Goal: Task Accomplishment & Management: Manage account settings

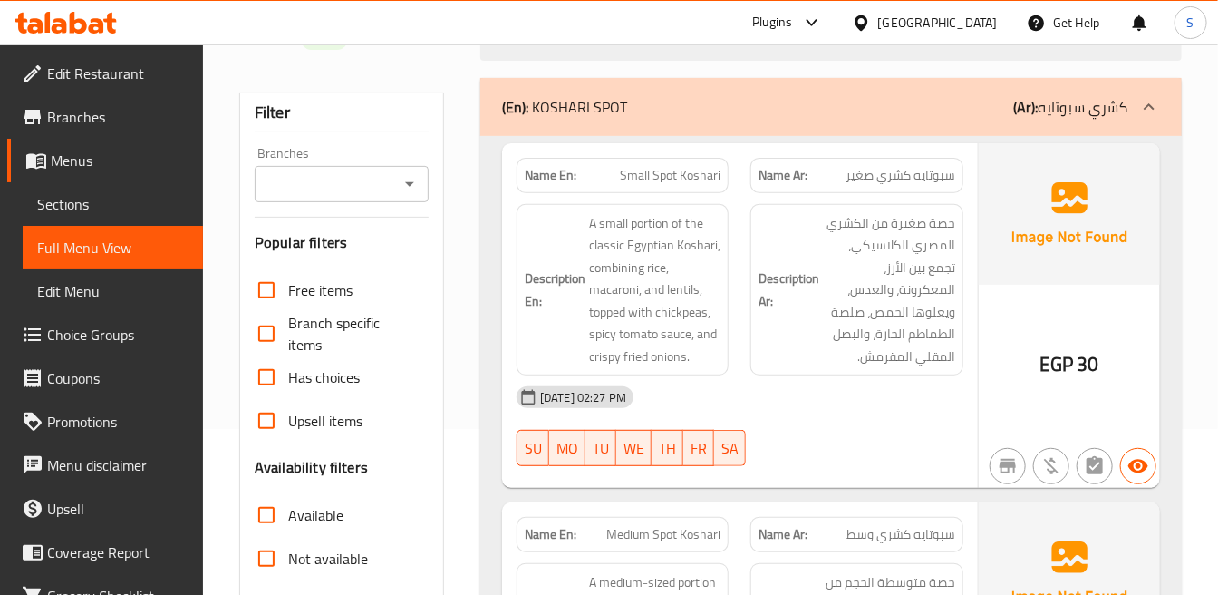
scroll to position [201, 0]
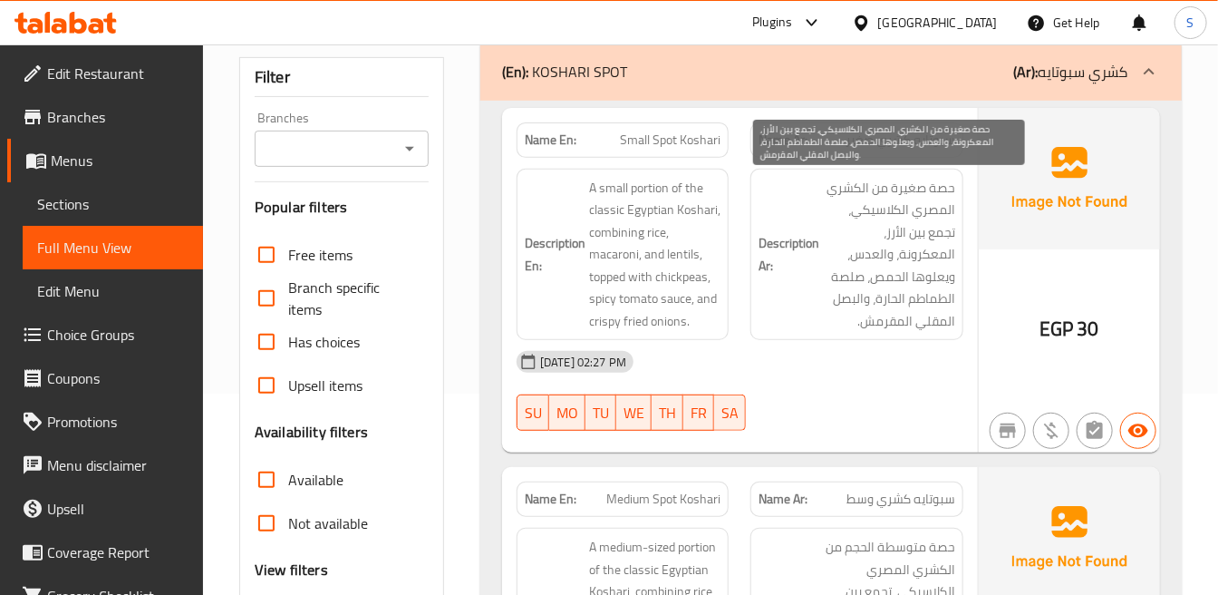
click at [954, 214] on span "حصة صغيرة من الكشري المصري الكلاسيكي، تجمع بين الأرز، المعكرونة، والعدس، ويعلوه…" at bounding box center [888, 255] width 131 height 156
click at [915, 215] on span "حصة صغيرة من الكشري المصري الكلاسيكي، تجمع بين الأرز، المعكرونة، والعدس، ويعلوه…" at bounding box center [888, 255] width 131 height 156
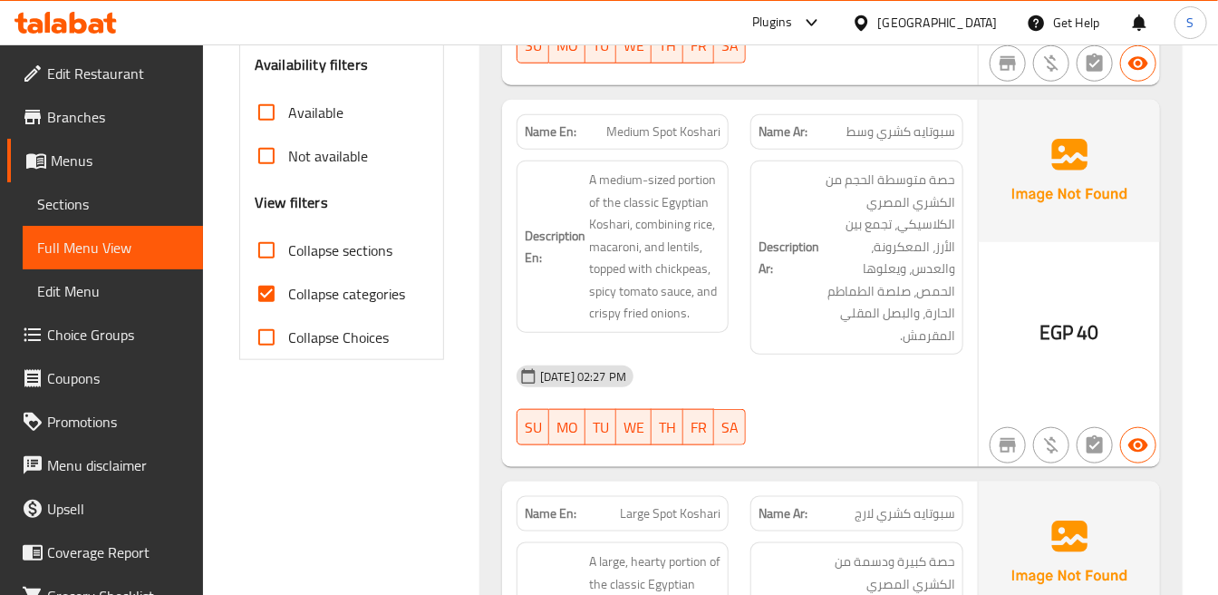
scroll to position [604, 0]
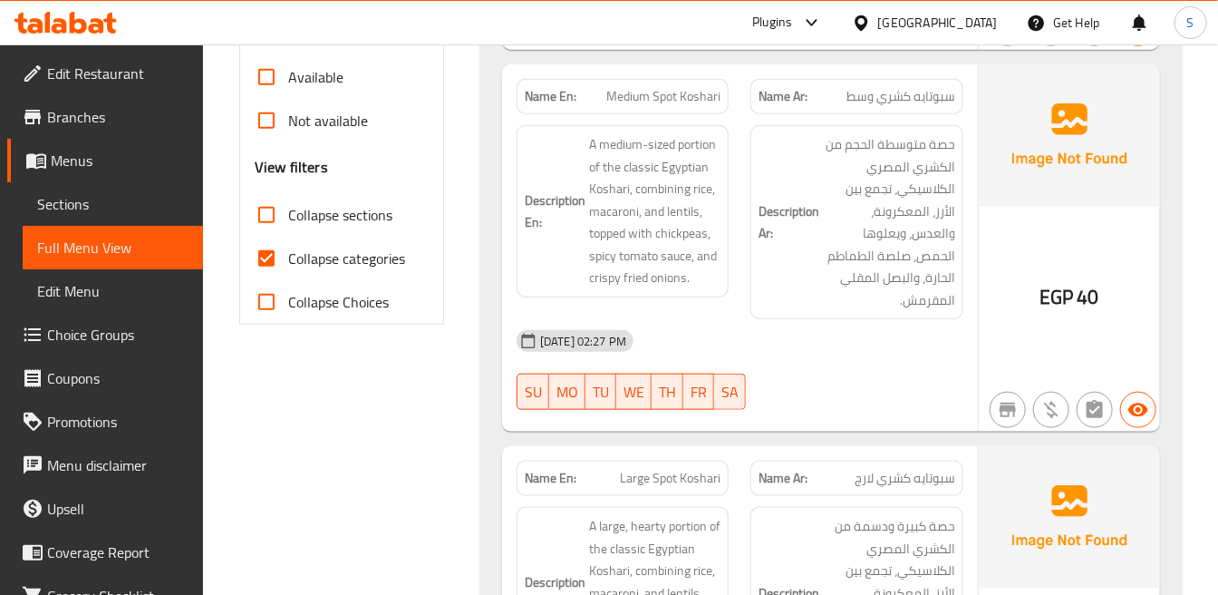
click at [972, 290] on div "Description Ar: حصة متوسطة الحجم من الكشري المصري الكلاسيكي، تجمع بين الأرز، ال…" at bounding box center [857, 222] width 234 height 216
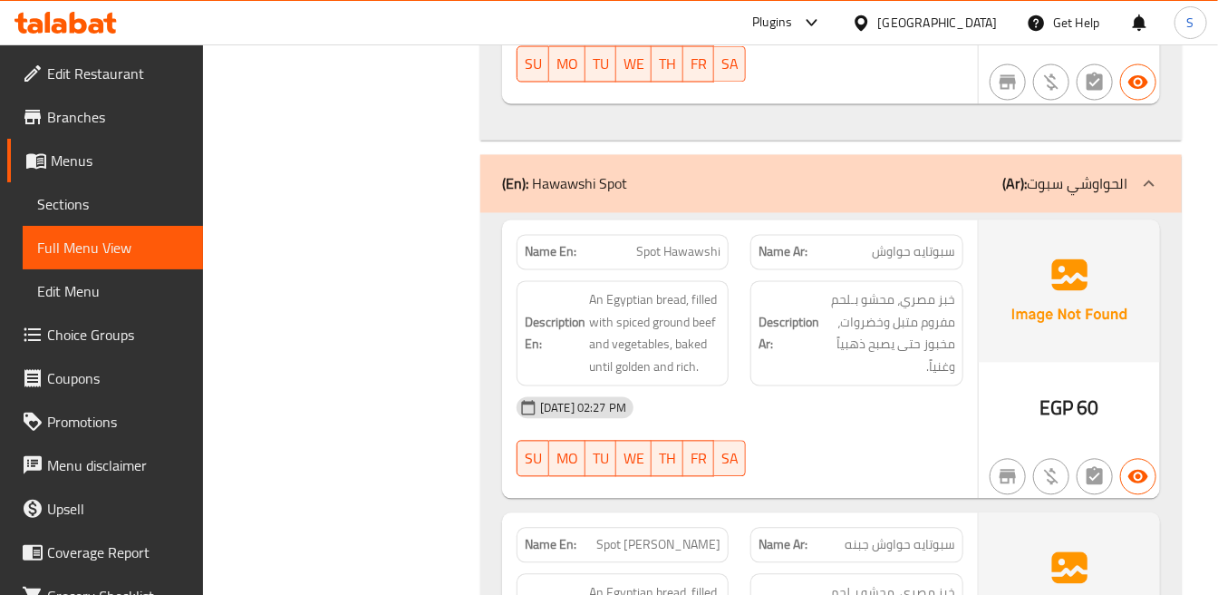
scroll to position [1309, 0]
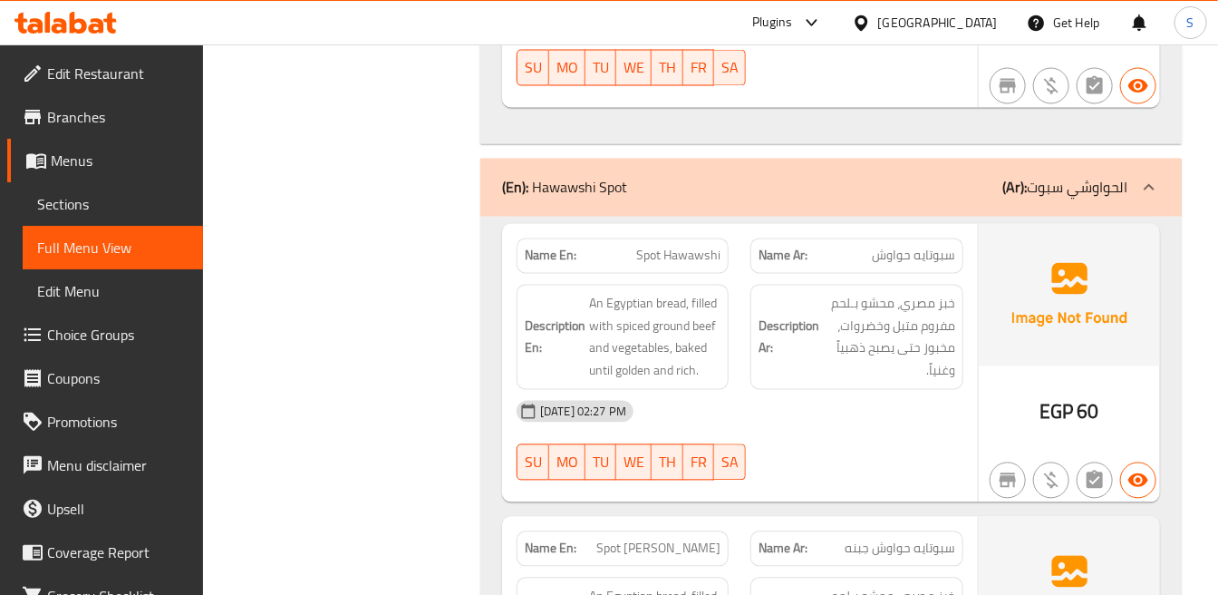
click at [870, 390] on div "14-09-2025 02:27 PM" at bounding box center [740, 412] width 469 height 44
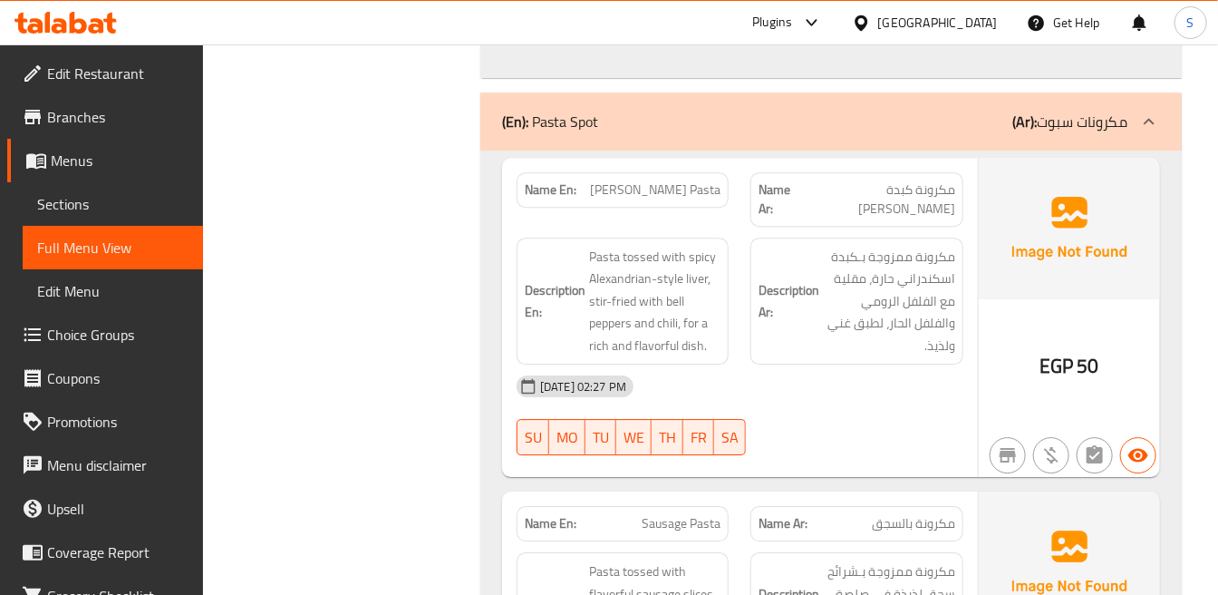
scroll to position [2114, 0]
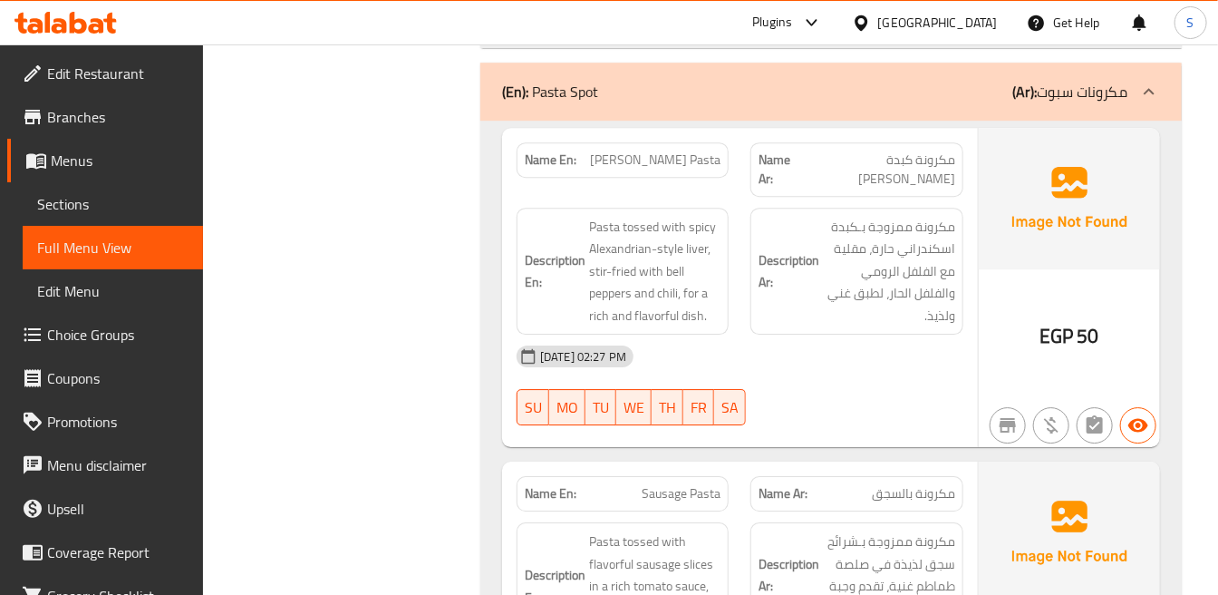
click at [810, 233] on h6 "Description Ar: مكرونة ممزوجة بـكبدة اسكندراني حارة، مقلية مع الفلفل الرومي وال…" at bounding box center [857, 271] width 196 height 111
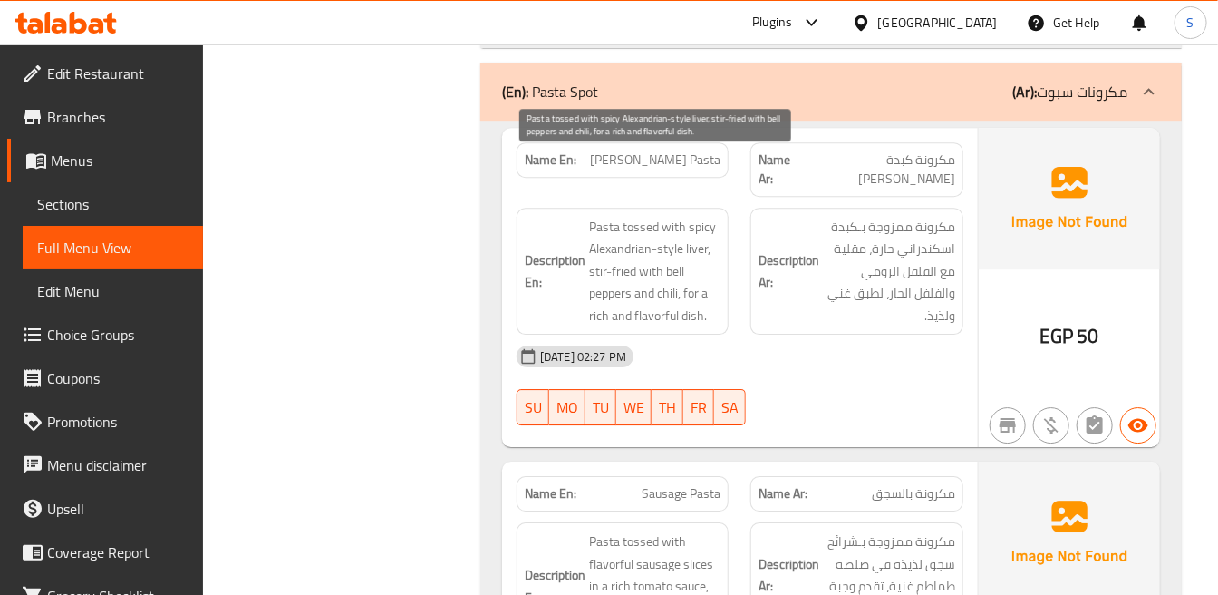
click at [642, 216] on span "Pasta tossed with spicy Alexandrian-style liver, stir-fried with bell peppers a…" at bounding box center [654, 271] width 131 height 111
copy span "tossed"
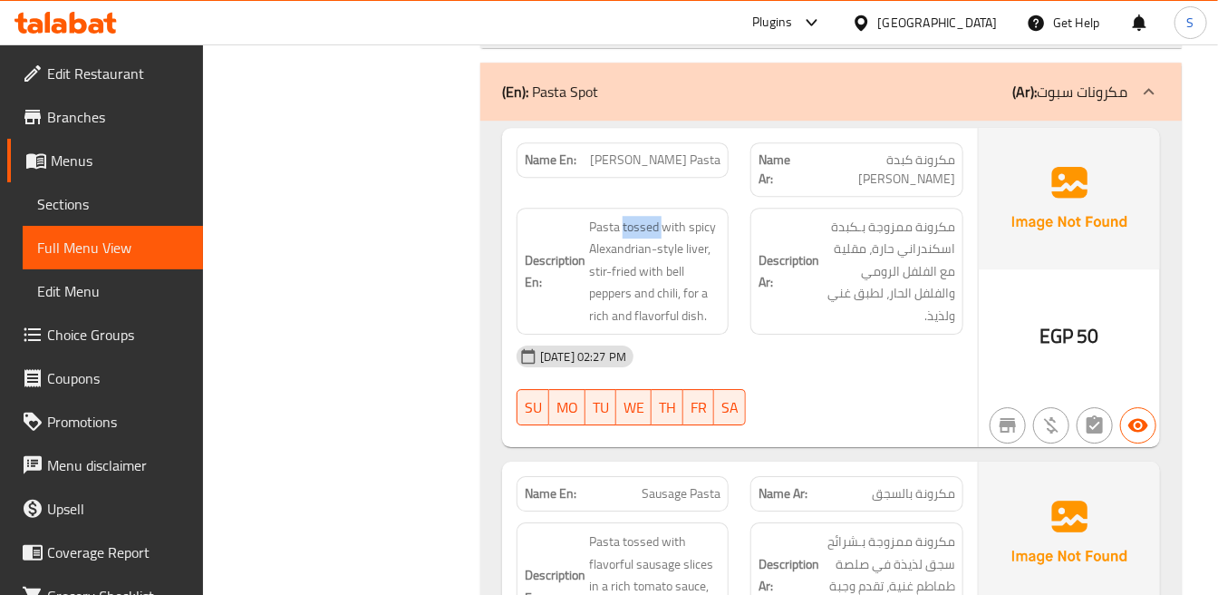
click at [1054, 218] on img at bounding box center [1069, 198] width 181 height 141
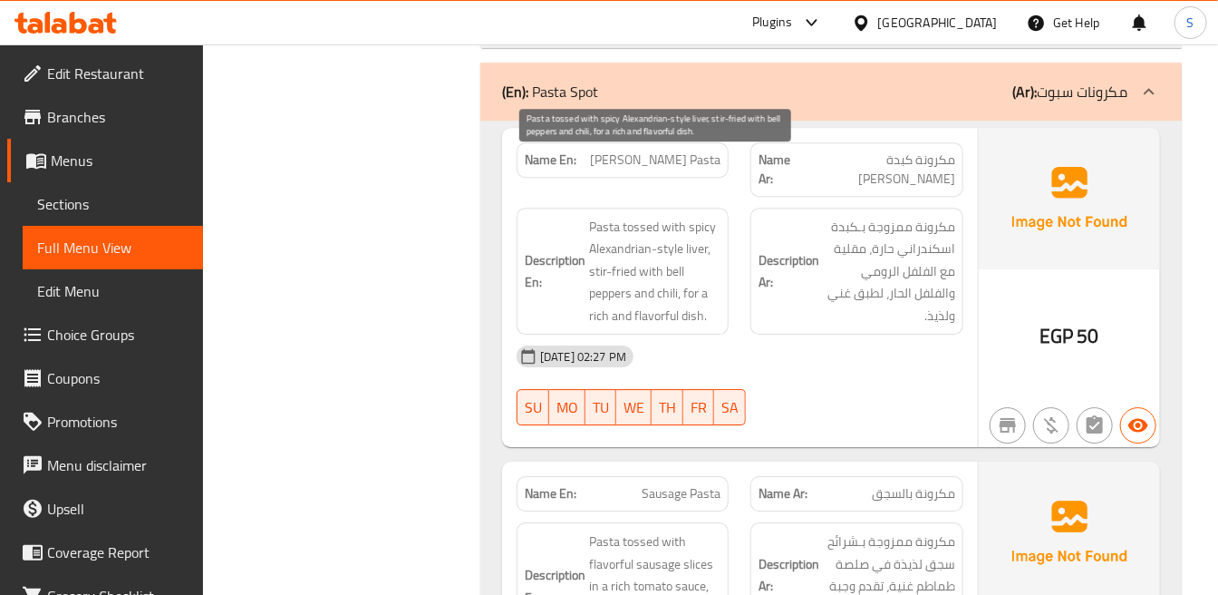
click at [643, 246] on span "Pasta tossed with spicy Alexandrian-style liver, stir-fried with bell peppers a…" at bounding box center [654, 271] width 131 height 111
copy span "flavorful"
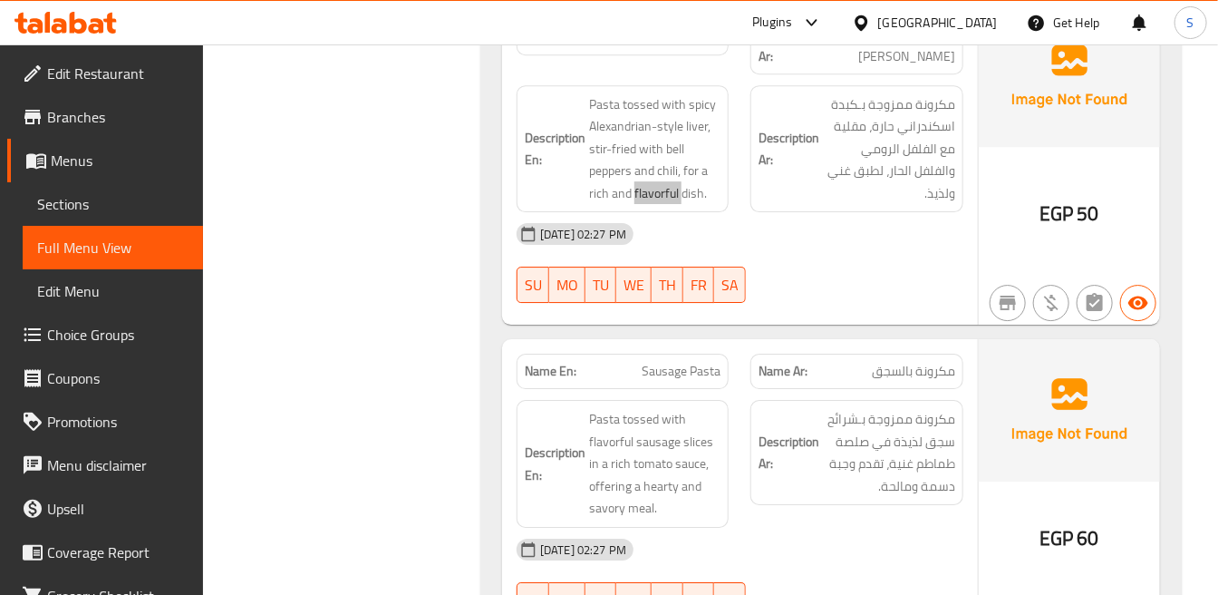
scroll to position [2316, 0]
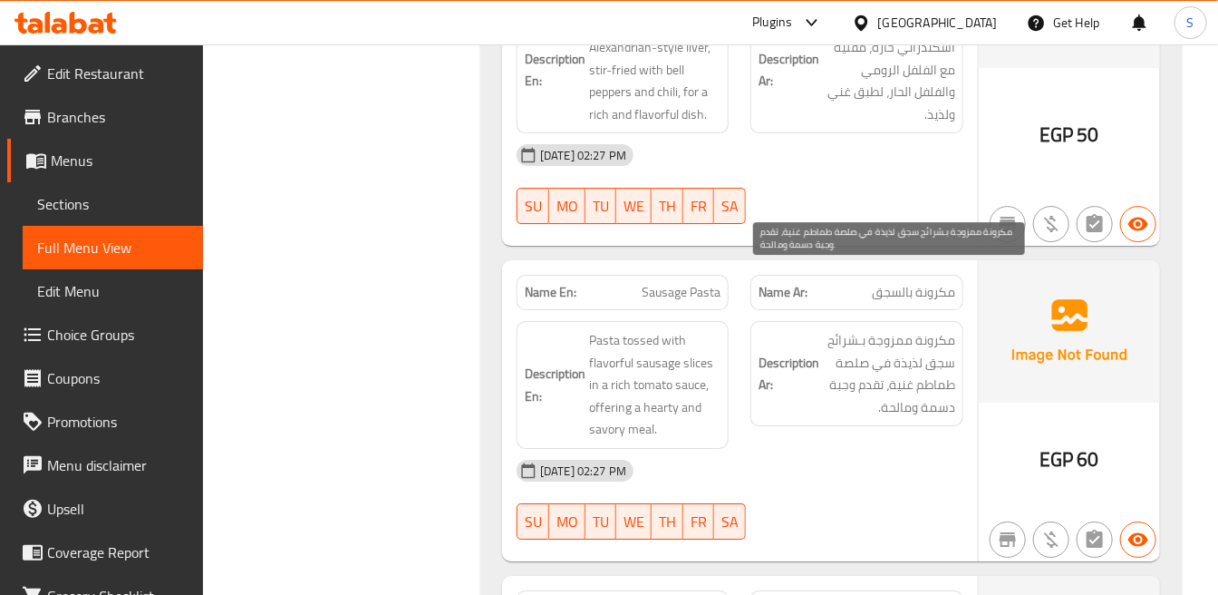
click at [876, 335] on span "مكرونة ممزوجة بـشرائح سجق لذيذة في صلصة طماطم غنية، تقدم وجبة دسمة ومالحة." at bounding box center [888, 373] width 131 height 89
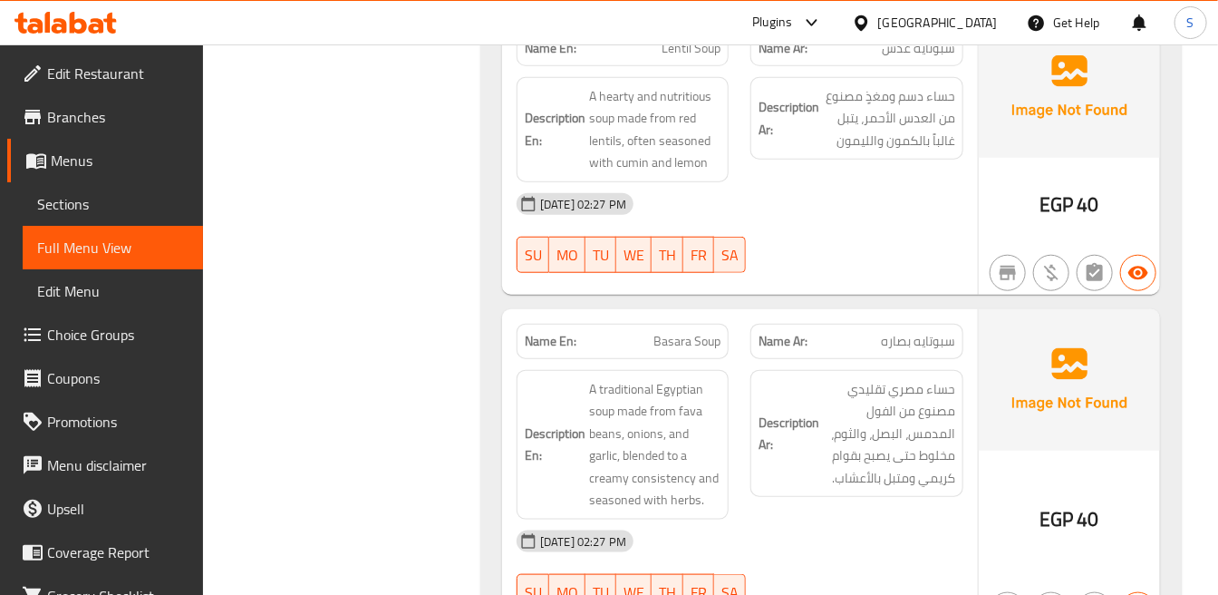
scroll to position [3423, 0]
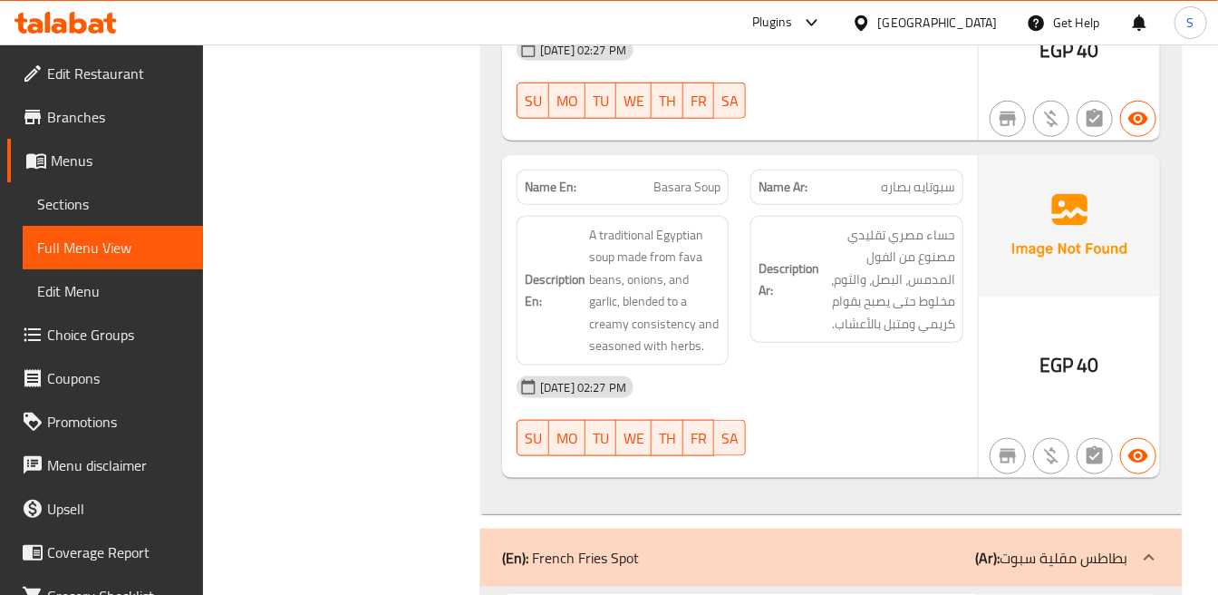
click at [649, 224] on span "A traditional Egyptian soup made from fava beans, onions, and garlic, blended t…" at bounding box center [654, 290] width 131 height 133
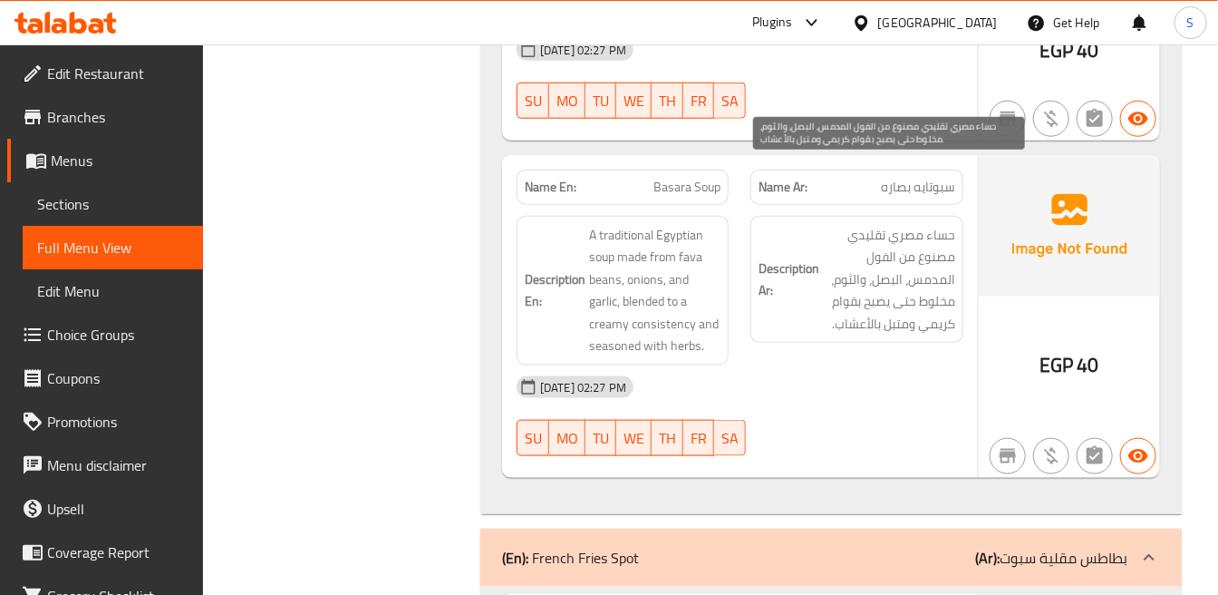
click at [902, 245] on span "حساء مصري تقليدي مصنوع من الفول المدمس، البصل، والثوم، مخلوط حتى يصبح بقوام كري…" at bounding box center [888, 279] width 131 height 111
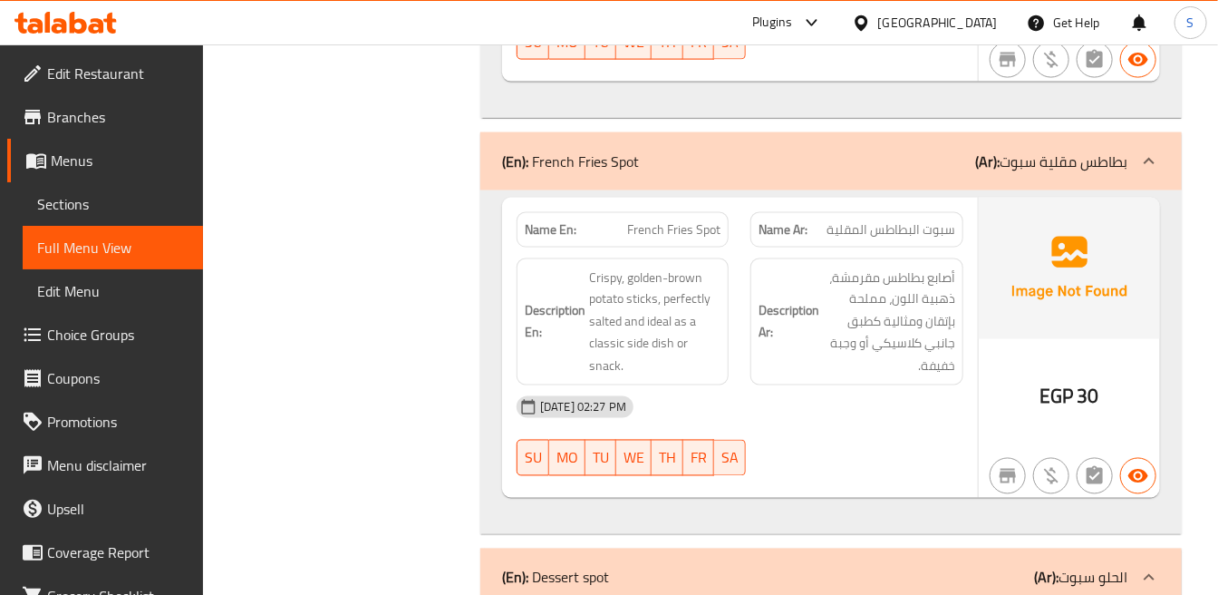
scroll to position [3826, 0]
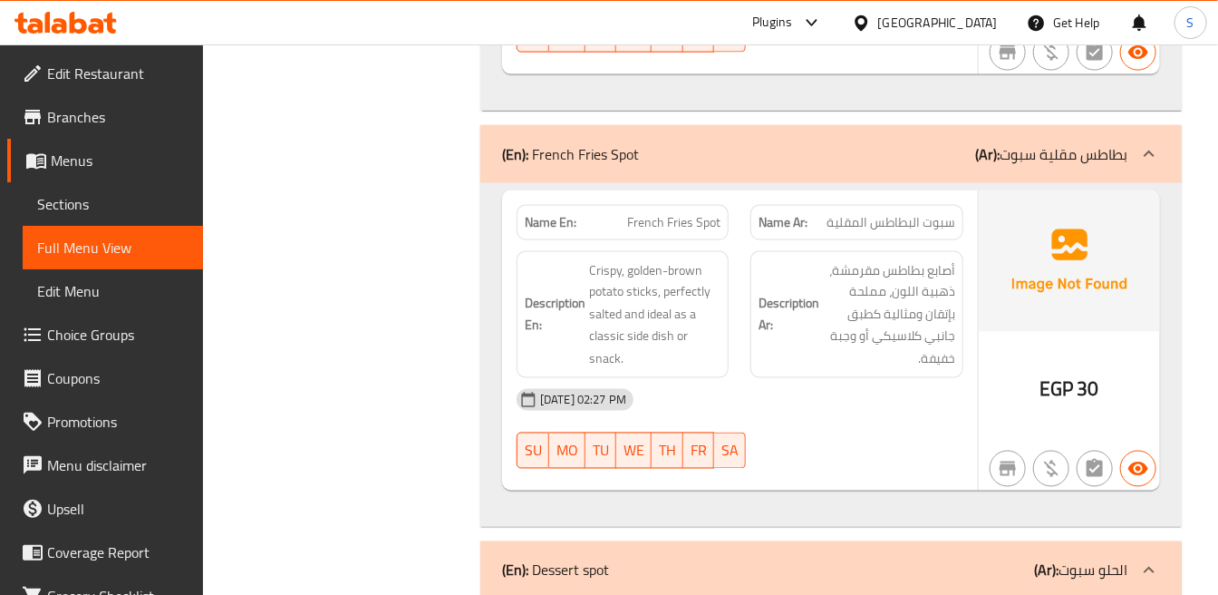
click at [691, 213] on span "French Fries Spot" at bounding box center [673, 222] width 93 height 19
copy span "French Fries Spot"
click at [1052, 269] on img at bounding box center [1069, 260] width 181 height 141
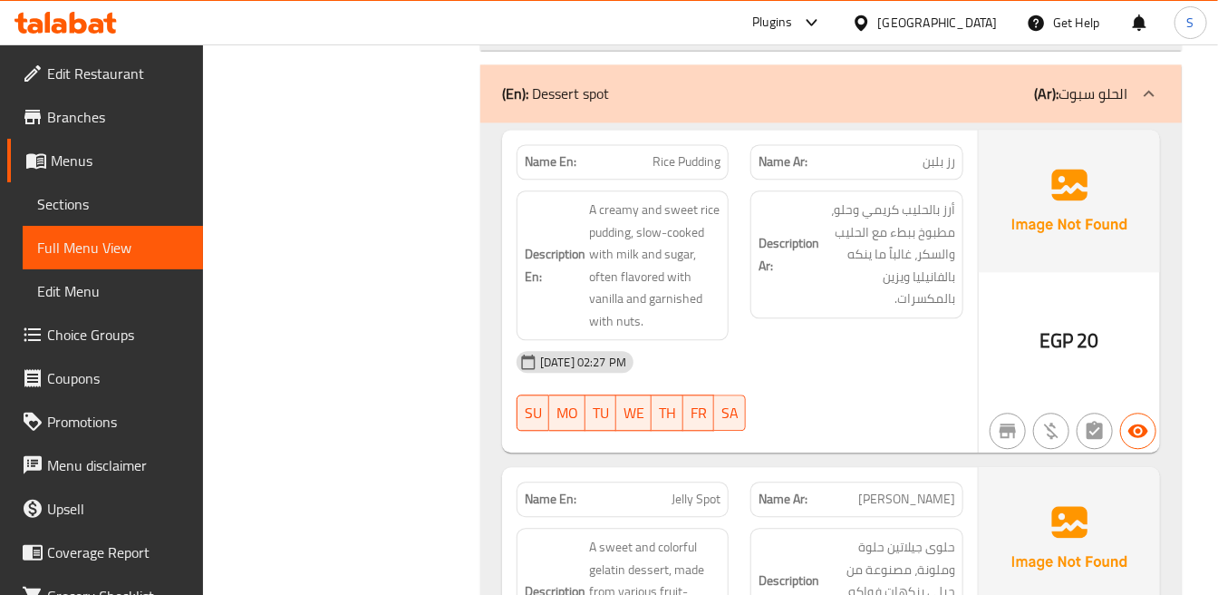
scroll to position [4329, 0]
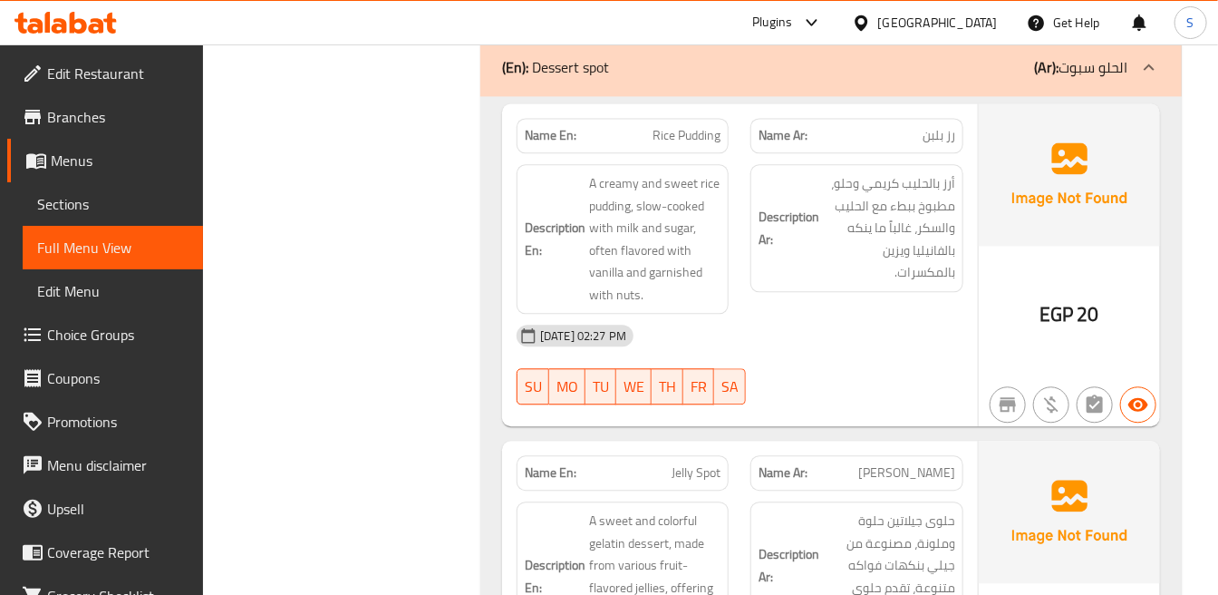
click at [964, 198] on div "Description Ar: أرز بالحليب كريمي وحلو، مطبوخ ببطء مع الحليب والسكر، غالباً ما …" at bounding box center [857, 238] width 234 height 171
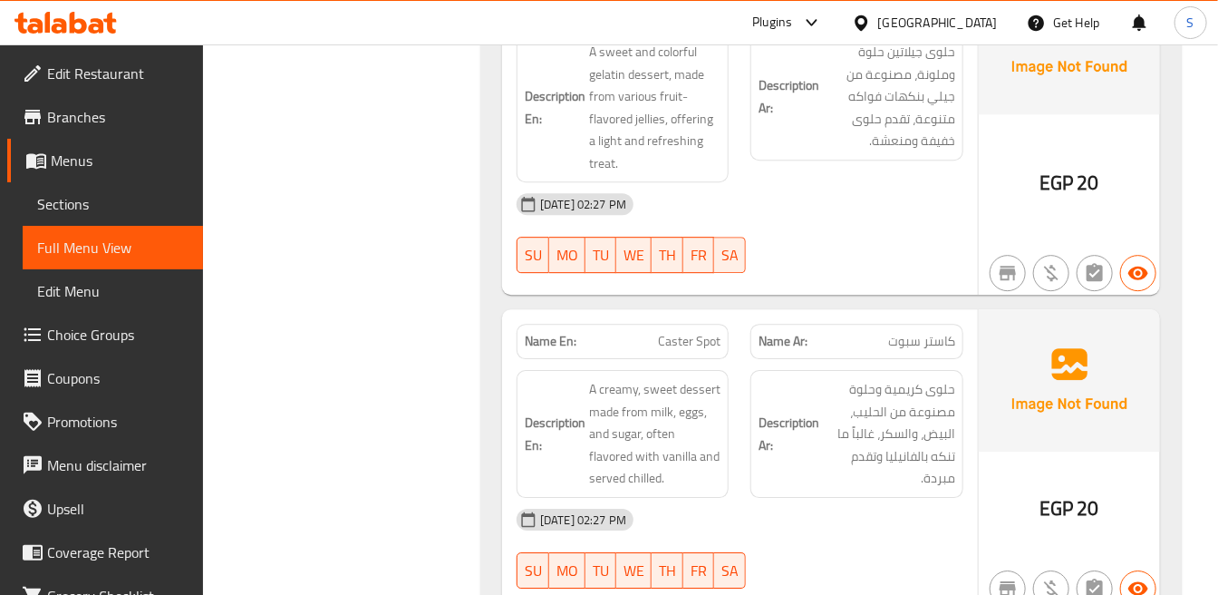
scroll to position [4833, 0]
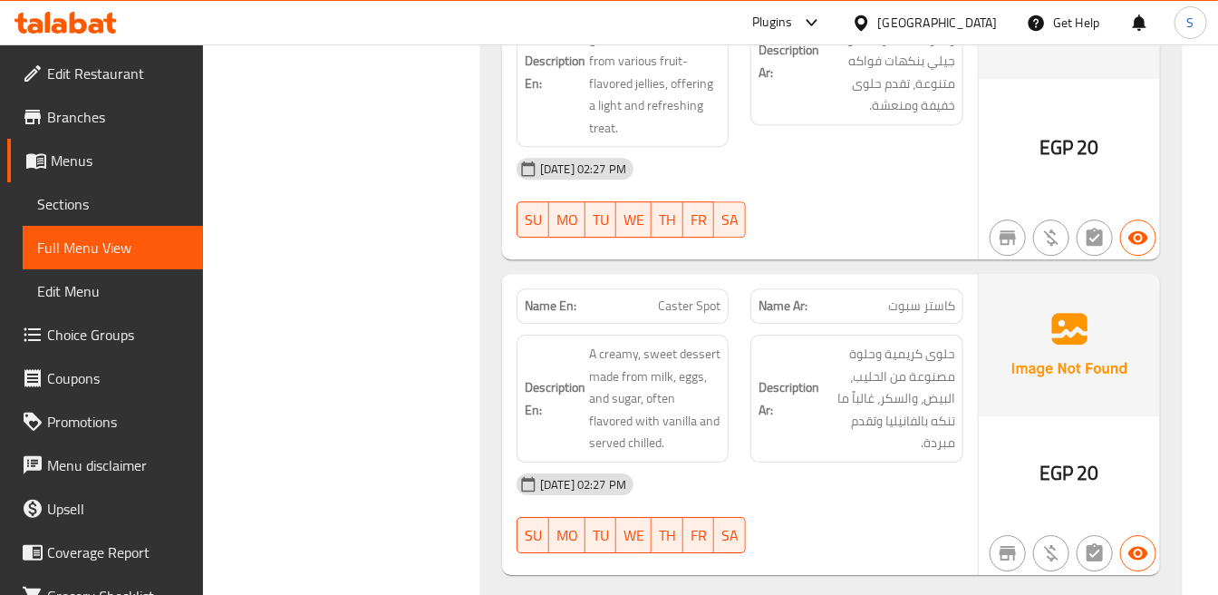
click at [663, 288] on div "Name En: Caster Spot" at bounding box center [623, 305] width 212 height 35
copy span "Caster Spot"
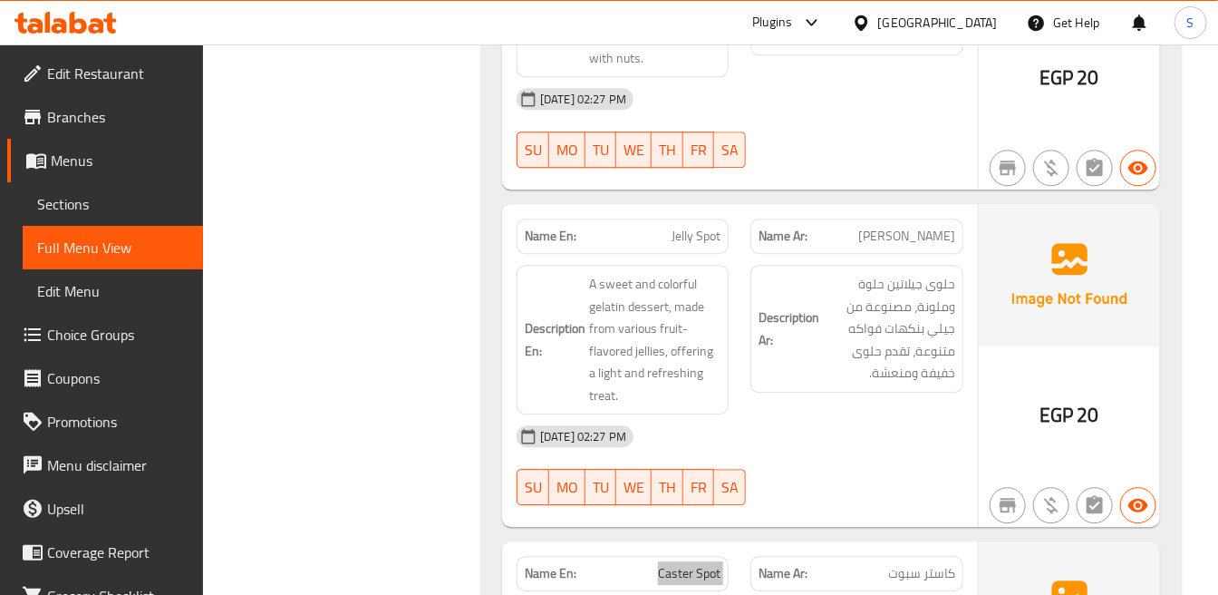
scroll to position [4532, 0]
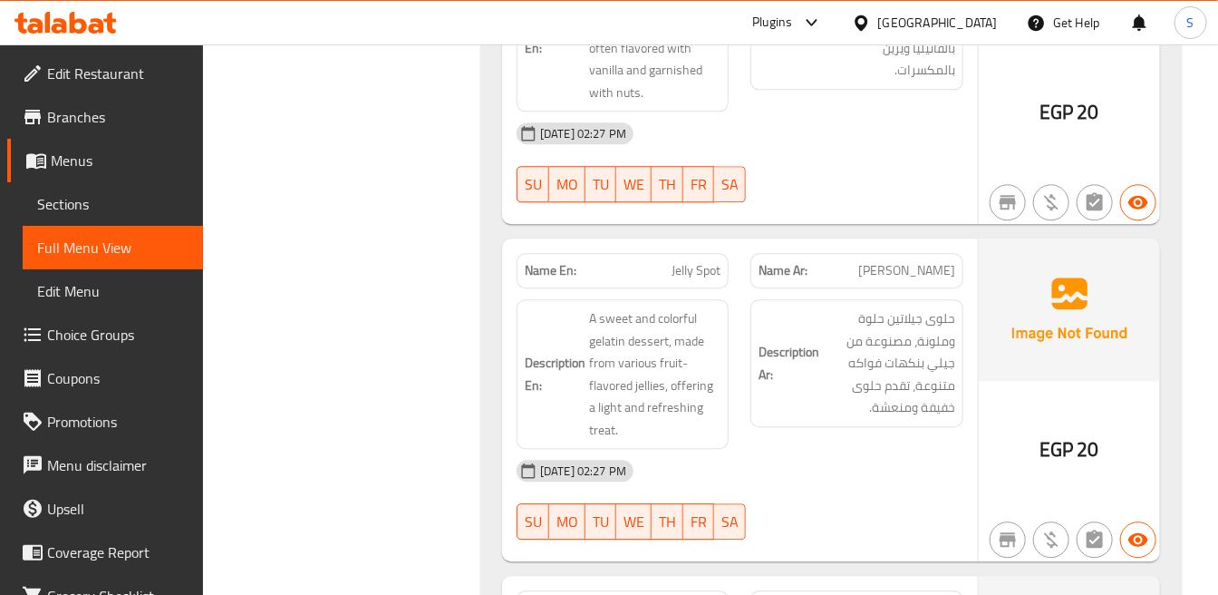
click at [913, 449] on div "14-09-2025 02:27 PM" at bounding box center [740, 471] width 469 height 44
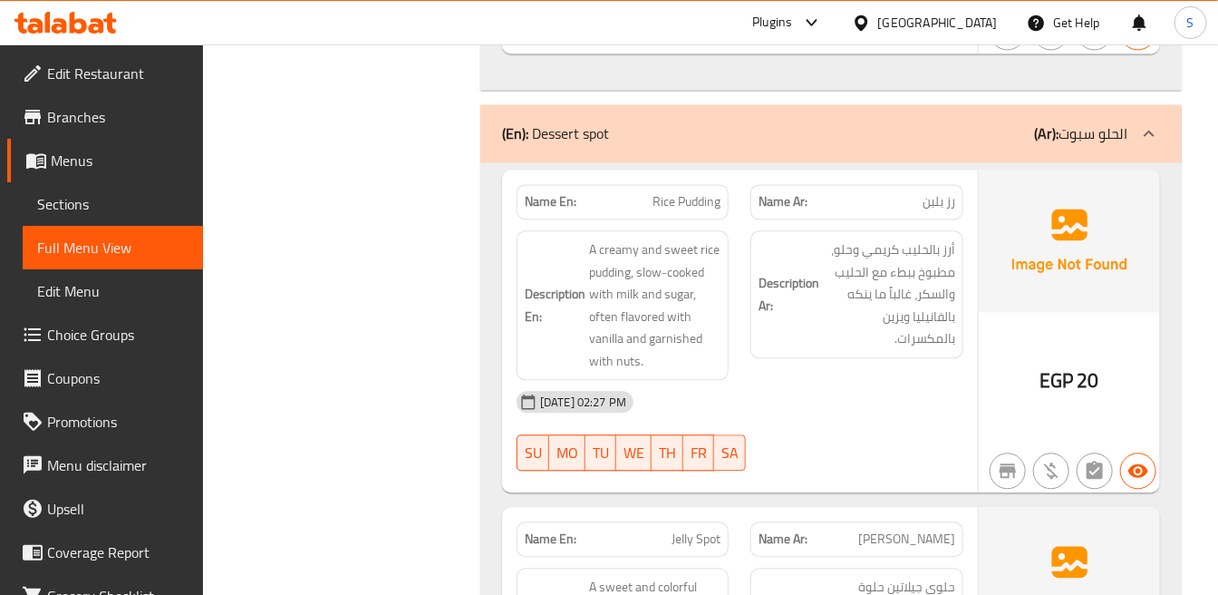
scroll to position [4229, 0]
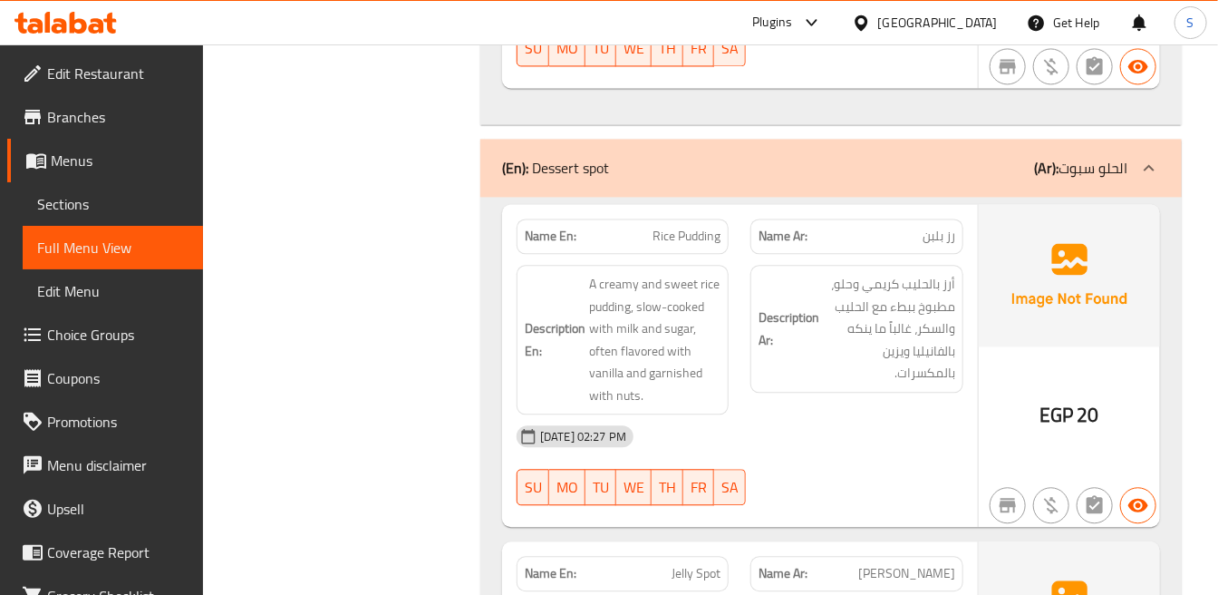
click at [900, 414] on div "[DATE] 02:27 PM" at bounding box center [740, 436] width 469 height 44
click at [705, 227] on span "Rice Pudding" at bounding box center [687, 236] width 68 height 19
copy span "Rice Pudding"
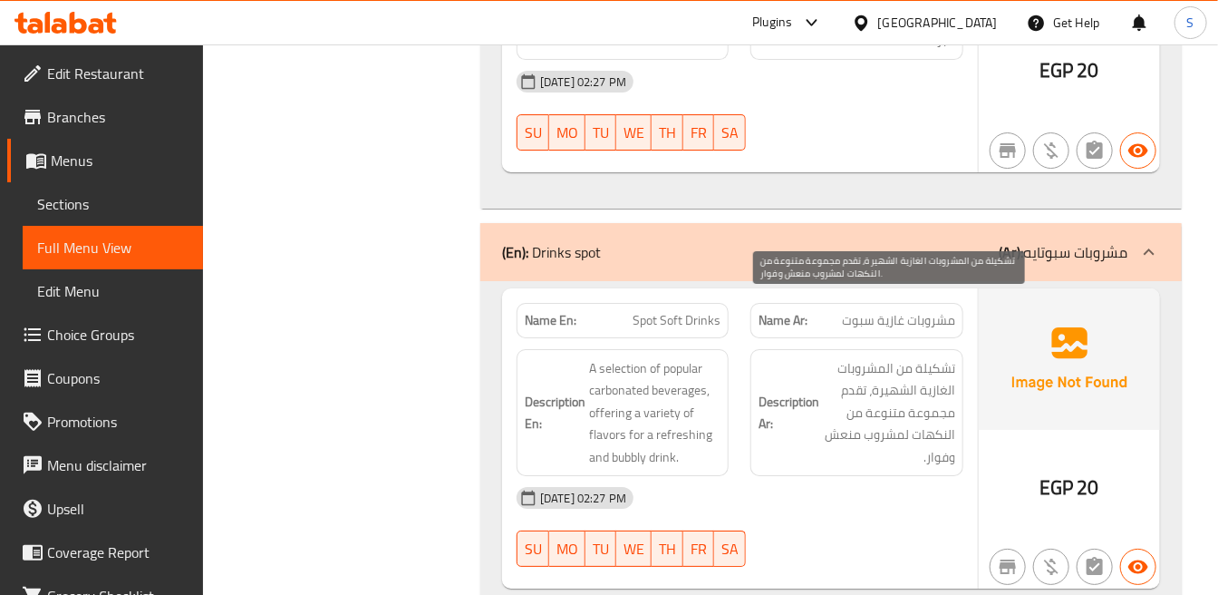
click at [898, 387] on span "تشكيلة من المشروبات الغازية الشهيرة، تقدم مجموعة متنوعة من النكهات لمشروب منعش …" at bounding box center [888, 412] width 131 height 111
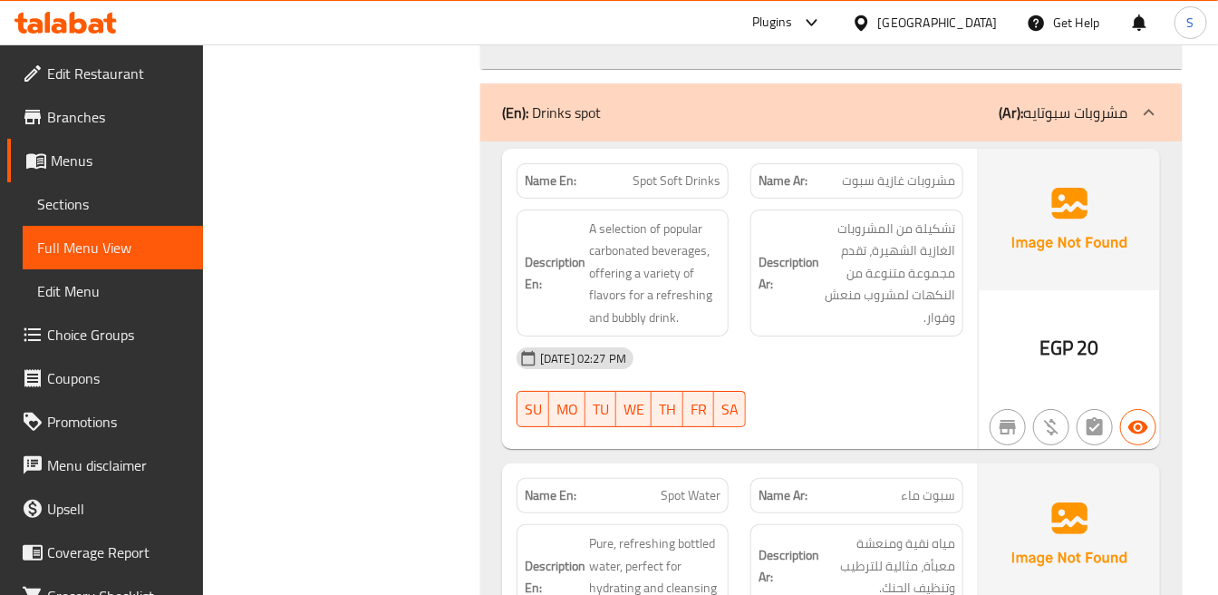
scroll to position [5438, 0]
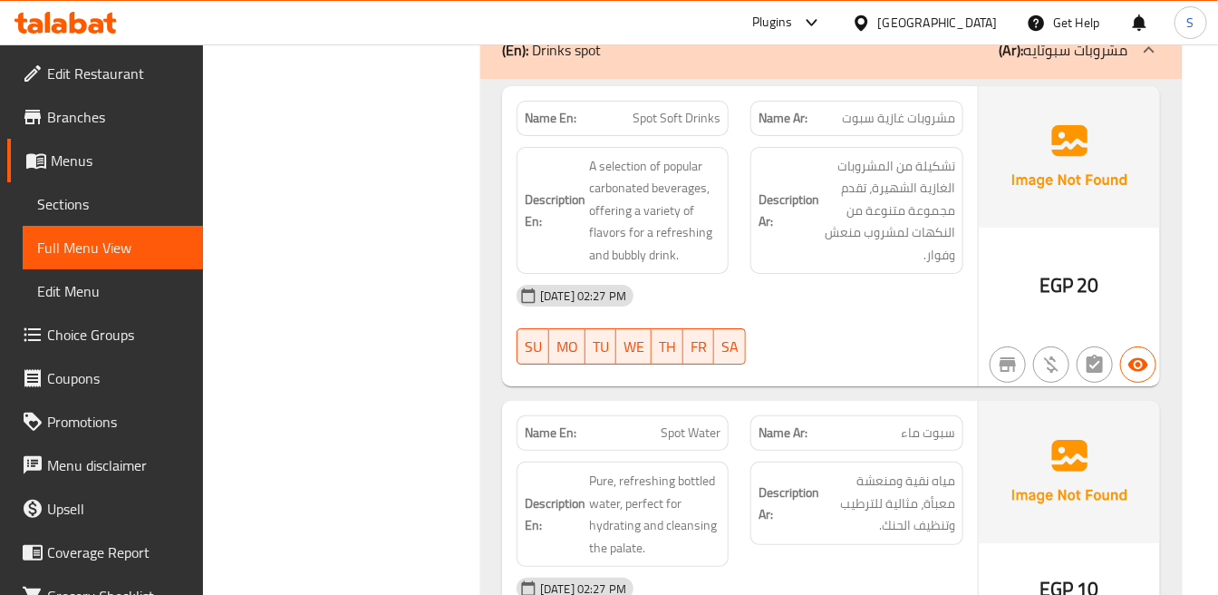
click at [1045, 182] on div "EGP 20" at bounding box center [1069, 236] width 181 height 301
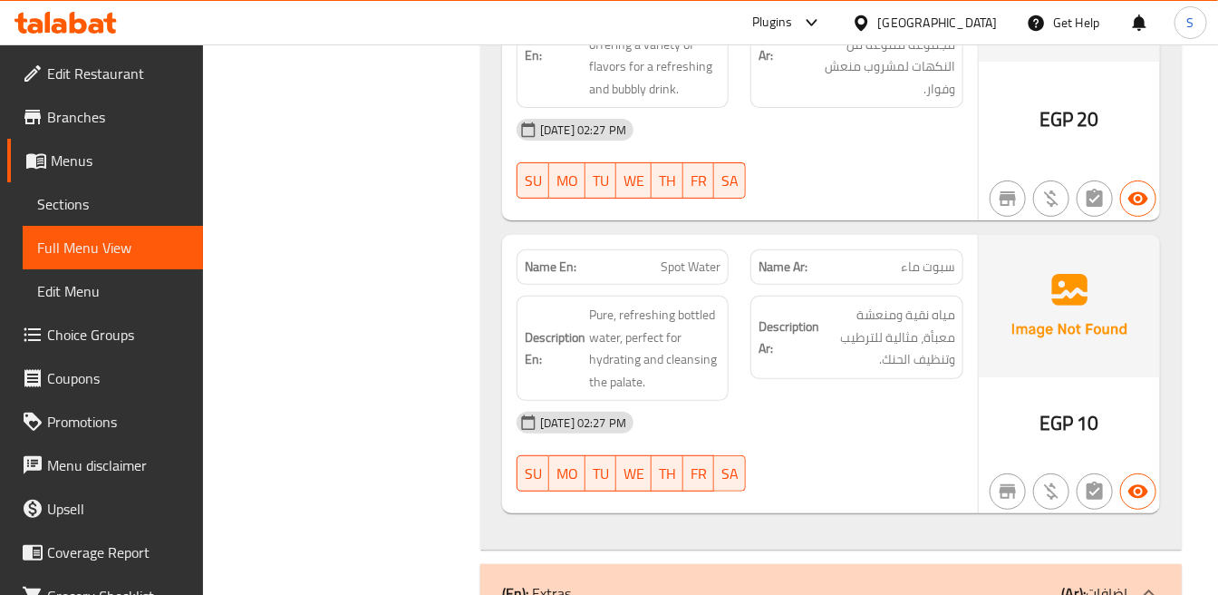
scroll to position [5639, 0]
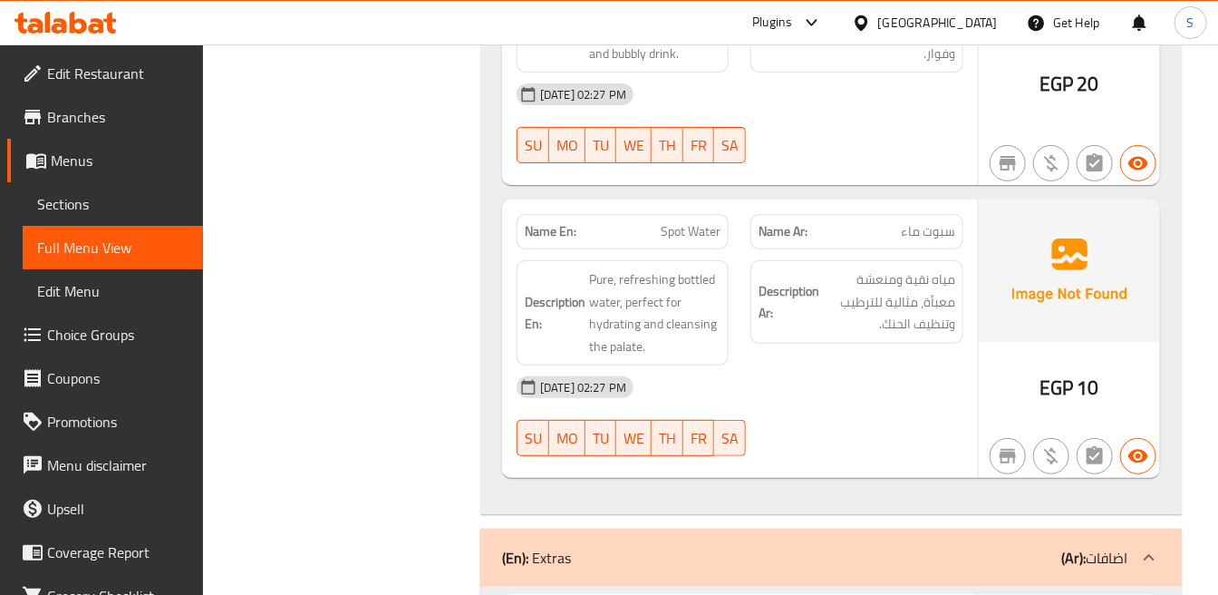
click at [689, 222] on span "Spot Water" at bounding box center [691, 231] width 60 height 19
copy span "Spot Water"
click at [886, 268] on span "مياه نقية ومنعشة معبأة، مثالية للترطيب وتنظيف الحنك." at bounding box center [888, 301] width 131 height 67
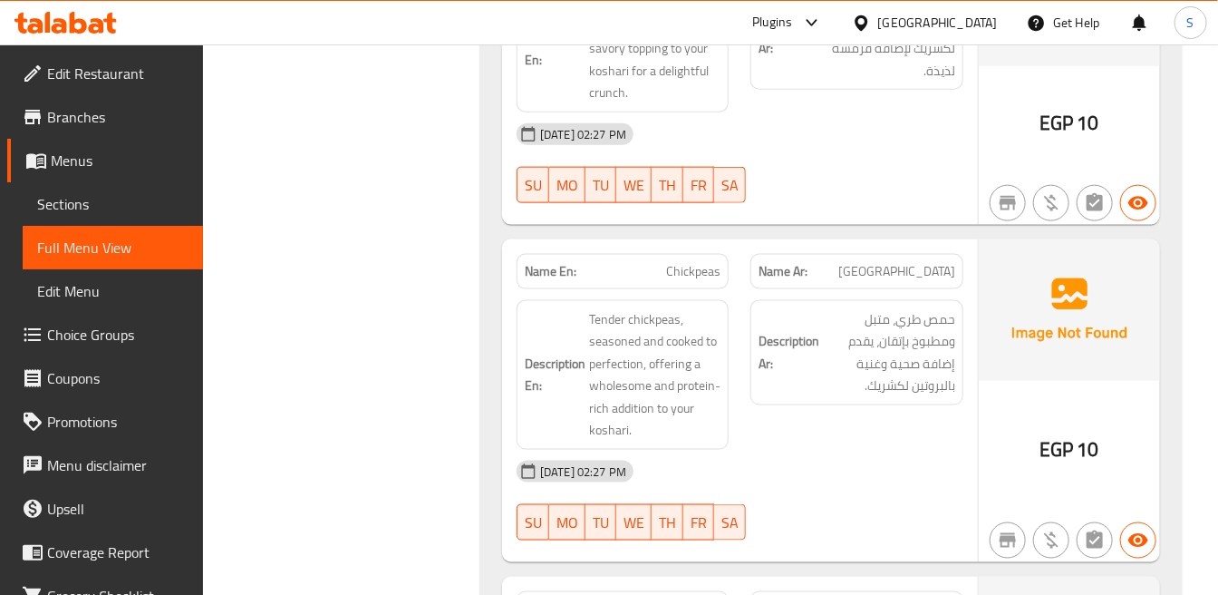
scroll to position [6344, 0]
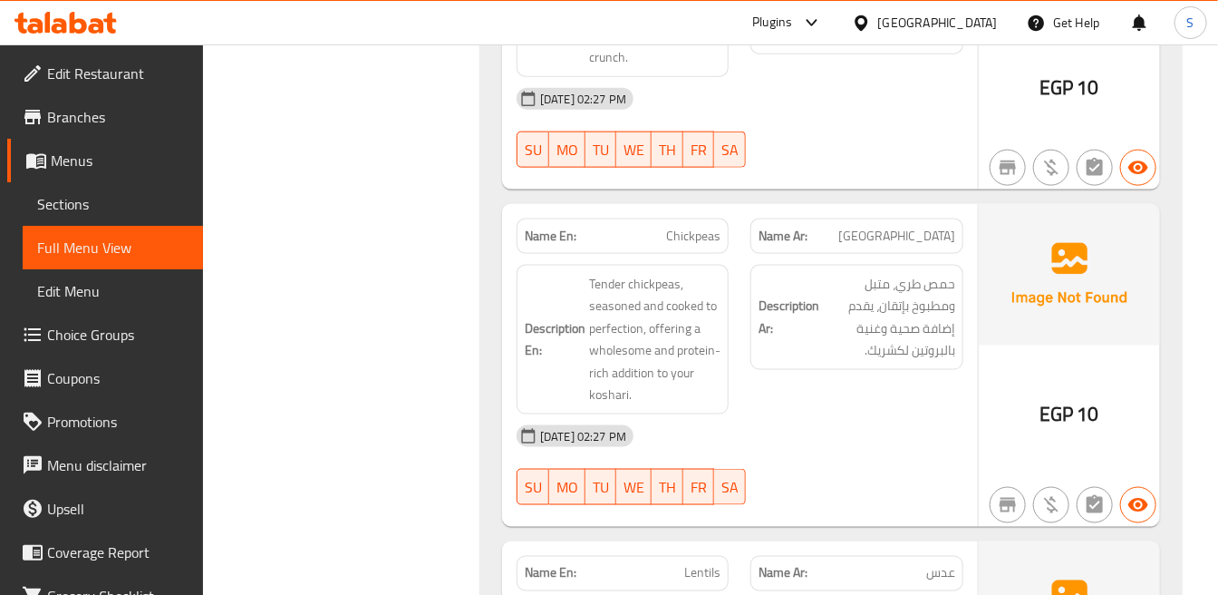
click at [916, 314] on div "Description Ar: حمص طري، متبل ومطبوخ بإتقان، يقدم إضافة صحية وغنية بالبروتين لك…" at bounding box center [857, 339] width 234 height 171
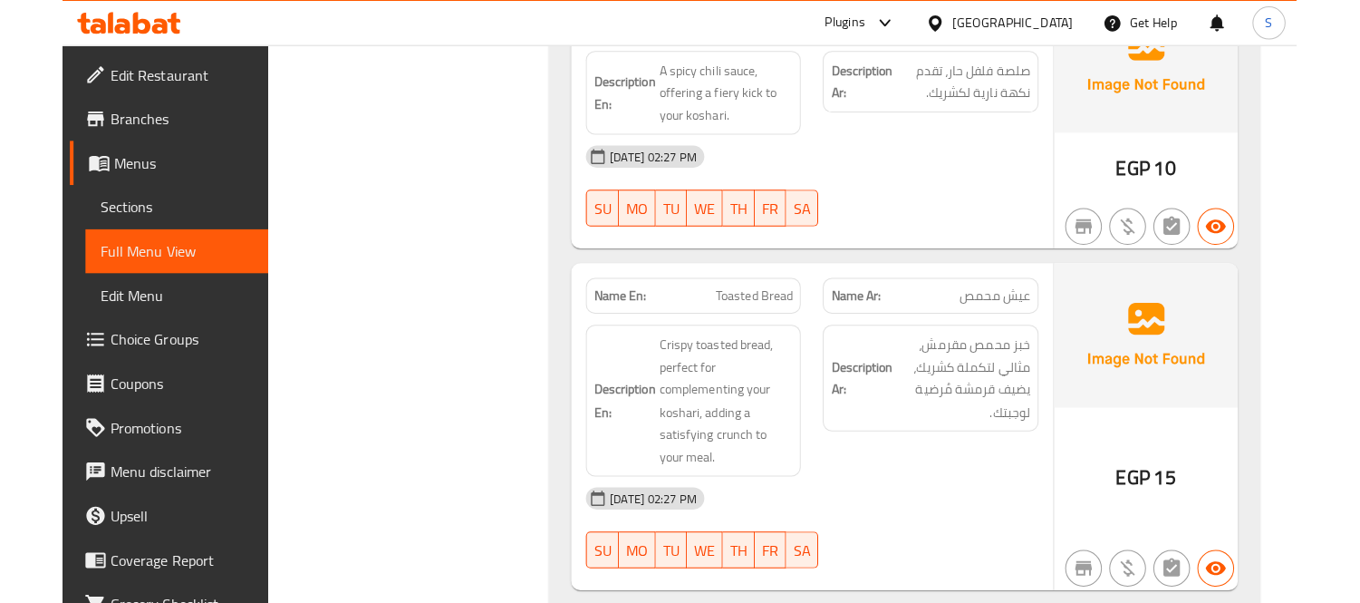
scroll to position [7212, 0]
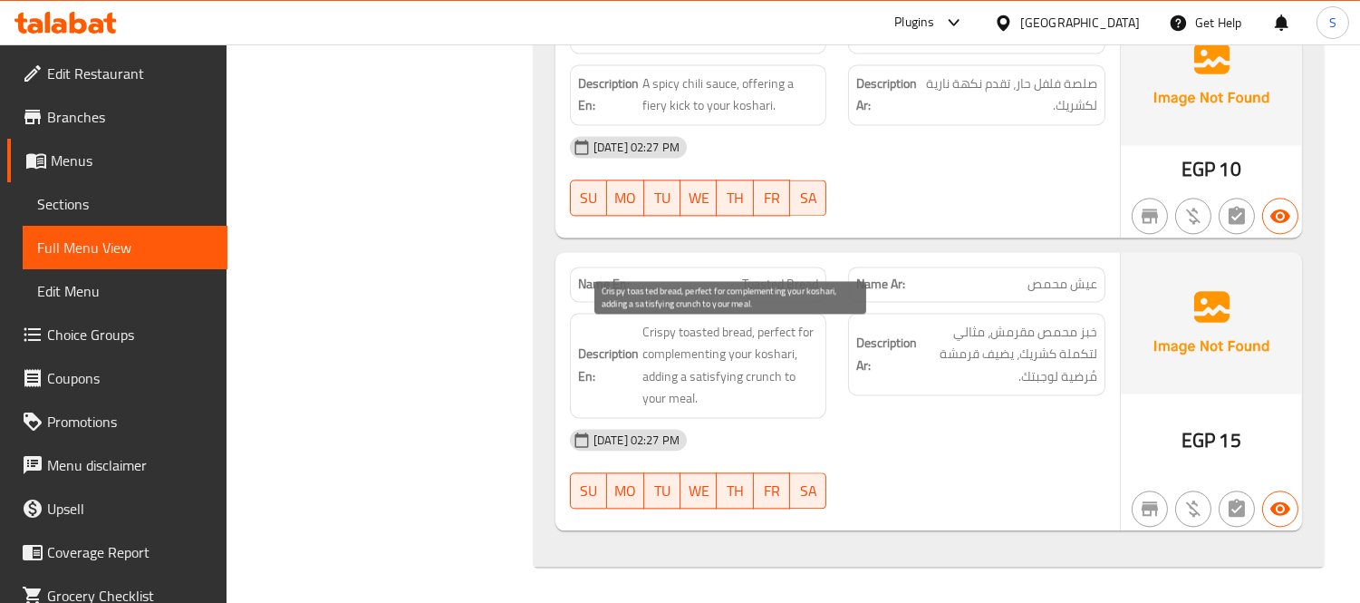
click at [778, 328] on span "Crispy toasted bread, perfect for complementing your koshari, adding a satisfyi…" at bounding box center [731, 365] width 177 height 89
copy span "perfect"
click at [817, 357] on span "Crispy toasted bread, perfect for complementing your koshari, adding a satisfyi…" at bounding box center [731, 365] width 177 height 89
click at [755, 333] on span "Crispy toasted bread, perfect for complementing your koshari, adding a satisfyi…" at bounding box center [731, 365] width 177 height 89
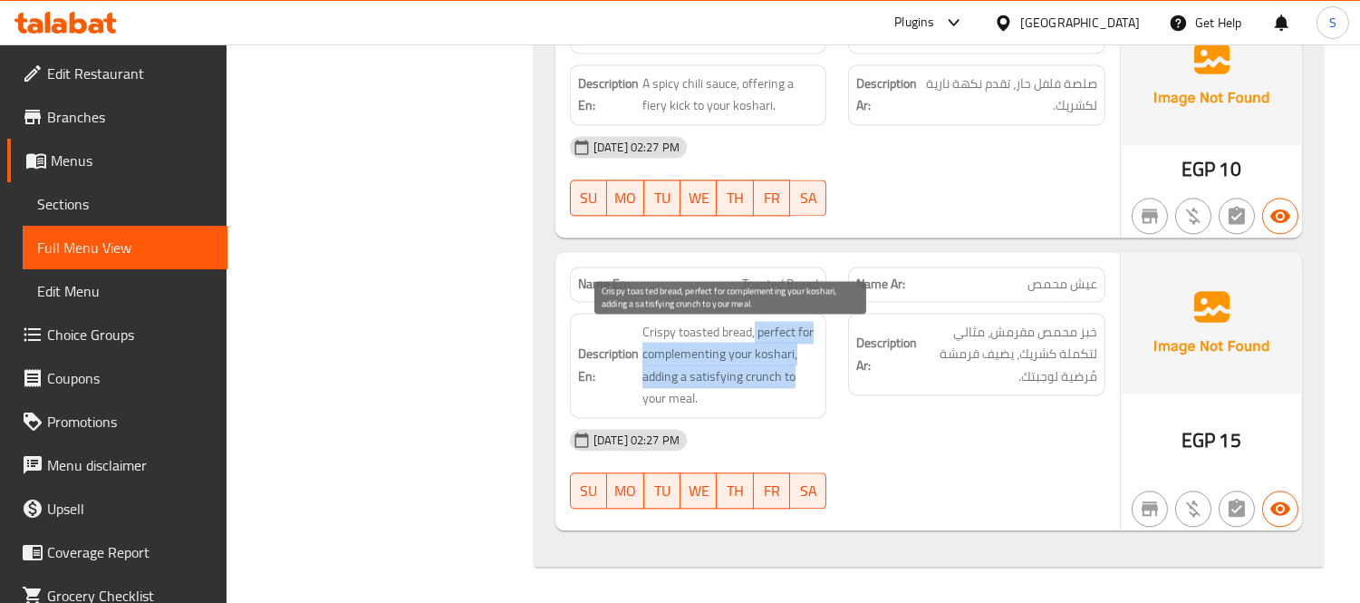
drag, startPoint x: 755, startPoint y: 333, endPoint x: 795, endPoint y: 385, distance: 66.0
click at [795, 385] on span "Crispy toasted bread, perfect for complementing your koshari, adding a satisfyi…" at bounding box center [731, 365] width 177 height 89
click at [796, 322] on span "Crispy toasted bread, perfect for complementing your koshari, adding a satisfyi…" at bounding box center [731, 365] width 177 height 89
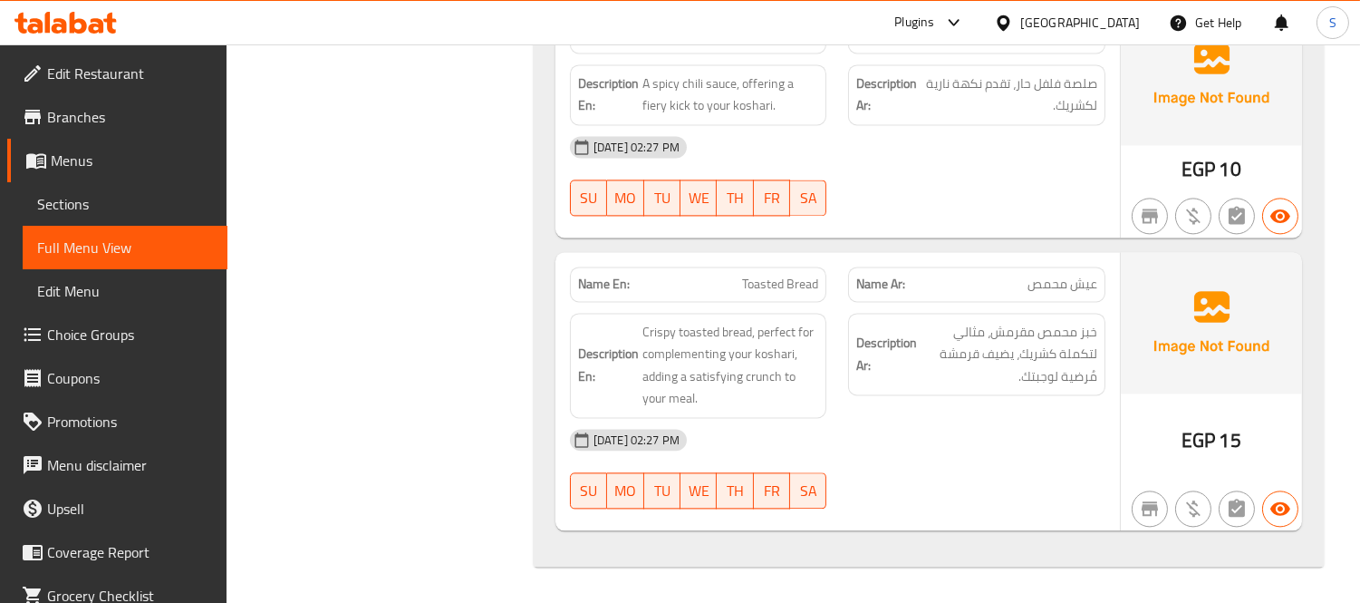
click at [803, 269] on div "Name En: Toasted Bread" at bounding box center [698, 283] width 257 height 35
copy span "Toasted Bread"
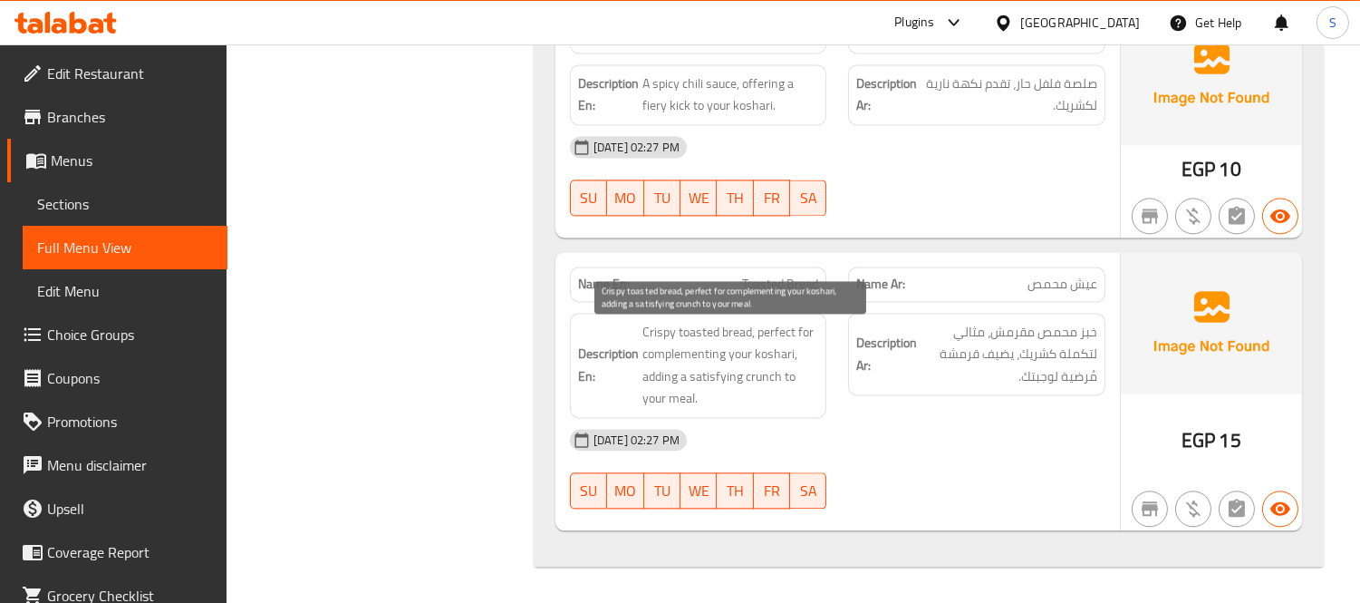
drag, startPoint x: 779, startPoint y: 381, endPoint x: 773, endPoint y: 367, distance: 15.0
click at [779, 381] on span "Crispy toasted bread, perfect for complementing your koshari, adding a satisfyi…" at bounding box center [731, 365] width 177 height 89
drag, startPoint x: 758, startPoint y: 329, endPoint x: 777, endPoint y: 382, distance: 56.8
click at [777, 382] on span "Crispy toasted bread, perfect for complementing your koshari, adding a satisfyi…" at bounding box center [731, 365] width 177 height 89
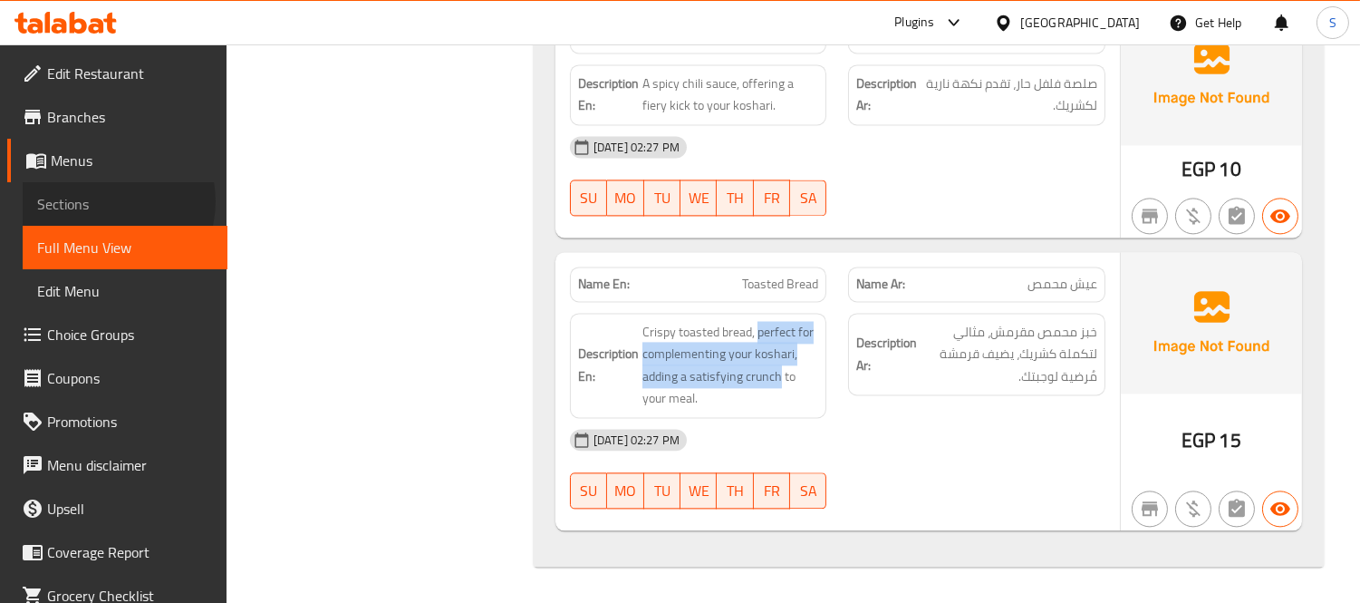
drag, startPoint x: 104, startPoint y: 201, endPoint x: 114, endPoint y: 219, distance: 20.7
click at [104, 202] on span "Sections" at bounding box center [125, 204] width 176 height 22
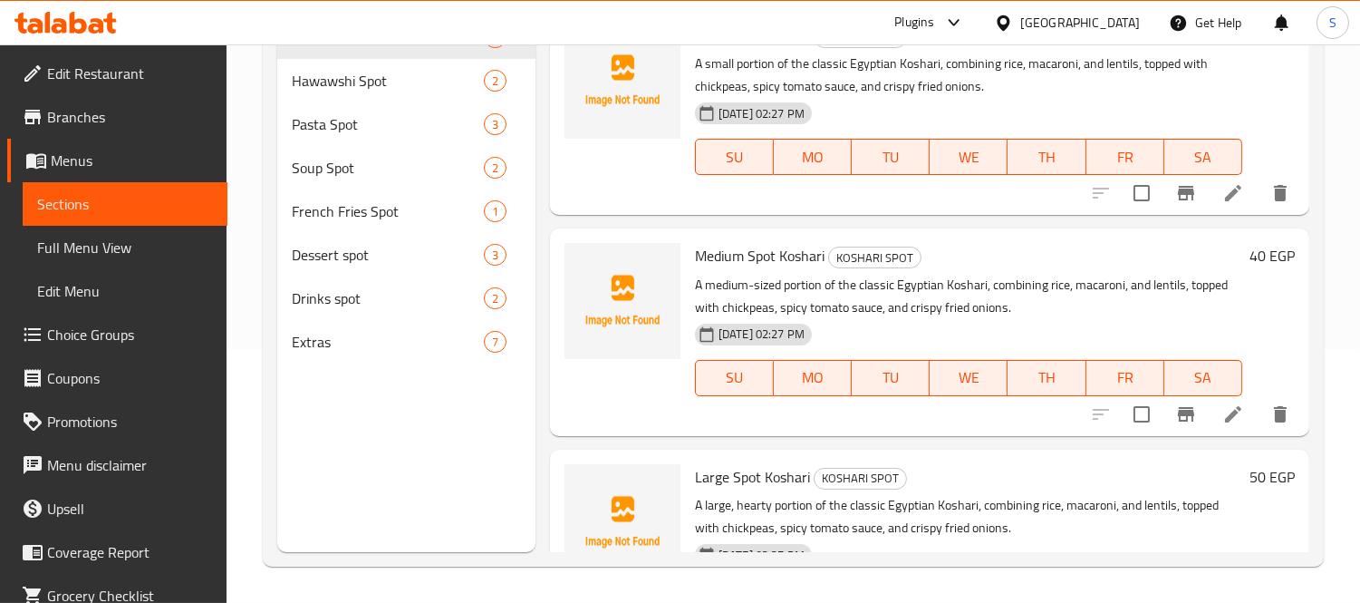
scroll to position [254, 0]
click at [997, 222] on div "Menu items Add Sort Manage items Small Spot Koshari KOSHARI SPOT A small portio…" at bounding box center [923, 250] width 774 height 603
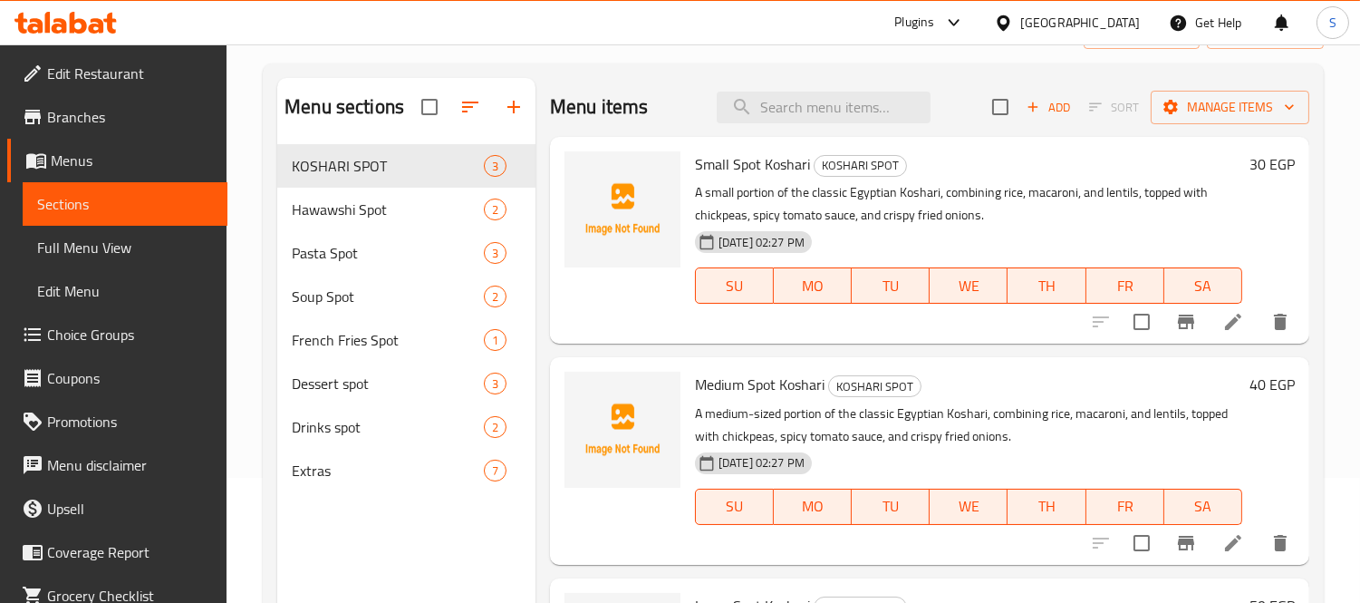
scroll to position [0, 0]
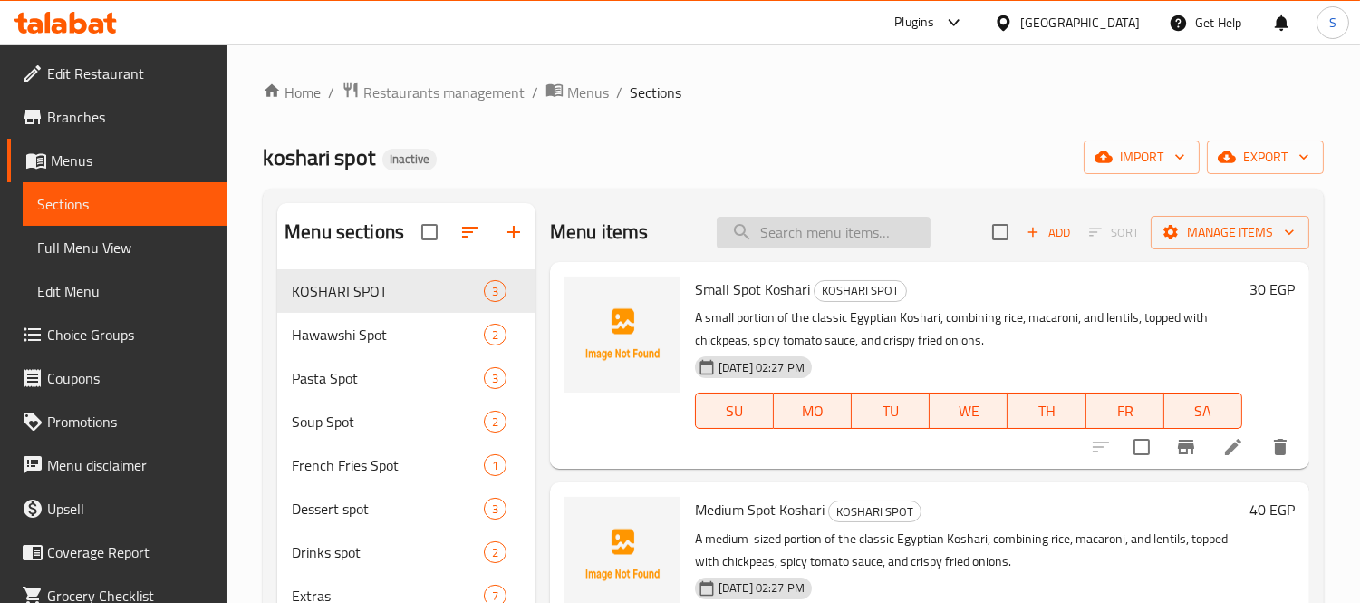
click at [814, 232] on input "search" at bounding box center [824, 233] width 214 height 32
paste input "flavorful"
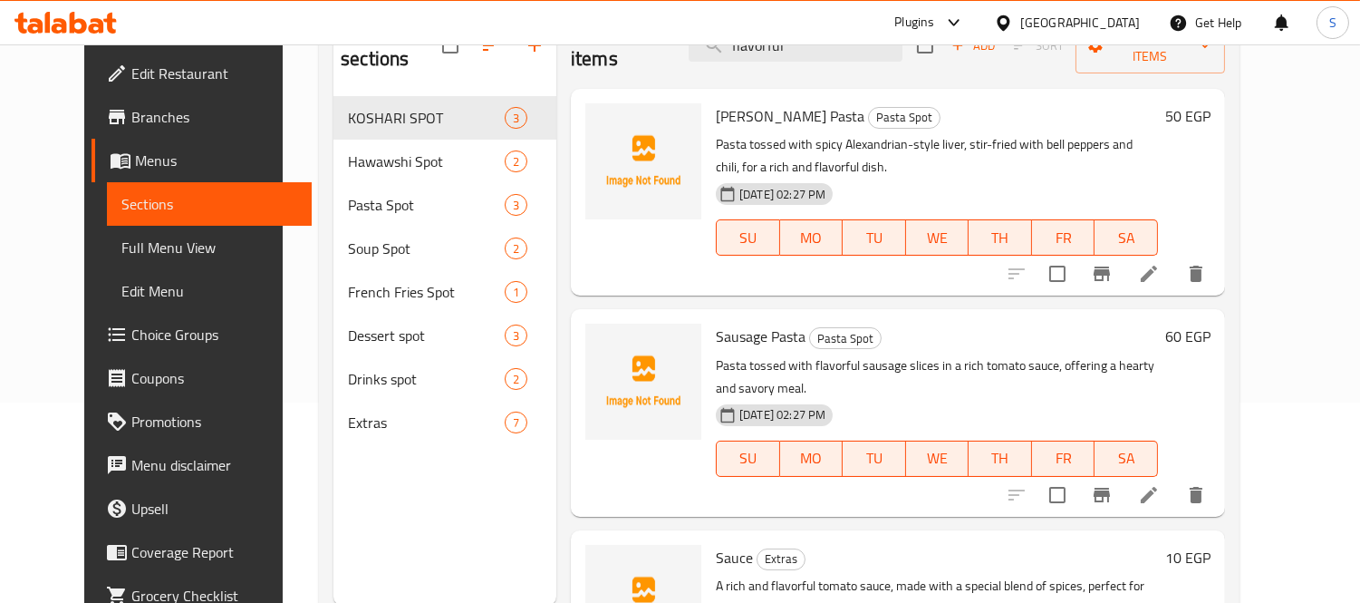
scroll to position [201, 0]
type input "flavorful"
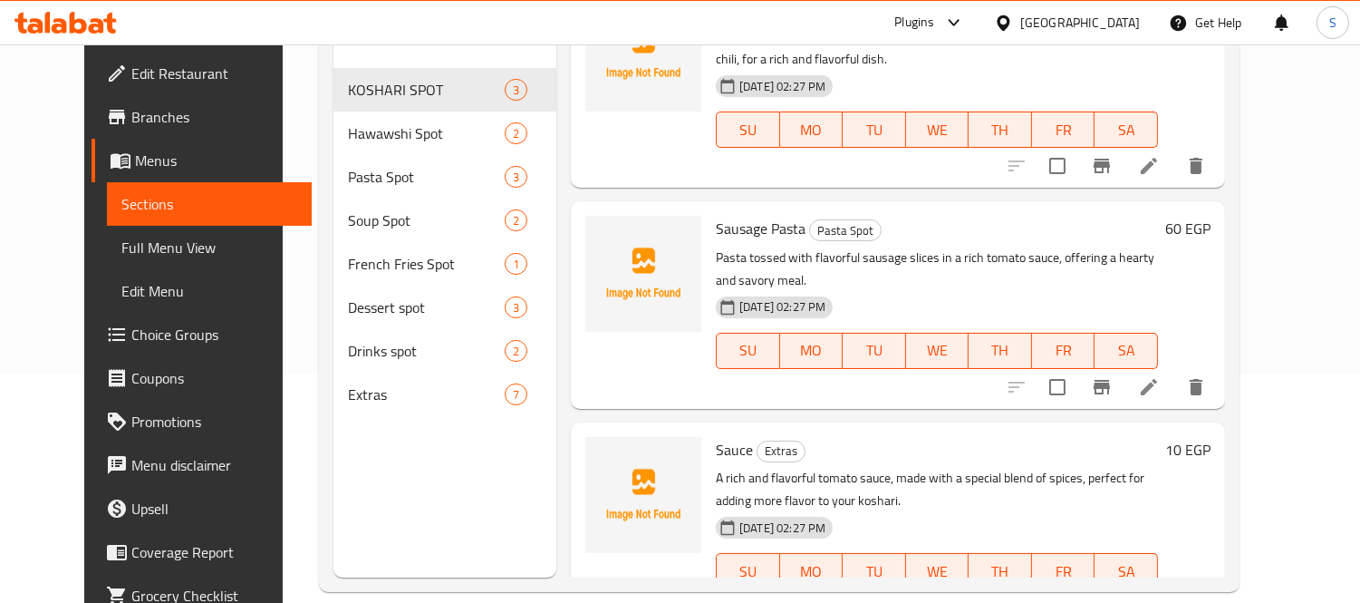
scroll to position [254, 0]
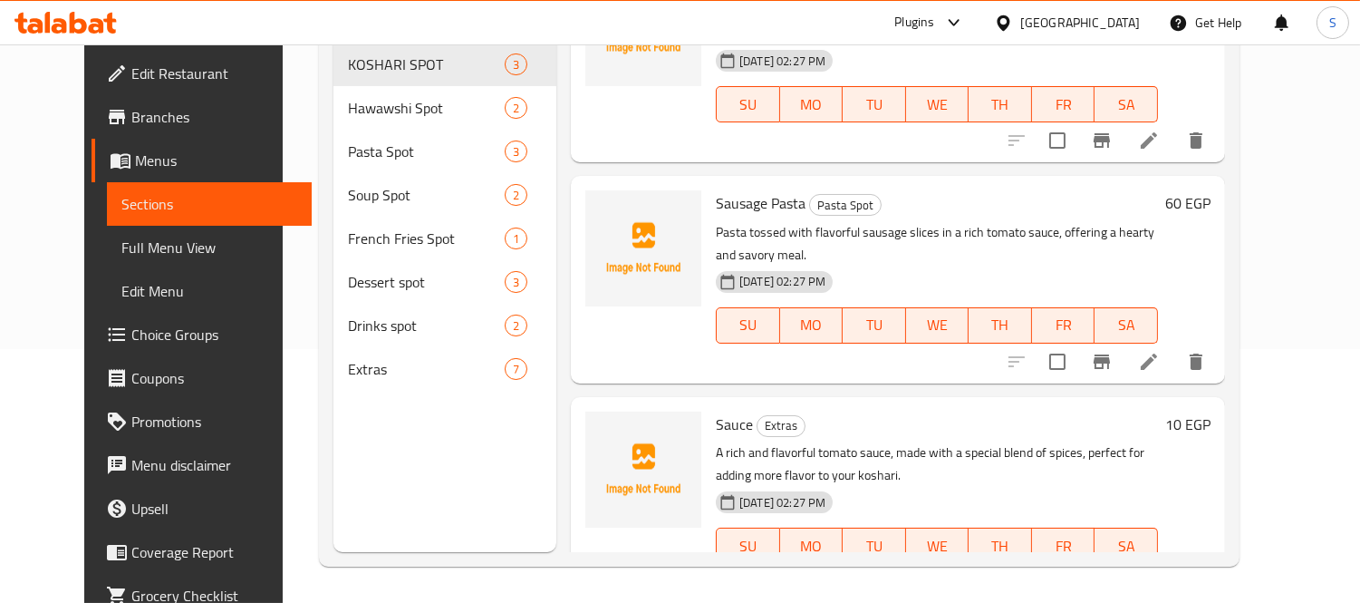
click at [1160, 571] on icon at bounding box center [1149, 582] width 22 height 22
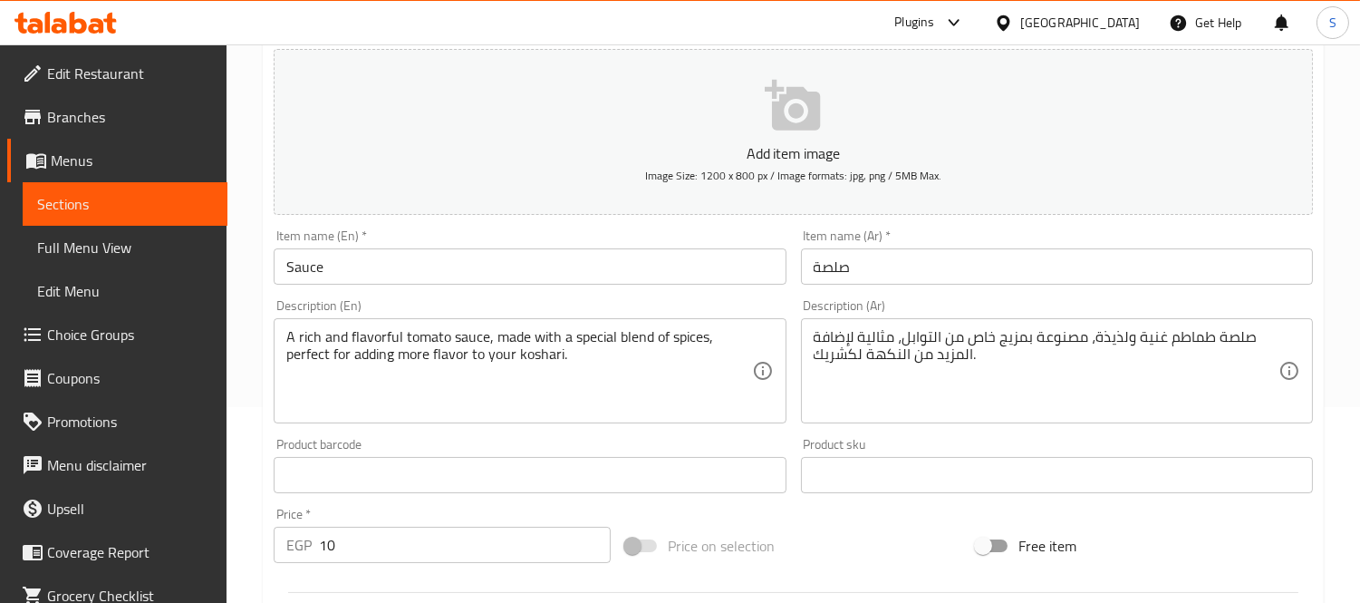
scroll to position [201, 0]
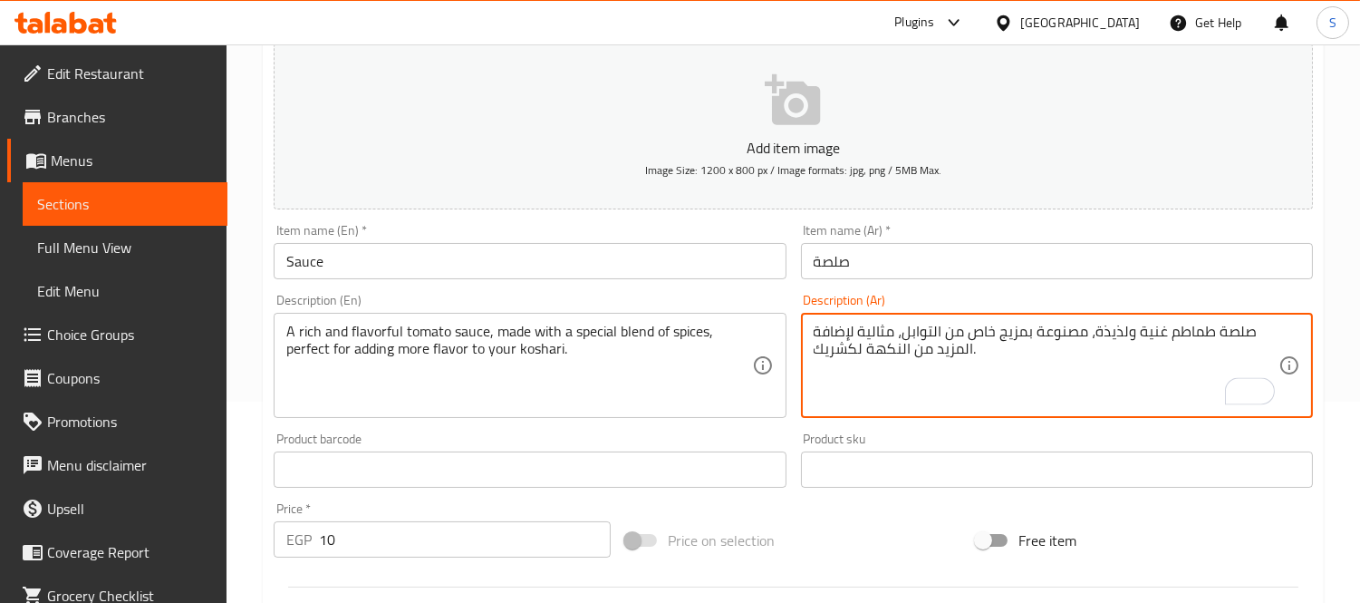
drag, startPoint x: 895, startPoint y: 330, endPoint x: 829, endPoint y: 352, distance: 68.8
click at [829, 352] on textarea "صلصة طماطم غنية ولذيذة، مصنوعة بمزيج خاص من التوابل، مثالية لإضافة المزيد من ال…" at bounding box center [1046, 366] width 465 height 86
click at [875, 403] on textarea "صلصة طماطم غنية ولذيذة، مصنوعة بمزيج خاص من التوابل، مثالية لإضافة المزيد من ال…" at bounding box center [1046, 366] width 465 height 86
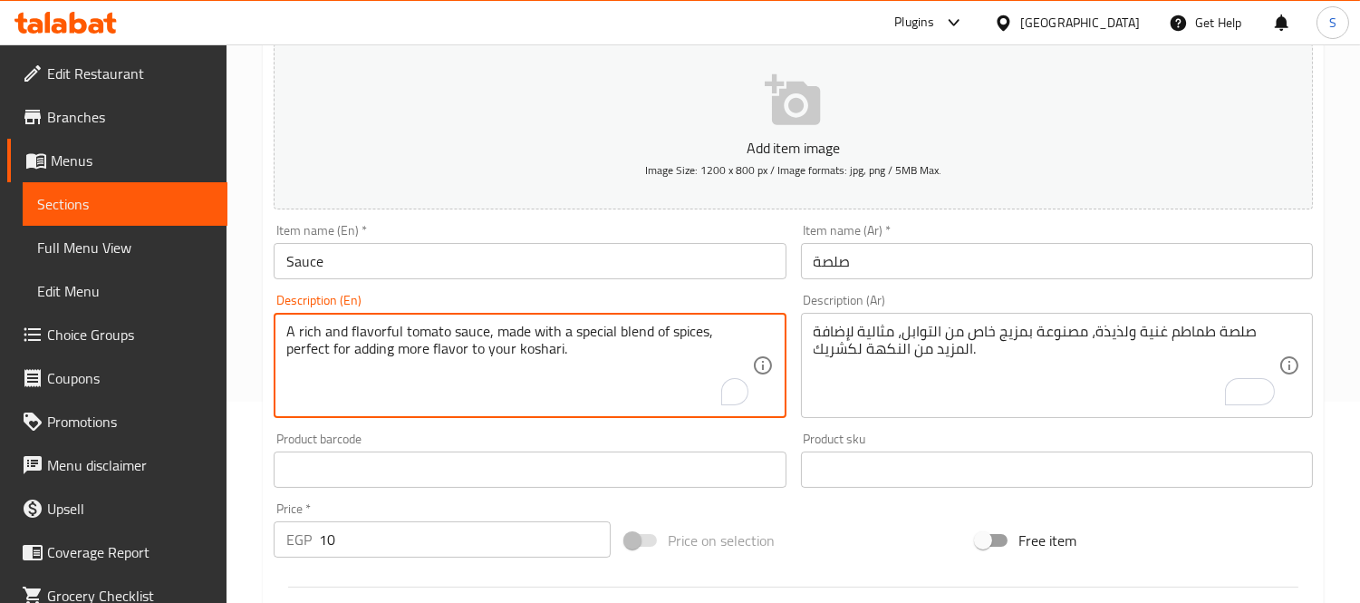
drag, startPoint x: 415, startPoint y: 319, endPoint x: 286, endPoint y: 349, distance: 132.1
click at [359, 370] on textarea "A rich and flavorful tomato sauce, made with a special blend of spices, perfect…" at bounding box center [518, 366] width 465 height 86
drag, startPoint x: 595, startPoint y: 353, endPoint x: 288, endPoint y: 359, distance: 307.3
click at [288, 359] on textarea "A rich and flavorful tomato sauce, made with a special blend of spices, perfect…" at bounding box center [518, 366] width 465 height 86
type textarea "A rich and flavorful tomato sauce, made with a special blend of spices,"
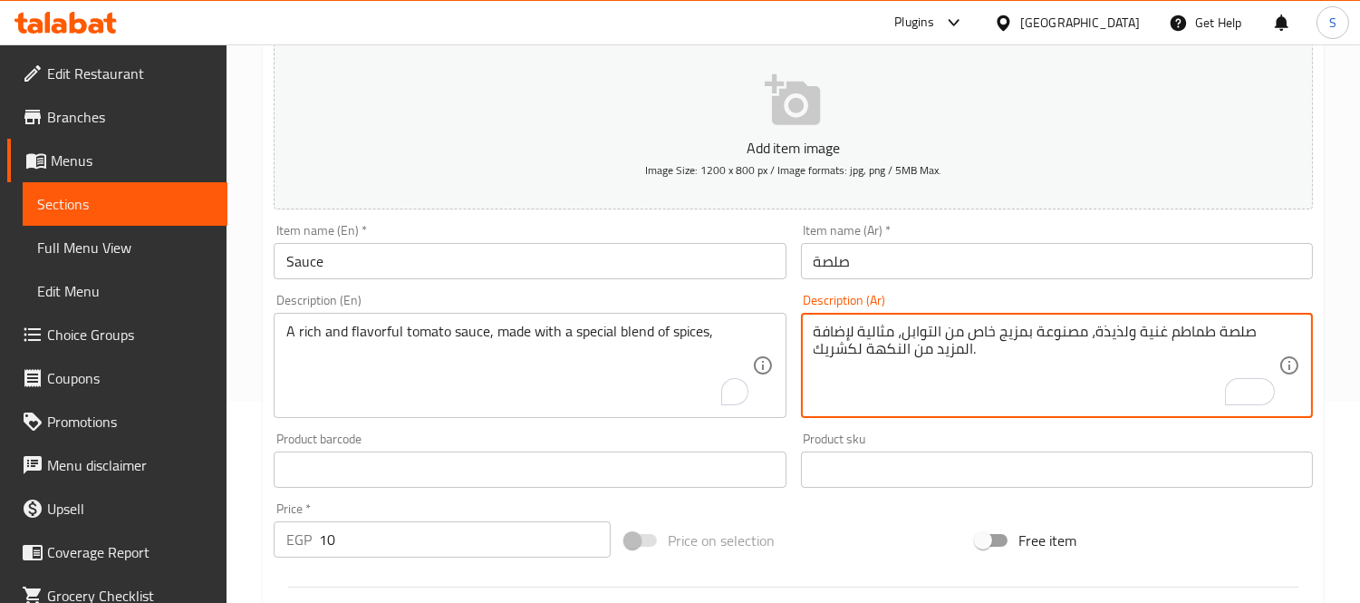
drag, startPoint x: 900, startPoint y: 328, endPoint x: 801, endPoint y: 355, distance: 102.5
click at [817, 364] on textarea "صلصة طماطم غنية ولذيذة، مصنوعة بمزيج خاص من التوابل، مثالية لإضافة المزيد من ال…" at bounding box center [1046, 366] width 465 height 86
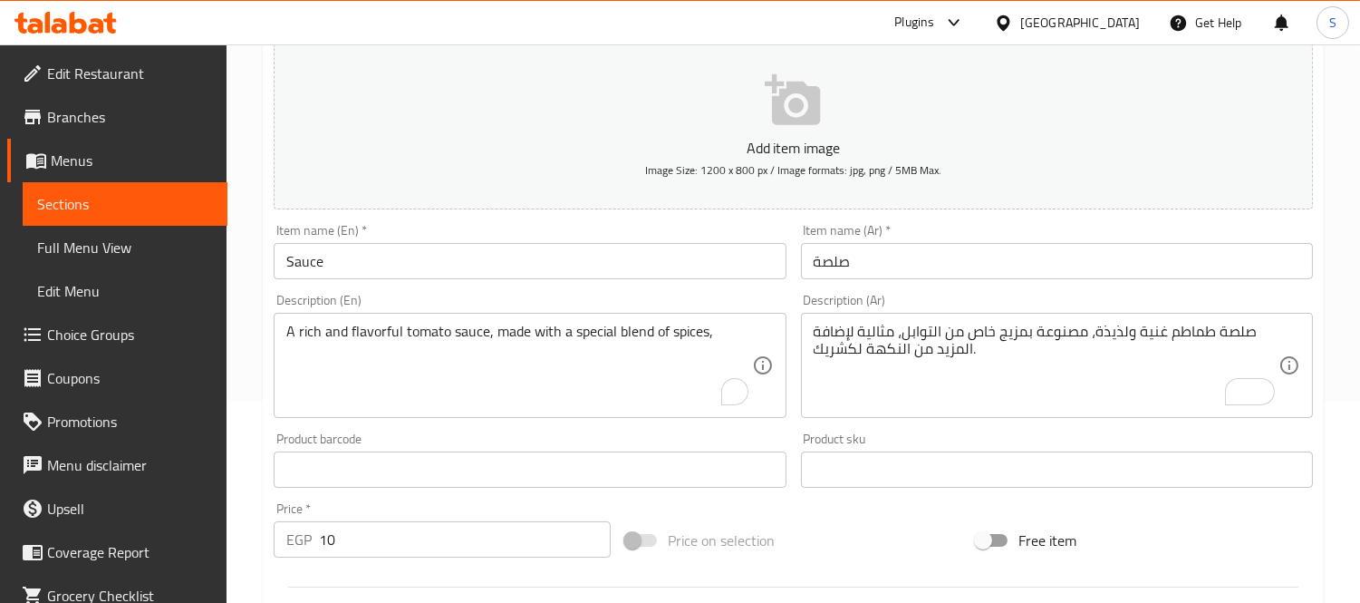
drag, startPoint x: 807, startPoint y: 359, endPoint x: 884, endPoint y: 331, distance: 82.0
click at [884, 331] on div "صلصة طماطم غنية ولذيذة، مصنوعة بمزيج خاص من التوابل، مثالية لإضافة المزيد من ال…" at bounding box center [1057, 365] width 512 height 105
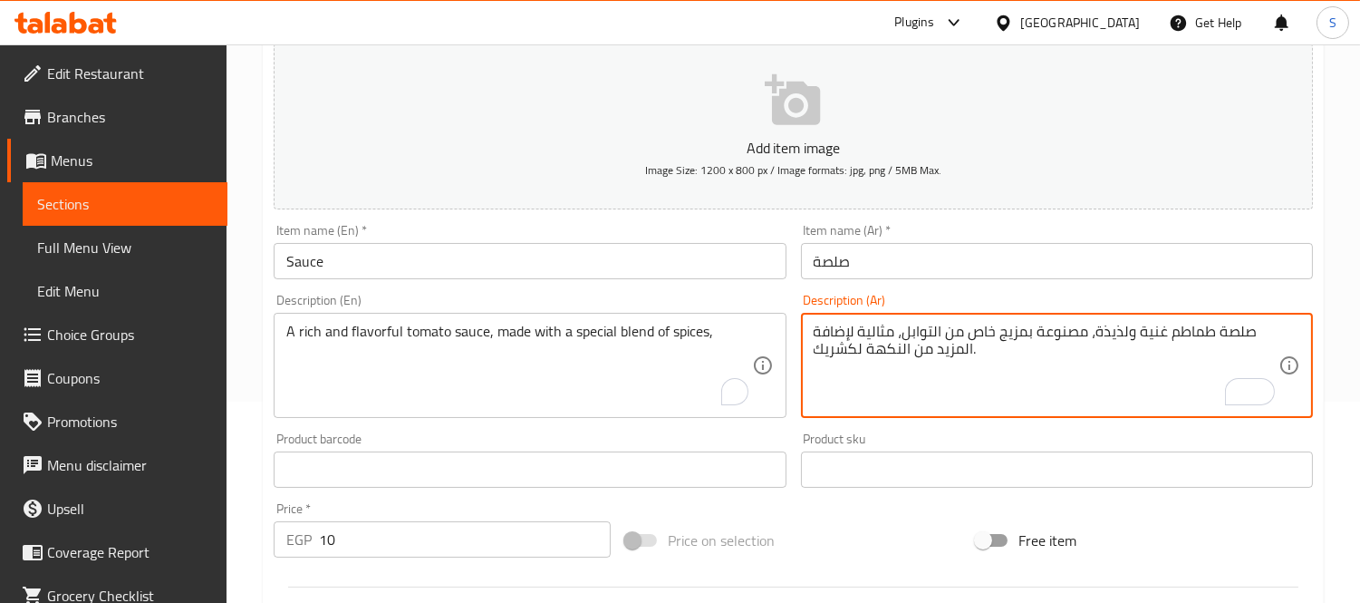
drag, startPoint x: 898, startPoint y: 330, endPoint x: 812, endPoint y: 315, distance: 87.3
click at [812, 315] on div "صلصة طماطم غنية ولذيذة، مصنوعة بمزيج خاص من التوابل، مثالية لإضافة المزيد من ال…" at bounding box center [1057, 365] width 512 height 105
drag, startPoint x: 915, startPoint y: 330, endPoint x: 808, endPoint y: 348, distance: 108.5
click at [808, 348] on div "صلصة طماطم غنية ولذيذة، مصنوعة بمزيج خاص من التوابل، المزيد من النكهة لكشريك. D…" at bounding box center [1057, 365] width 512 height 105
click at [846, 336] on textarea "صلصة طماطم غنية ولذيذة، مصنوعة بمزيج خاص من التوابل، الكشريك." at bounding box center [1046, 366] width 465 height 86
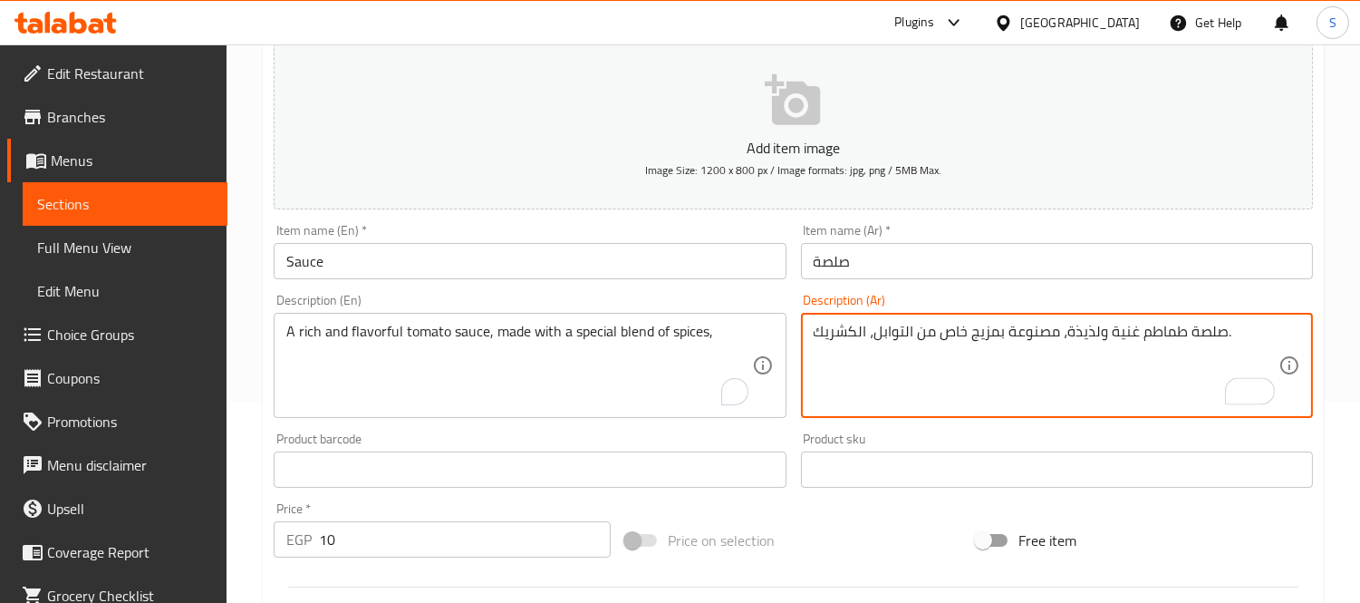
click at [846, 336] on textarea "صلصة طماطم غنية ولذيذة، مصنوعة بمزيج خاص من التوابل، الكشريك." at bounding box center [1046, 366] width 465 height 86
type textarea "صلصة طماطم غنية ولذيذة، مصنوعة بمزيج خاص من التوابل،."
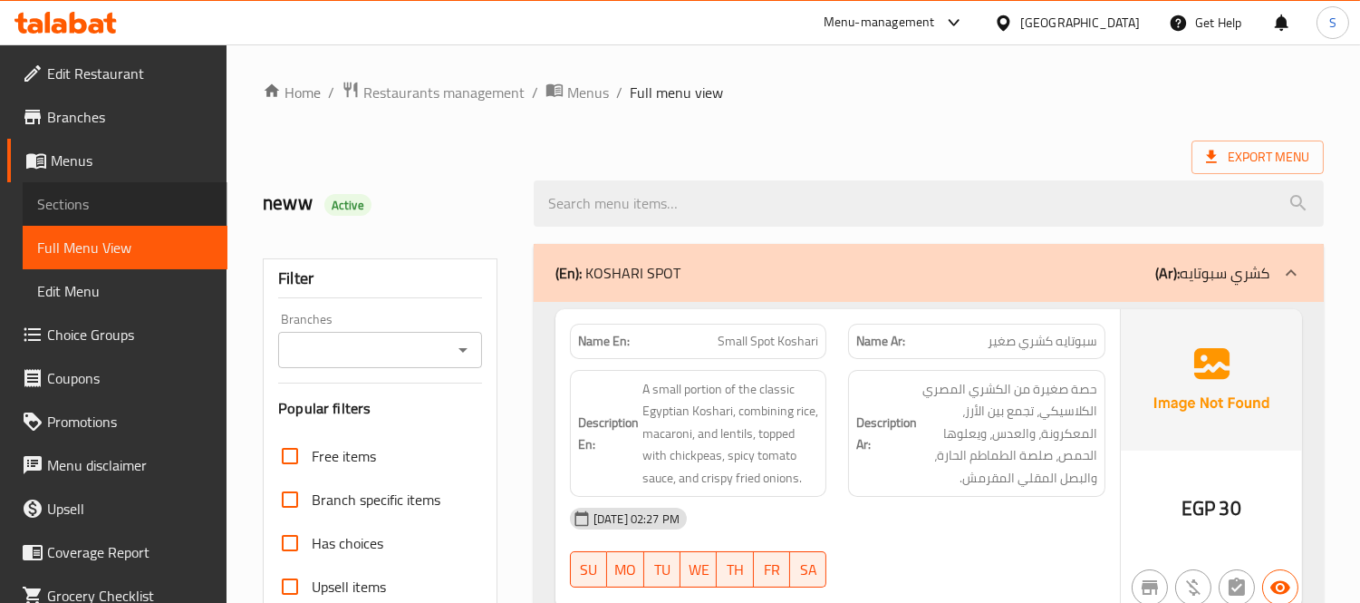
click at [150, 206] on span "Sections" at bounding box center [125, 204] width 176 height 22
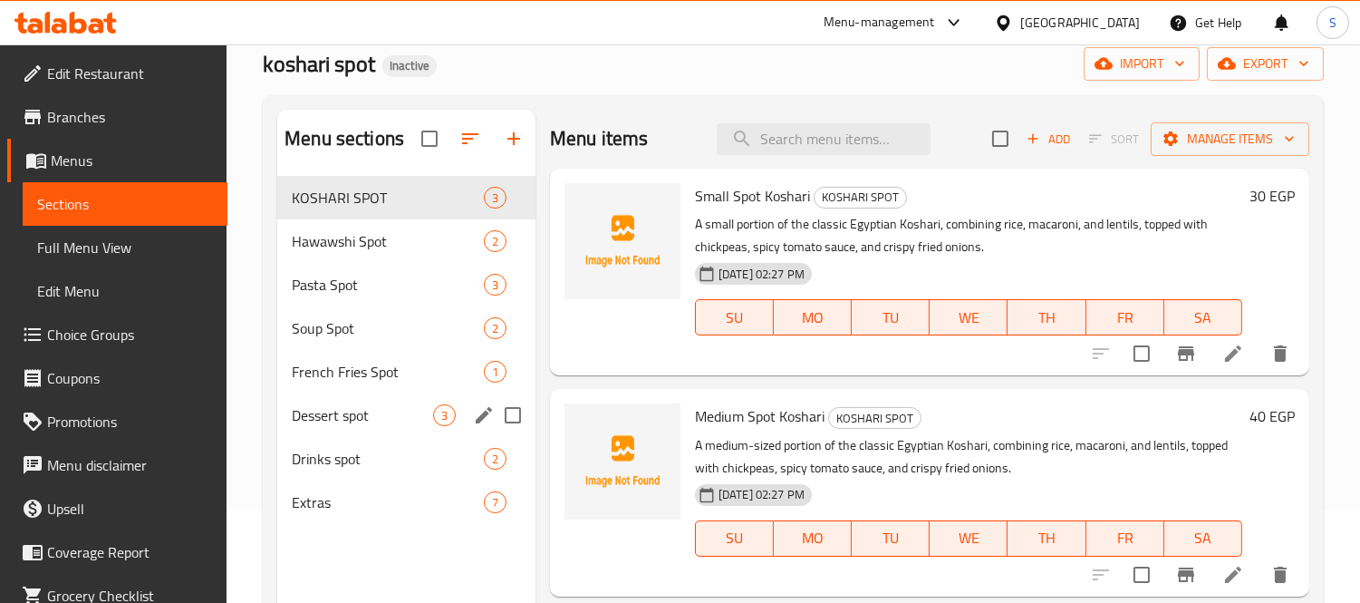
scroll to position [254, 0]
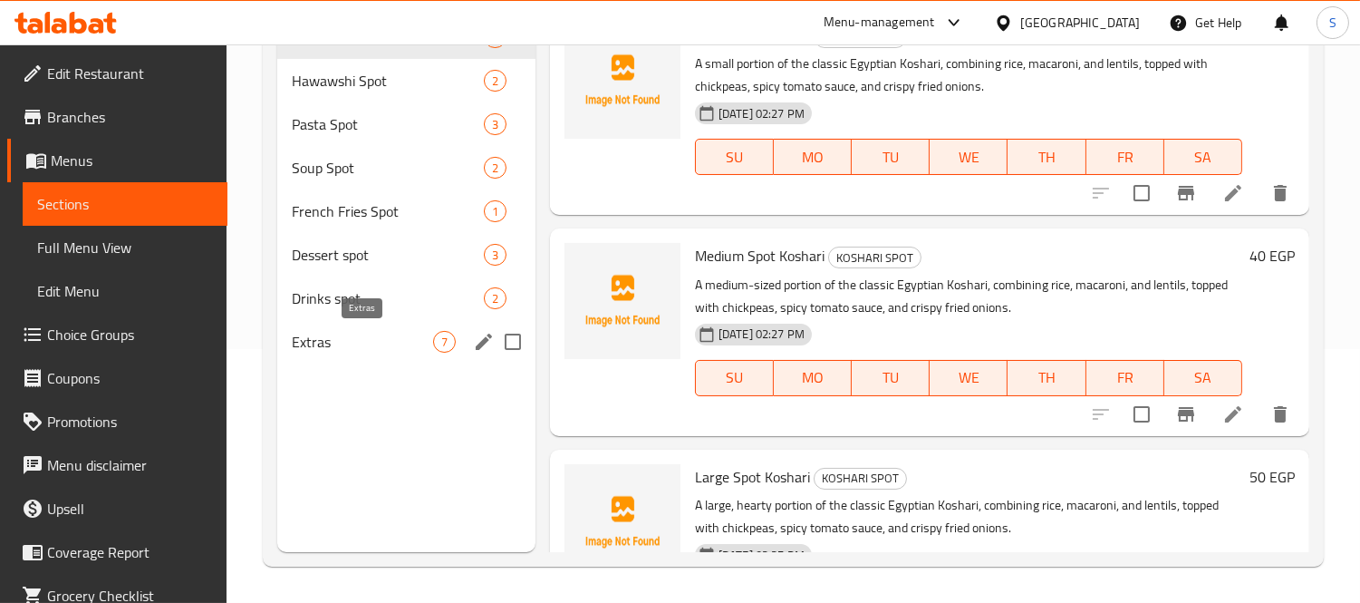
click at [333, 331] on span "Extras" at bounding box center [362, 342] width 141 height 22
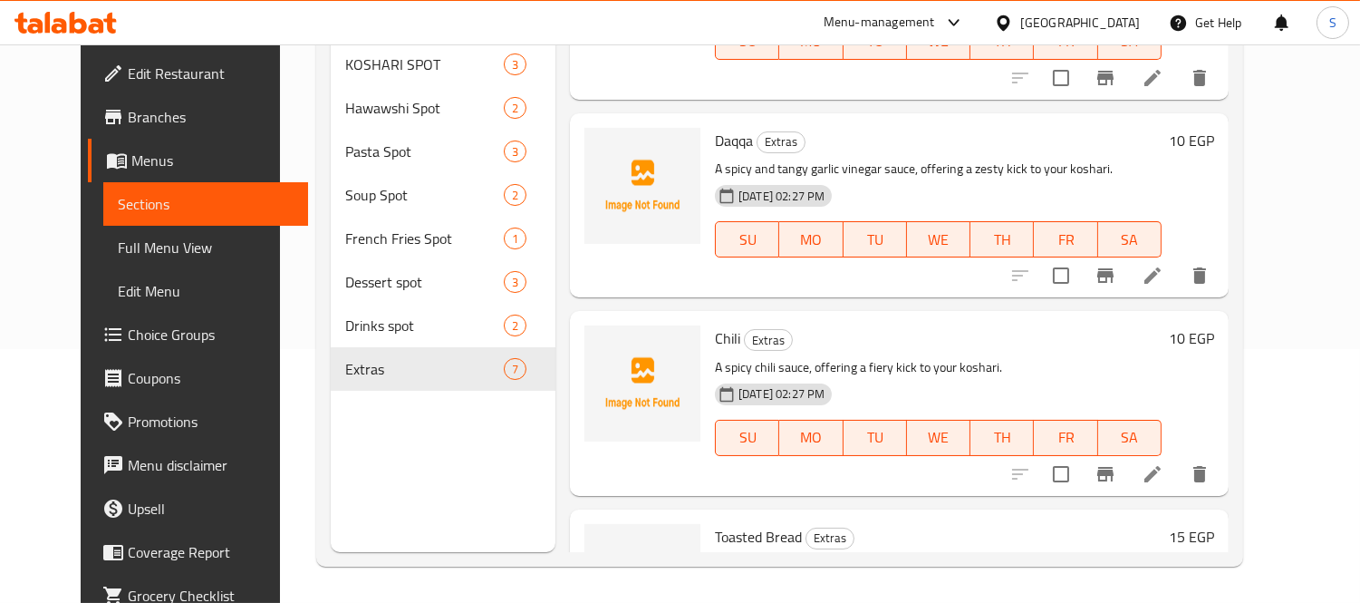
scroll to position [895, 0]
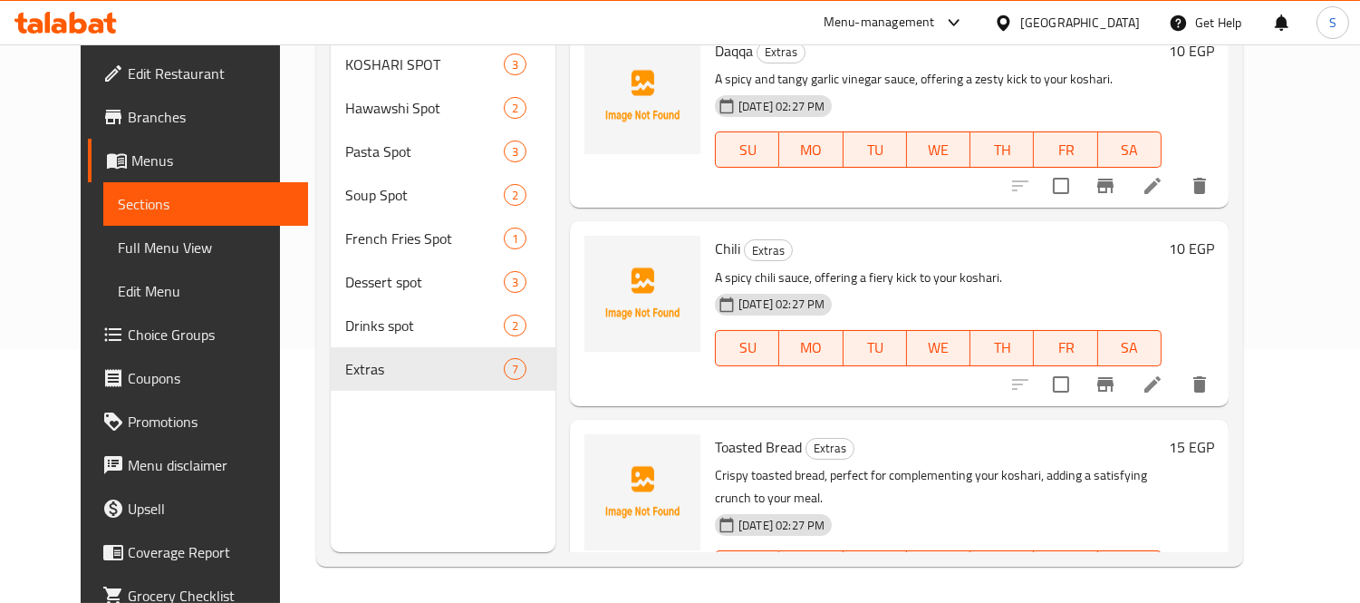
click at [999, 236] on h6 "Chili Extras" at bounding box center [938, 248] width 447 height 25
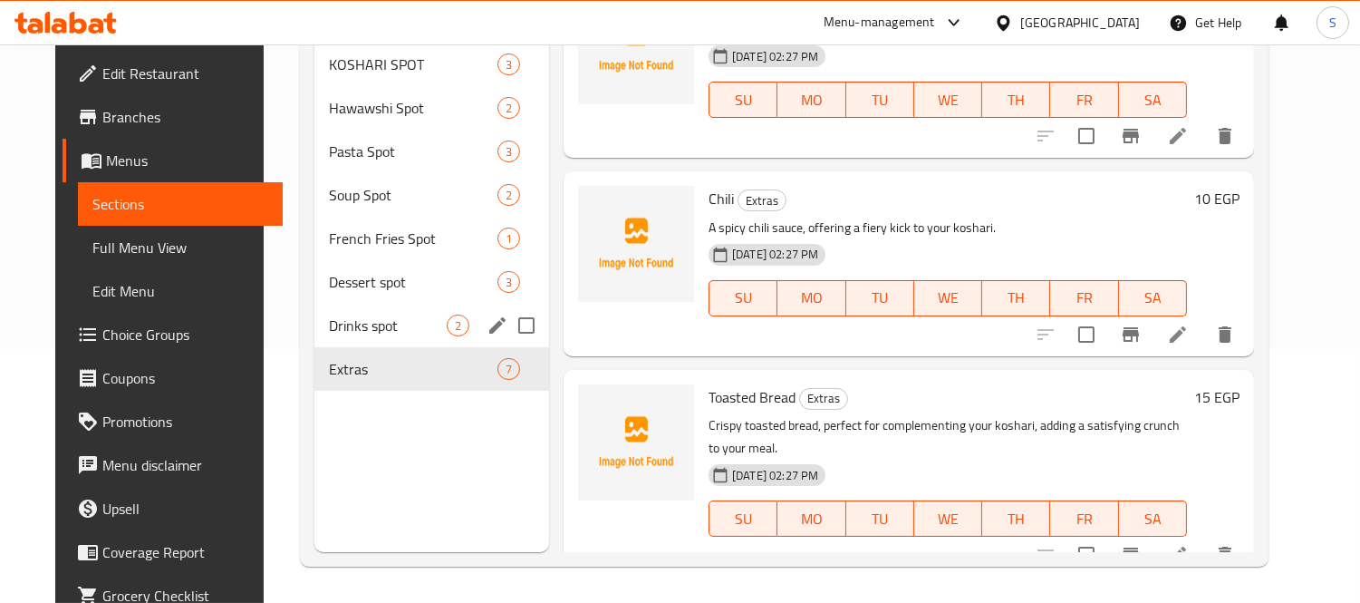
click at [339, 314] on span "Drinks spot" at bounding box center [388, 325] width 118 height 22
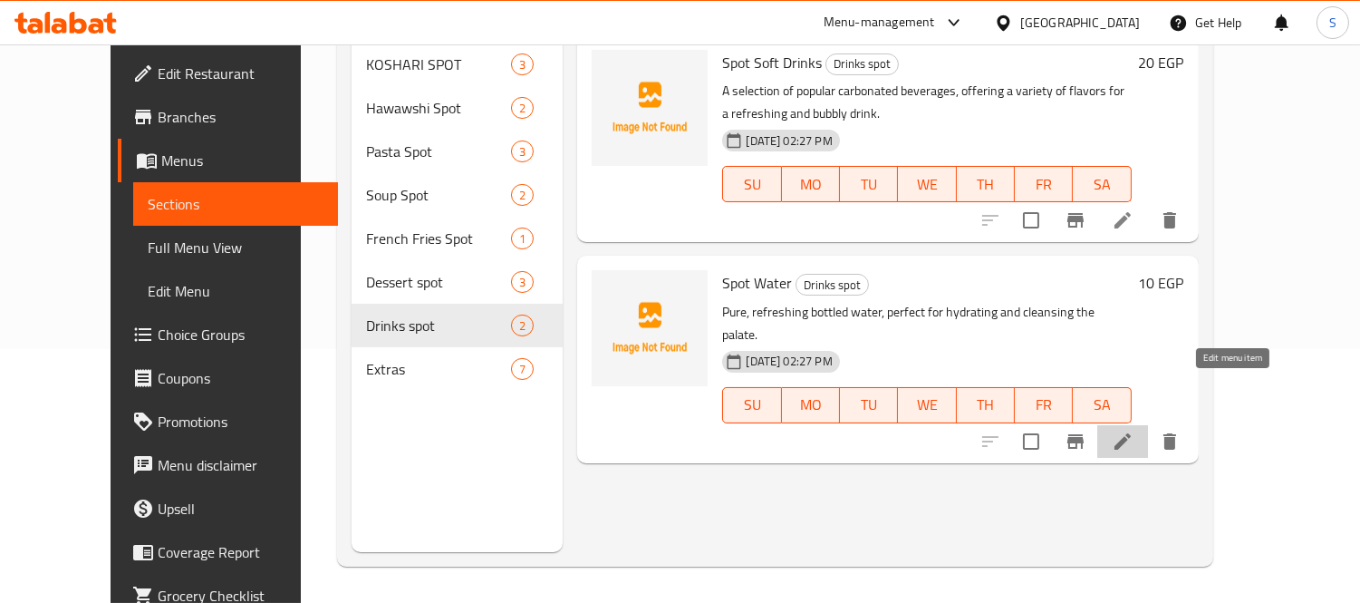
click at [1134, 430] on icon at bounding box center [1123, 441] width 22 height 22
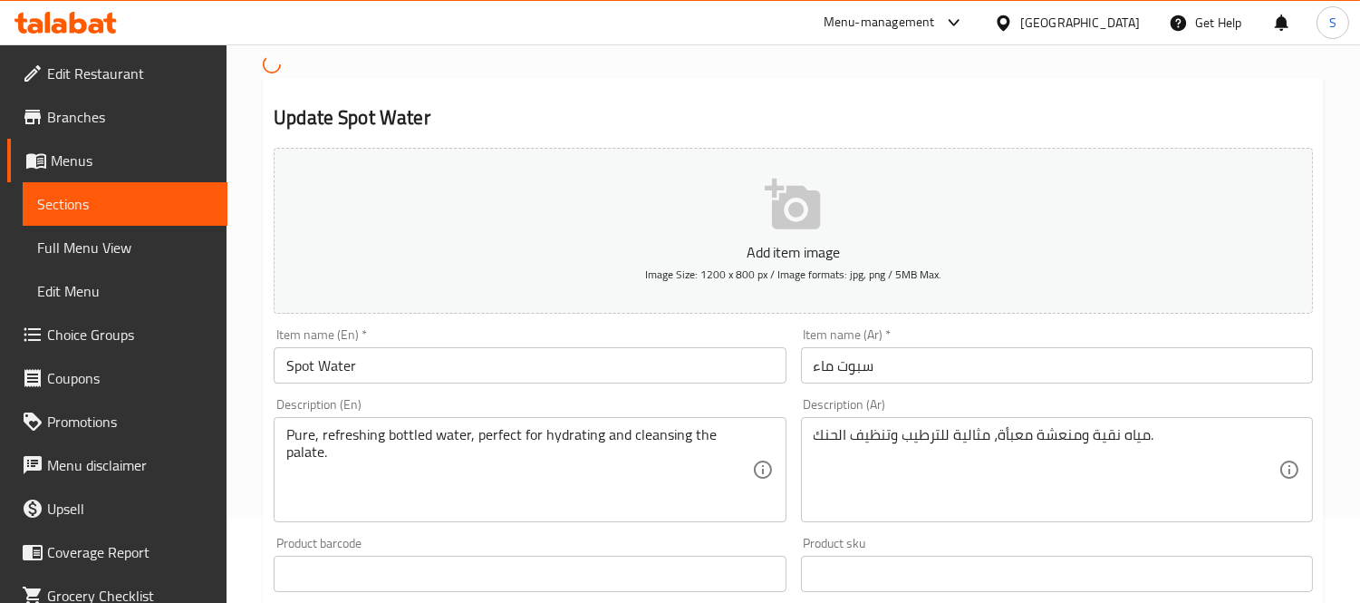
scroll to position [302, 0]
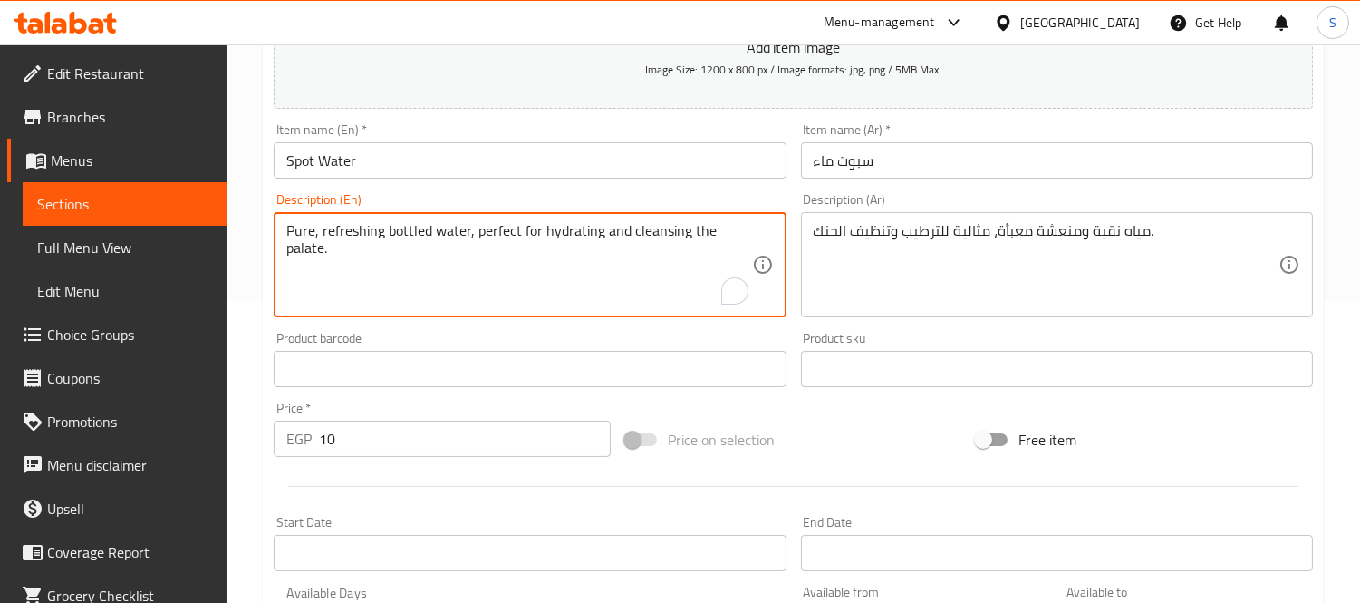
drag, startPoint x: 473, startPoint y: 237, endPoint x: 484, endPoint y: 261, distance: 26.8
click at [330, 166] on input "Spot Water" at bounding box center [530, 160] width 512 height 36
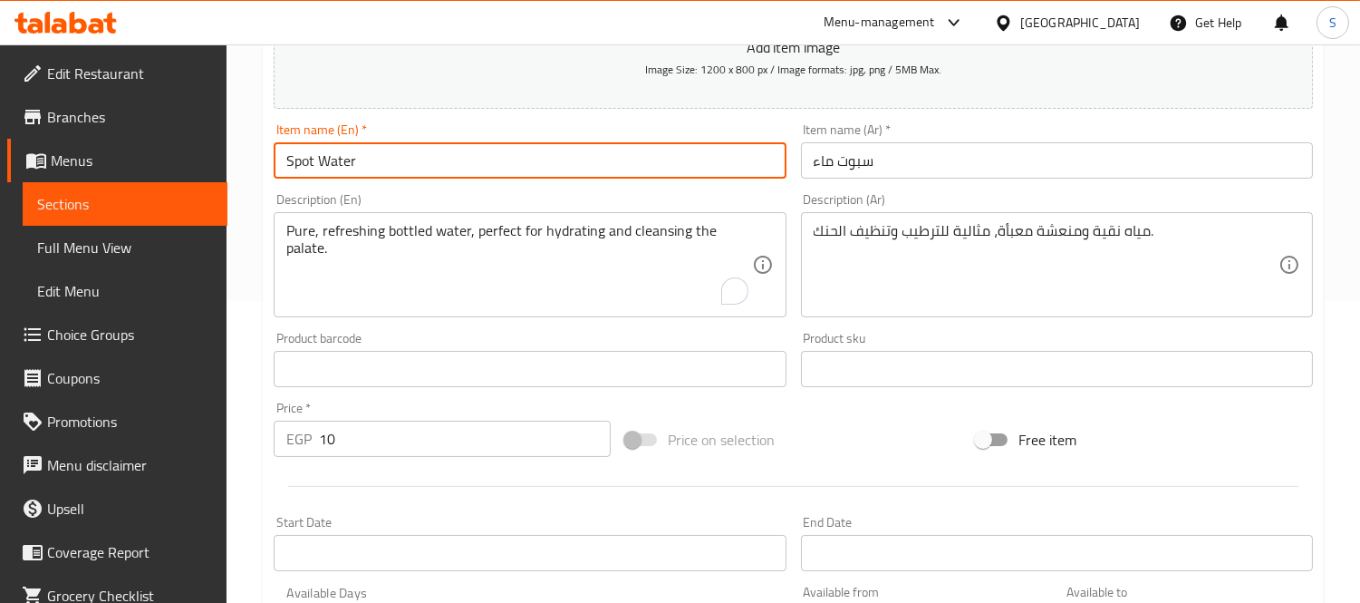
click at [330, 166] on input "Spot Water" at bounding box center [530, 160] width 512 height 36
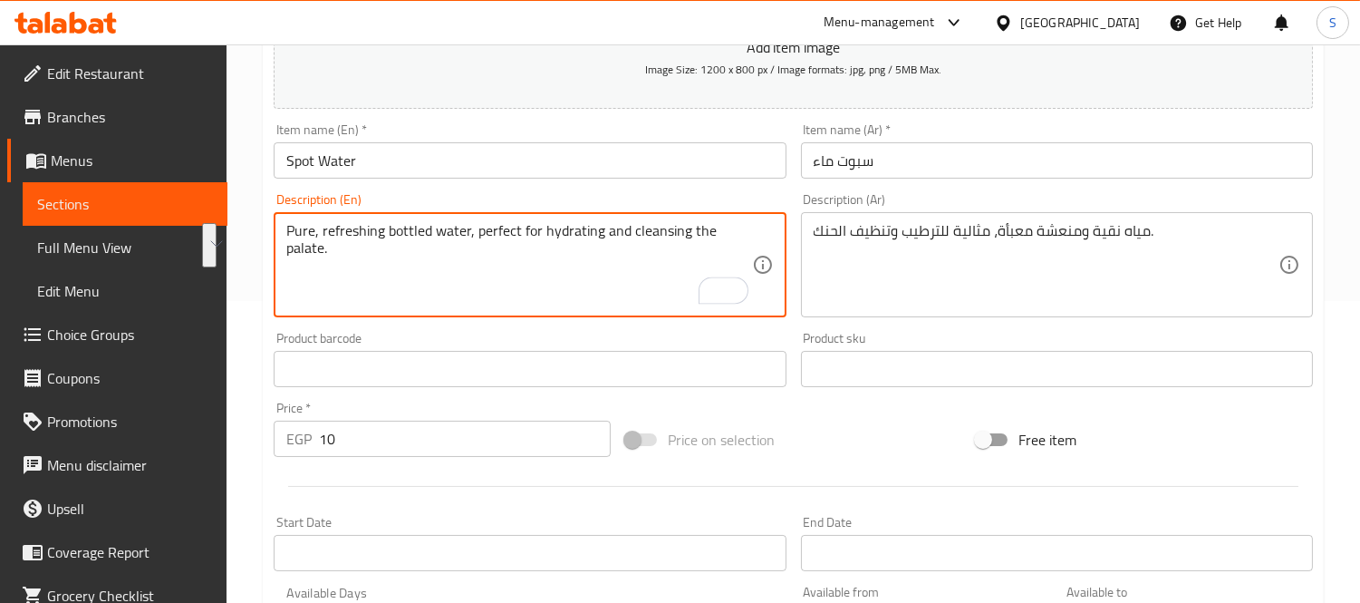
drag, startPoint x: 471, startPoint y: 230, endPoint x: 494, endPoint y: 261, distance: 38.2
click at [494, 261] on textarea "Pure, refreshing bottled water, perfect for hydrating and cleansing the palate." at bounding box center [518, 265] width 465 height 86
type textarea "Pure, refreshing bottled water"
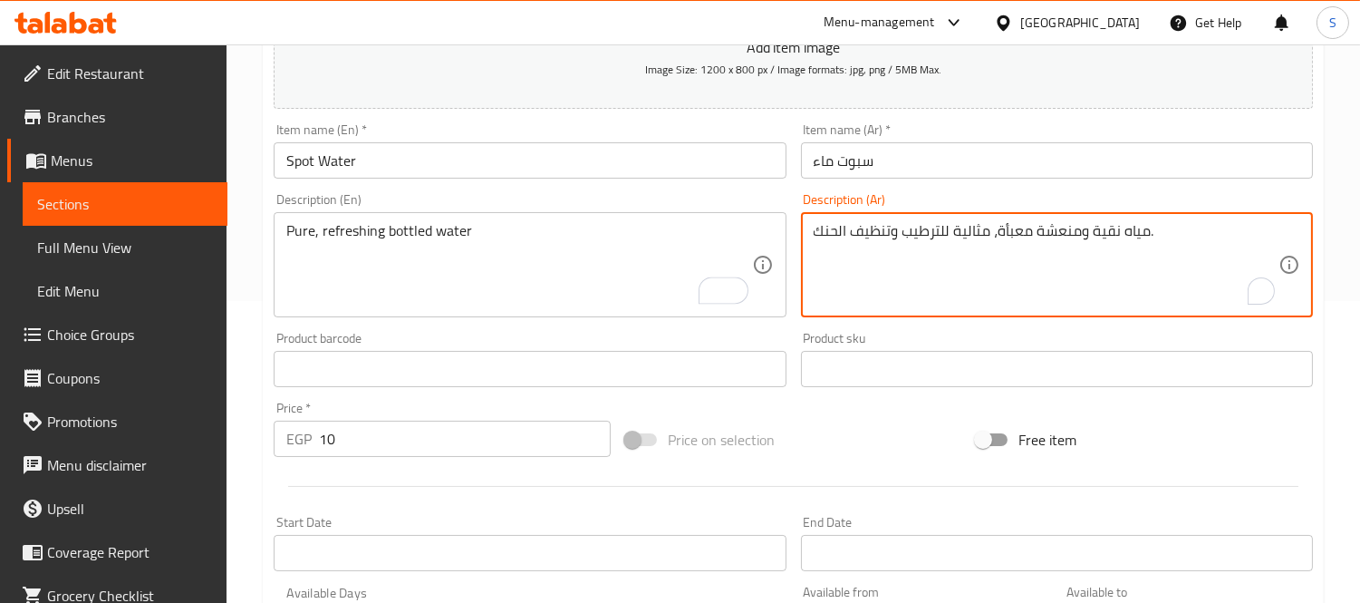
drag, startPoint x: 990, startPoint y: 232, endPoint x: 805, endPoint y: 218, distance: 185.5
type textarea "مياه نقية ومنعشة معبأة، ."
click at [728, 161] on input "Spot Water" at bounding box center [530, 160] width 512 height 36
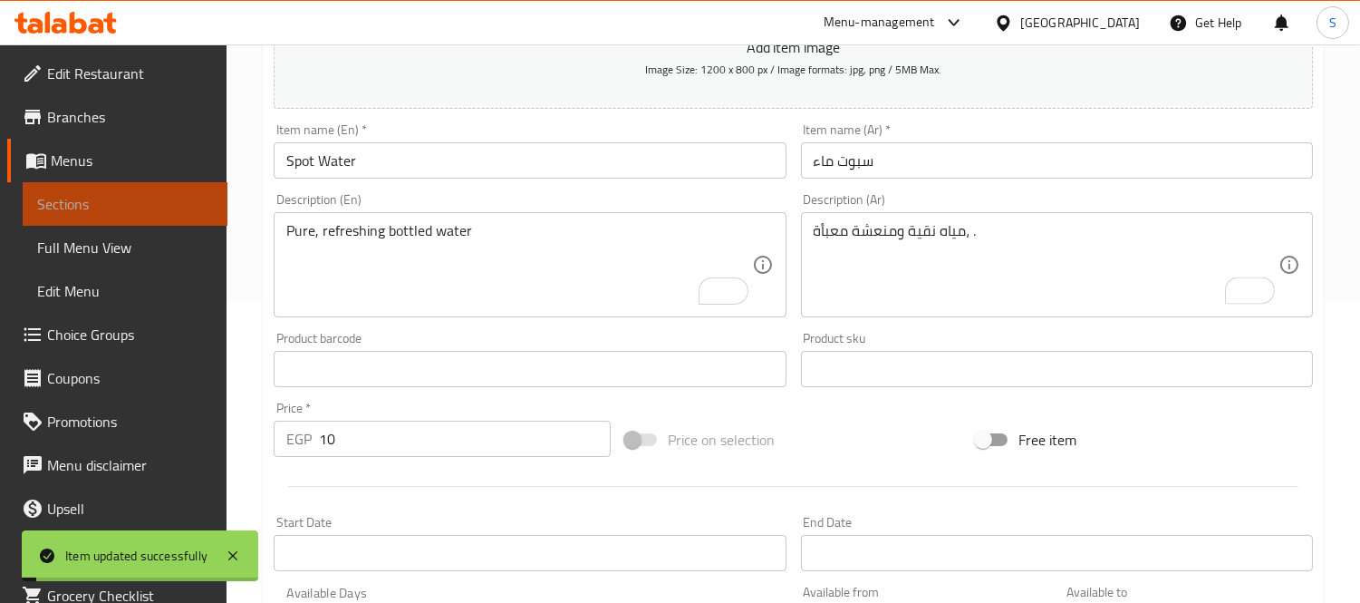
click at [156, 206] on span "Sections" at bounding box center [125, 204] width 176 height 22
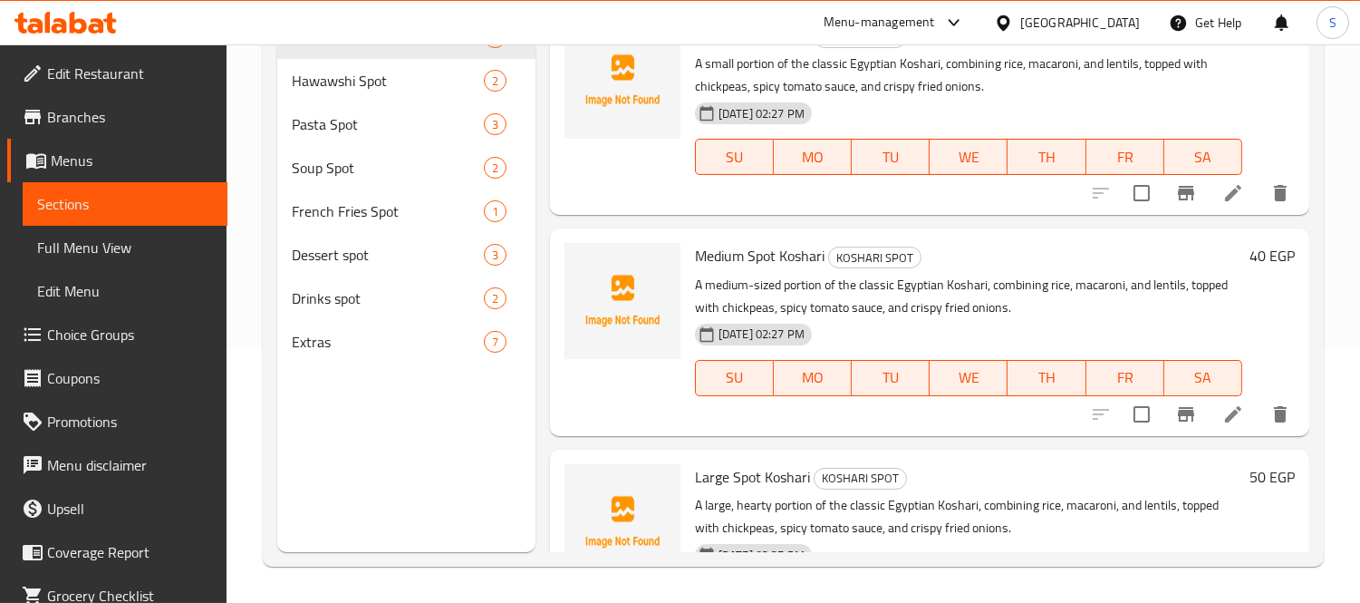
click at [662, 210] on div "Small Spot Koshari KOSHARI SPOT A small portion of the classic Egyptian Koshari…" at bounding box center [929, 111] width 759 height 207
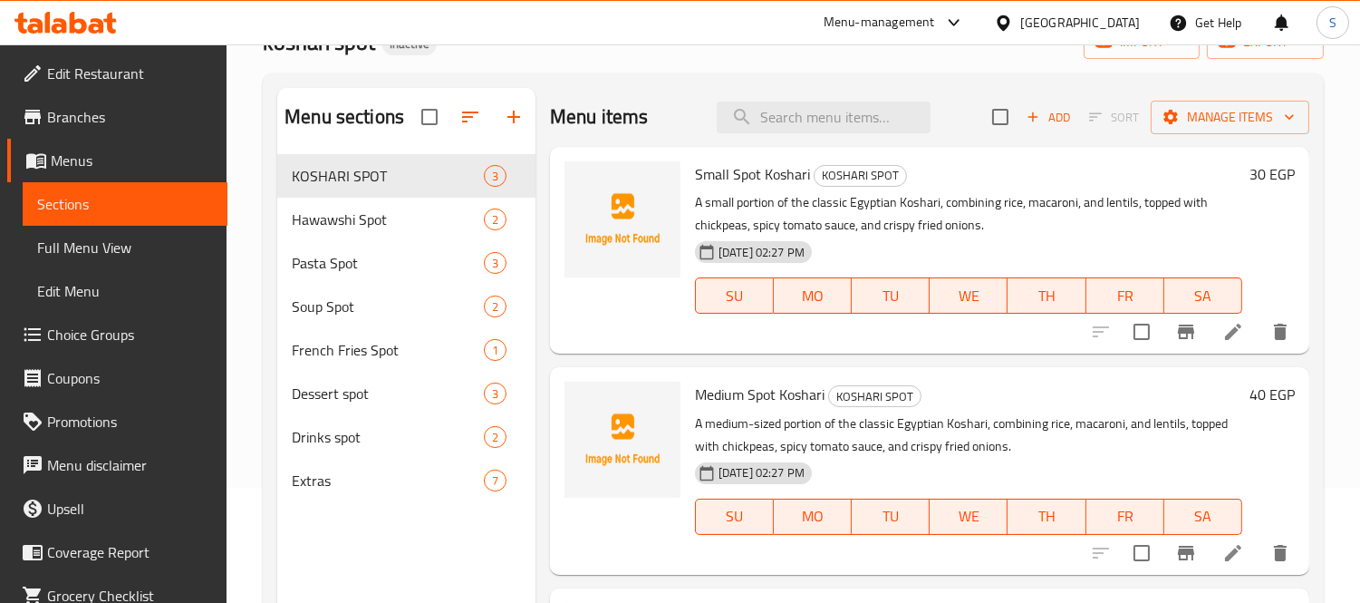
scroll to position [0, 0]
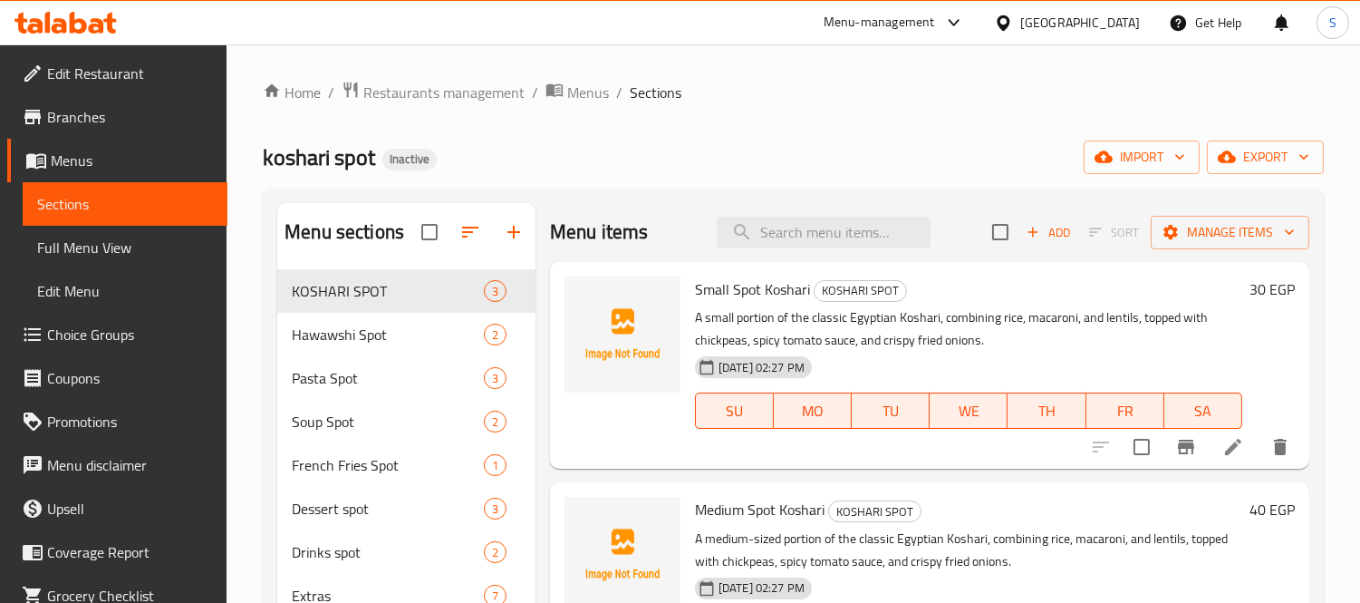
click at [885, 215] on div "Menu items Add Sort Manage items" at bounding box center [929, 232] width 759 height 59
click at [853, 215] on div "Menu items Add Sort Manage items" at bounding box center [929, 232] width 759 height 59
drag, startPoint x: 837, startPoint y: 219, endPoint x: 834, endPoint y: 230, distance: 11.5
click at [835, 228] on input "search" at bounding box center [824, 233] width 214 height 32
paste input "Rice Pudding"
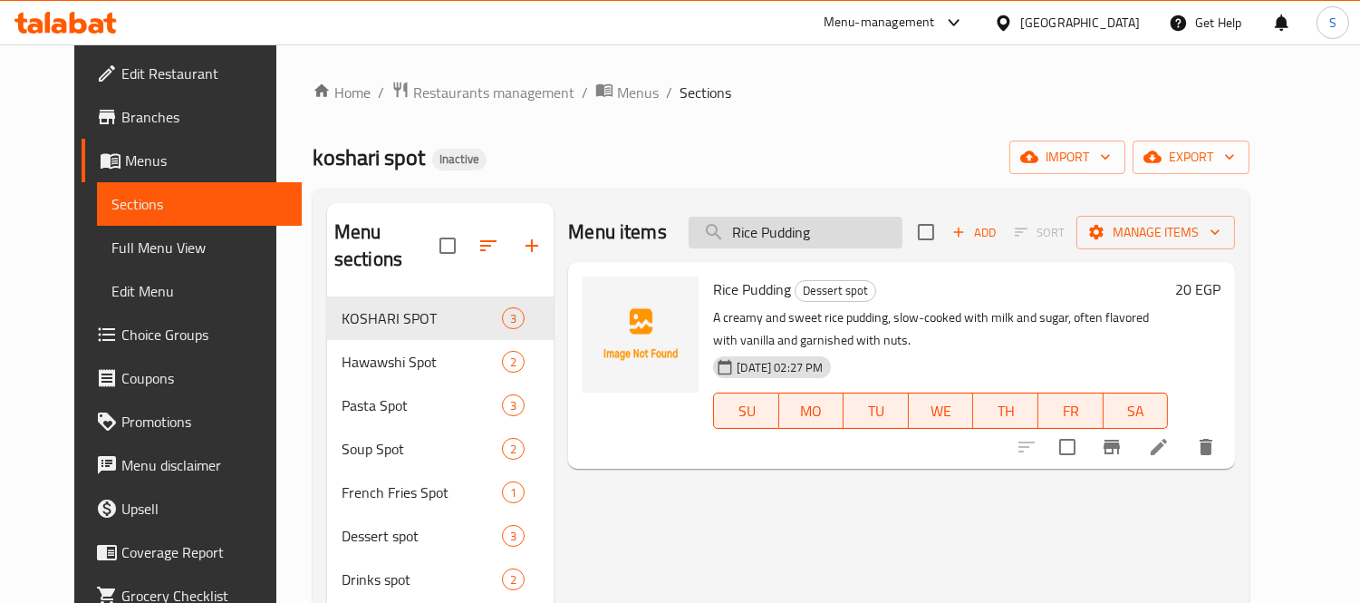
click at [830, 225] on input "Rice Pudding" at bounding box center [796, 233] width 214 height 32
paste input "Caster Spot"
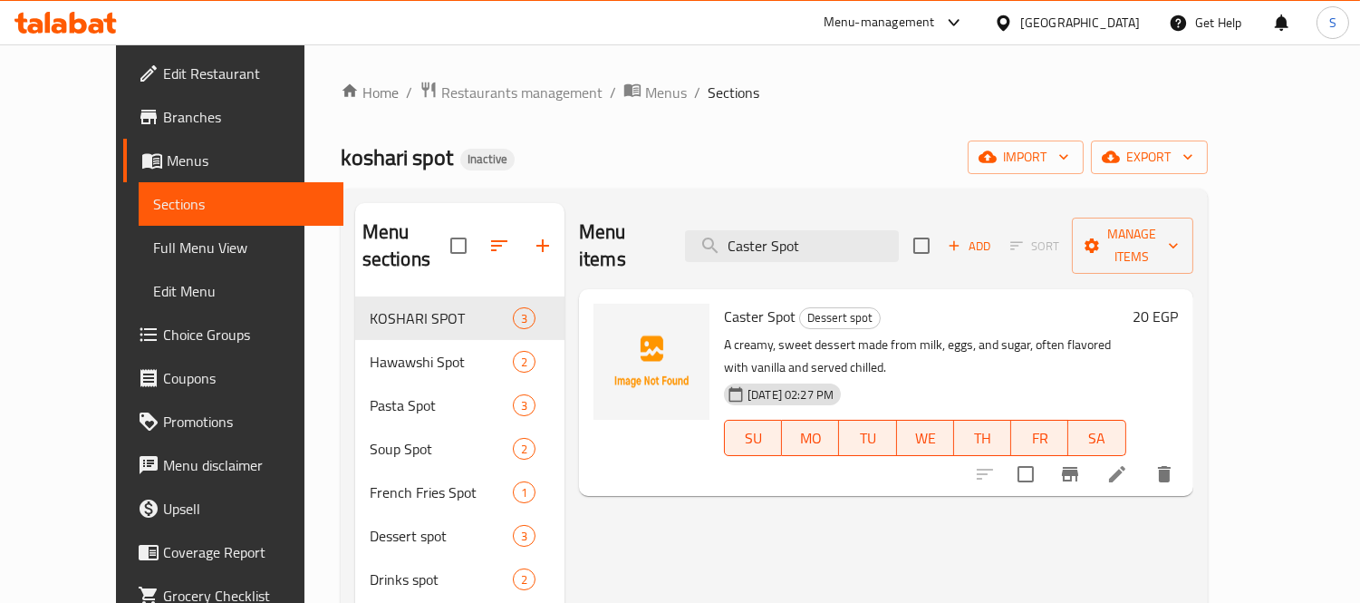
click at [877, 215] on div "Menu items Caster Spot Add Sort Manage items" at bounding box center [886, 246] width 614 height 86
click at [871, 230] on input "Caster Spot" at bounding box center [792, 246] width 214 height 32
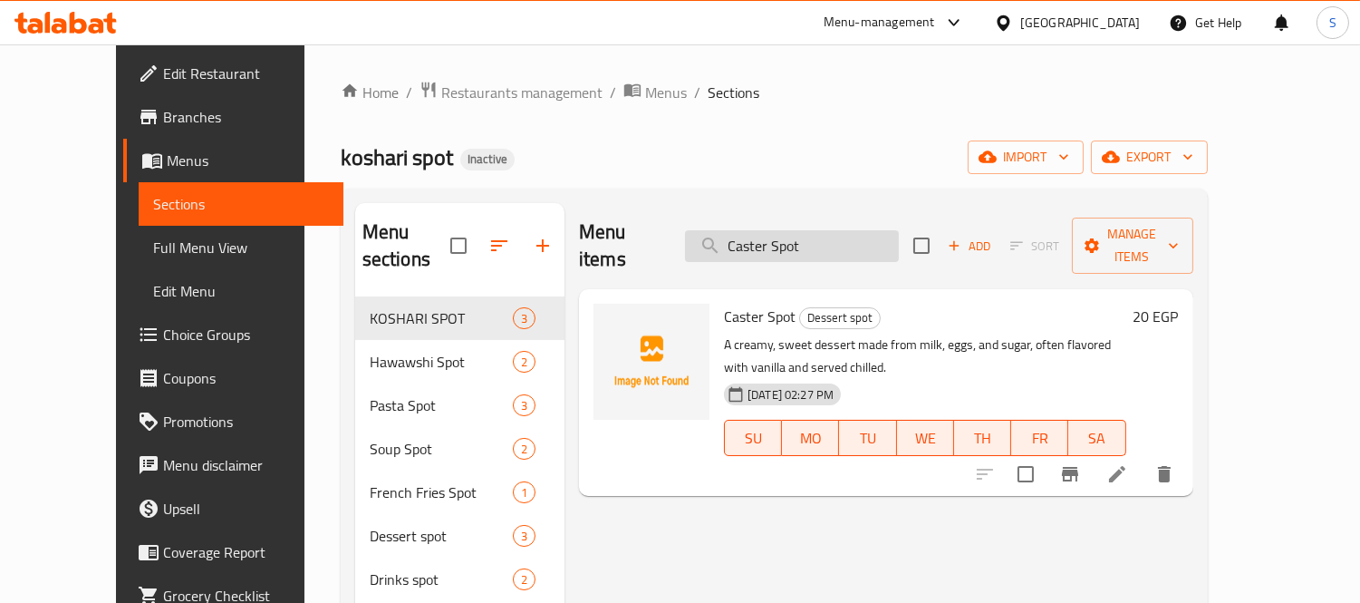
paste input "French Fries"
click at [871, 230] on input "Caster Spot" at bounding box center [792, 246] width 214 height 32
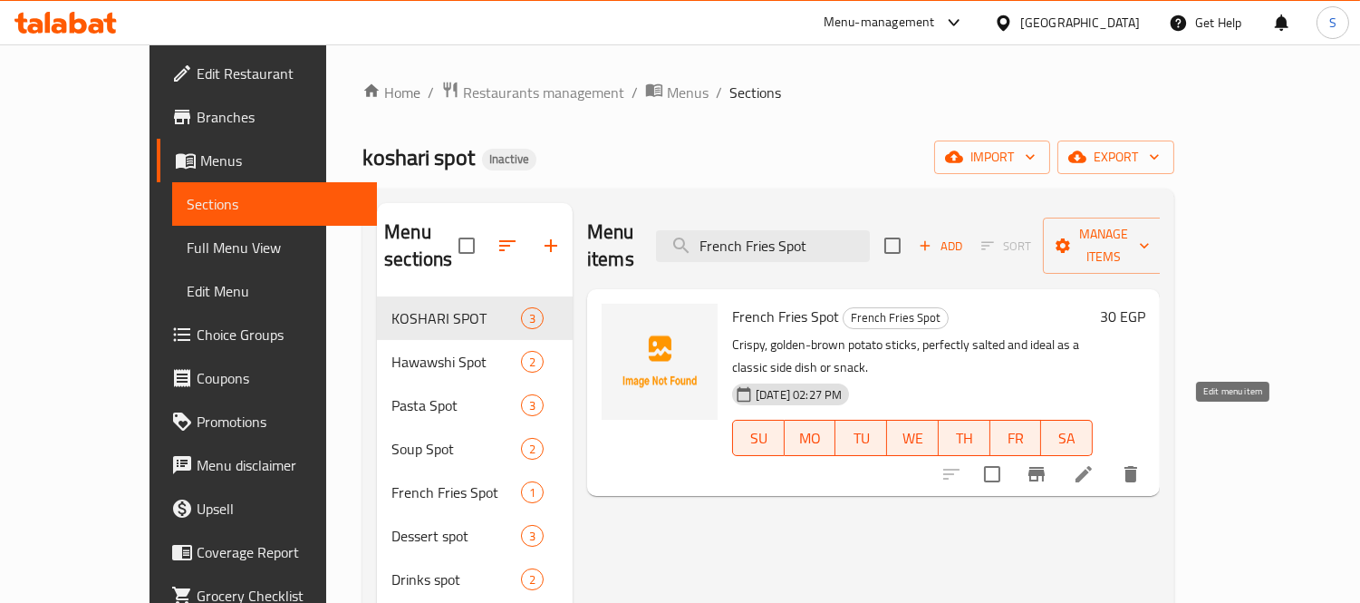
type input "French Fries Spot"
click at [1095, 463] on icon at bounding box center [1084, 474] width 22 height 22
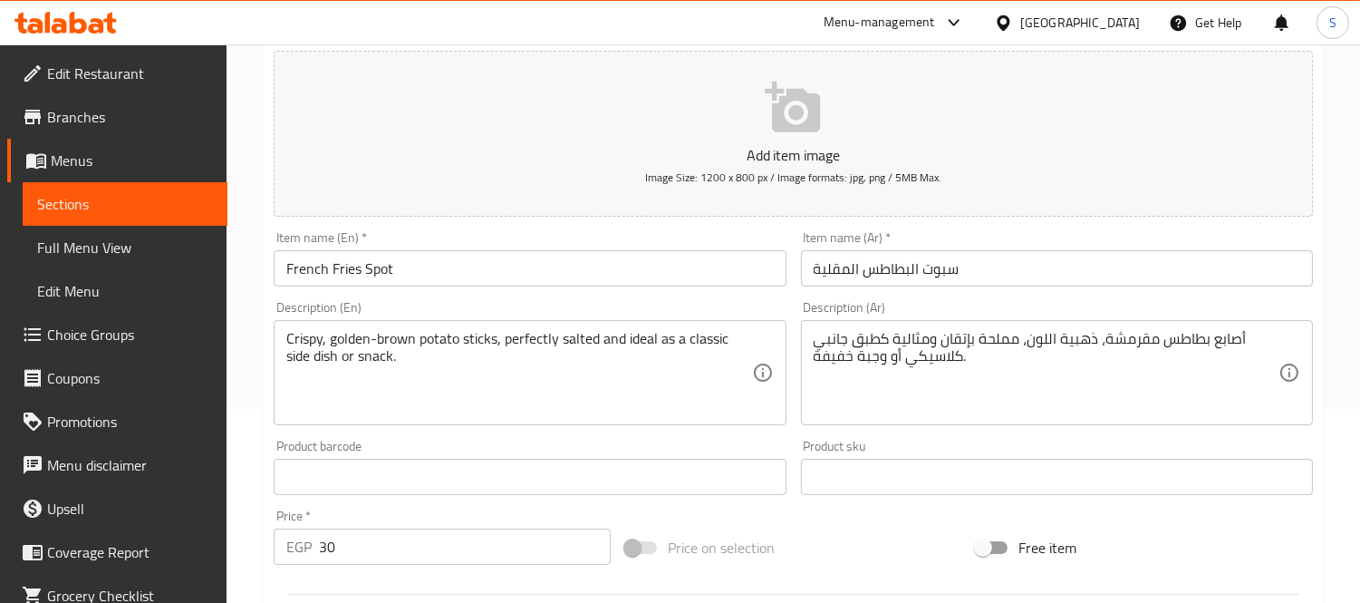
scroll to position [201, 0]
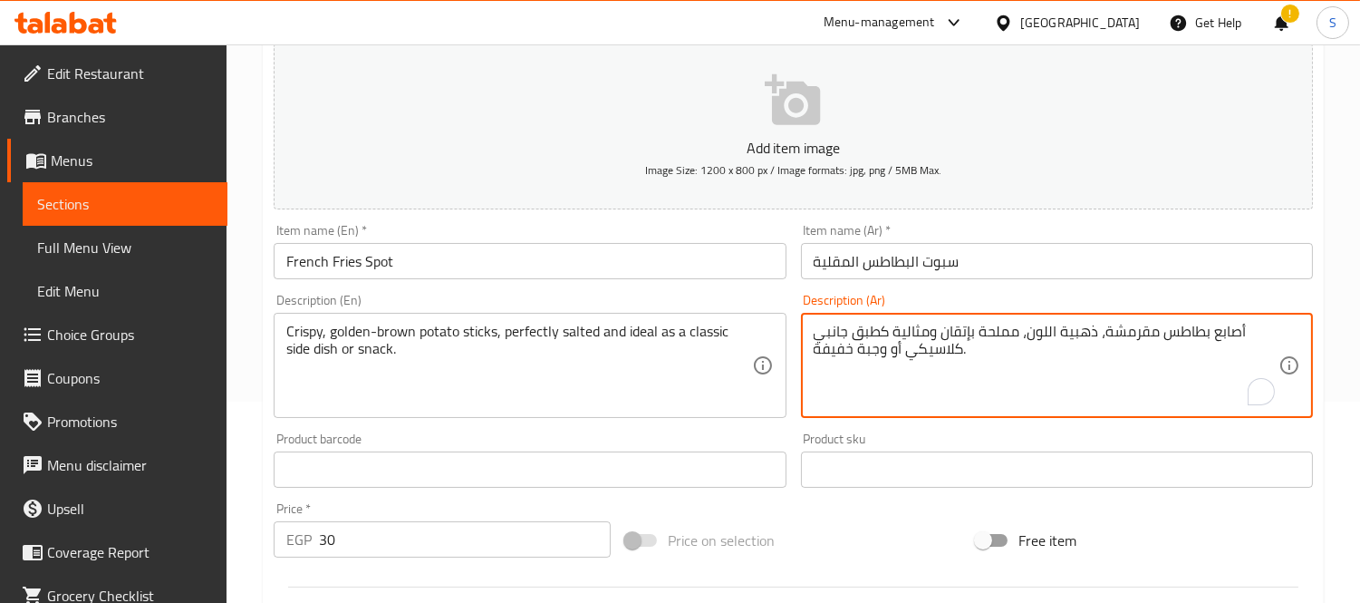
drag, startPoint x: 943, startPoint y: 337, endPoint x: 813, endPoint y: 337, distance: 129.6
click at [923, 335] on textarea "أصابع بطاطس مقرمشة، ذهبية اللون، مملحة بإتقان كلاسيكي أو وجبة خفيفة." at bounding box center [1046, 366] width 465 height 86
click at [856, 332] on textarea "أصابع بطاطس مقرمشة، ذهبية اللون، مملحة بإتقان أو وجبة خفيفة." at bounding box center [1046, 366] width 465 height 86
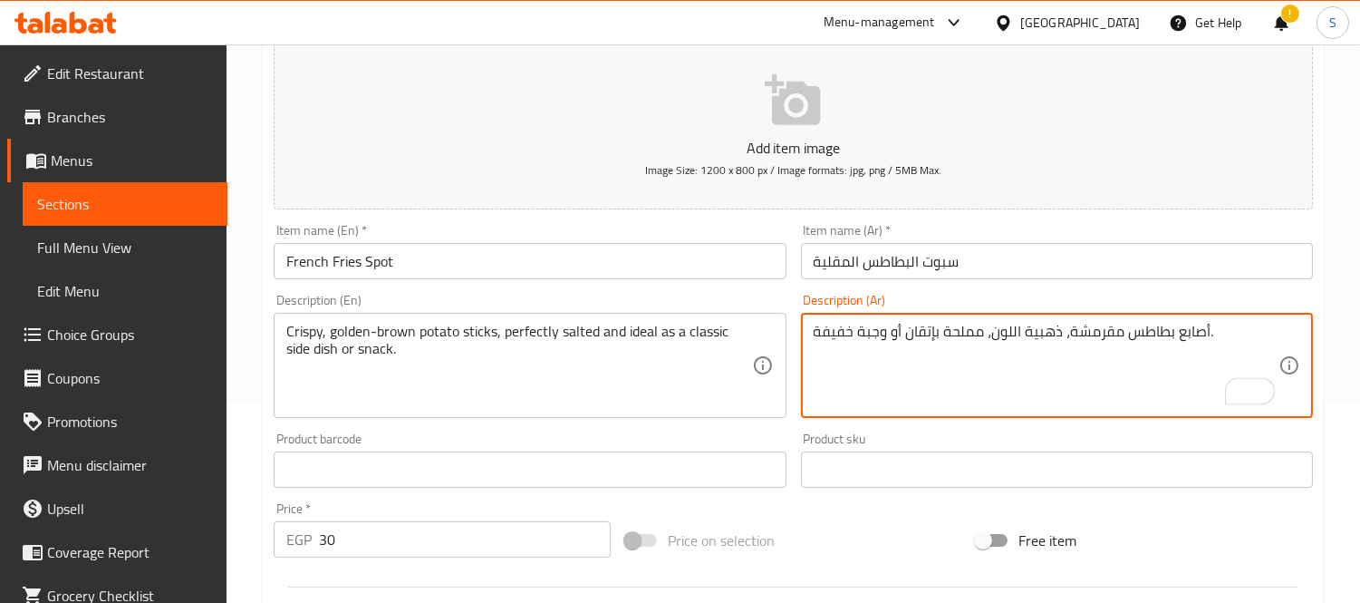
click at [837, 332] on textarea "أصابع بطاطس مقرمشة، ذهبية اللون، مملحة بإتقان أو وجبة خفيفة." at bounding box center [1046, 366] width 465 height 86
click at [832, 333] on textarea "أصابع بطاطس مقرمشة، ذهبية اللون، مملحة بإتقان أو وجب." at bounding box center [1046, 366] width 465 height 86
click at [831, 333] on textarea "أصابع بطاطس مقرمشة، ذهبية اللون، مملحة بإتقان أو وجب." at bounding box center [1046, 366] width 465 height 86
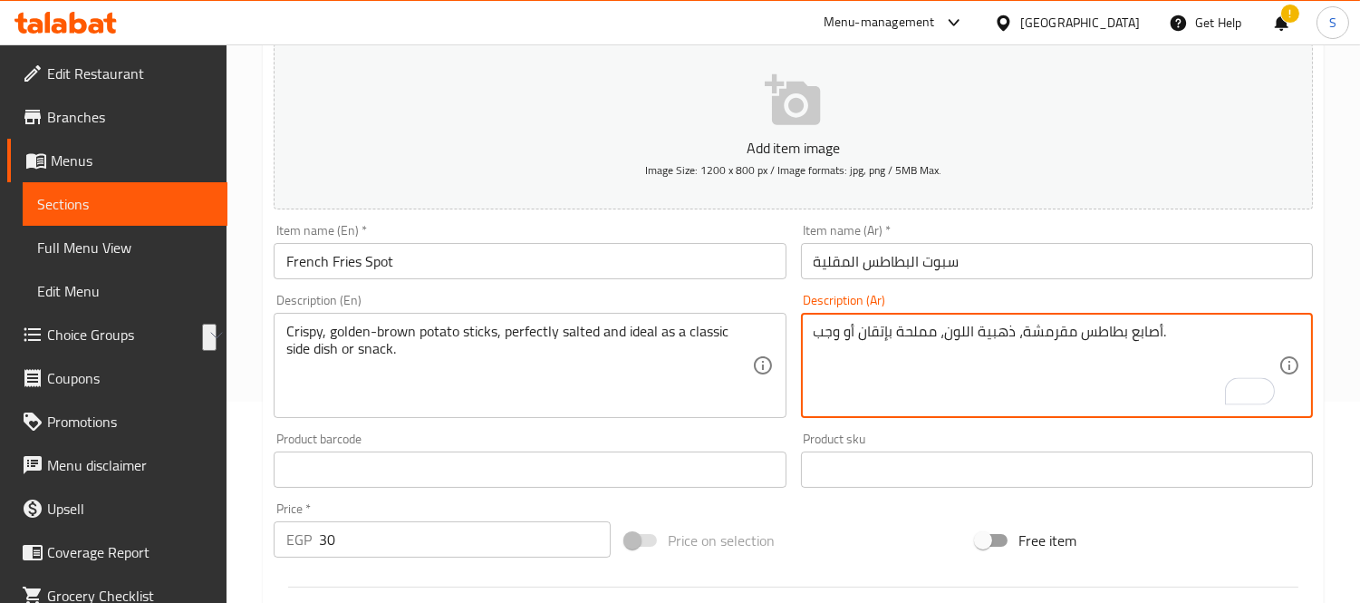
click at [832, 331] on textarea "أصابع بطاطس مقرمشة، ذهبية اللون، مملحة بإتقان أو وجب." at bounding box center [1046, 366] width 465 height 86
type textarea "أصابع بطاطس مقرمشة، ذهبية اللون، مملحة بإتقان ."
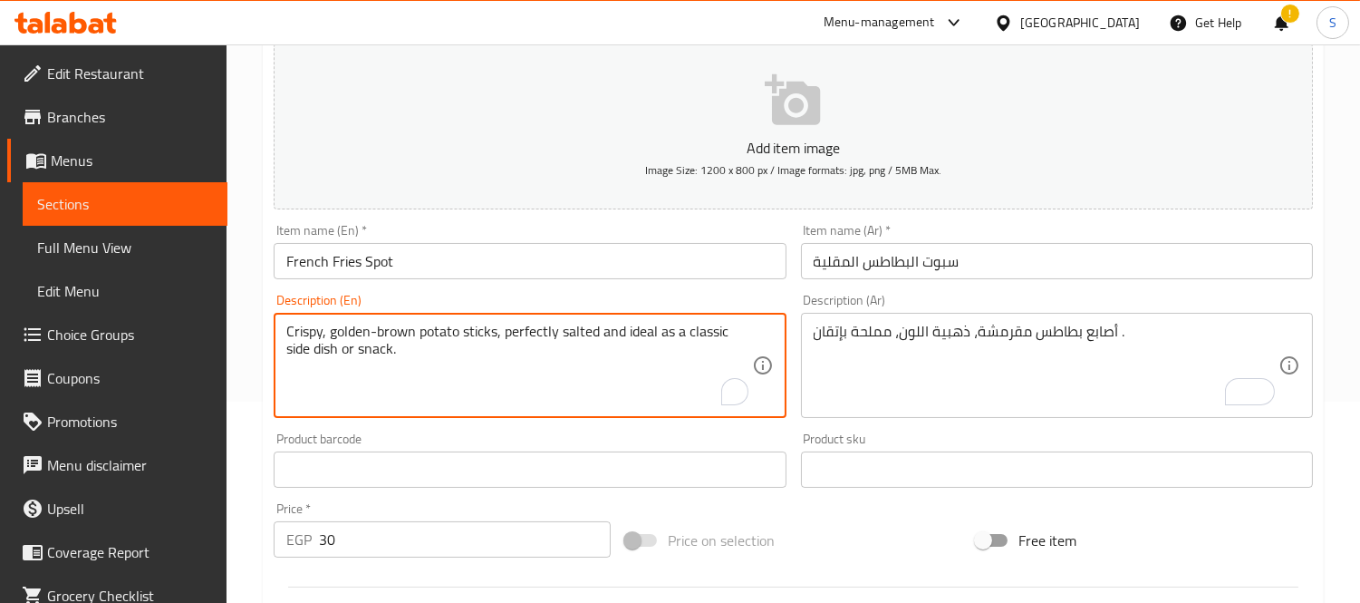
drag, startPoint x: 602, startPoint y: 336, endPoint x: 608, endPoint y: 372, distance: 35.9
type textarea "Crispy, golden-brown potato sticks, perfectly salted"
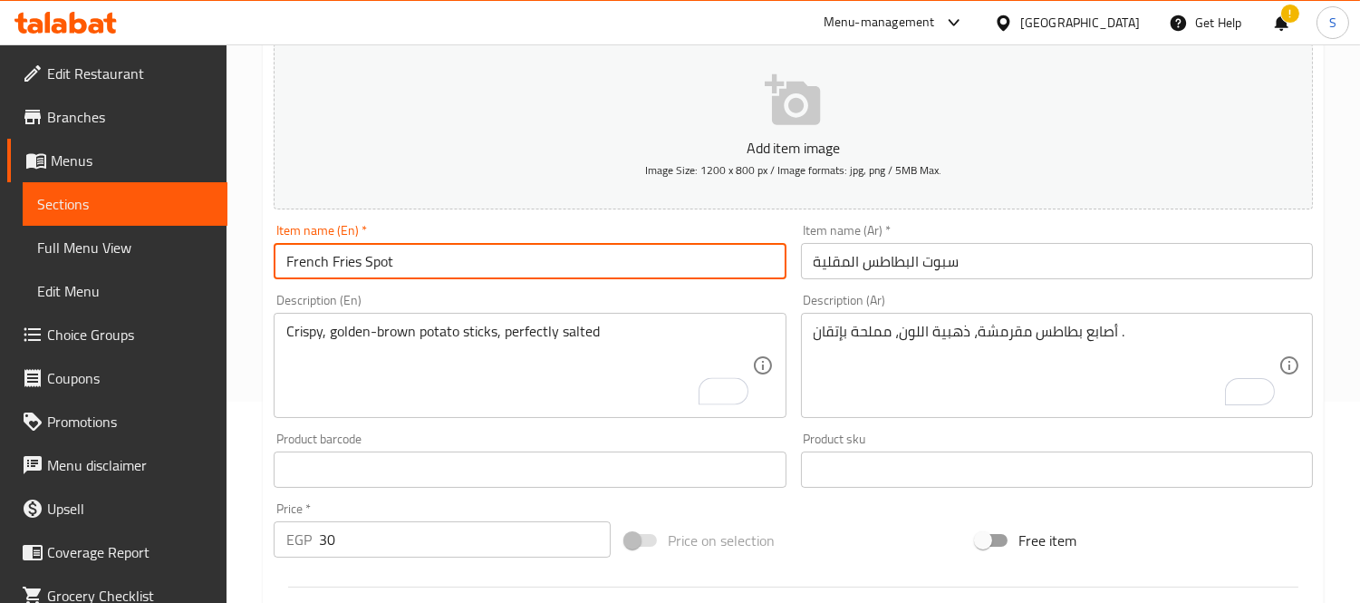
click at [640, 268] on input "French Fries Spot" at bounding box center [530, 261] width 512 height 36
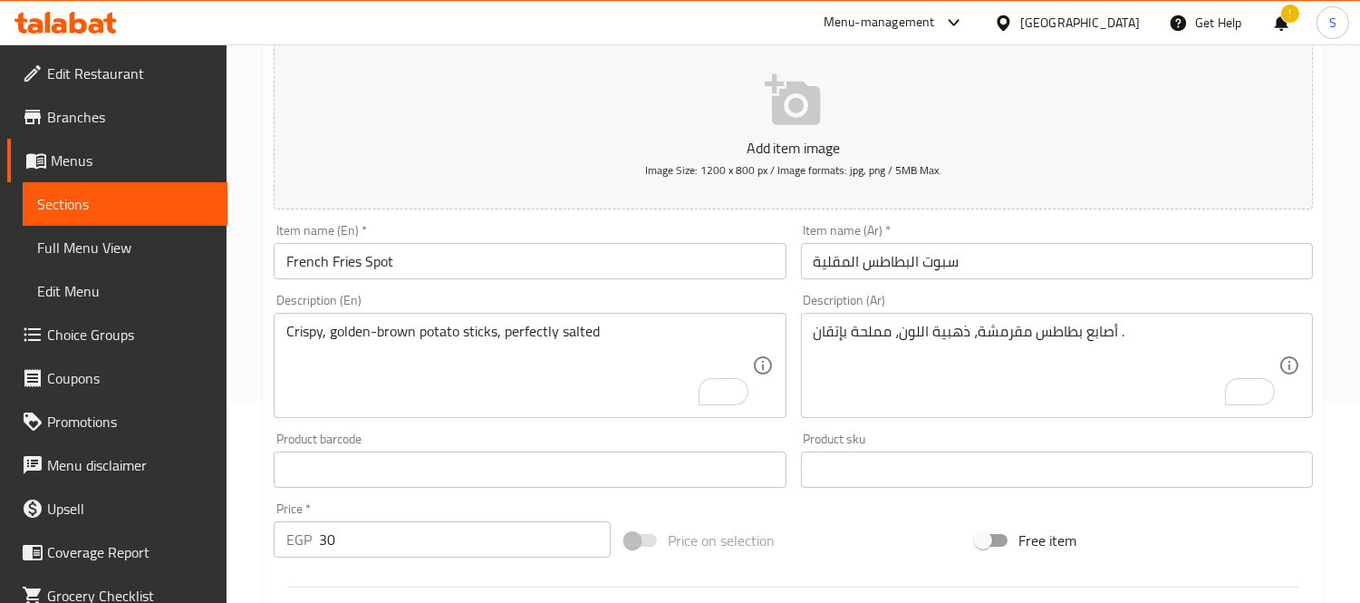
click at [639, 257] on input "French Fries Spot" at bounding box center [530, 261] width 512 height 36
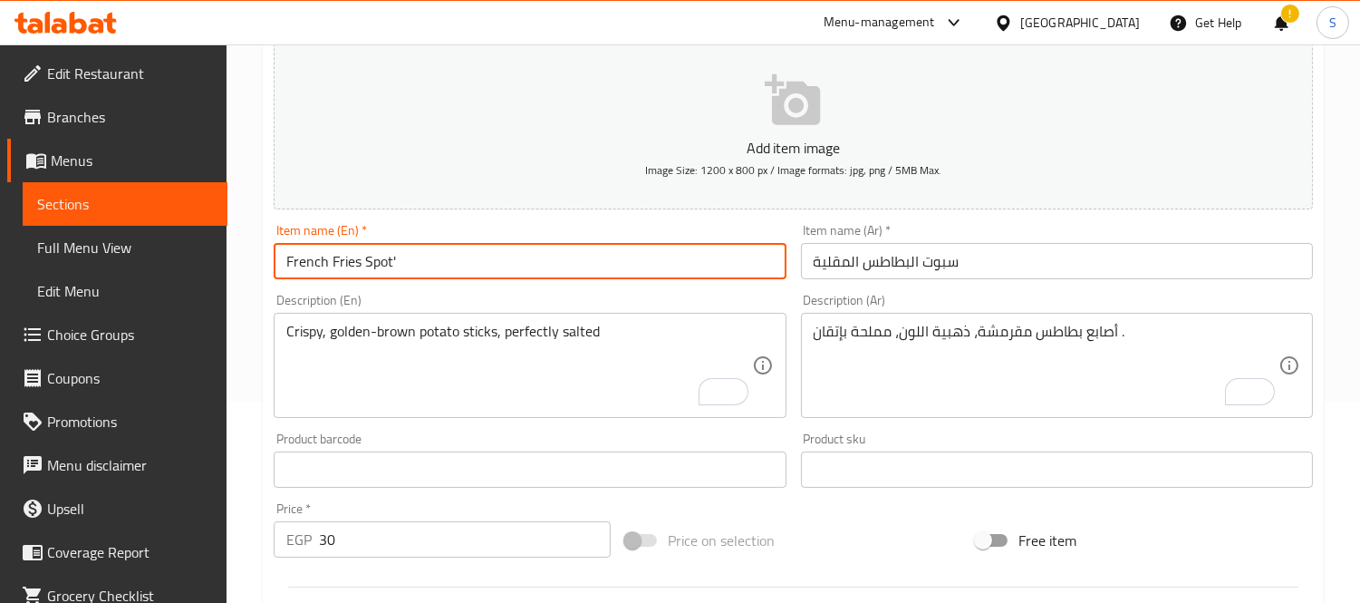
type input "French Fries Spot"
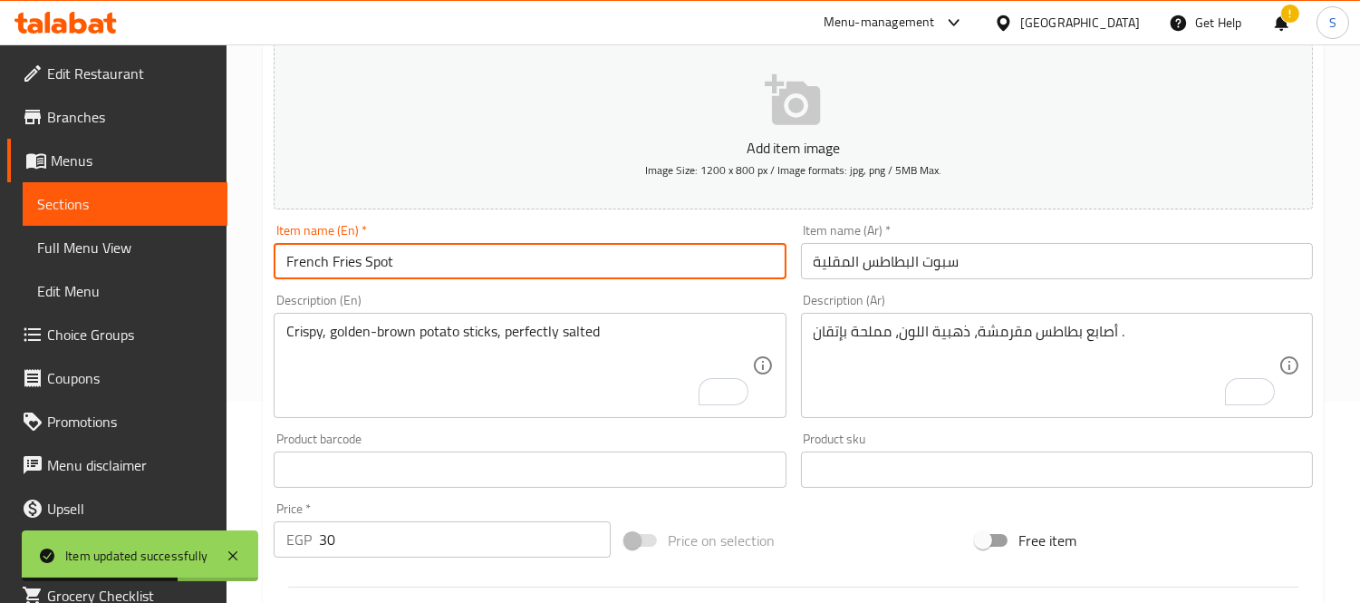
click at [84, 231] on link "Full Menu View" at bounding box center [125, 248] width 205 height 44
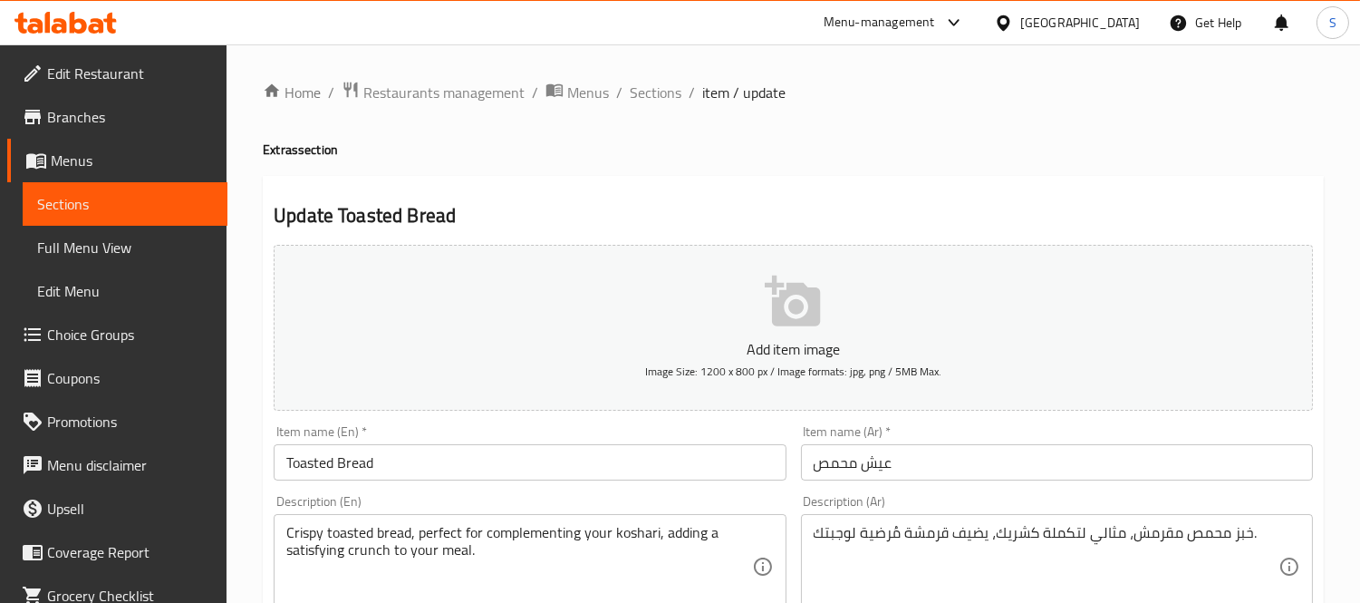
drag, startPoint x: 436, startPoint y: 532, endPoint x: 1090, endPoint y: 343, distance: 681.2
click at [436, 532] on textarea "Crispy toasted bread, perfect for complementing your koshari, adding a satisfyi…" at bounding box center [518, 567] width 465 height 86
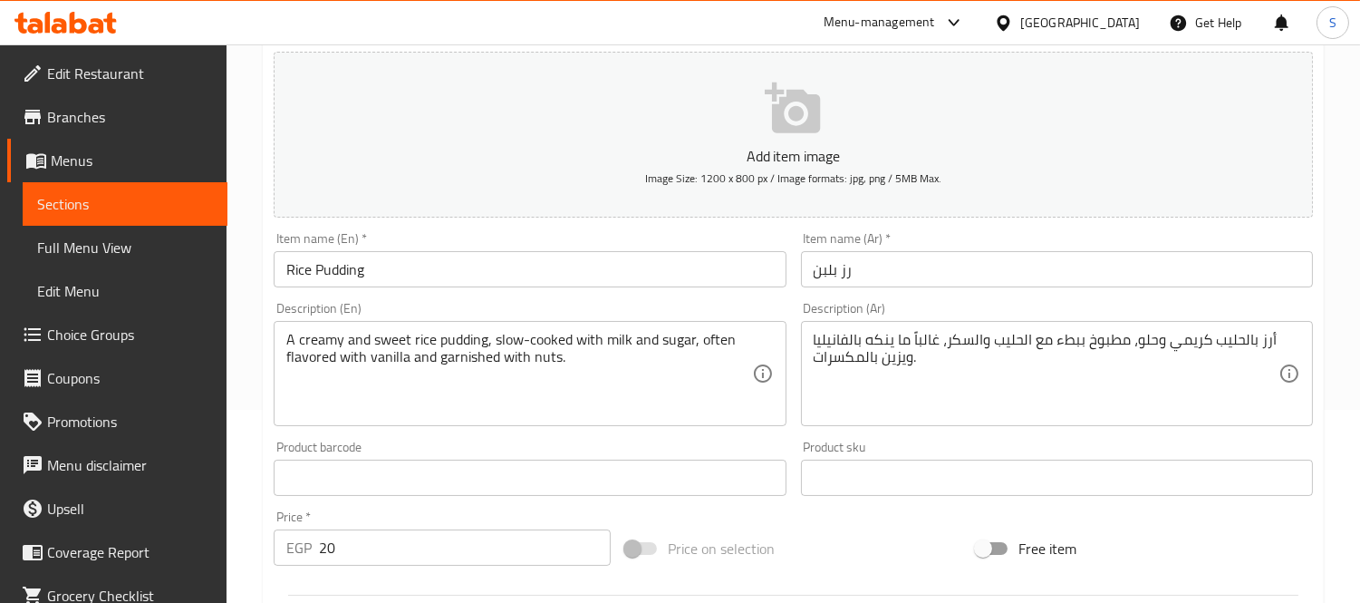
scroll to position [201, 0]
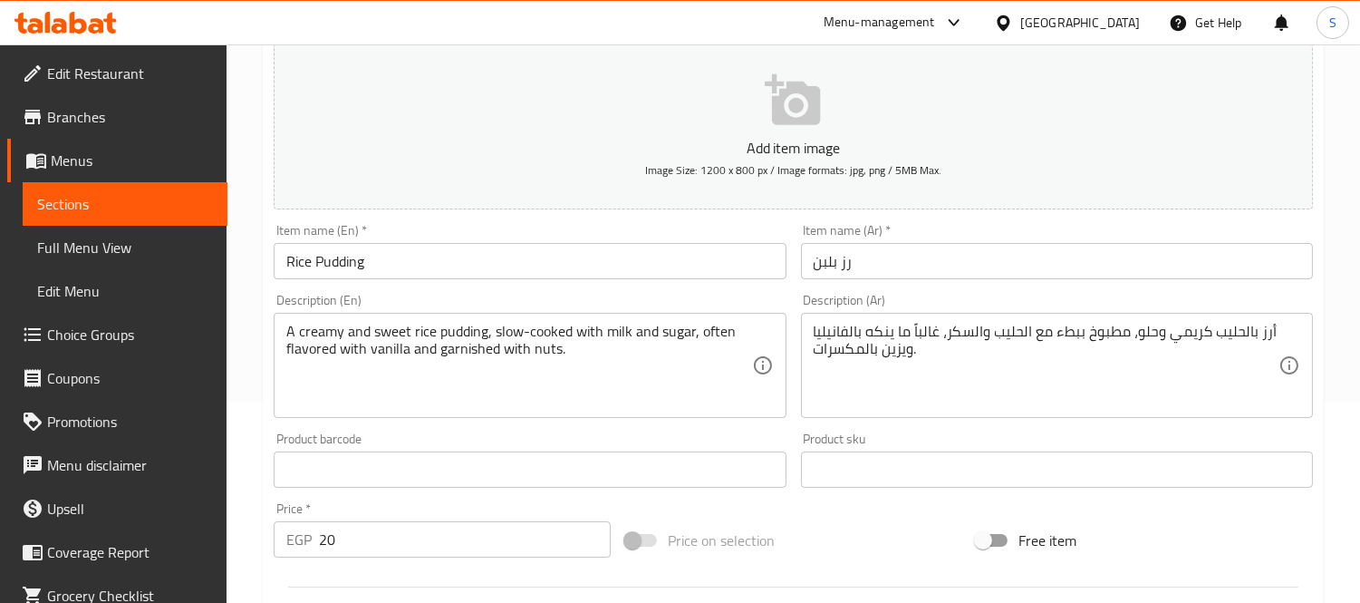
click at [719, 333] on textarea "A creamy and sweet rice pudding, slow-cooked with milk and sugar, often flavore…" at bounding box center [518, 366] width 465 height 86
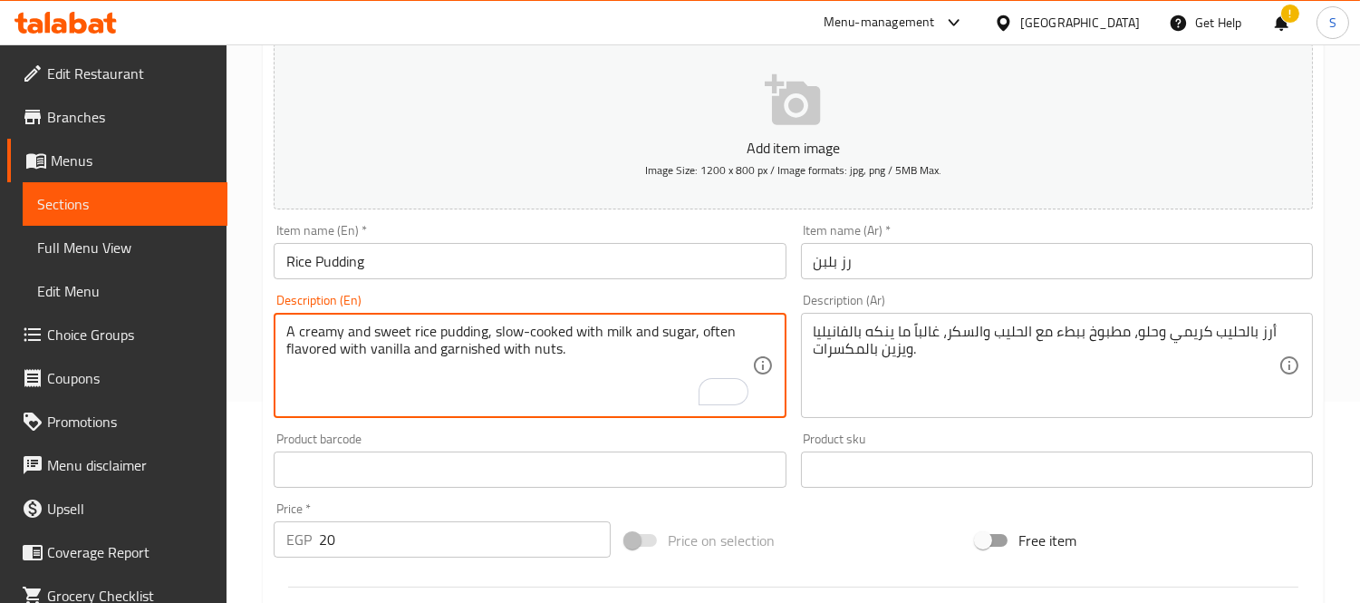
click at [714, 369] on textarea "A creamy and sweet rice pudding, slow-cooked with milk and sugar, often flavore…" at bounding box center [518, 366] width 465 height 86
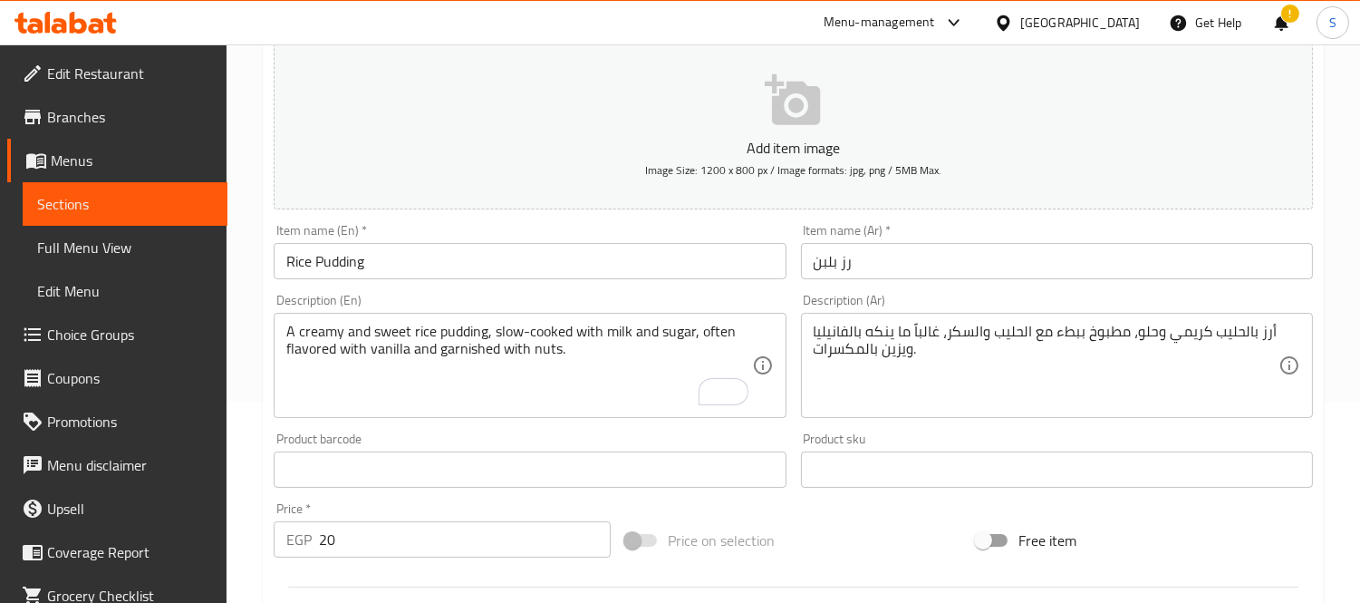
click at [581, 293] on div "Description (En) A creamy and sweet rice pudding, slow-cooked with milk and sug…" at bounding box center [529, 355] width 527 height 139
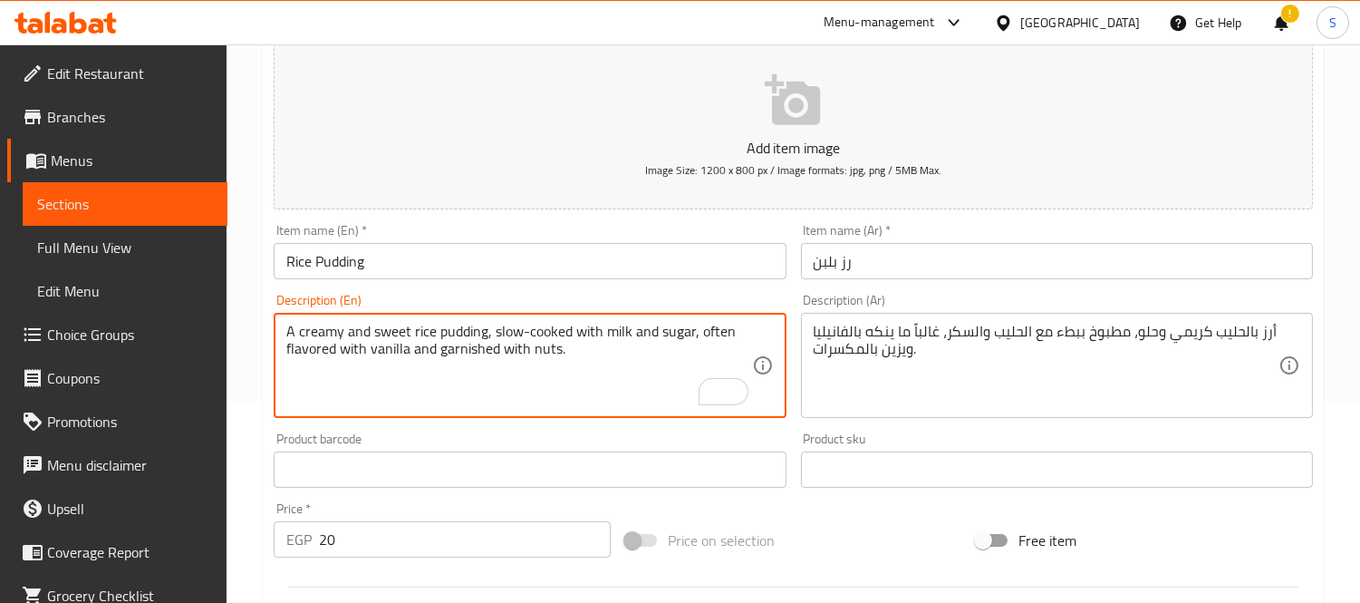
click at [489, 375] on textarea "A creamy and sweet rice pudding, slow-cooked with milk and sugar, often flavore…" at bounding box center [518, 366] width 465 height 86
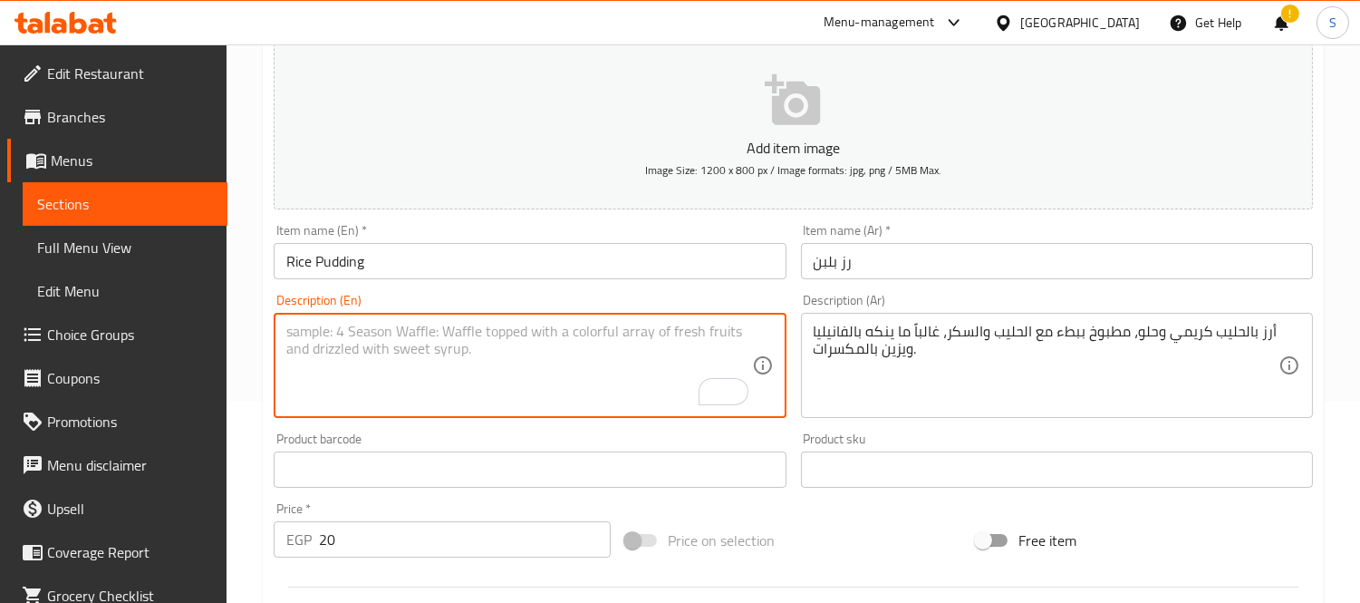
click at [1288, 363] on icon at bounding box center [1290, 365] width 22 height 22
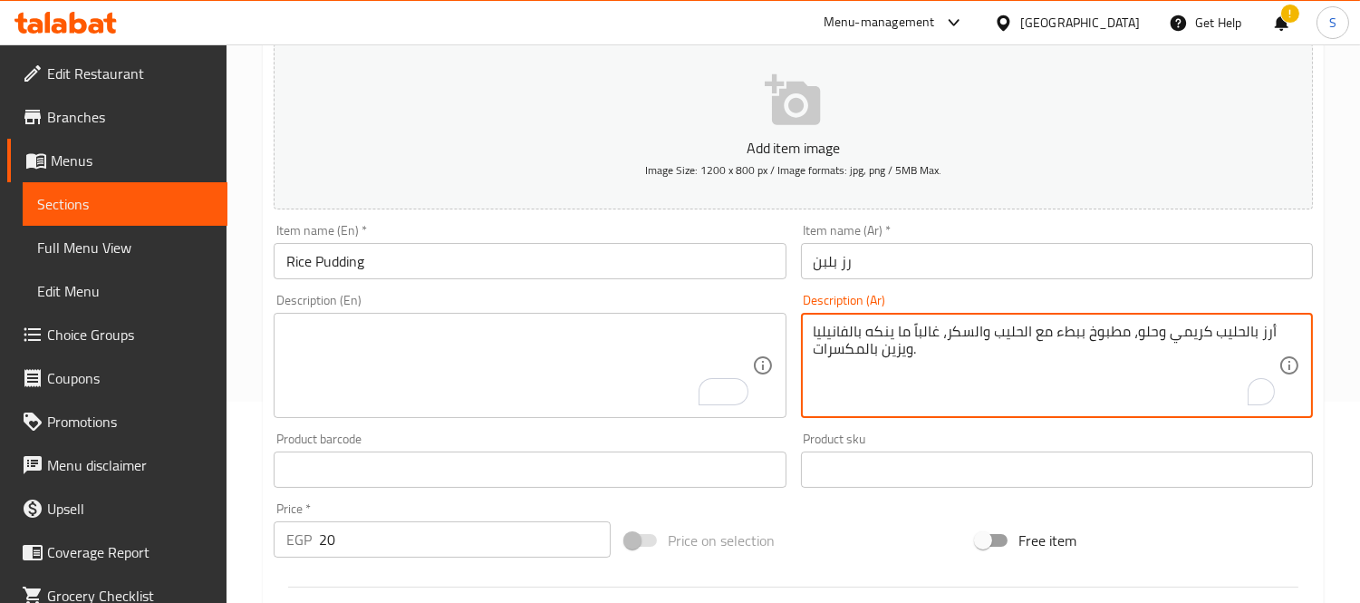
click at [1099, 323] on textarea "أرز بالحليب كريمي وحلو، مطبوخ ببطء مع الحليب والسكر، غالباً ما ينكه بالفانيليا …" at bounding box center [1046, 366] width 465 height 86
click at [350, 248] on input "Rice Pudding" at bounding box center [530, 261] width 512 height 36
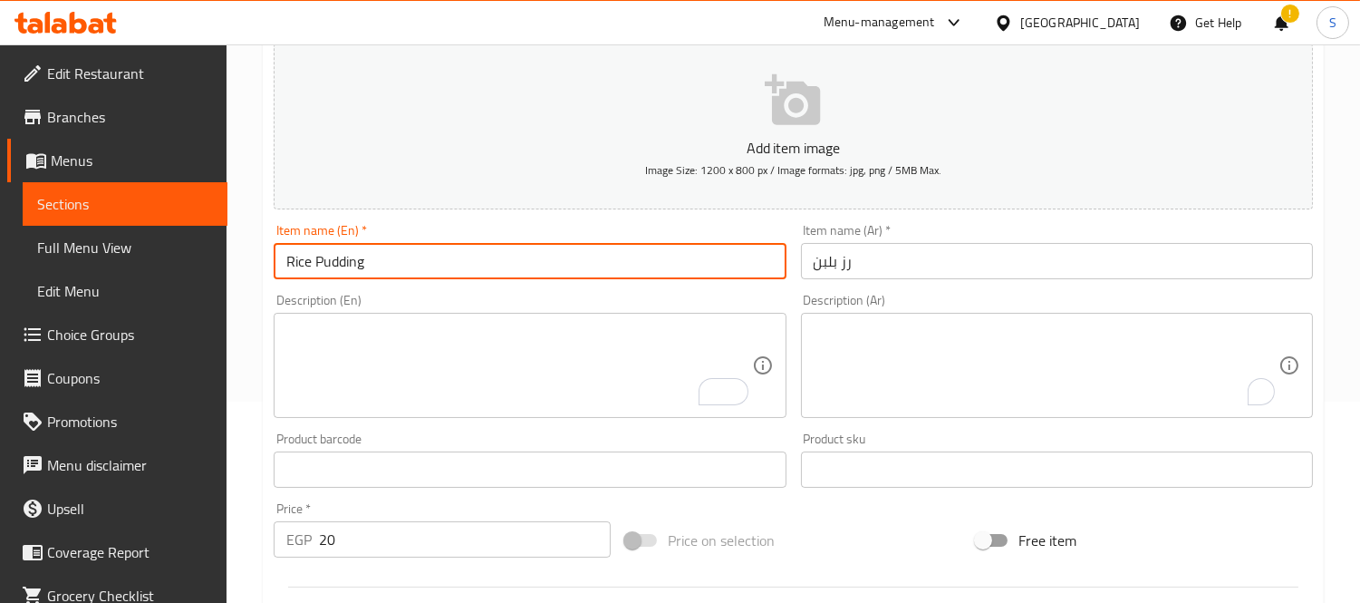
click at [350, 248] on input "Rice Pudding" at bounding box center [530, 261] width 512 height 36
drag, startPoint x: 350, startPoint y: 248, endPoint x: 458, endPoint y: 246, distance: 107.9
click at [350, 248] on input "Rice Pudding" at bounding box center [530, 261] width 512 height 36
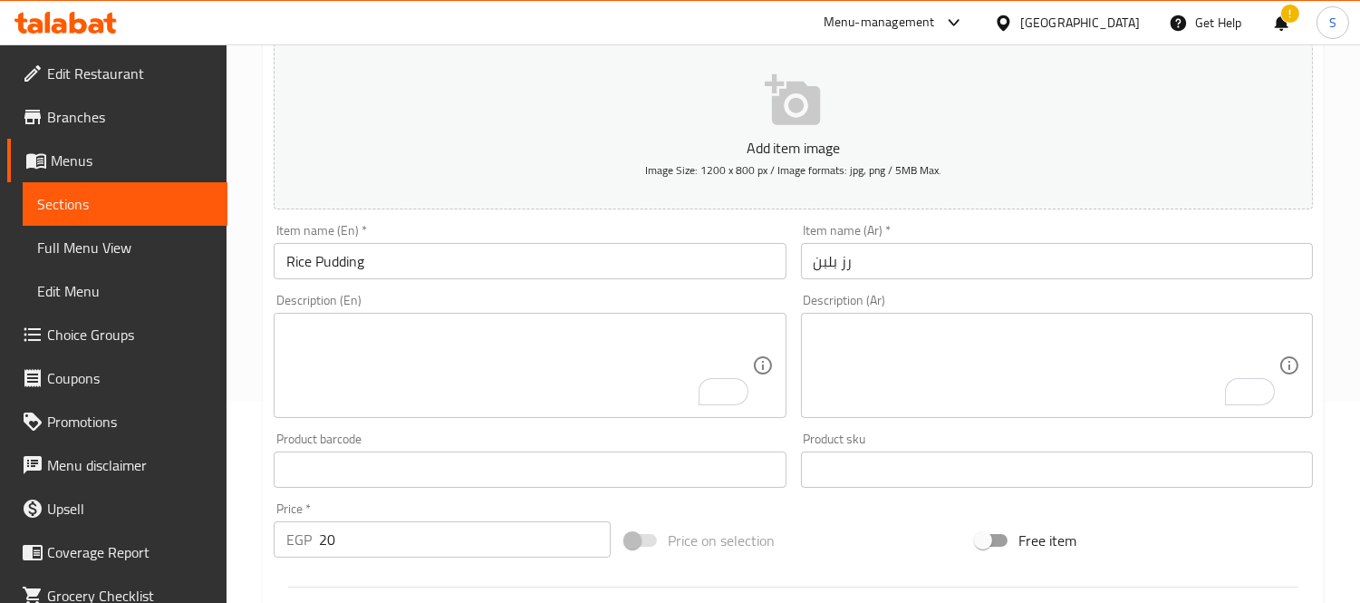
click at [392, 414] on div "Description (En)" at bounding box center [530, 365] width 512 height 105
paste textarea "Made with sweet rice, creamy milk and fragrant spices"
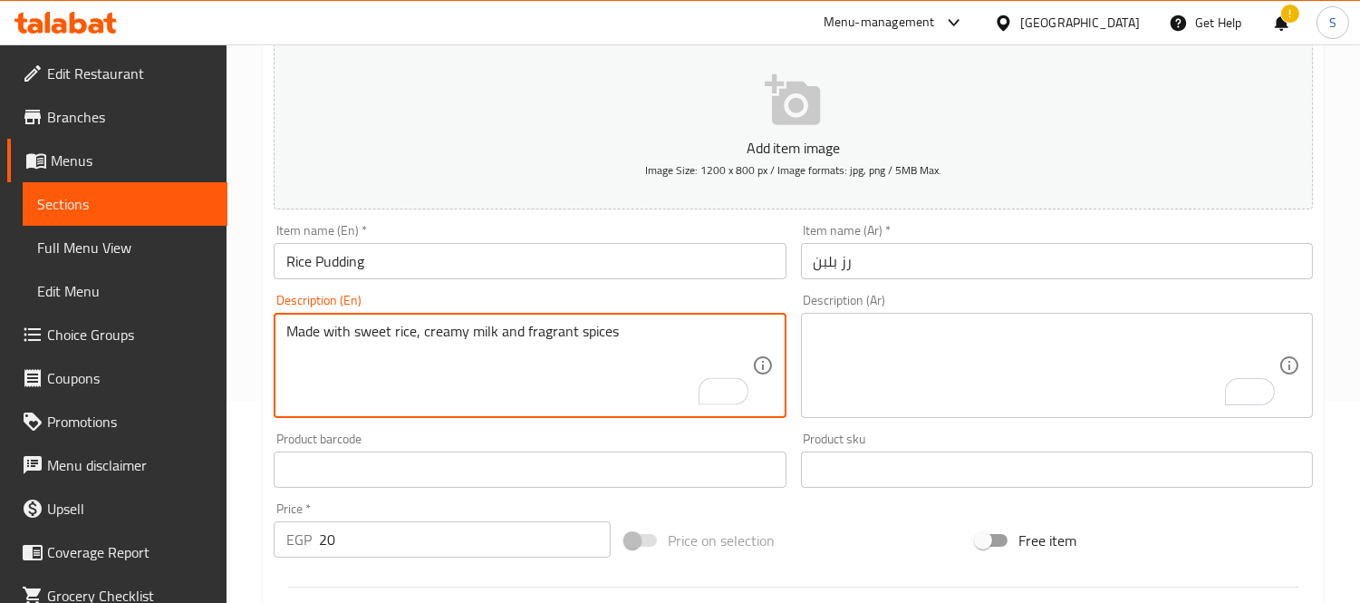
type textarea "Made with sweet rice, creamy milk and fragrant spices"
click at [913, 418] on div "Description (Ar)" at bounding box center [1057, 365] width 512 height 105
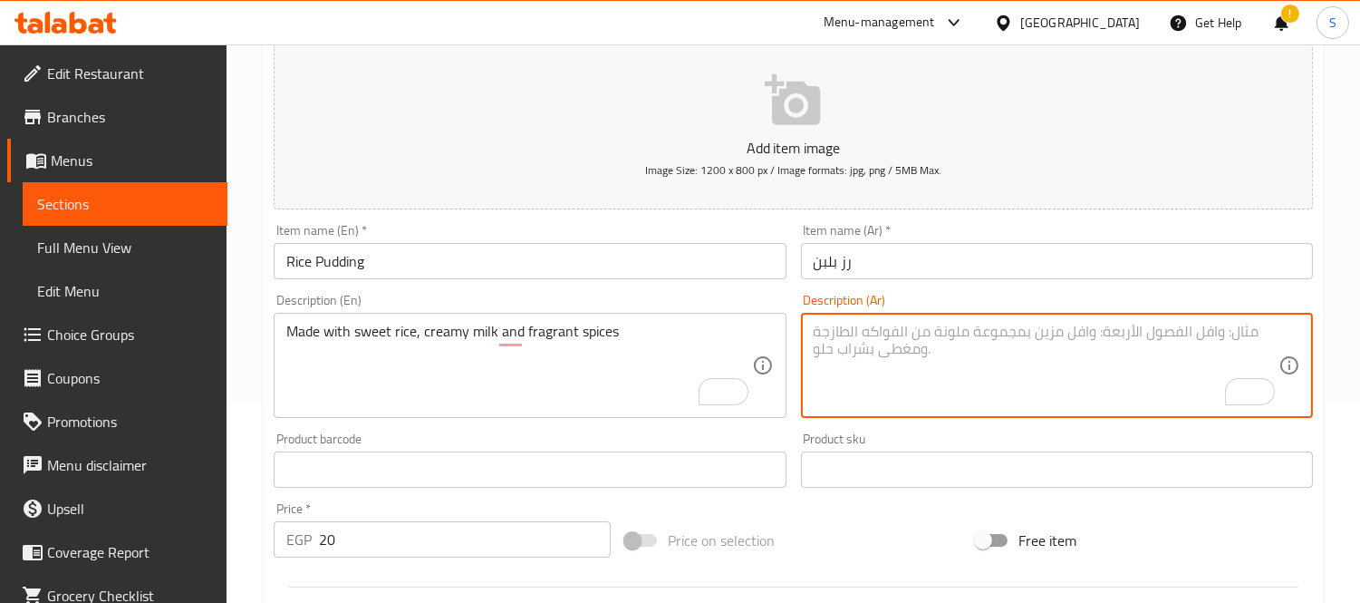
click at [939, 337] on textarea "To enrich screen reader interactions, please activate Accessibility in Grammarl…" at bounding box center [1046, 366] width 465 height 86
paste textarea "محضر من أرز حلو وحليب كريمي وبهارات عطرية"
type textarea "محضر من أرز حلو وحليب كريمي وبهارات عطرية"
click at [968, 251] on input "رز بلبن" at bounding box center [1057, 261] width 512 height 36
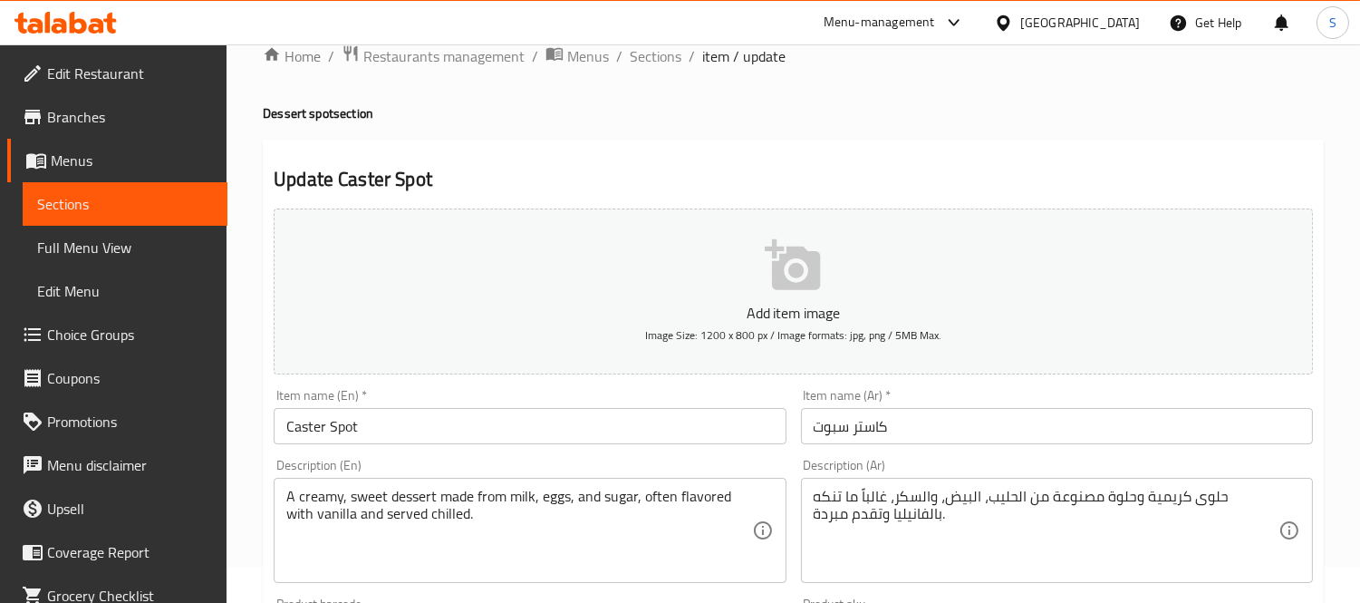
scroll to position [101, 0]
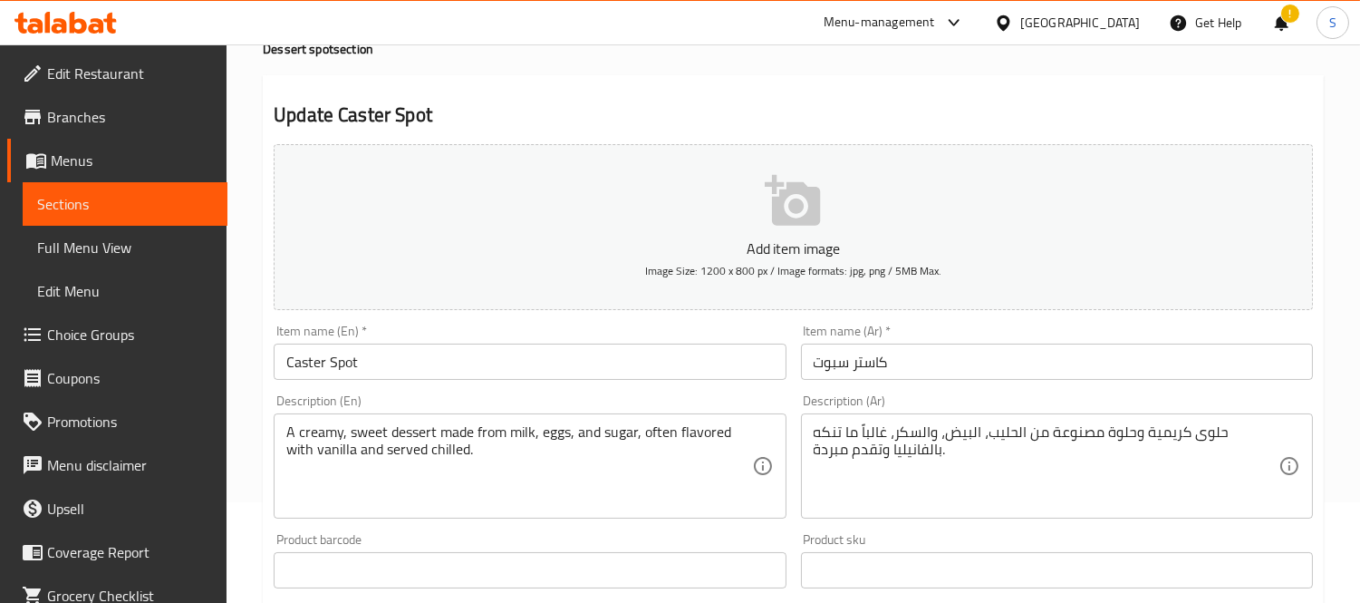
click at [910, 433] on textarea "حلوى كريمية وحلوة مصنوعة من الحليب، البيض، والسكر، غالباً ما تنكه بالفانيليا وت…" at bounding box center [1046, 466] width 465 height 86
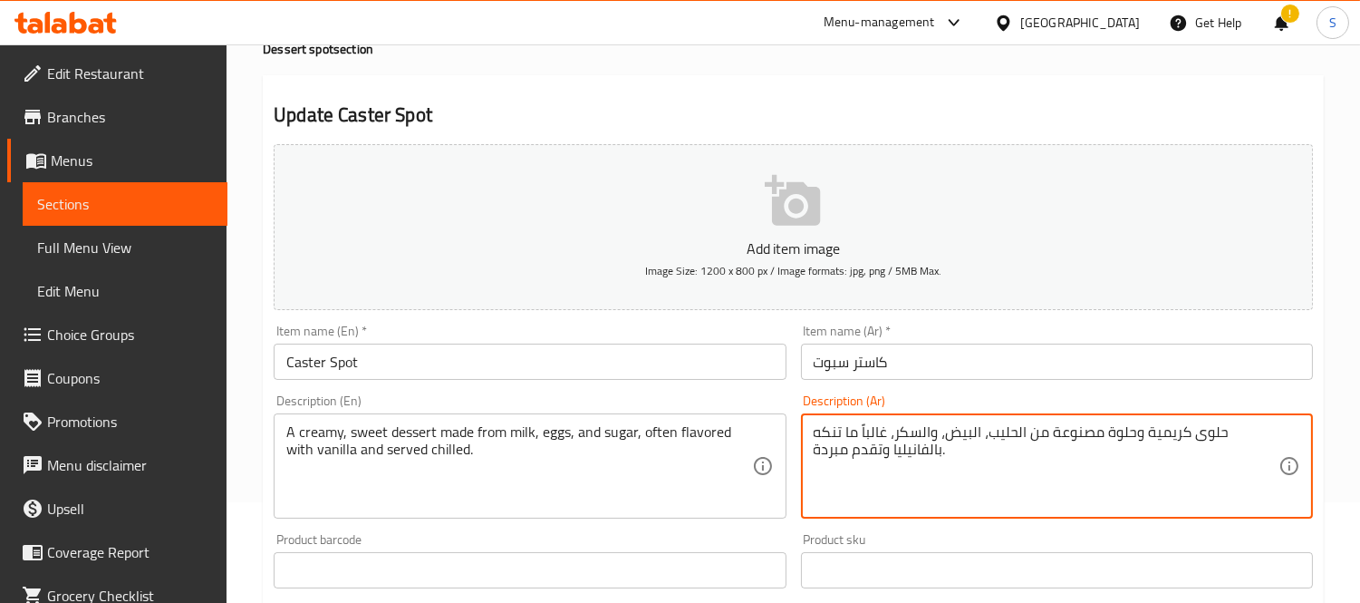
click at [910, 433] on textarea "حلوى كريمية وحلوة مصنوعة من الحليب، البيض، والسكر، غالباً ما تنكه بالفانيليا وت…" at bounding box center [1046, 466] width 465 height 86
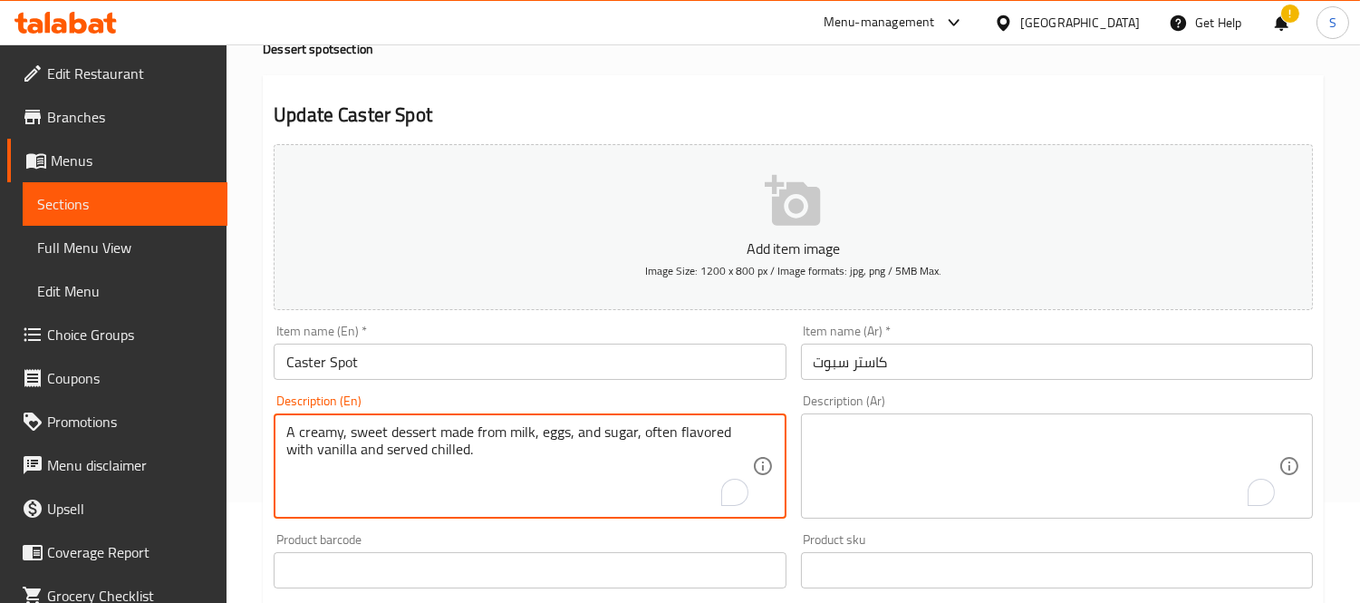
click at [490, 455] on textarea "A creamy, sweet dessert made from milk, eggs, and sugar, often flavored with va…" at bounding box center [518, 466] width 465 height 86
click at [294, 353] on input "Caster Spot" at bounding box center [530, 361] width 512 height 36
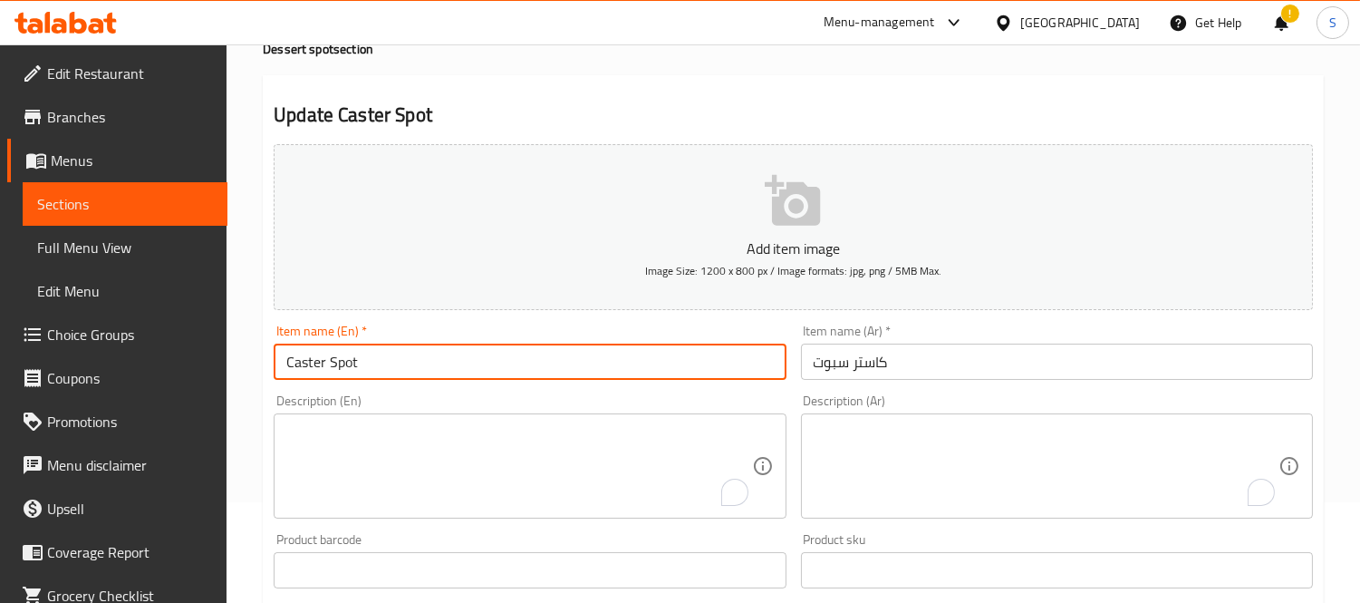
click at [294, 353] on input "Caster Spot" at bounding box center [530, 361] width 512 height 36
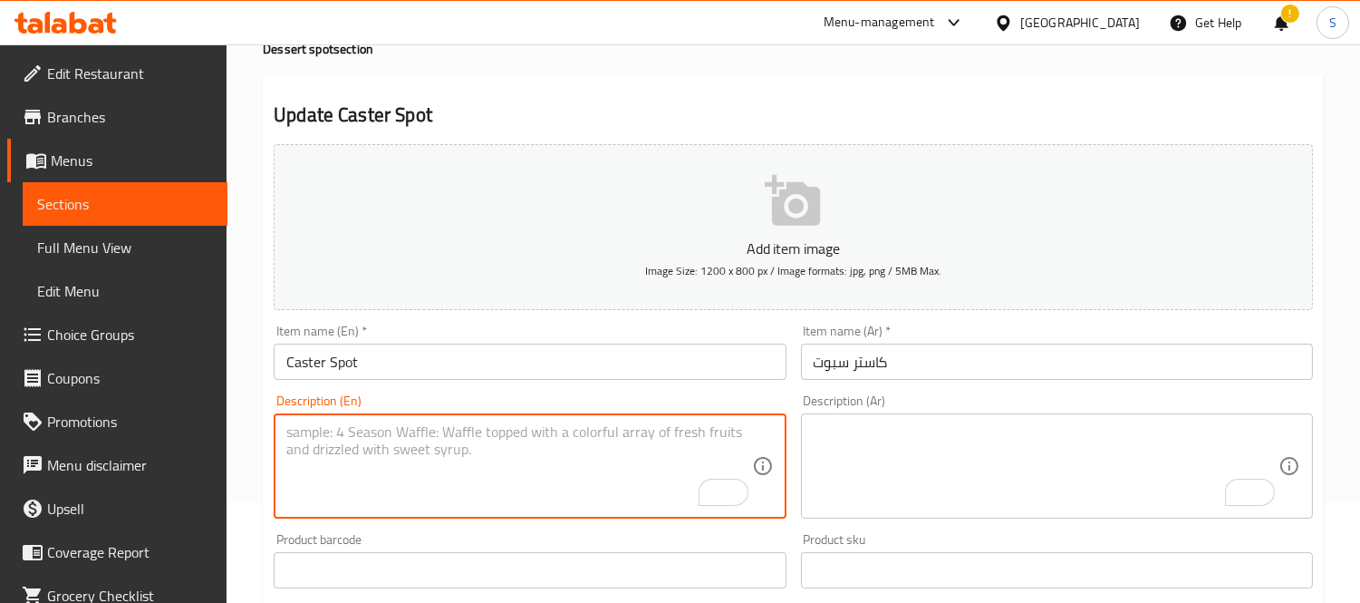
click at [469, 498] on textarea "To enrich screen reader interactions, please activate Accessibility in Grammarl…" at bounding box center [518, 466] width 465 height 86
paste textarea "A creamy and sweet dessert made with milk, sugar, and flavorings."
type textarea "A creamy and sweet dessert made with milk, sugar, and flavorings."
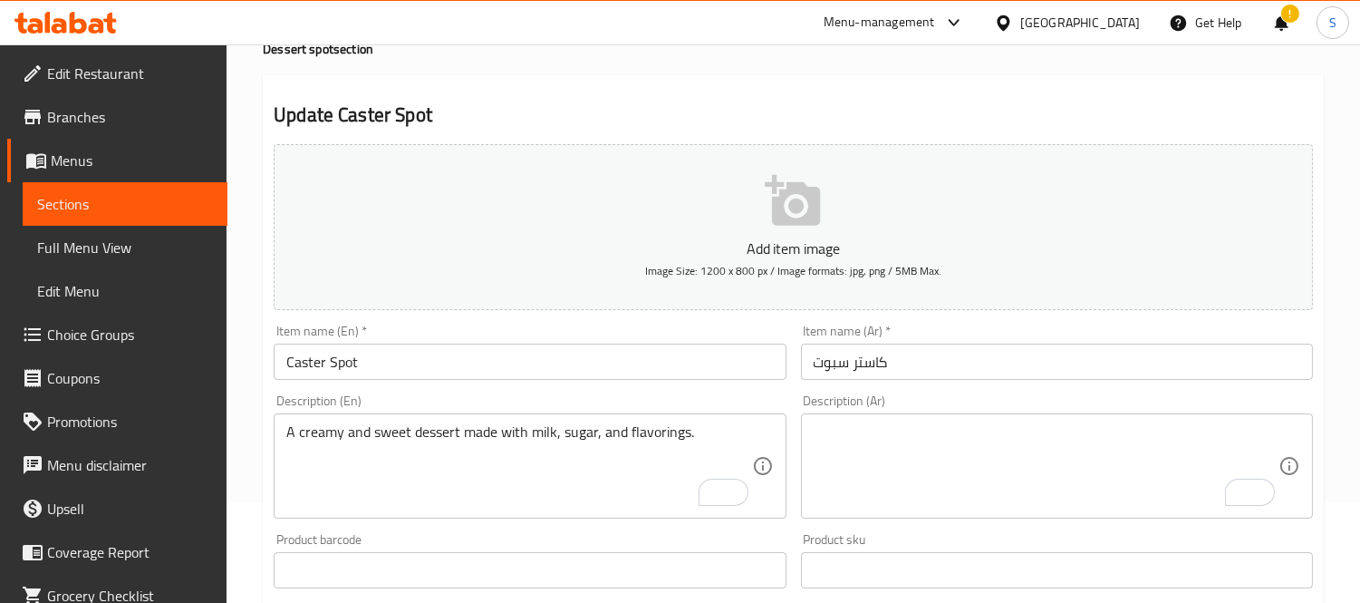
click at [932, 538] on div "Product sku Product sku" at bounding box center [1057, 560] width 512 height 55
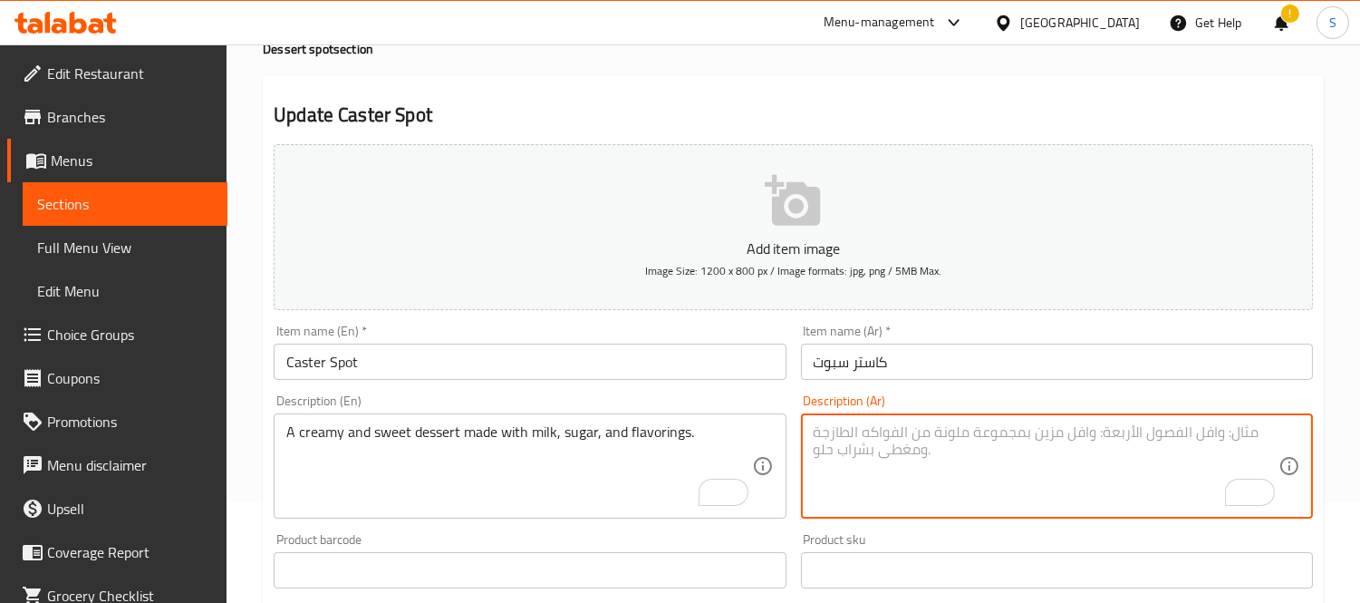
paste textarea "حلوى دسمة وحلوة مصنوعة من الحليب والسكر والمنكهات."
type textarea "حلوى دسمة وحلوة مصنوعة من الحليب والسكر والمنكهات."
click at [956, 343] on div "Item name (Ar)   * كاستر سبوت Item name (Ar) *" at bounding box center [1057, 351] width 512 height 55
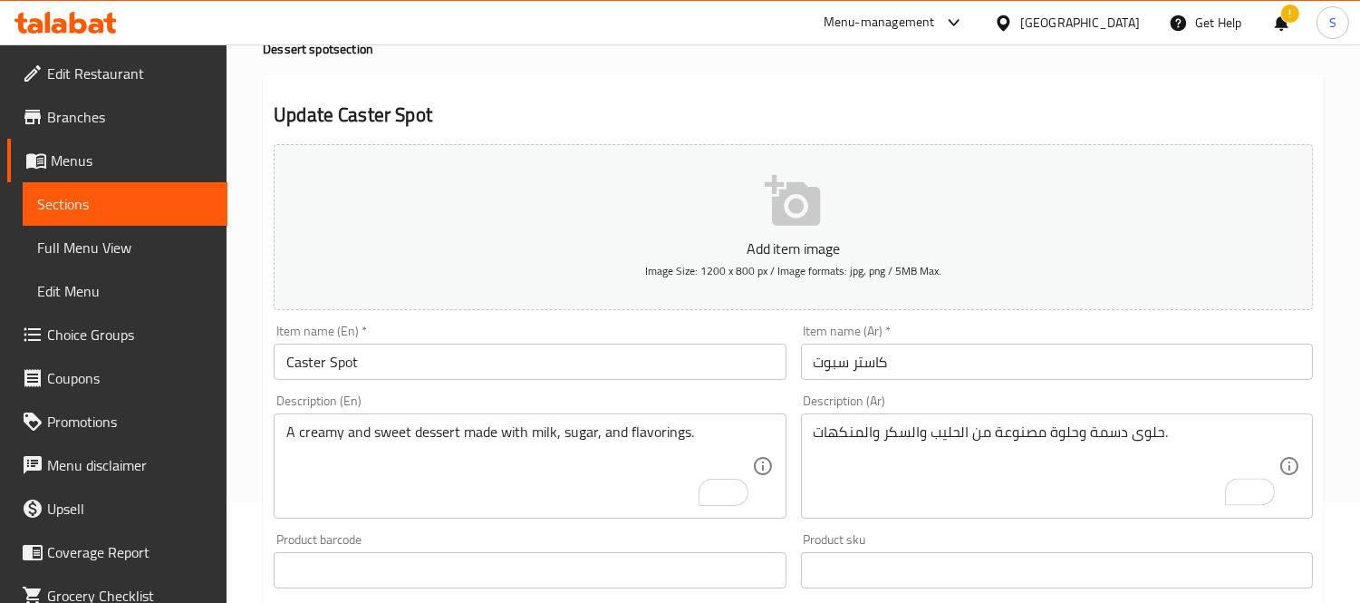
click at [950, 353] on input "كاستر سبوت" at bounding box center [1057, 361] width 512 height 36
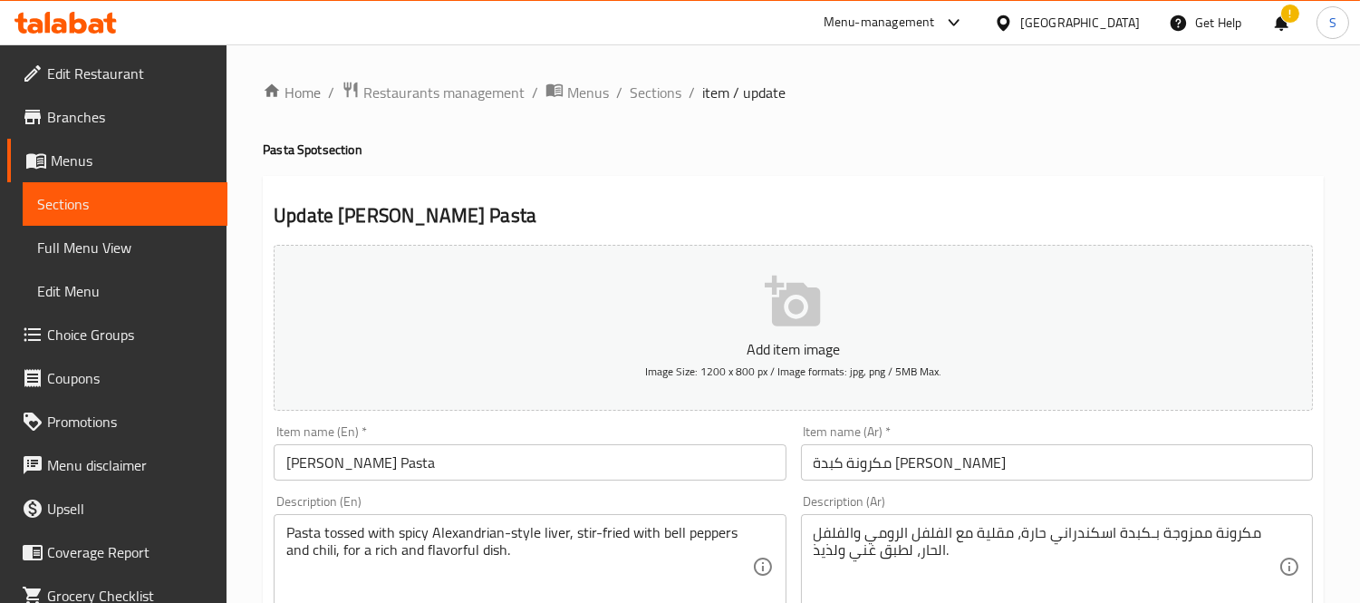
scroll to position [101, 0]
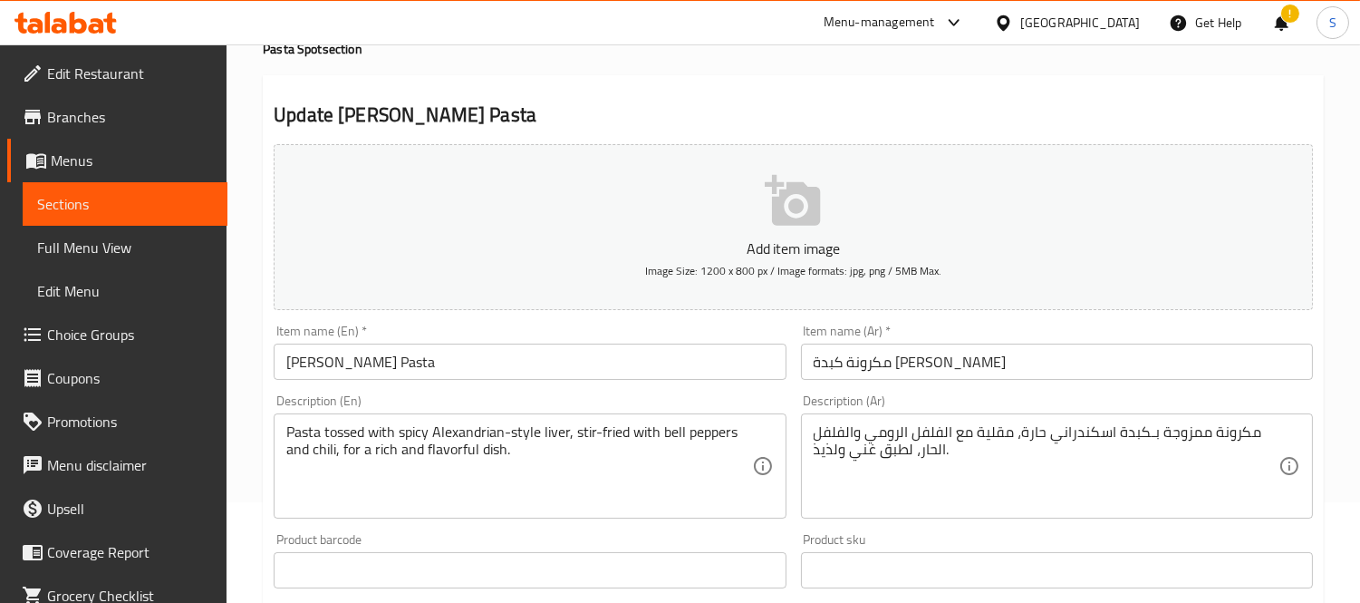
click at [828, 459] on textarea "مكرونة ممزوجة بـكبدة اسكندراني حارة، مقلية مع الفلفل الرومي والفلفل الحار، لطبق…" at bounding box center [1046, 466] width 465 height 86
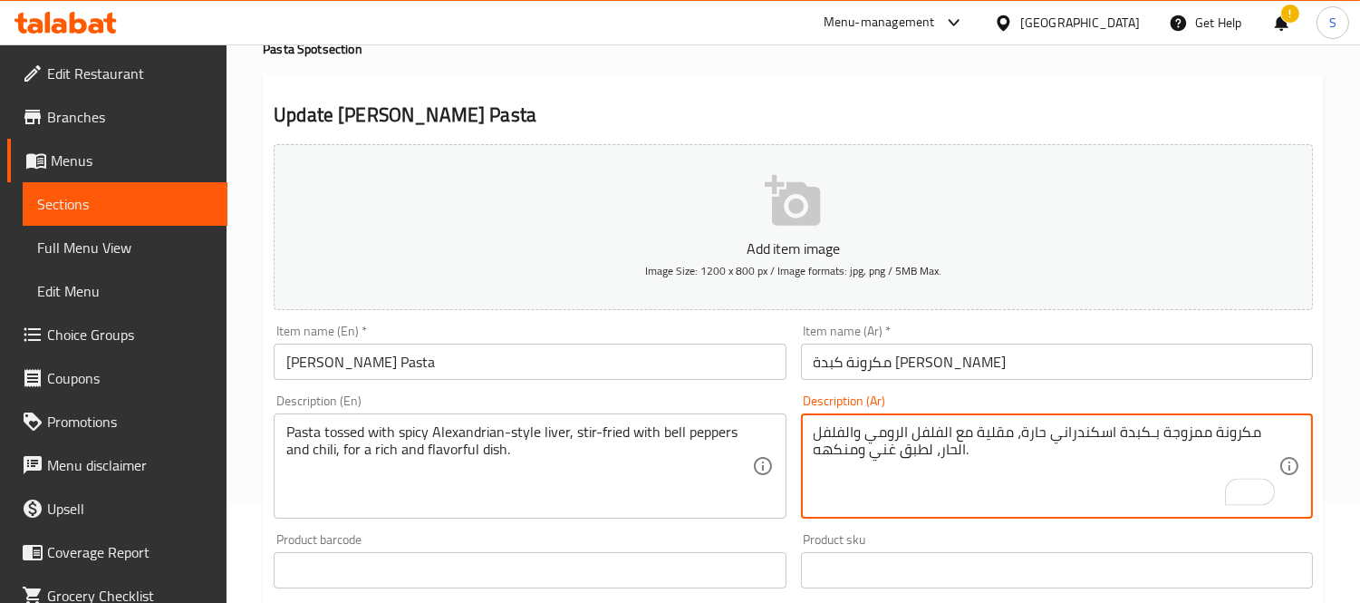
type textarea "مكرونة ممزوجة بـكبدة اسكندراني حارة، مقلية مع الفلفل الرومي والفلفل الحار، لطبق…"
click at [955, 369] on input "مكرونة كبدة [PERSON_NAME]" at bounding box center [1057, 361] width 512 height 36
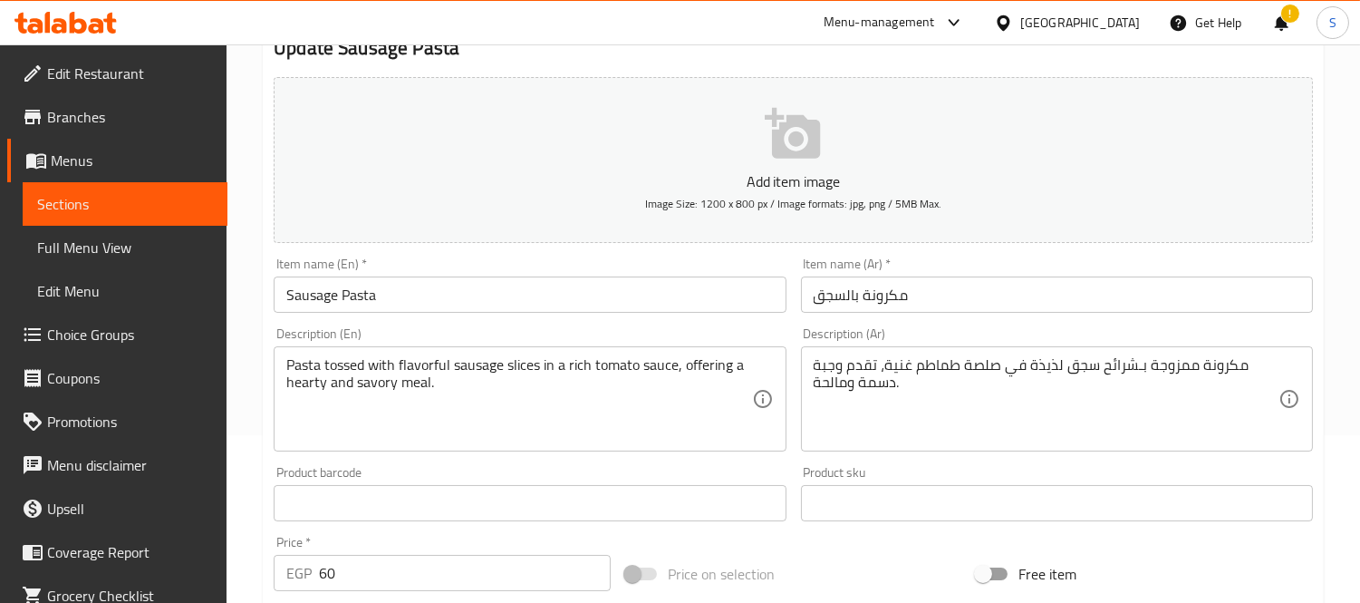
scroll to position [201, 0]
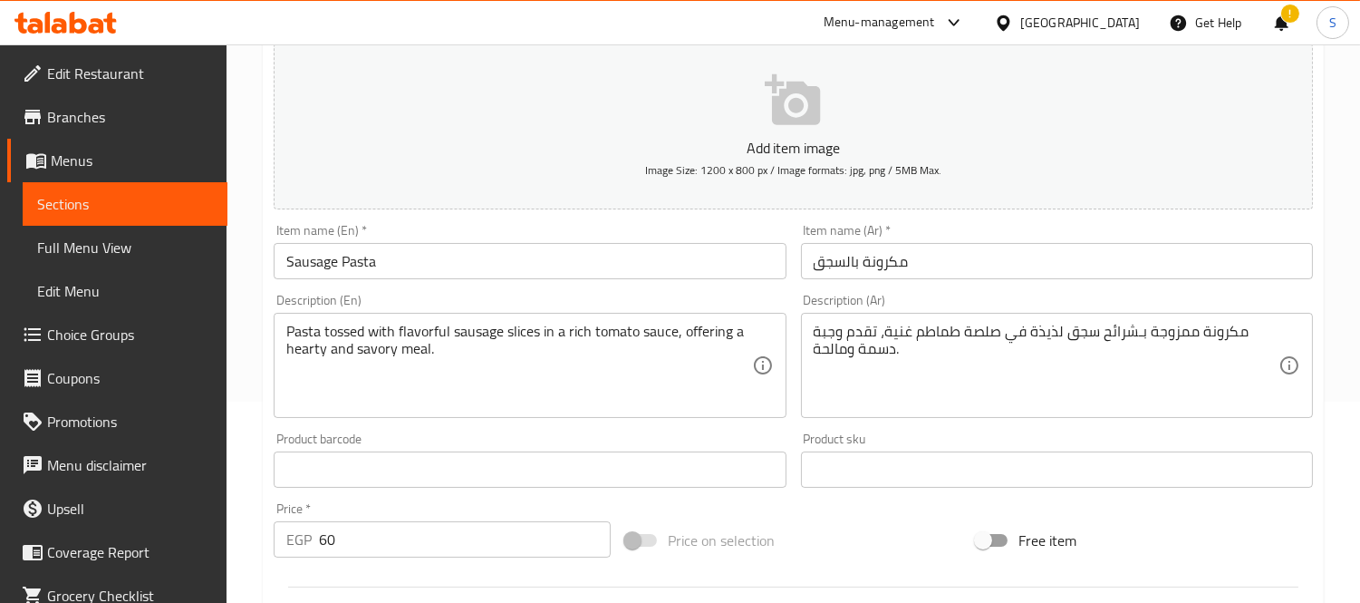
click at [1054, 331] on textarea "مكرونة ممزوجة بـشرائح سجق لذيذة في صلصة طماطم غنية، تقدم وجبة دسمة ومالحة." at bounding box center [1046, 366] width 465 height 86
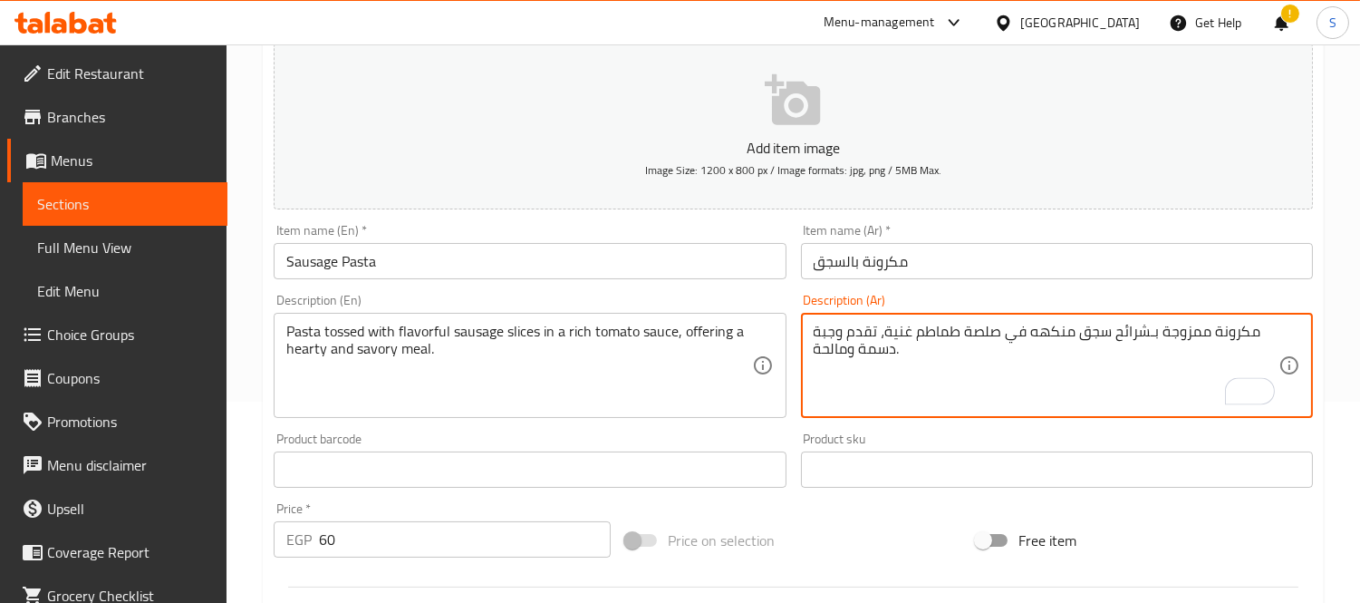
type textarea "مكرونة ممزوجة بـشرائح سجق منكهه في صلصة طماطم غنية، تقدم وجبة دسمة ومالحة."
click at [973, 248] on input "مكرونة بالسجق" at bounding box center [1057, 261] width 512 height 36
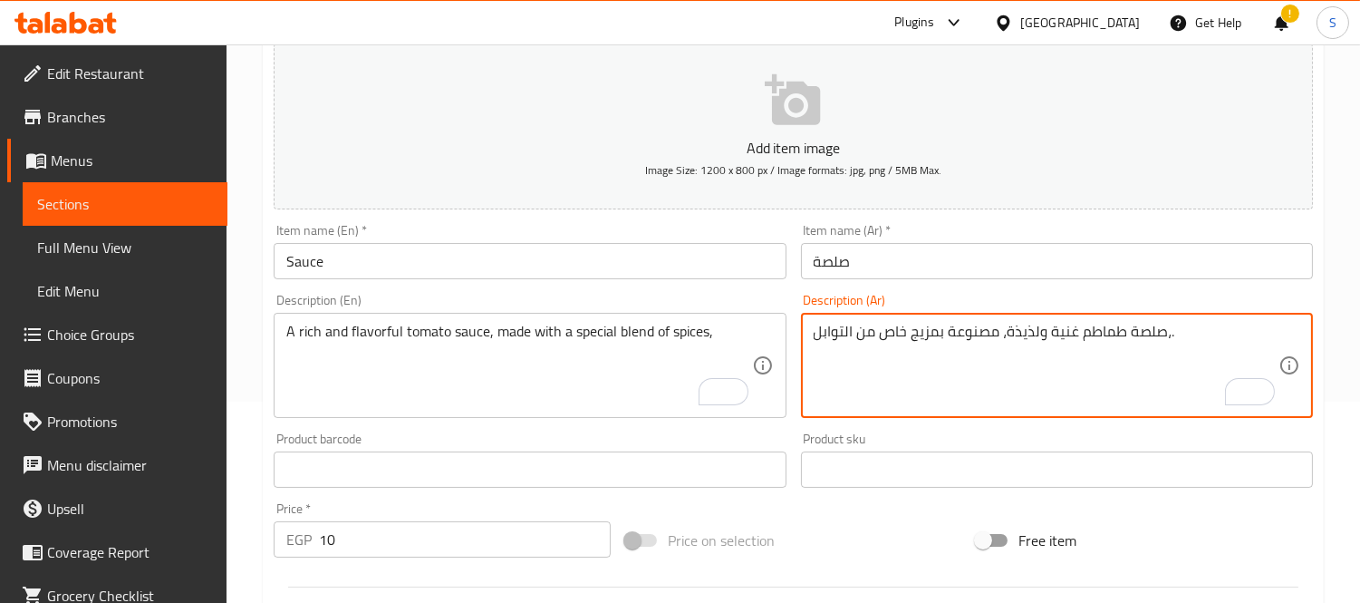
scroll to position [201, 0]
click at [431, 256] on input "Sauce" at bounding box center [530, 261] width 512 height 36
click at [1024, 323] on textarea "صلصة طماطم غنية ولذيذة، مصنوعة بمزيج خاص من التوابل،." at bounding box center [1046, 366] width 465 height 86
type textarea "صلصة طماطم غنية ومنكهه، مصنوعة بمزيج خاص من التوابل،."
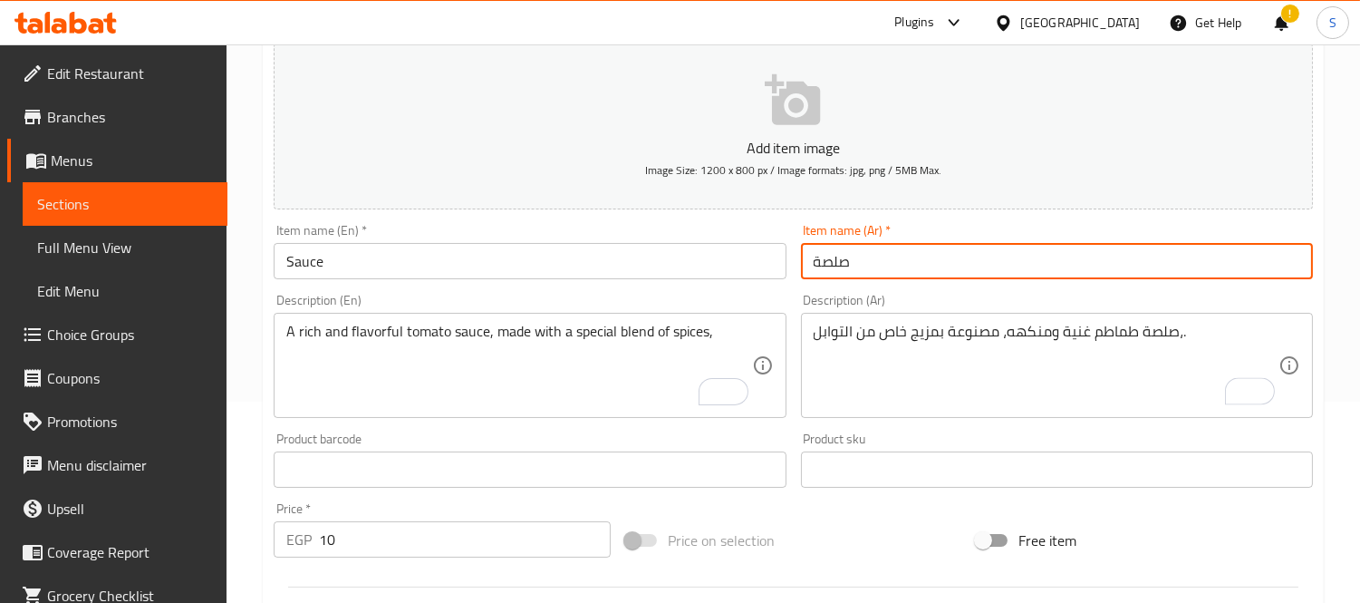
click at [907, 256] on input "صلصة" at bounding box center [1057, 261] width 512 height 36
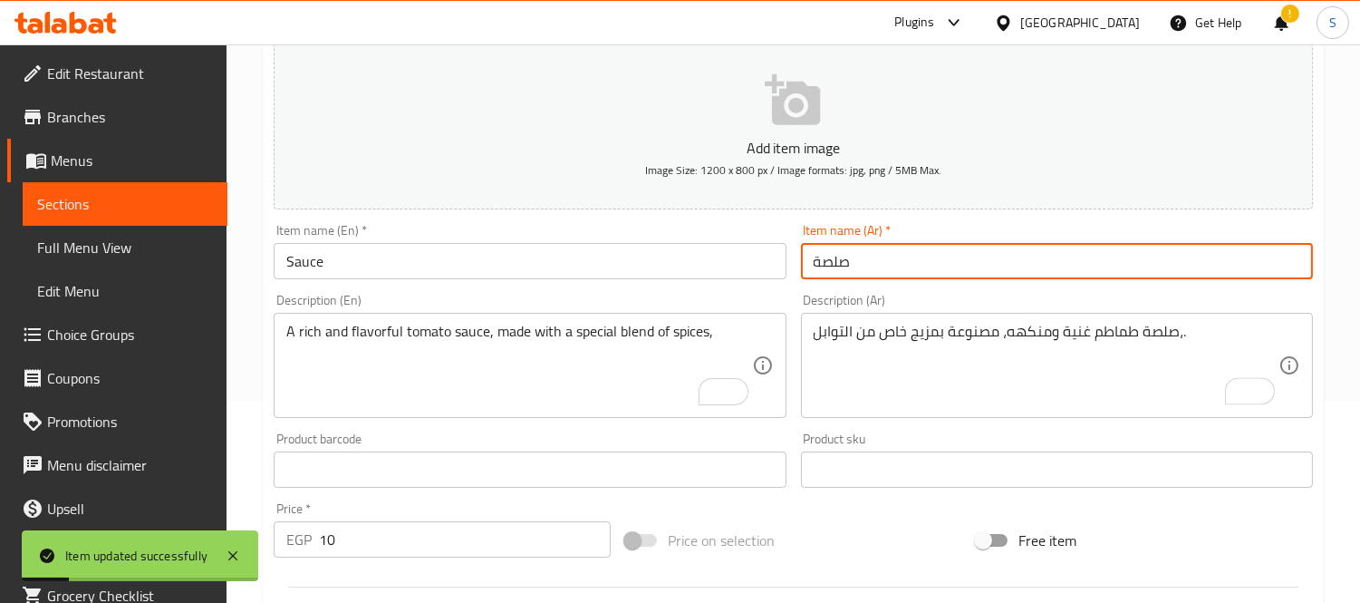
click at [173, 218] on link "Sections" at bounding box center [125, 204] width 205 height 44
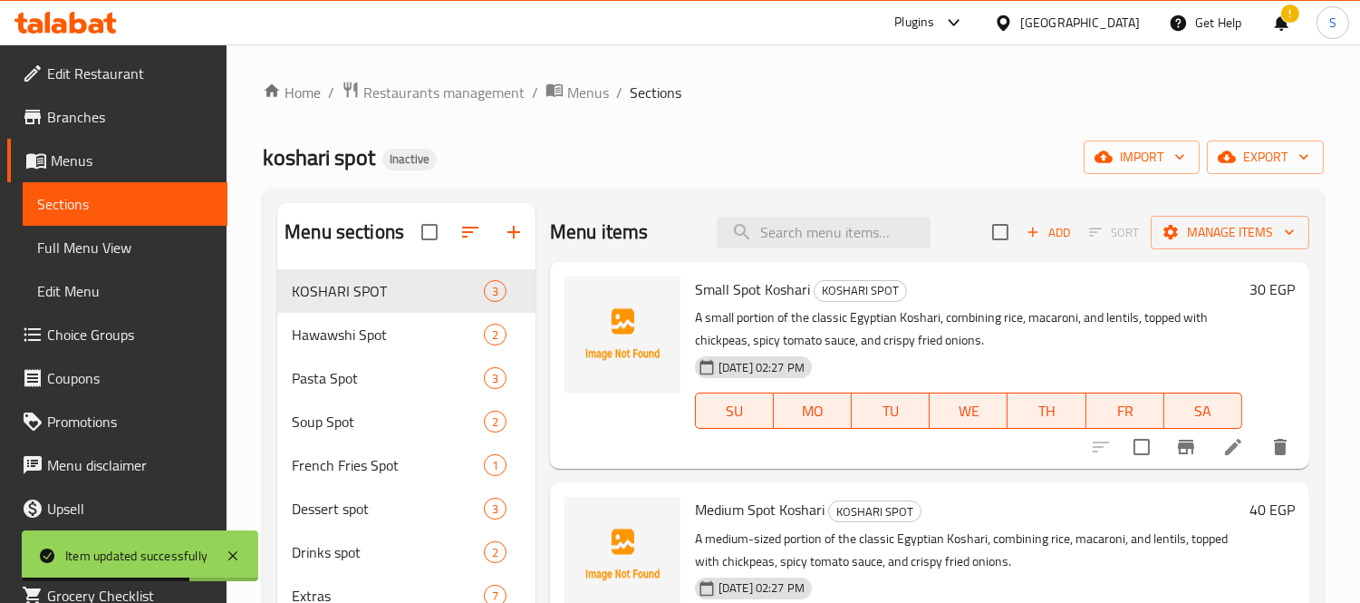
click at [105, 78] on span "Edit Restaurant" at bounding box center [130, 74] width 166 height 22
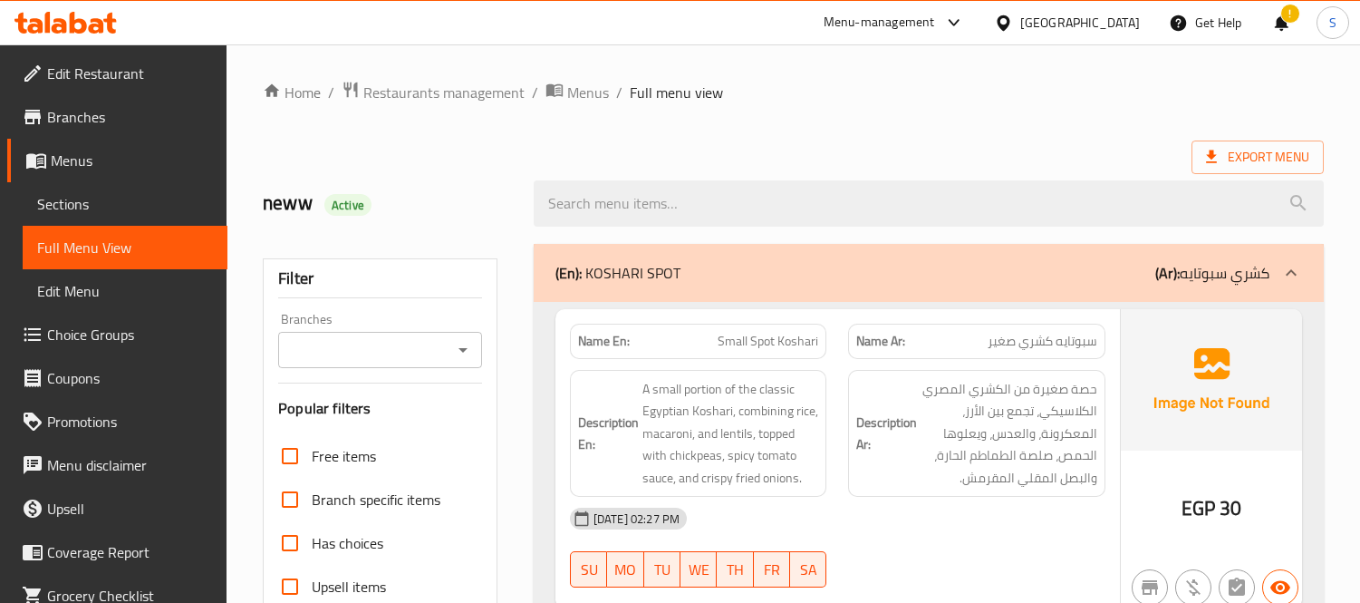
scroll to position [201, 0]
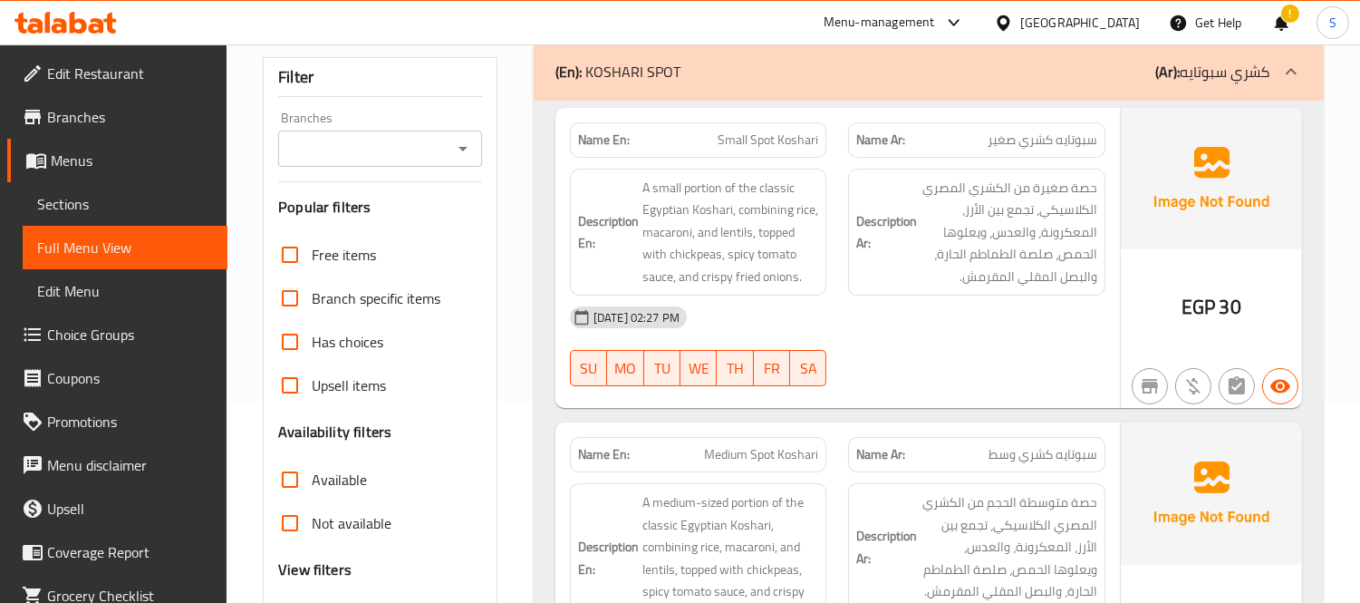
click at [866, 314] on div "[DATE] 02:27 PM" at bounding box center [837, 317] width 557 height 44
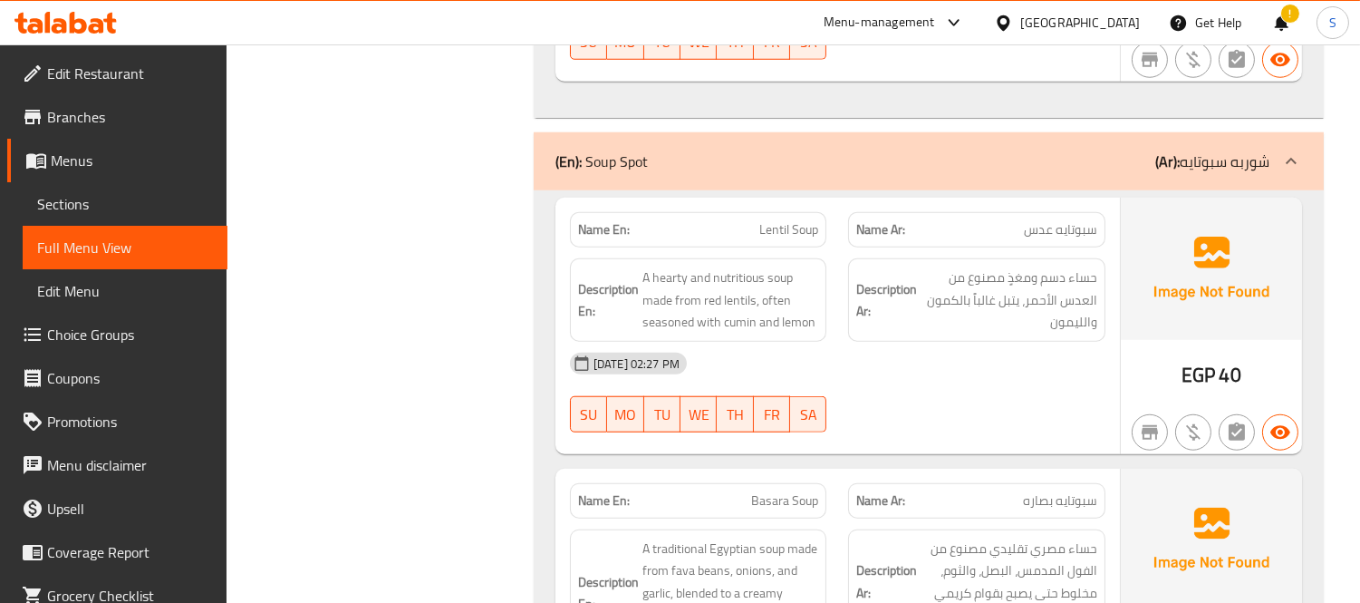
click at [964, 351] on div "[DATE] 02:27 PM" at bounding box center [837, 364] width 557 height 44
click at [770, 227] on span "Lentil Soup" at bounding box center [788, 229] width 59 height 19
copy span "Lentil Soup"
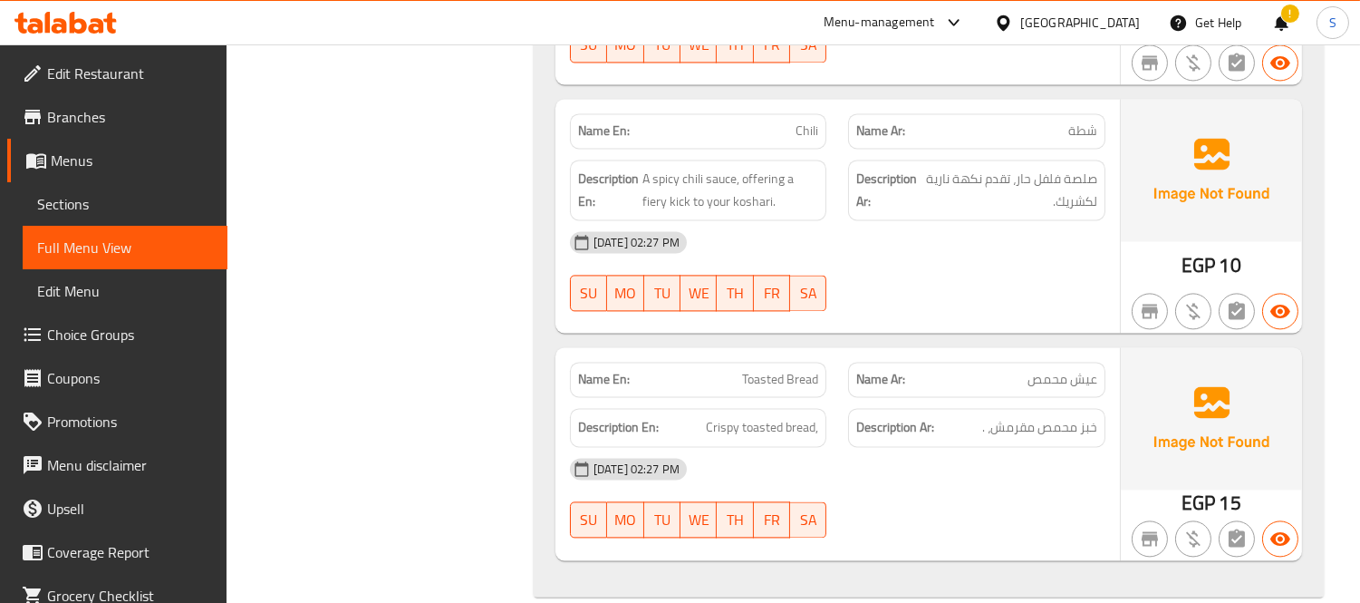
scroll to position [6991, 0]
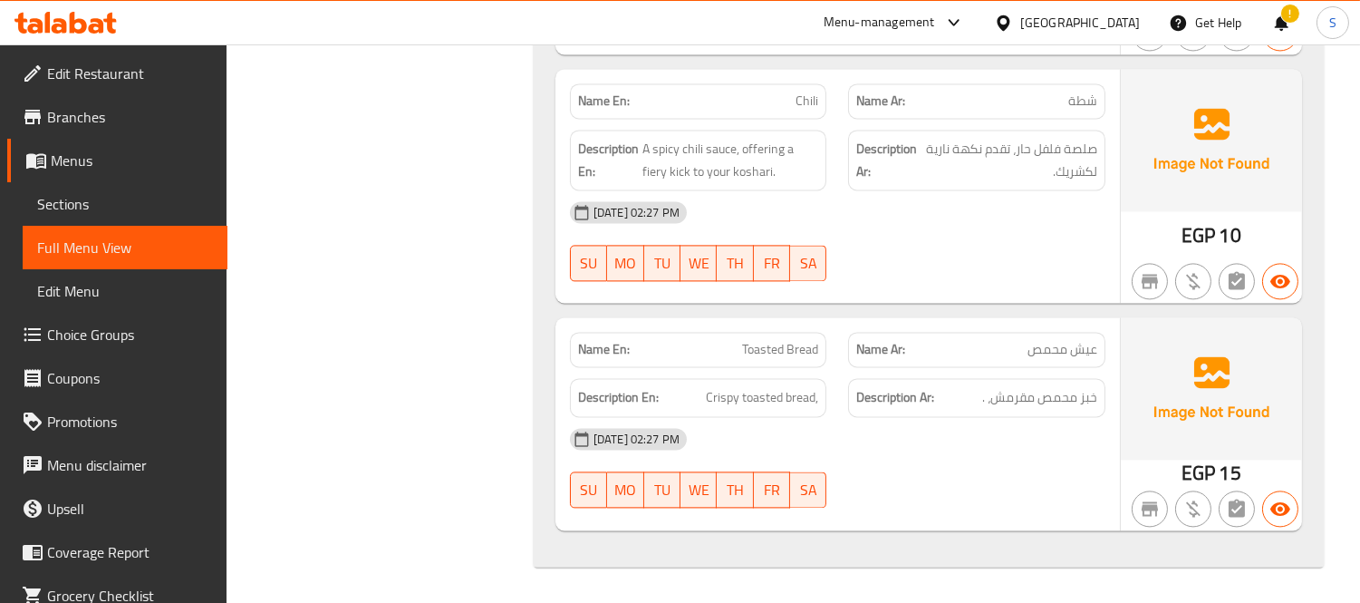
click at [49, 199] on span "Sections" at bounding box center [125, 204] width 176 height 22
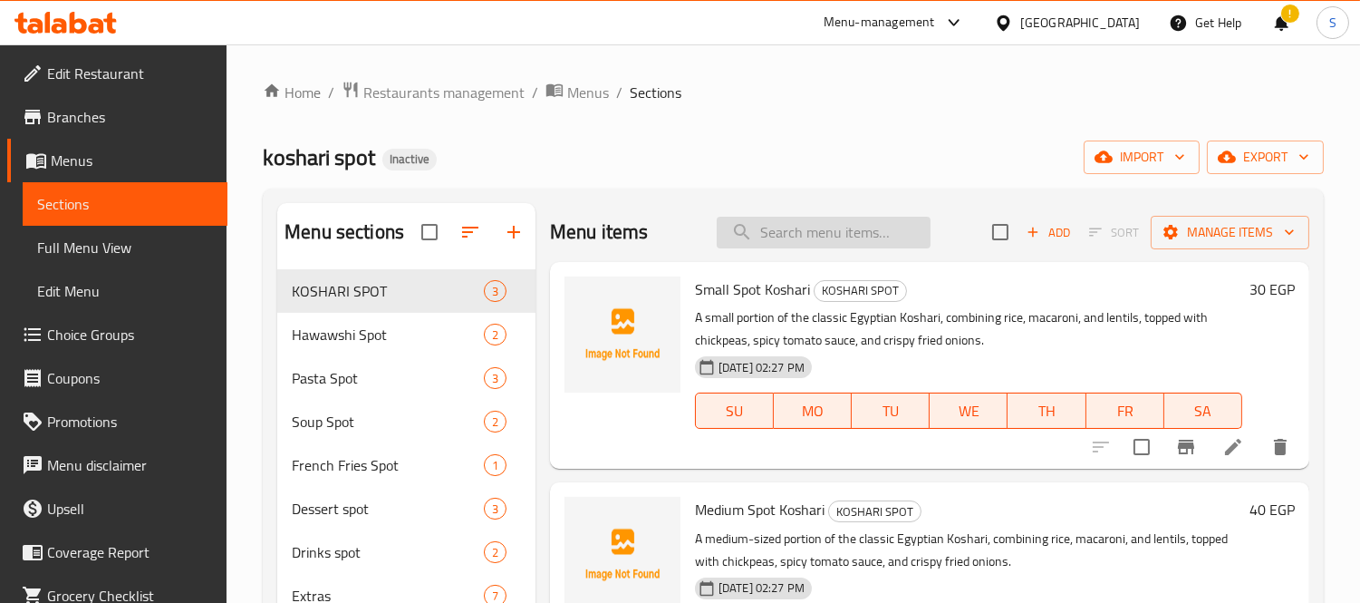
click at [858, 234] on input "search" at bounding box center [824, 233] width 214 height 32
paste input "Lentil Soup"
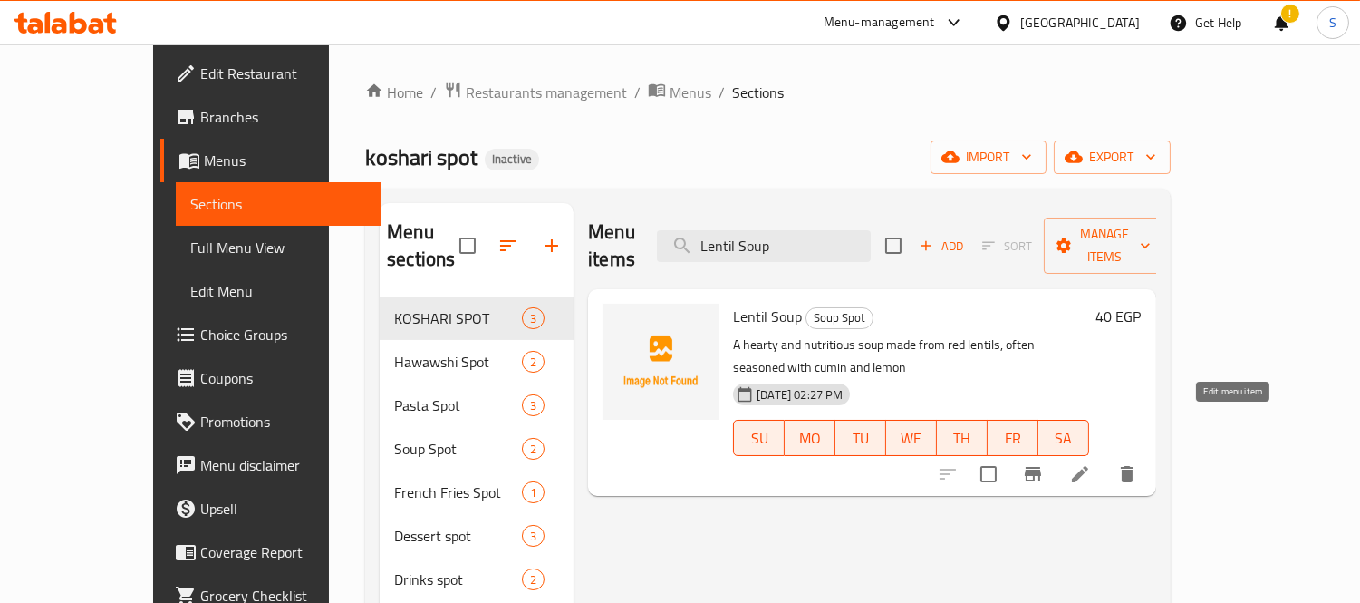
type input "Lentil Soup"
click at [1091, 463] on icon at bounding box center [1080, 474] width 22 height 22
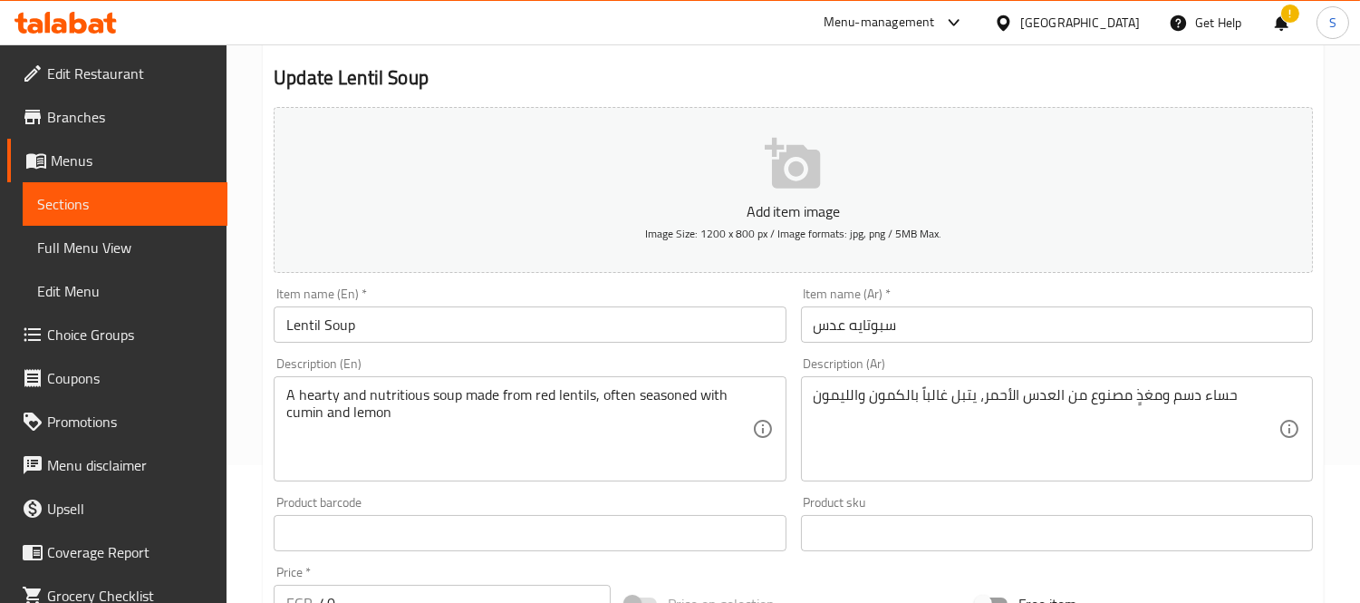
scroll to position [201, 0]
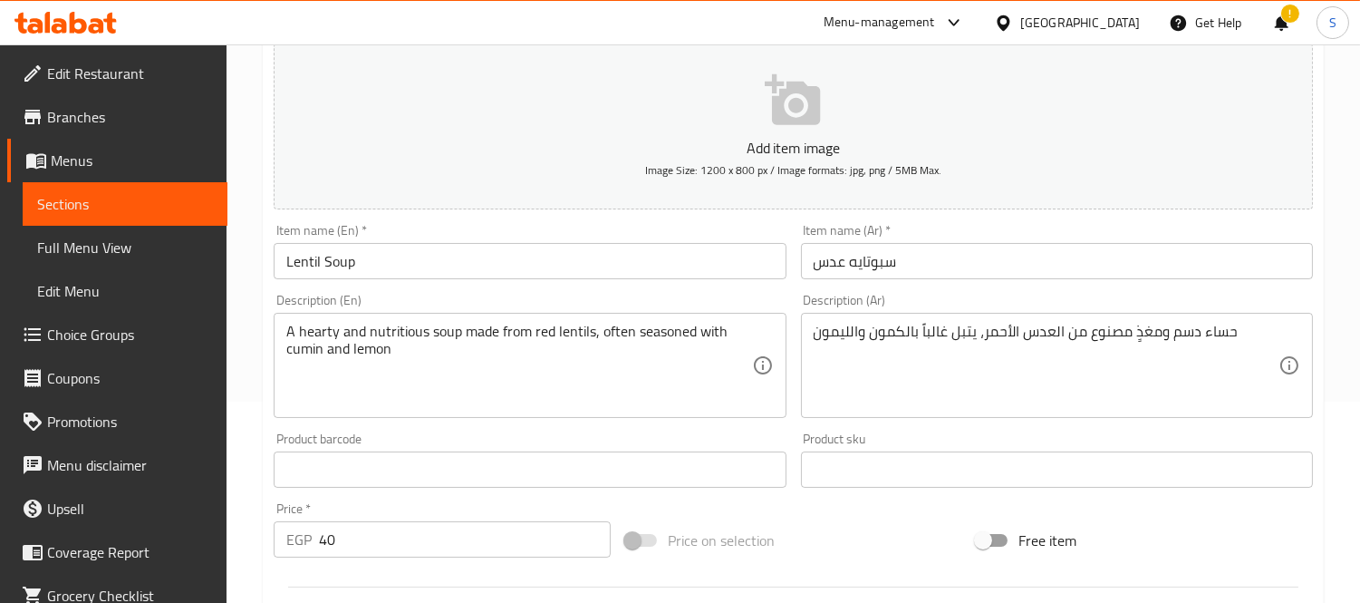
click at [628, 305] on div "Description (En) A hearty and nutritious soup made from red lentils, often seas…" at bounding box center [530, 356] width 512 height 124
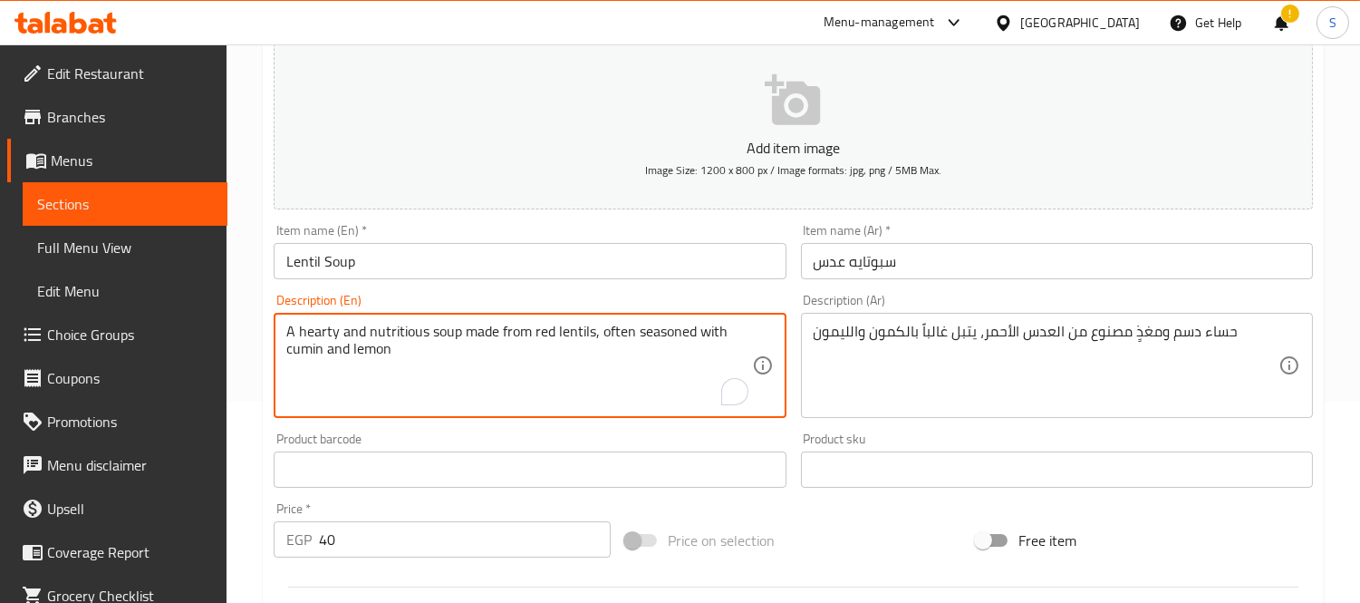
click at [559, 363] on textarea "A hearty and nutritious soup made from red lentils, often seasoned with cumin a…" at bounding box center [518, 366] width 465 height 86
paste textarea "Made with a blend of lentils, vegetables, and spices"
type textarea "Made with a blend of lentils, vegetables, and spices"
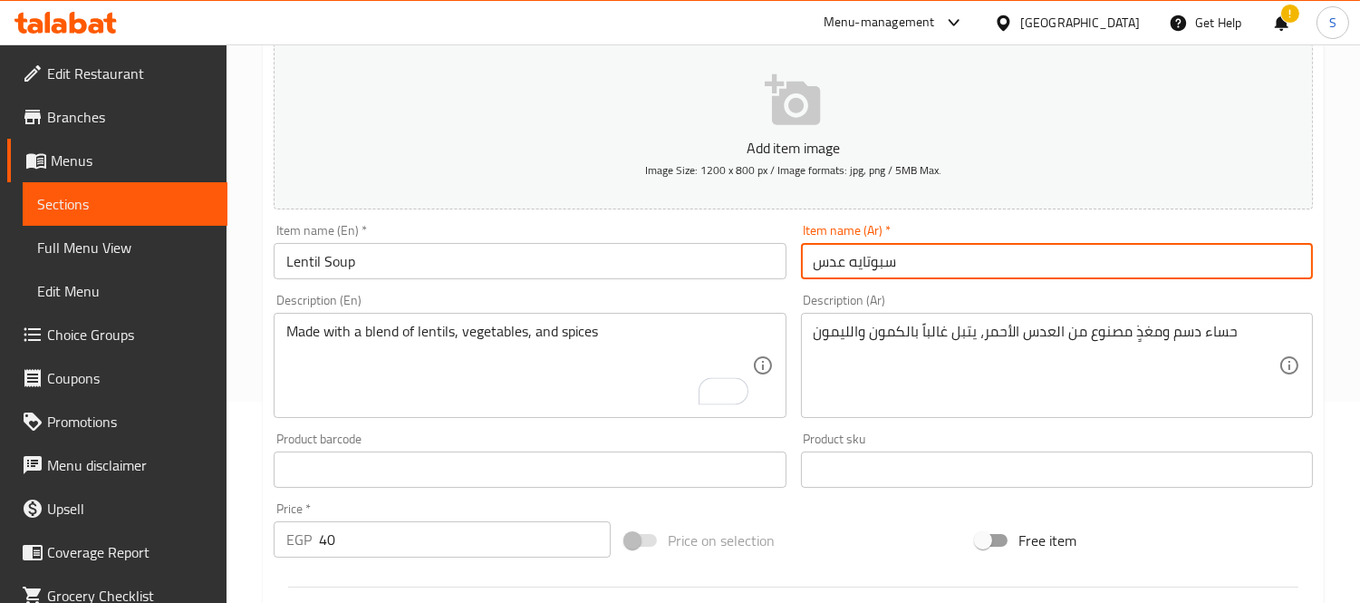
click at [876, 267] on input "سبوتايه عدس" at bounding box center [1057, 261] width 512 height 36
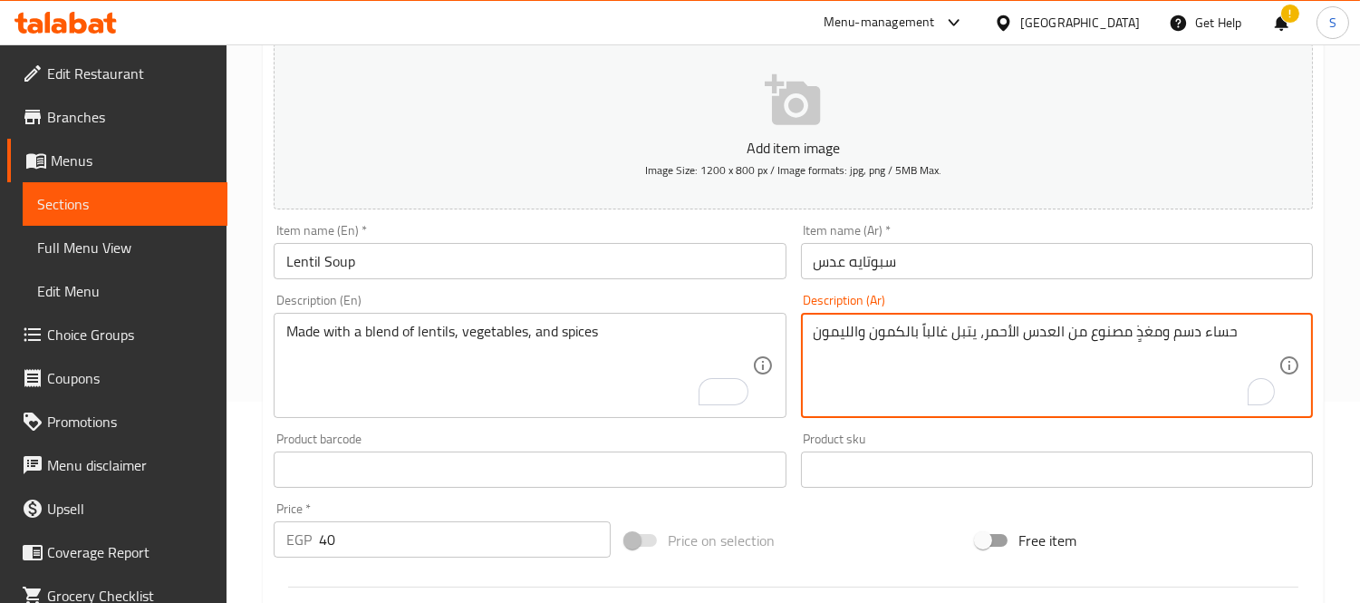
click at [956, 323] on textarea "حساء دسم ومغذٍ مصنوع من العدس الأحمر، يتبل غالباً بالكمون والليمون" at bounding box center [1046, 366] width 465 height 86
paste textarea "مصنوع بمزيج من العدس والخضروات والتوابل"
type textarea "مصنوع بمزيج من العدس والخضروات والتوابل"
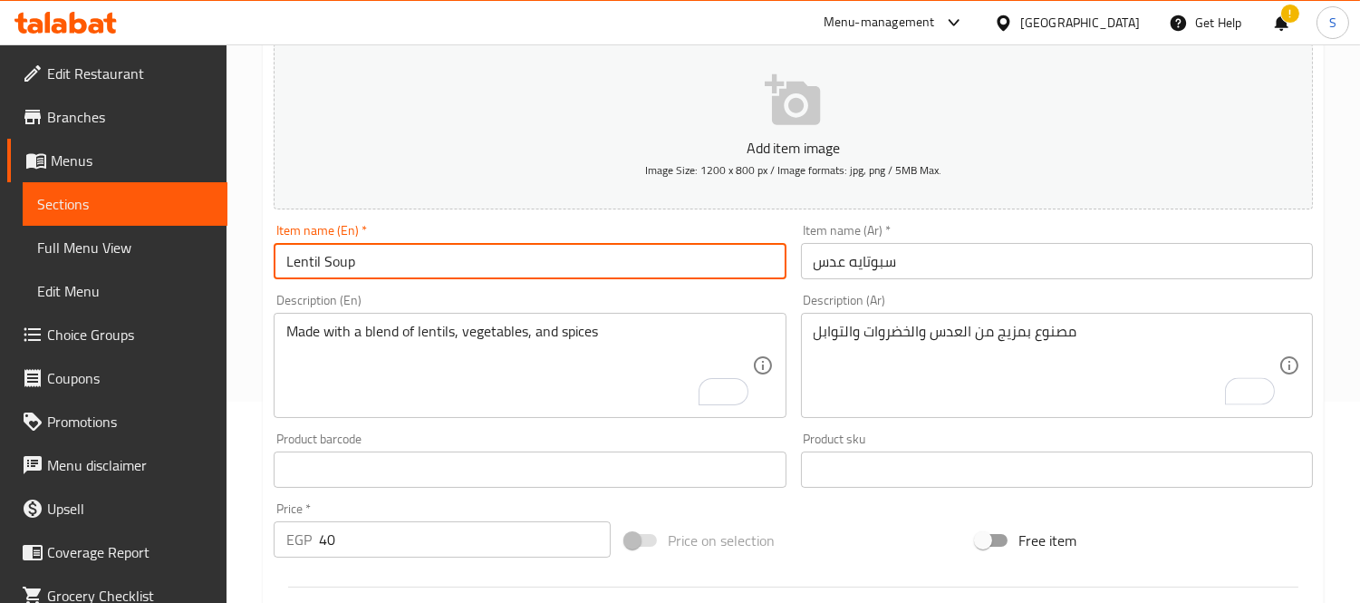
click at [429, 264] on input "Lentil Soup" at bounding box center [530, 261] width 512 height 36
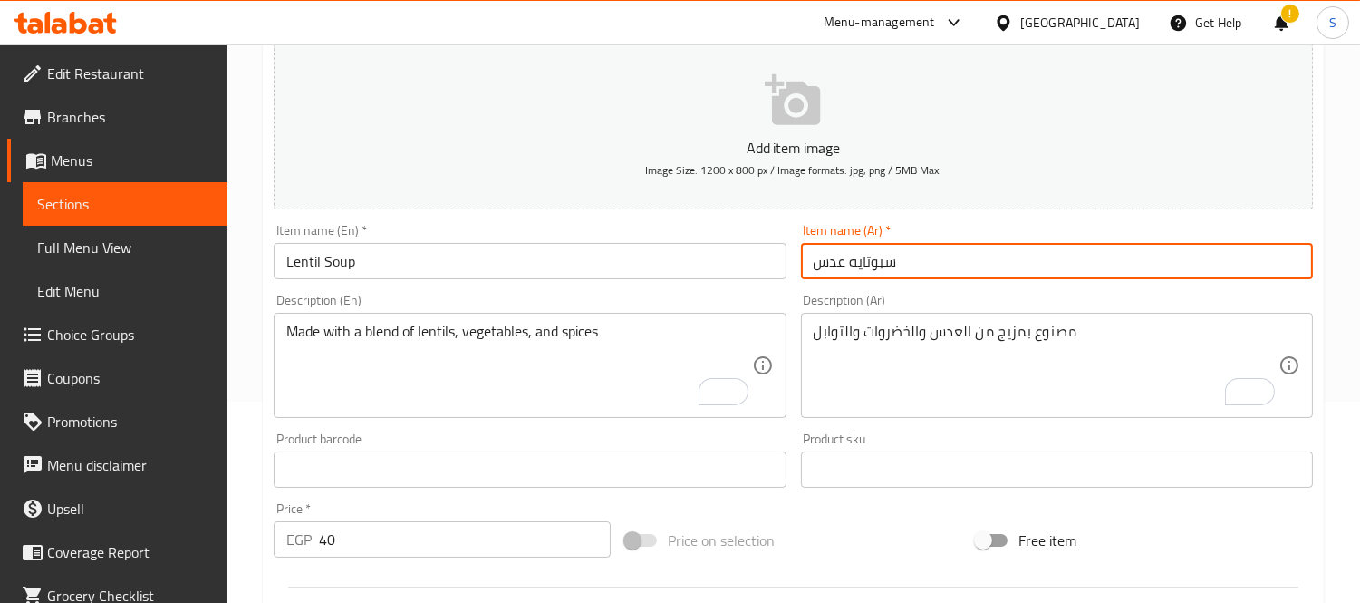
click at [876, 276] on input "سبوتايه عدس" at bounding box center [1057, 261] width 512 height 36
click at [865, 266] on input "شوربه عدس" at bounding box center [1057, 261] width 512 height 36
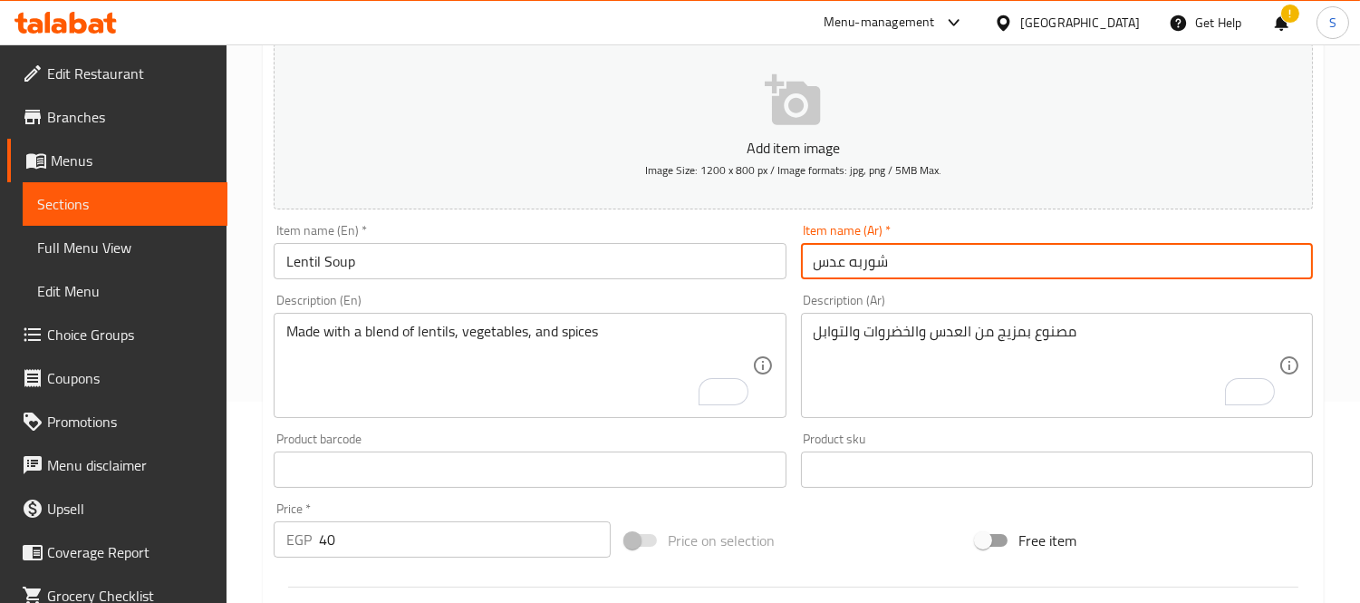
type input "شوربه عدس"
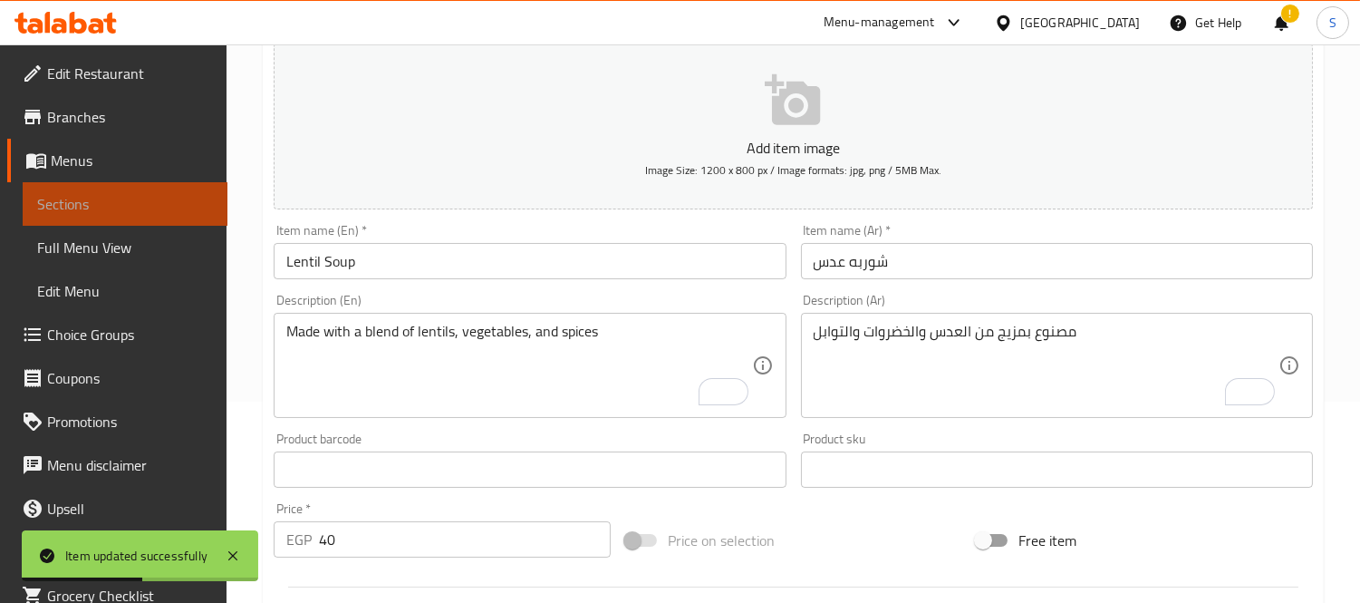
click at [168, 213] on span "Sections" at bounding box center [125, 204] width 176 height 22
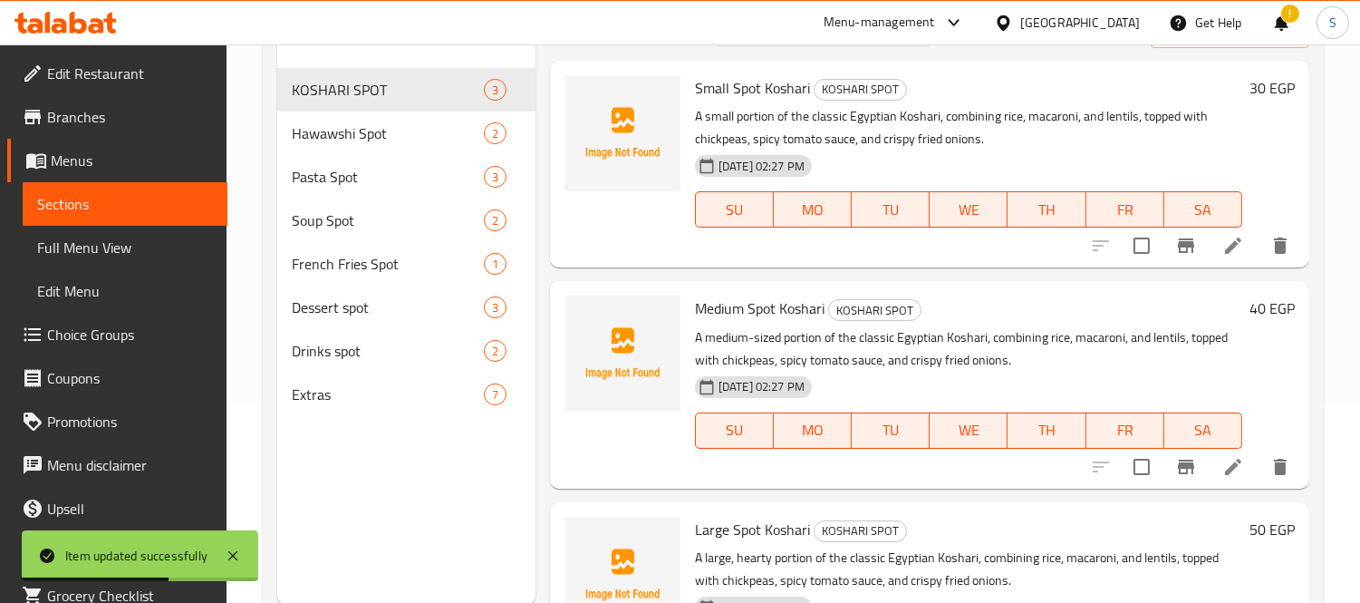
click at [114, 237] on span "Full Menu View" at bounding box center [125, 248] width 176 height 22
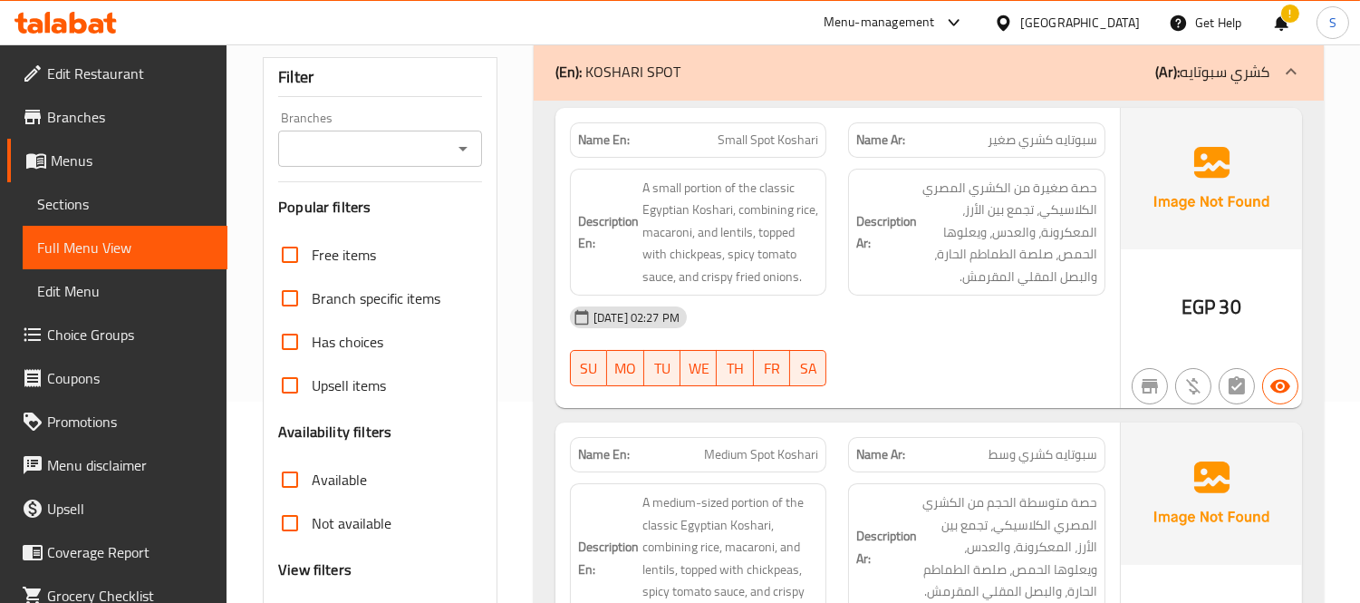
click at [1074, 140] on span "سبوتايه كشري صغير" at bounding box center [1043, 140] width 110 height 19
click at [1075, 140] on span "سبوتايه كشري صغير" at bounding box center [1043, 140] width 110 height 19
copy span "سبوتايه"
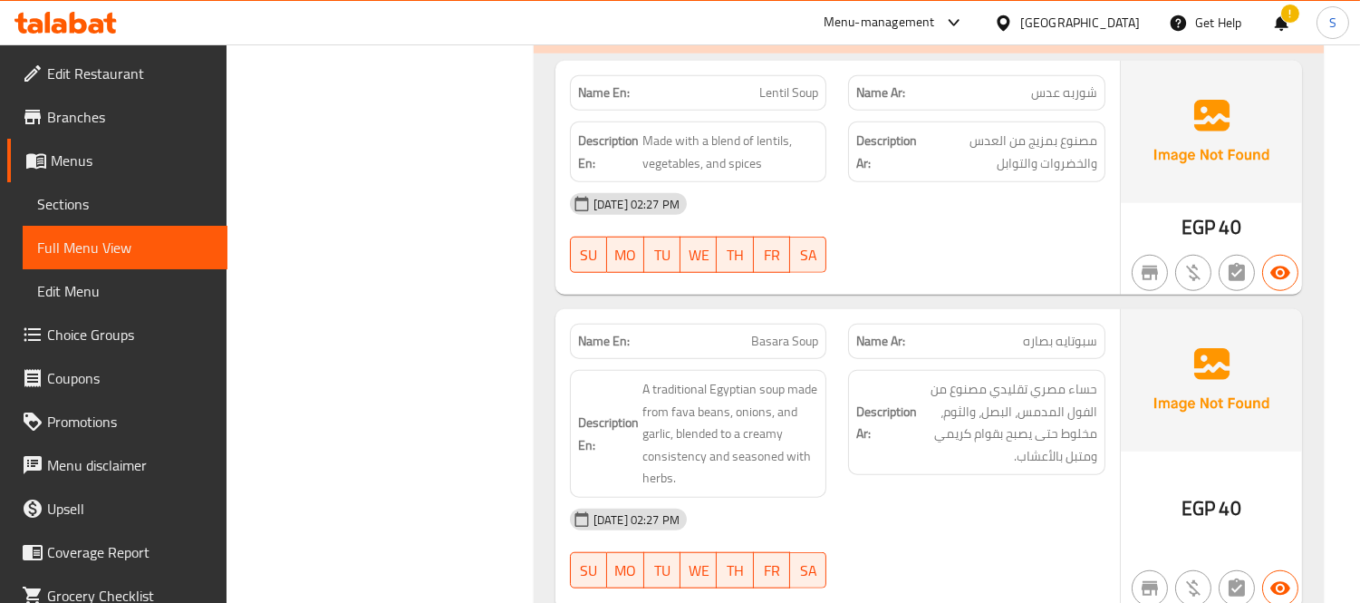
scroll to position [3021, 0]
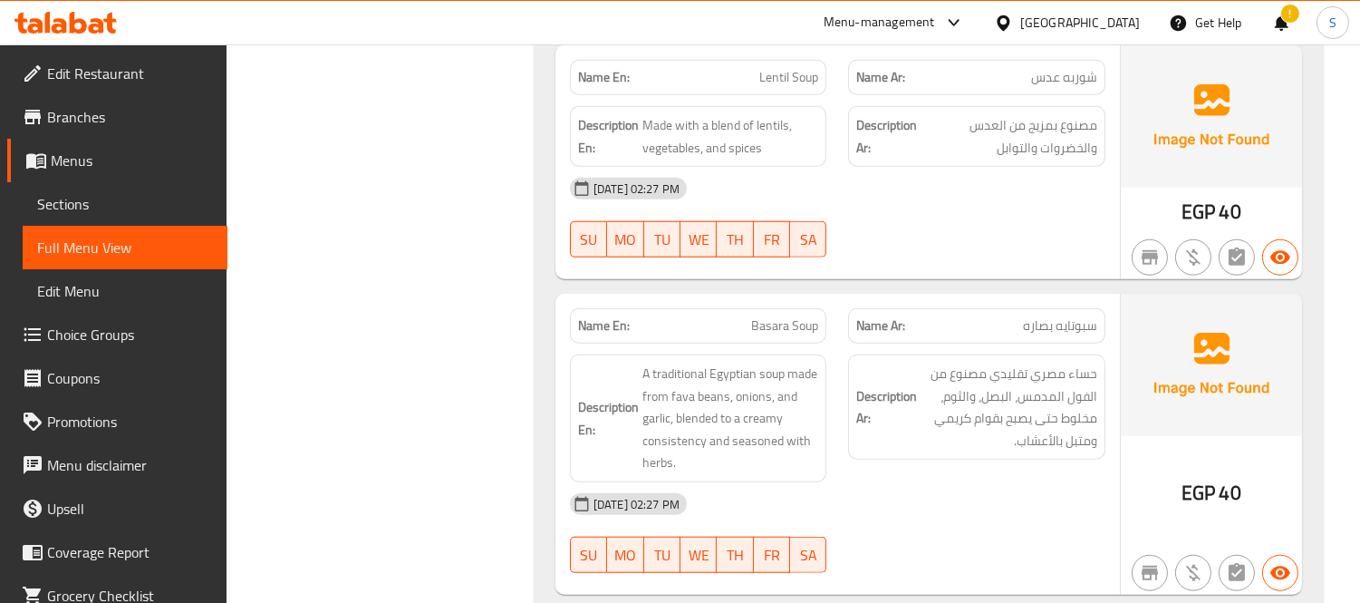
click at [787, 316] on span "Basara Soup" at bounding box center [784, 325] width 67 height 19
copy span "Basara Soup"
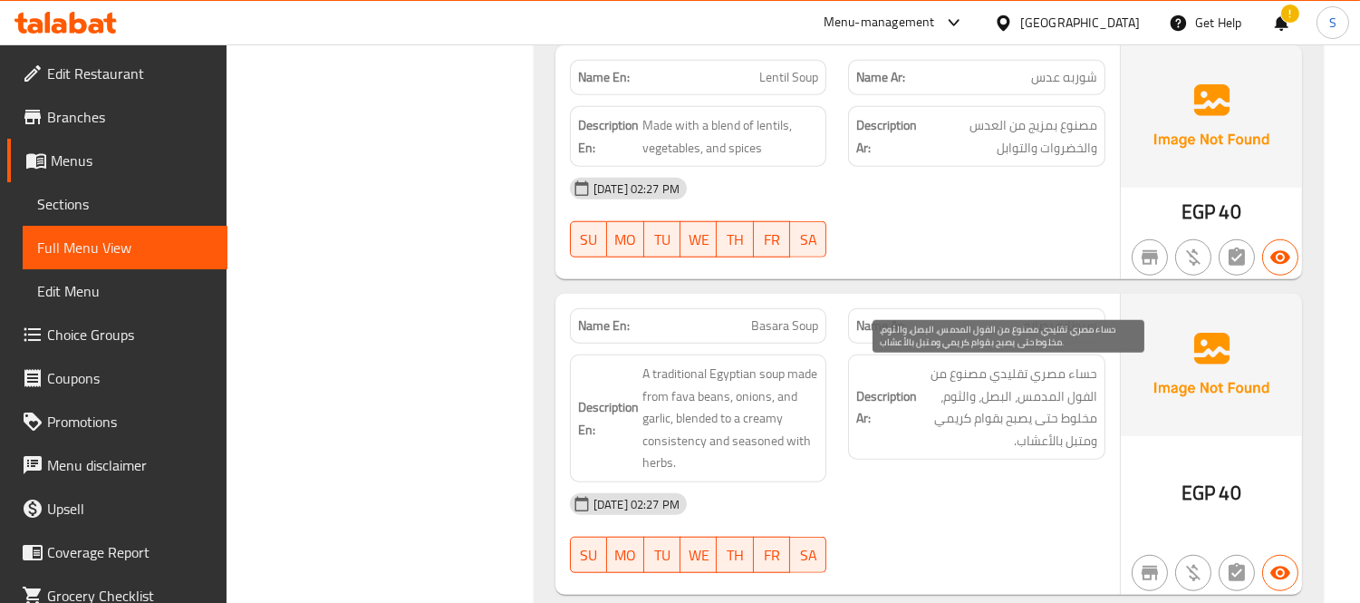
click at [940, 403] on span "حساء مصري تقليدي مصنوع من الفول المدمس، البصل، والثوم، مخلوط حتى يصبح بقوام كري…" at bounding box center [1009, 407] width 177 height 89
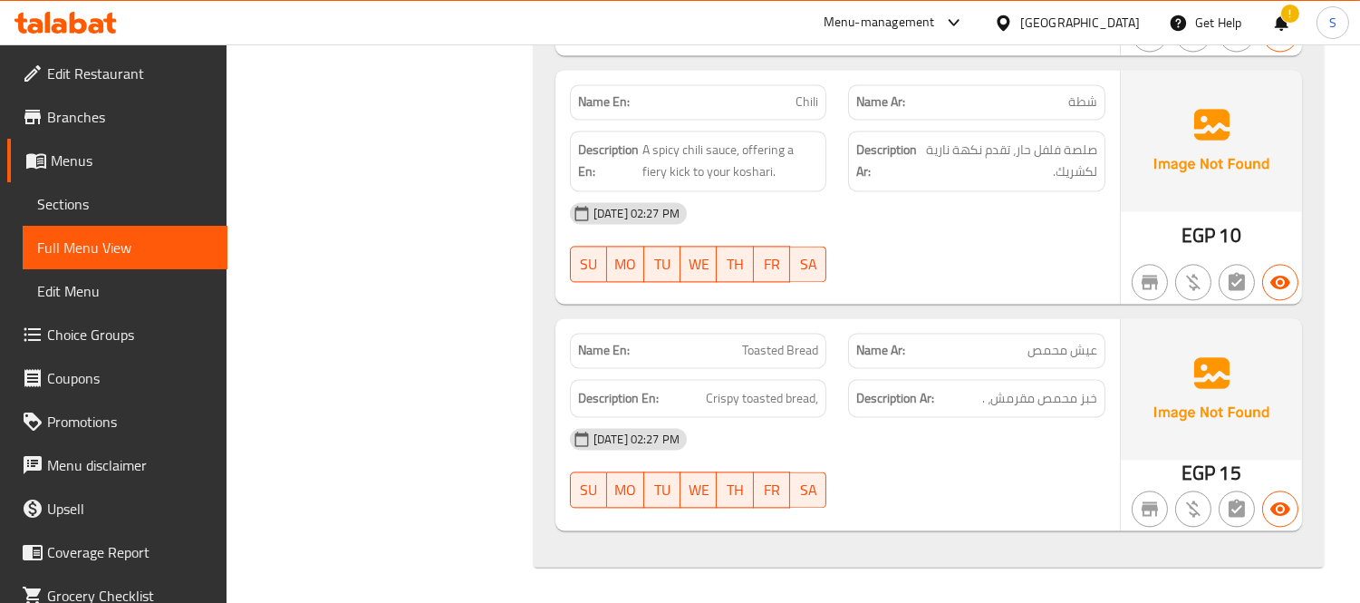
scroll to position [6970, 0]
click at [803, 93] on span "Chili" at bounding box center [807, 101] width 23 height 19
click at [782, 110] on p "Name En: Chili" at bounding box center [698, 101] width 241 height 19
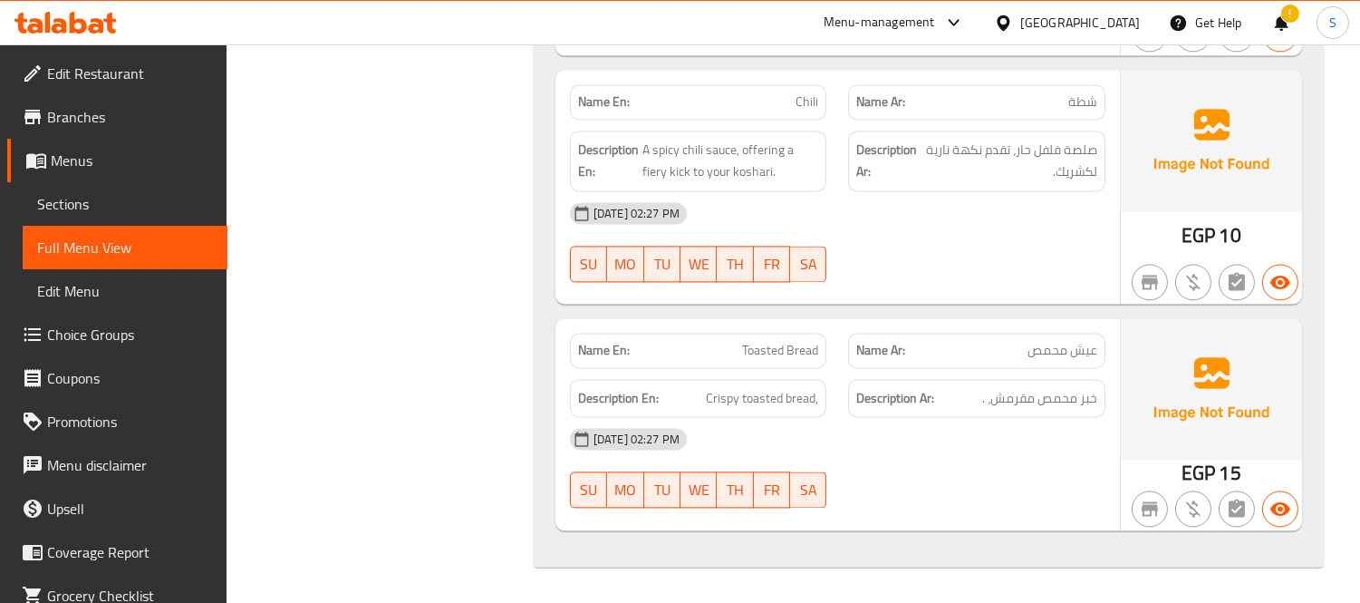
click at [813, 103] on span "Chili" at bounding box center [807, 101] width 23 height 19
copy span "Chili"
click at [95, 201] on span "Sections" at bounding box center [125, 204] width 176 height 22
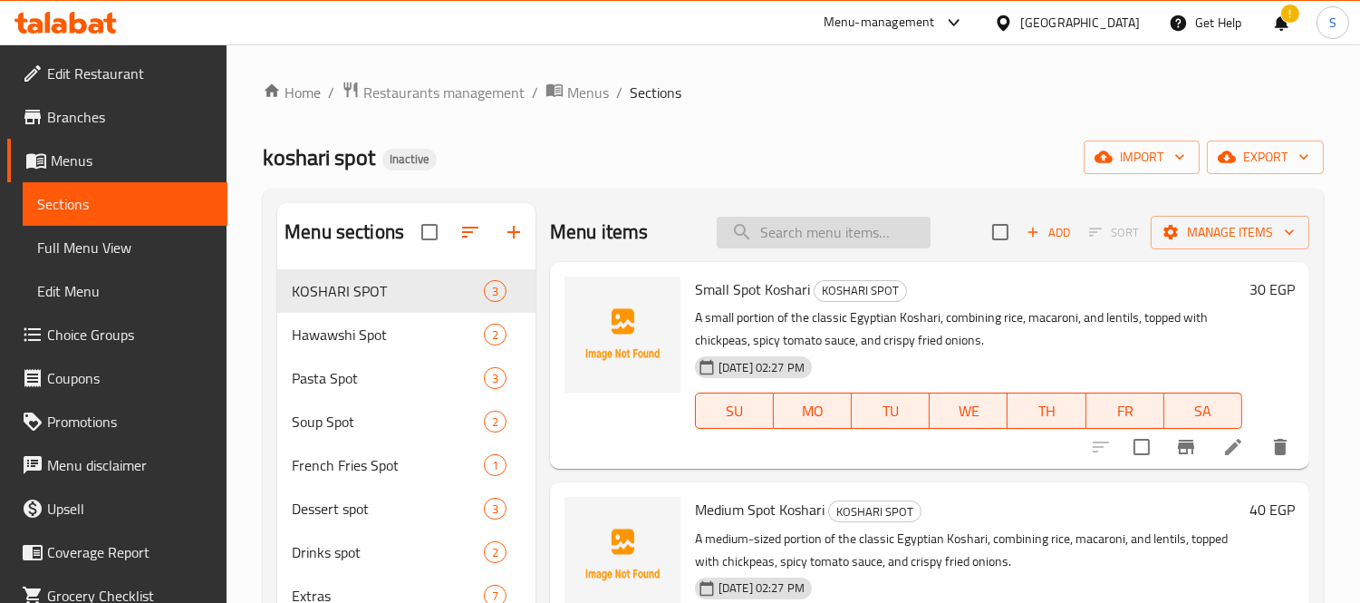
paste input "Chili"
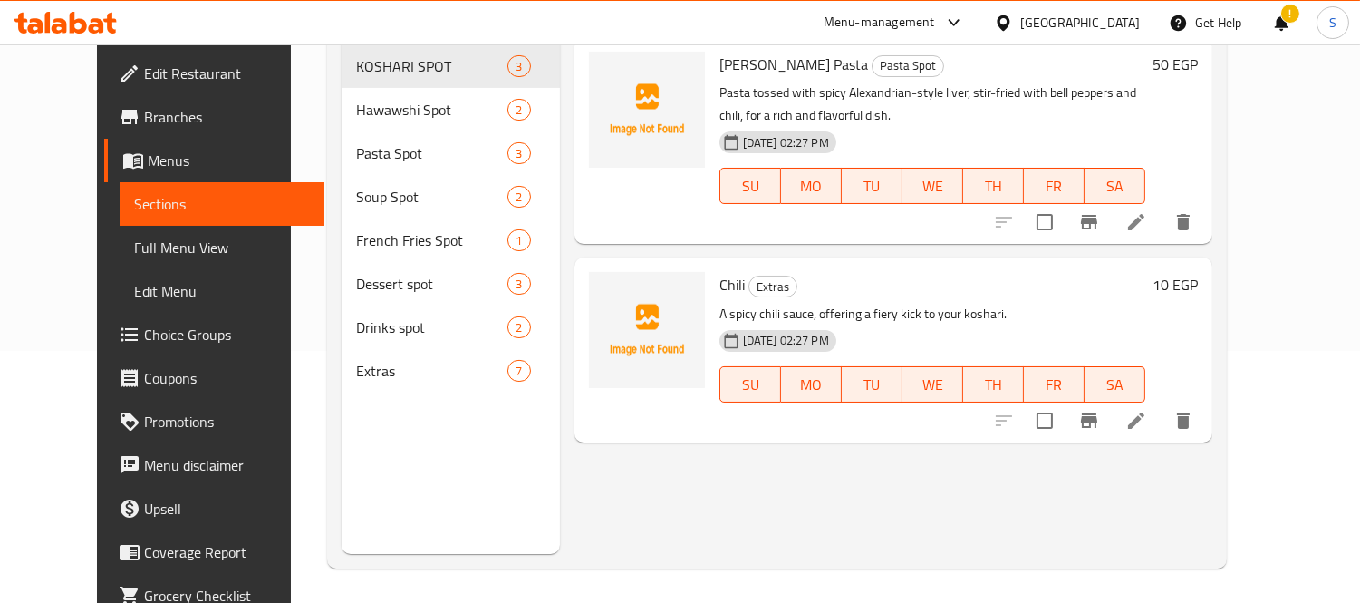
scroll to position [254, 0]
click at [886, 464] on div "Menu items Chili Add Sort Manage items Alex Liver Pasta Pasta Spot Pasta tossed…" at bounding box center [886, 250] width 653 height 603
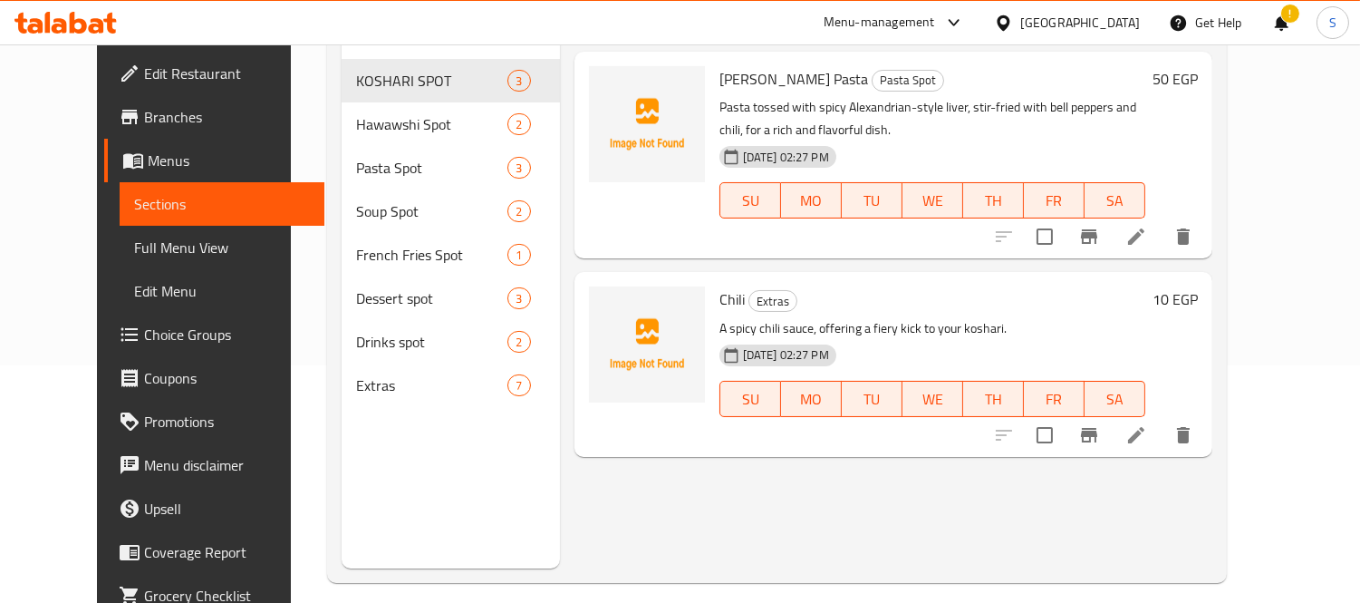
scroll to position [0, 0]
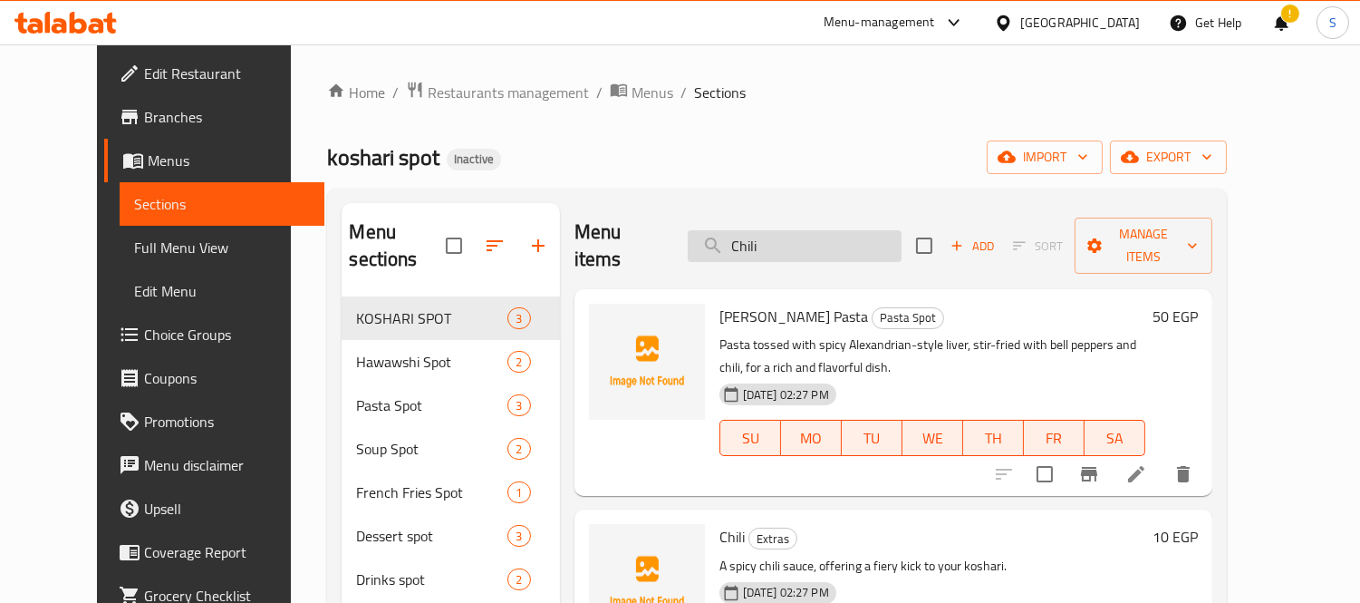
click at [823, 234] on input "Chili" at bounding box center [795, 246] width 214 height 32
paste input "asara Sou"
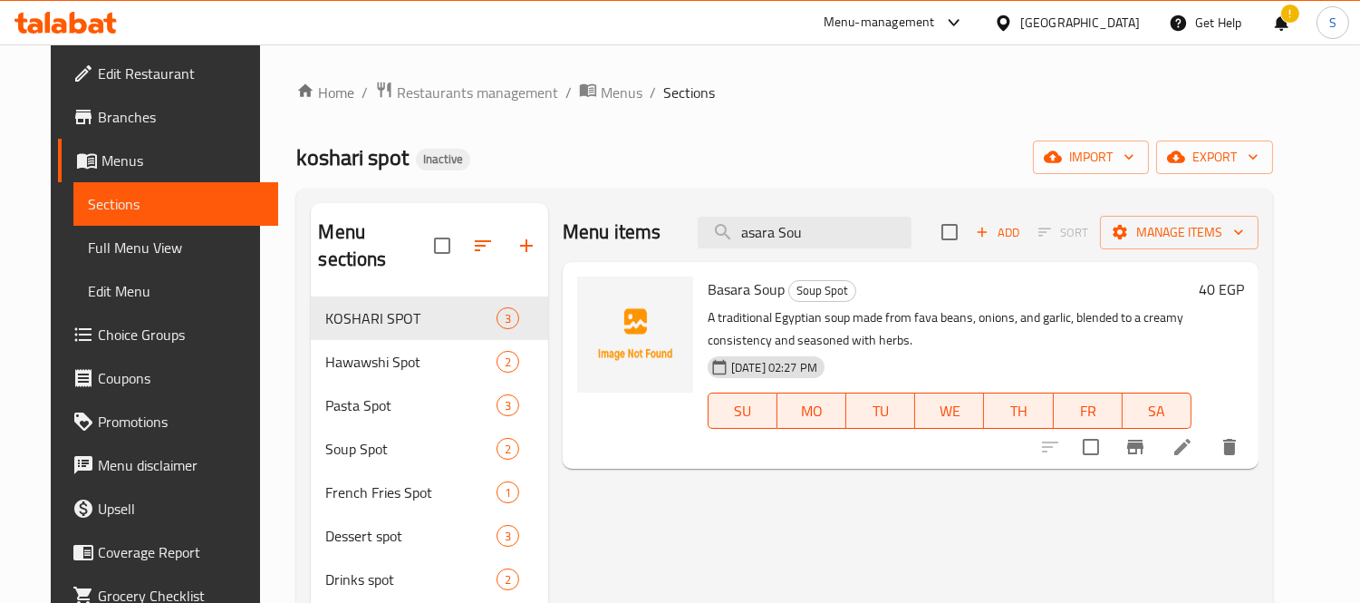
type input "asara Sou"
click at [1194, 440] on icon at bounding box center [1183, 447] width 22 height 22
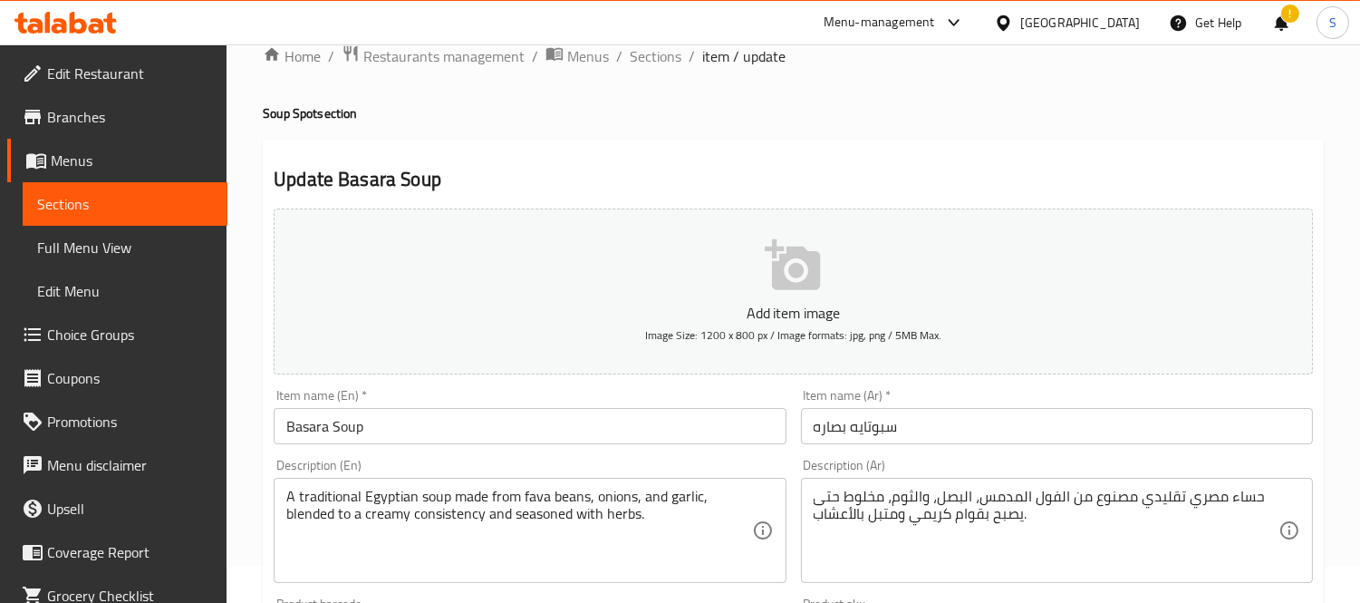
scroll to position [101, 0]
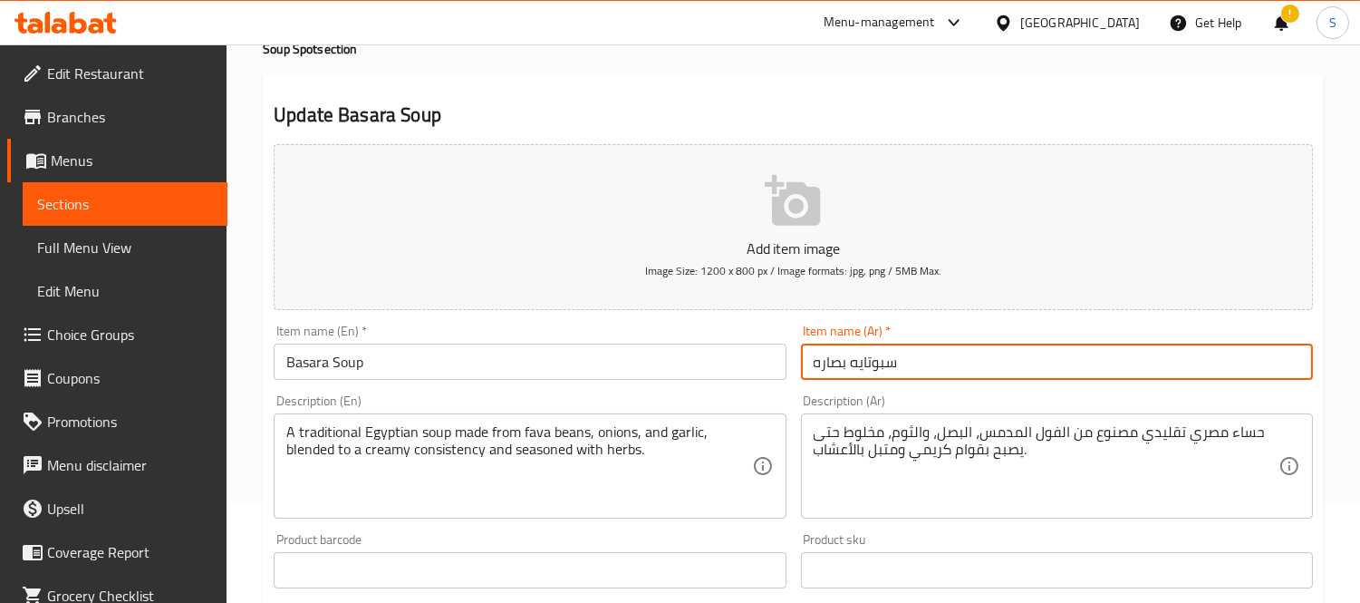
click at [873, 364] on input "سبوتايه بصاره" at bounding box center [1057, 361] width 512 height 36
type input "شوربه بصاره"
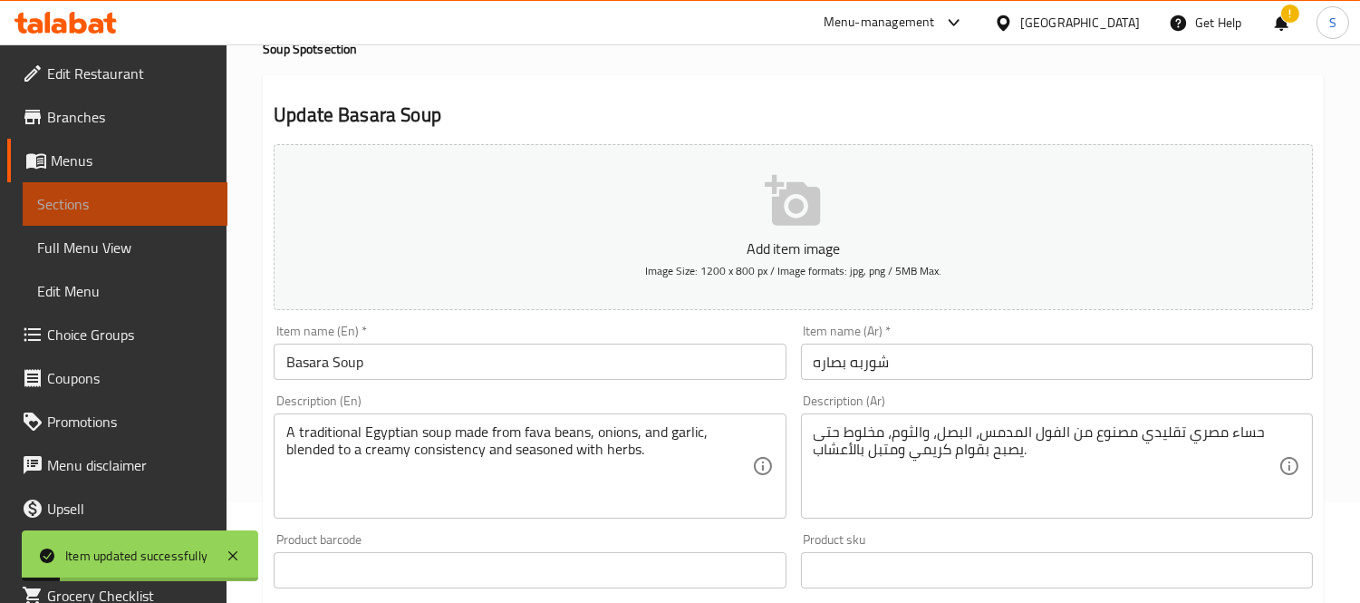
click at [124, 199] on span "Sections" at bounding box center [125, 204] width 176 height 22
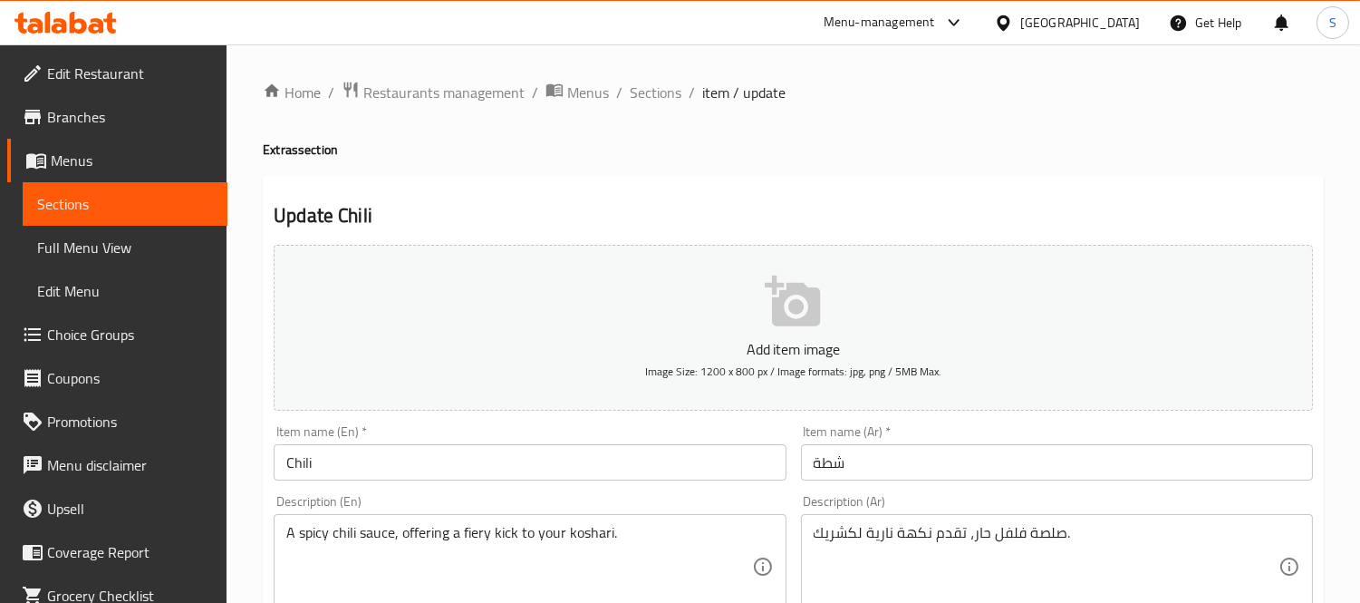
click at [880, 473] on input "شطة" at bounding box center [1057, 462] width 512 height 36
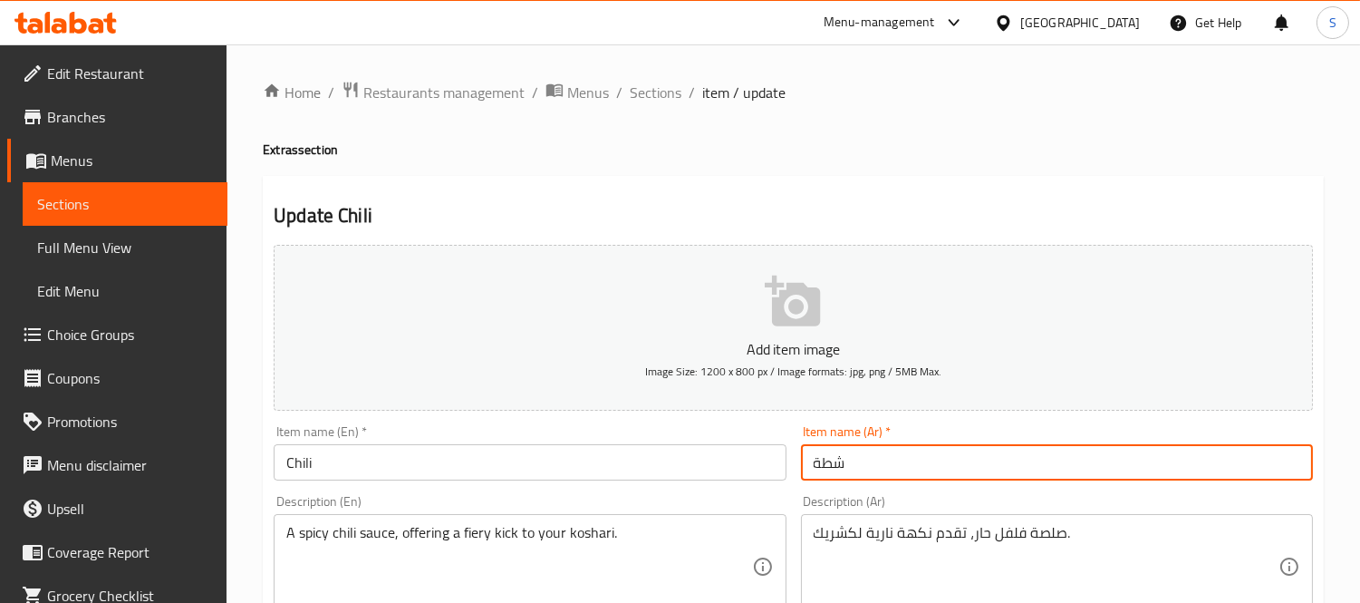
click at [880, 473] on input "شطة" at bounding box center [1057, 462] width 512 height 36
type input "فلفل حار"
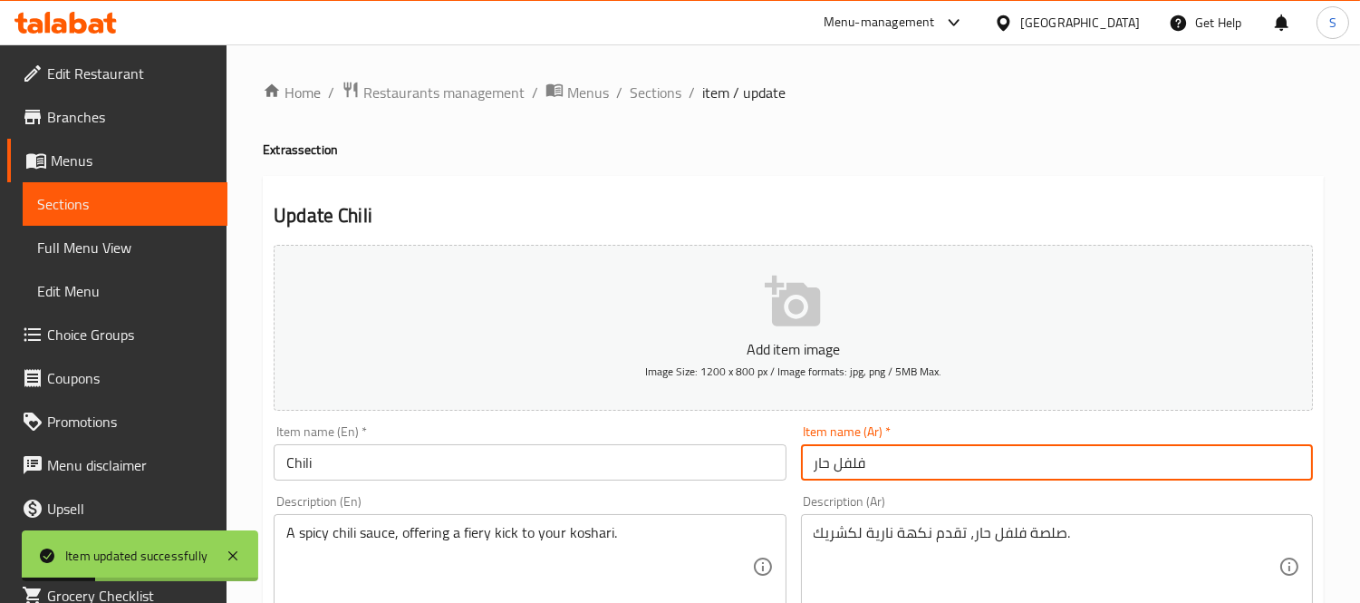
click at [94, 191] on link "Sections" at bounding box center [125, 204] width 205 height 44
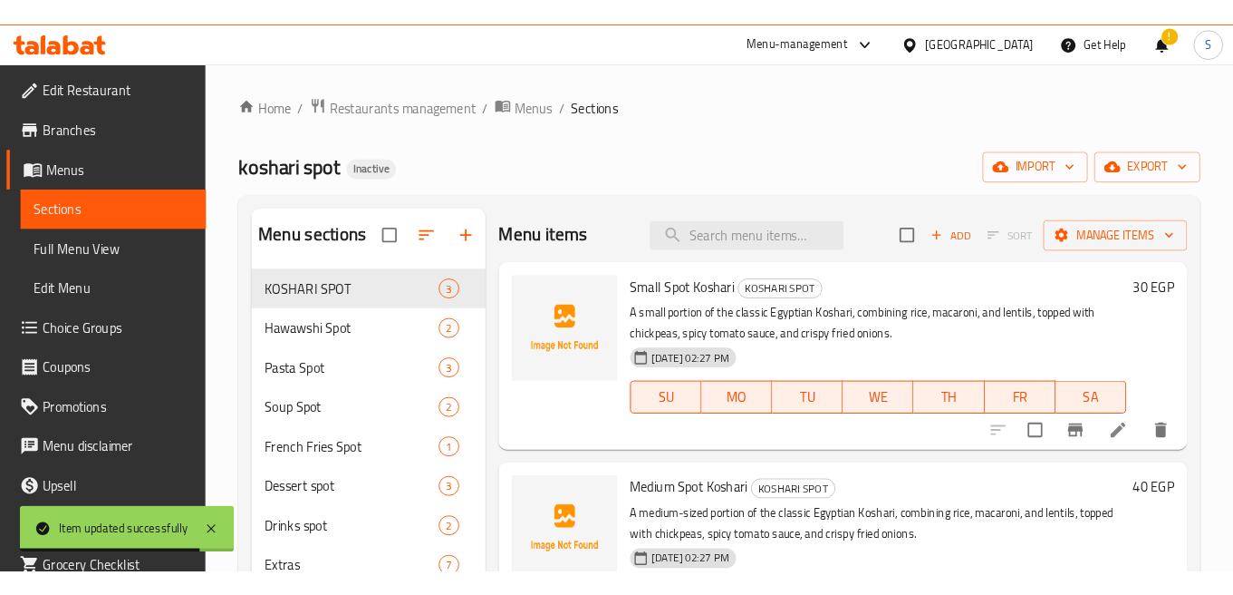
scroll to position [101, 0]
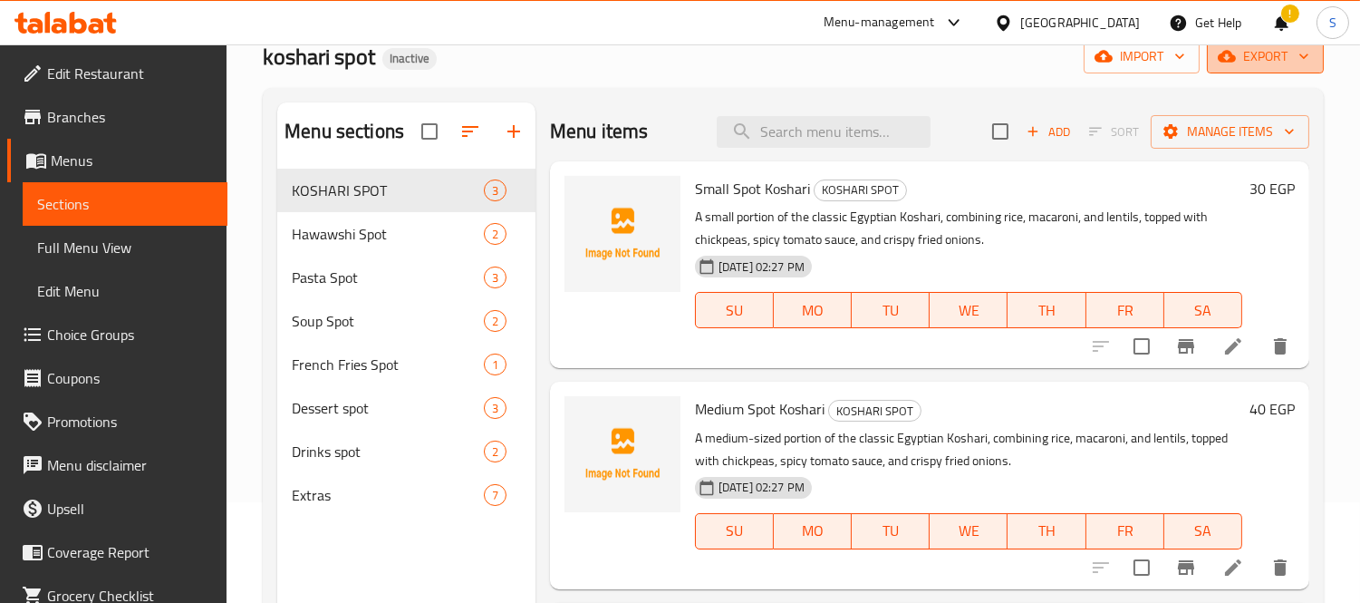
click at [1310, 56] on icon "button" at bounding box center [1304, 56] width 18 height 18
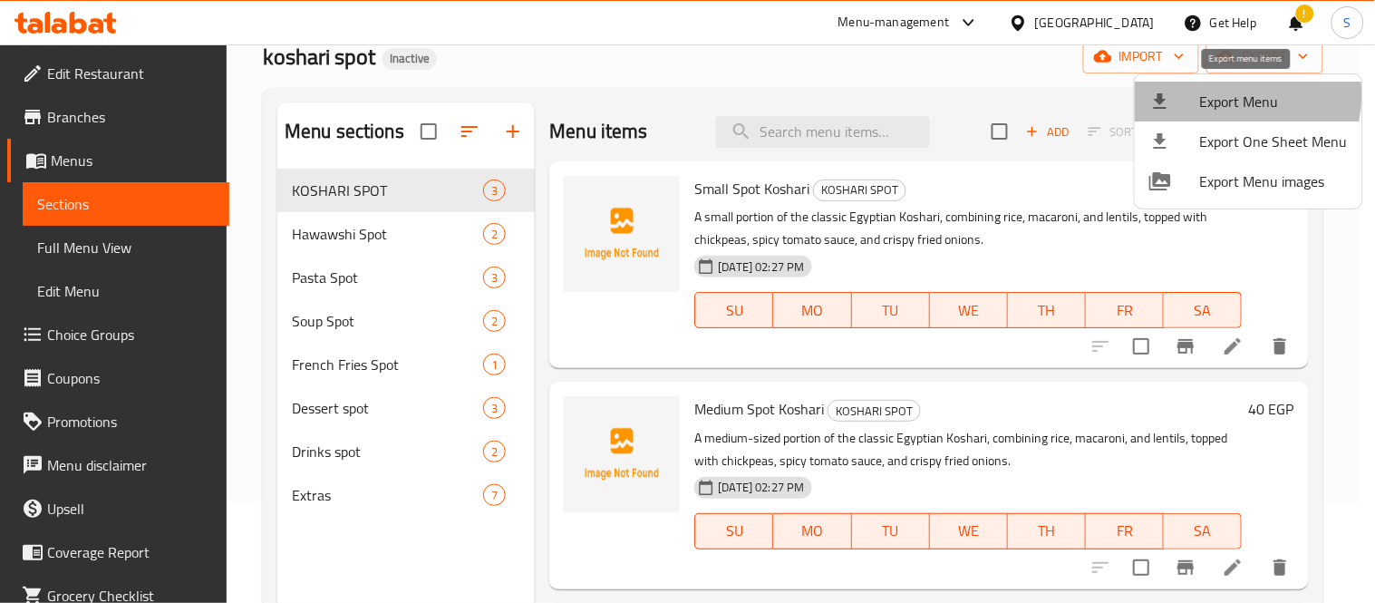
click at [1235, 95] on span "Export Menu" at bounding box center [1274, 102] width 148 height 22
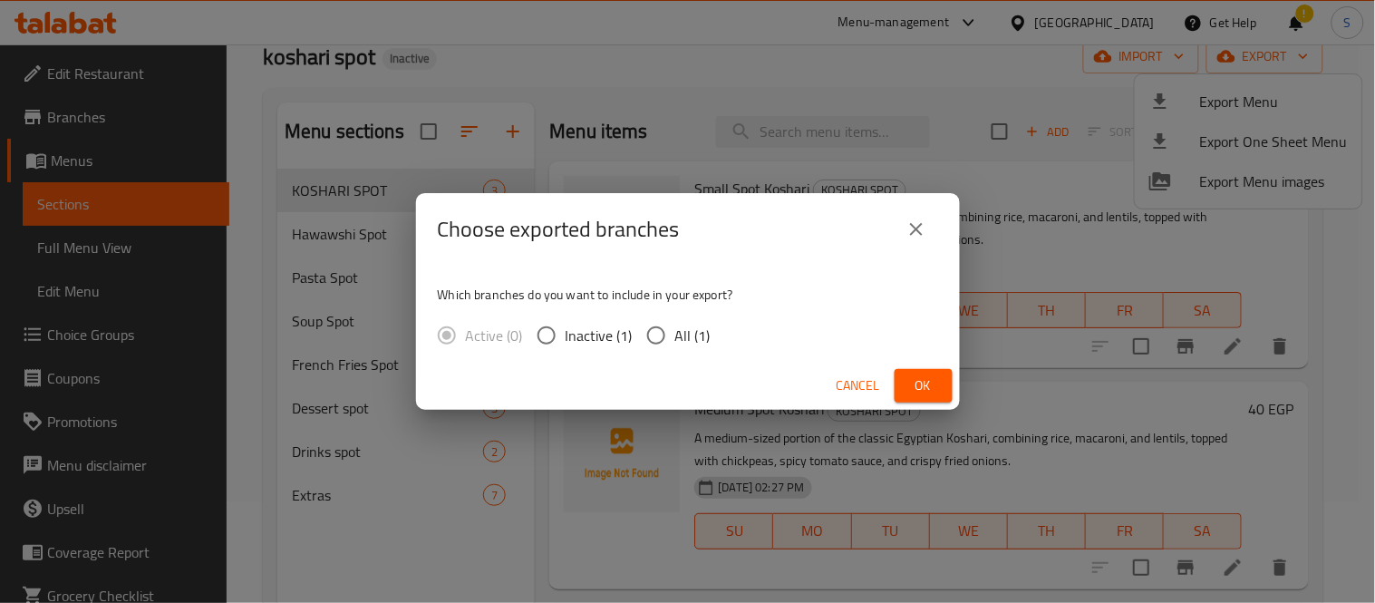
click at [677, 324] on span "All (1)" at bounding box center [692, 335] width 35 height 22
click at [675, 323] on input "All (1)" at bounding box center [656, 335] width 38 height 38
radio input "true"
click at [914, 387] on span "Ok" at bounding box center [923, 385] width 29 height 23
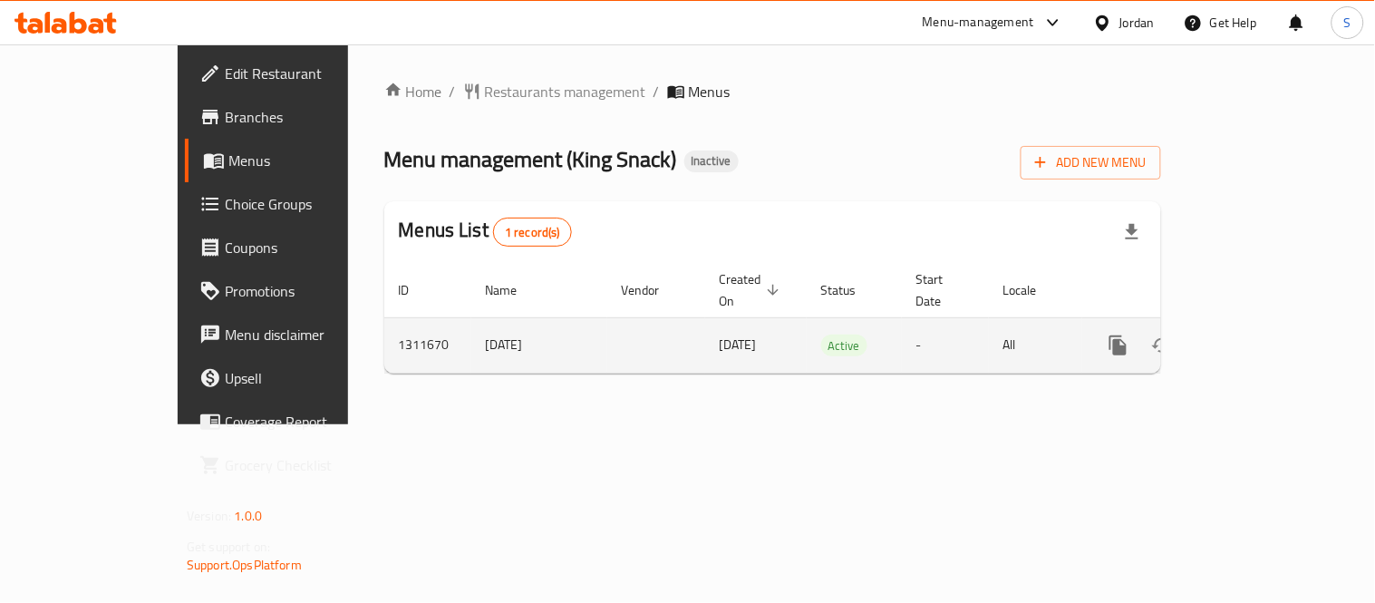
click at [1260, 334] on icon "enhanced table" at bounding box center [1249, 345] width 22 height 22
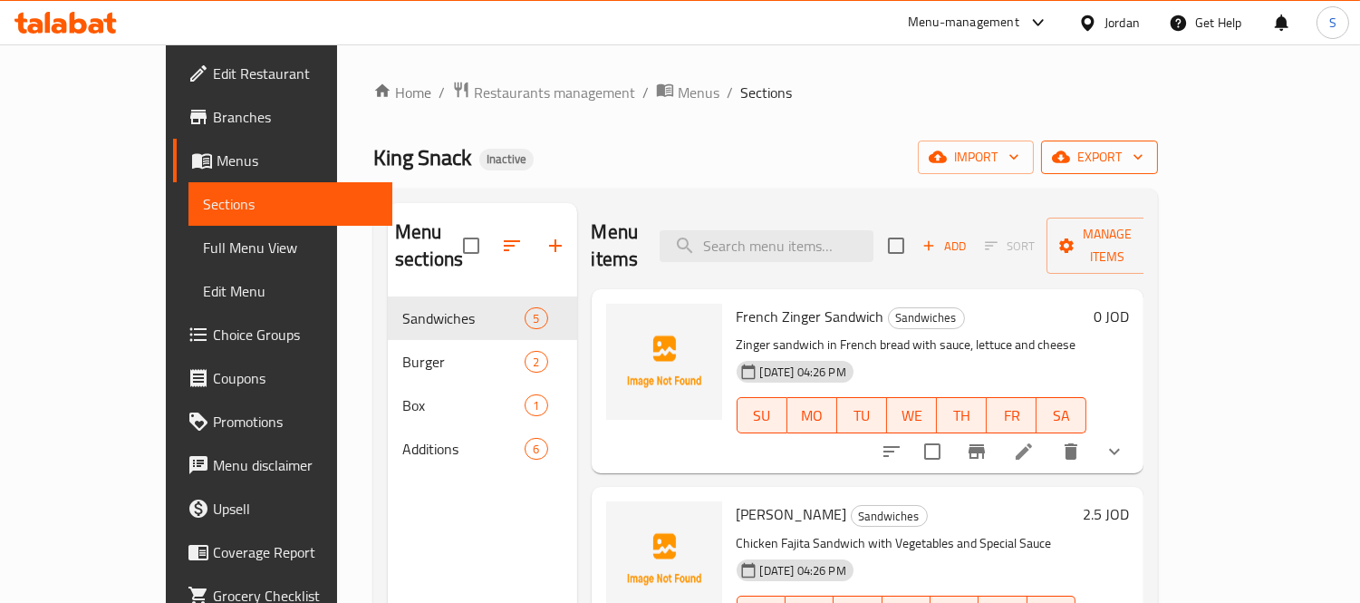
click at [1144, 167] on span "export" at bounding box center [1100, 157] width 88 height 23
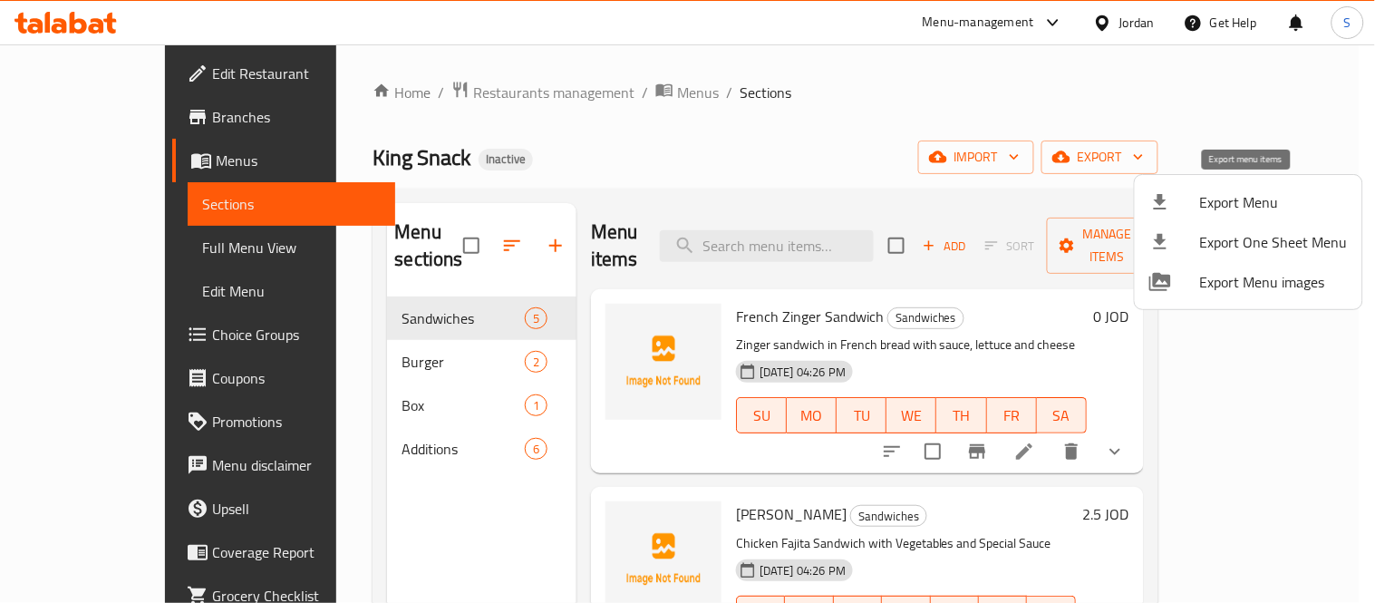
click at [1226, 191] on span "Export Menu" at bounding box center [1274, 202] width 148 height 22
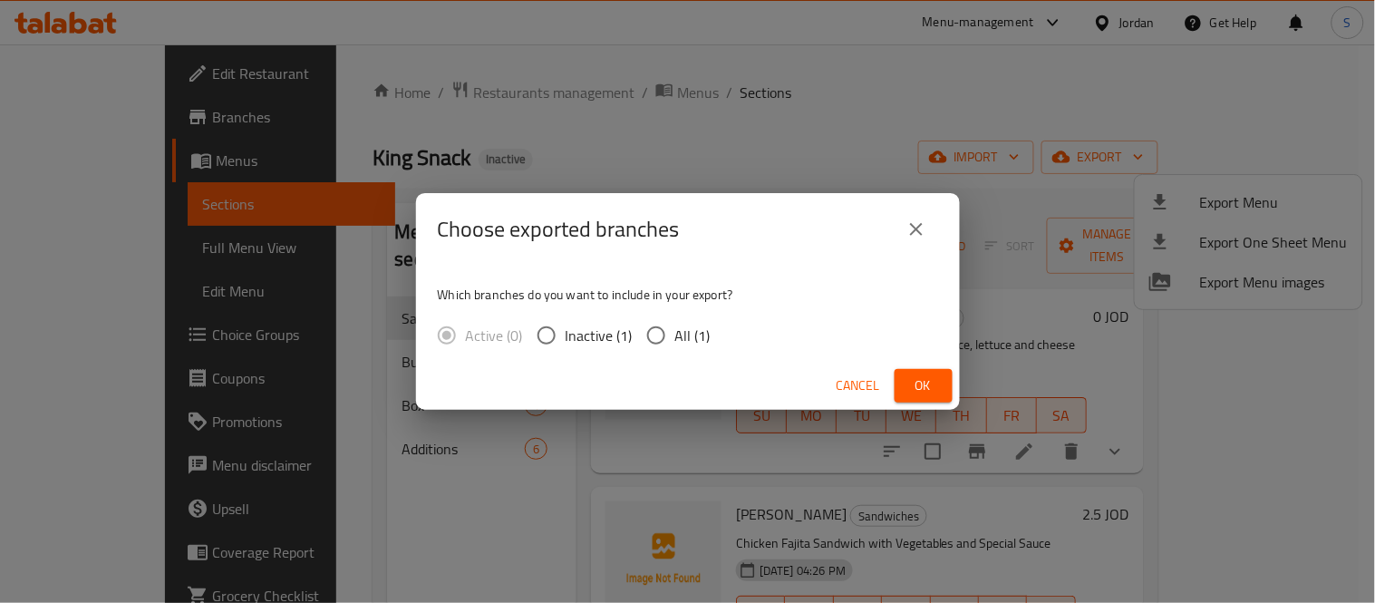
click at [658, 316] on input "All (1)" at bounding box center [656, 335] width 38 height 38
radio input "true"
click at [911, 387] on span "Ok" at bounding box center [923, 385] width 29 height 23
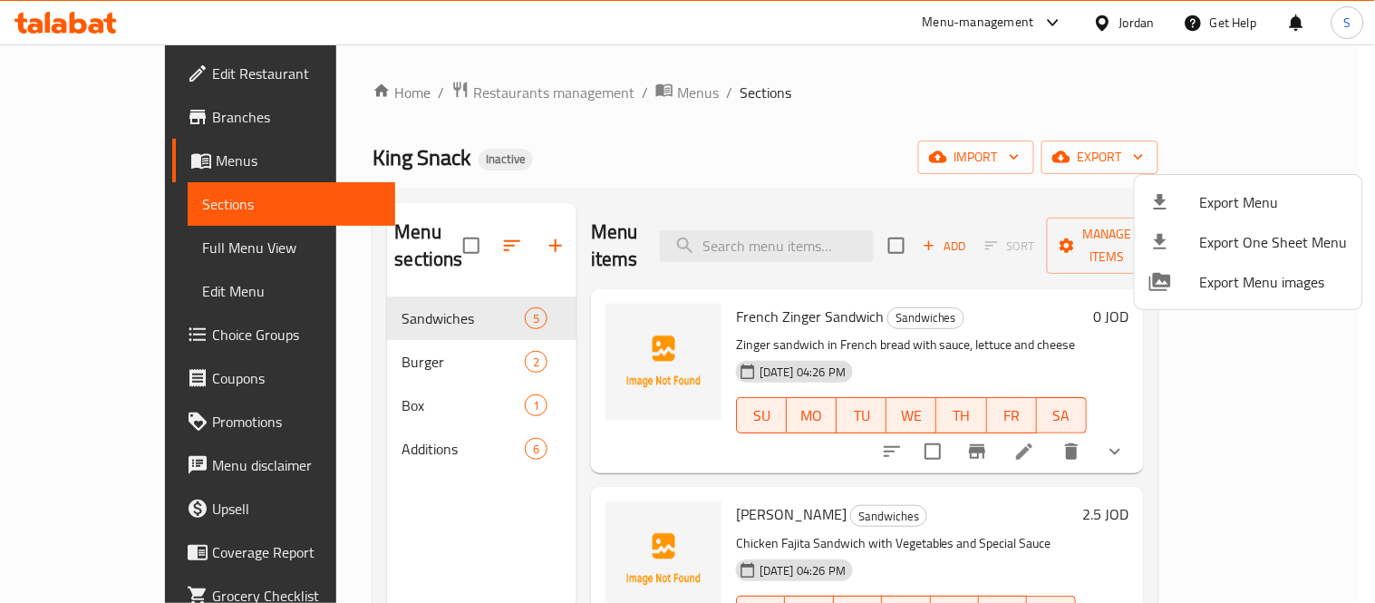
click at [69, 240] on div at bounding box center [687, 301] width 1375 height 603
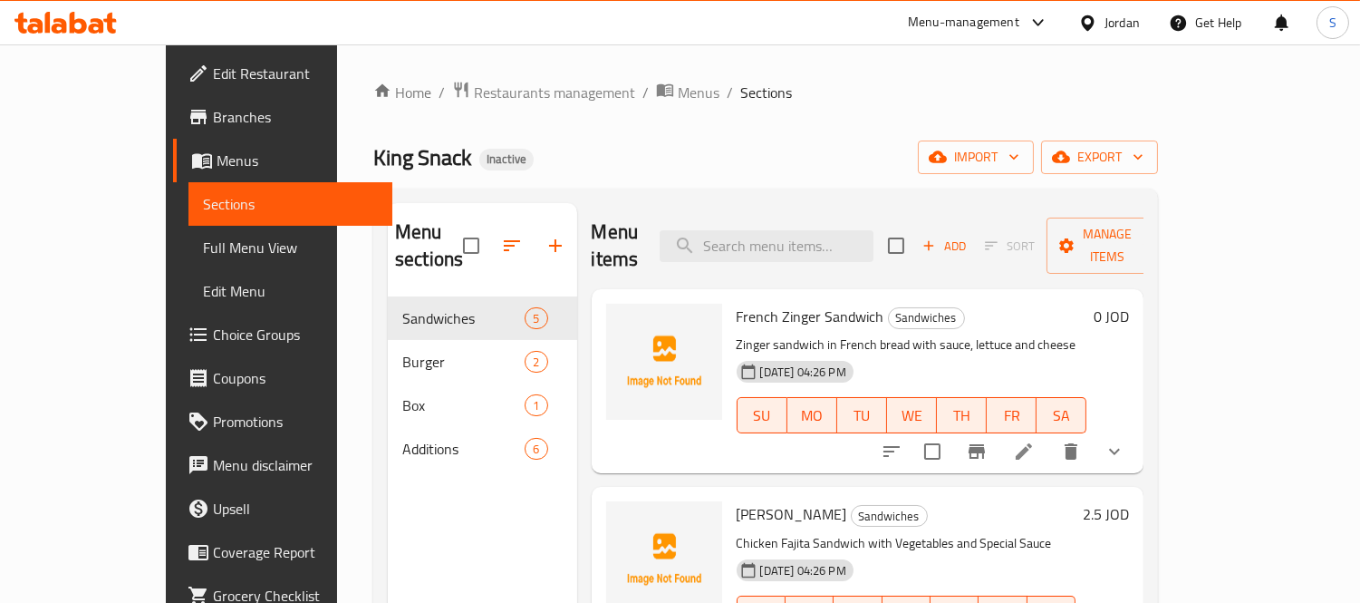
click at [203, 246] on span "Full Menu View" at bounding box center [291, 248] width 176 height 22
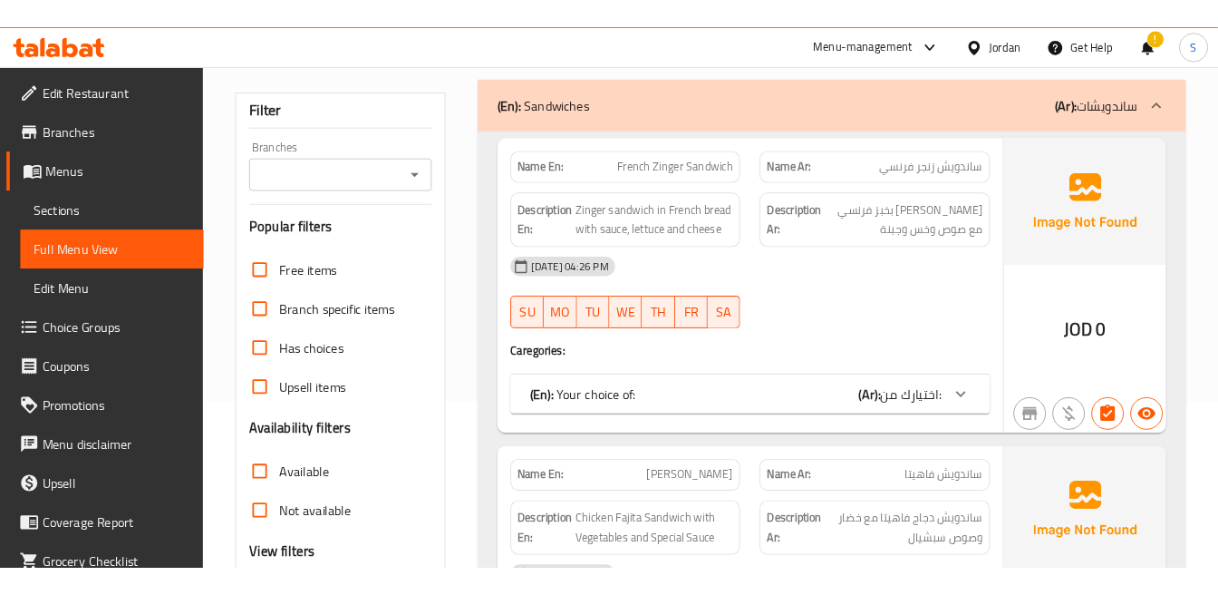
scroll to position [402, 0]
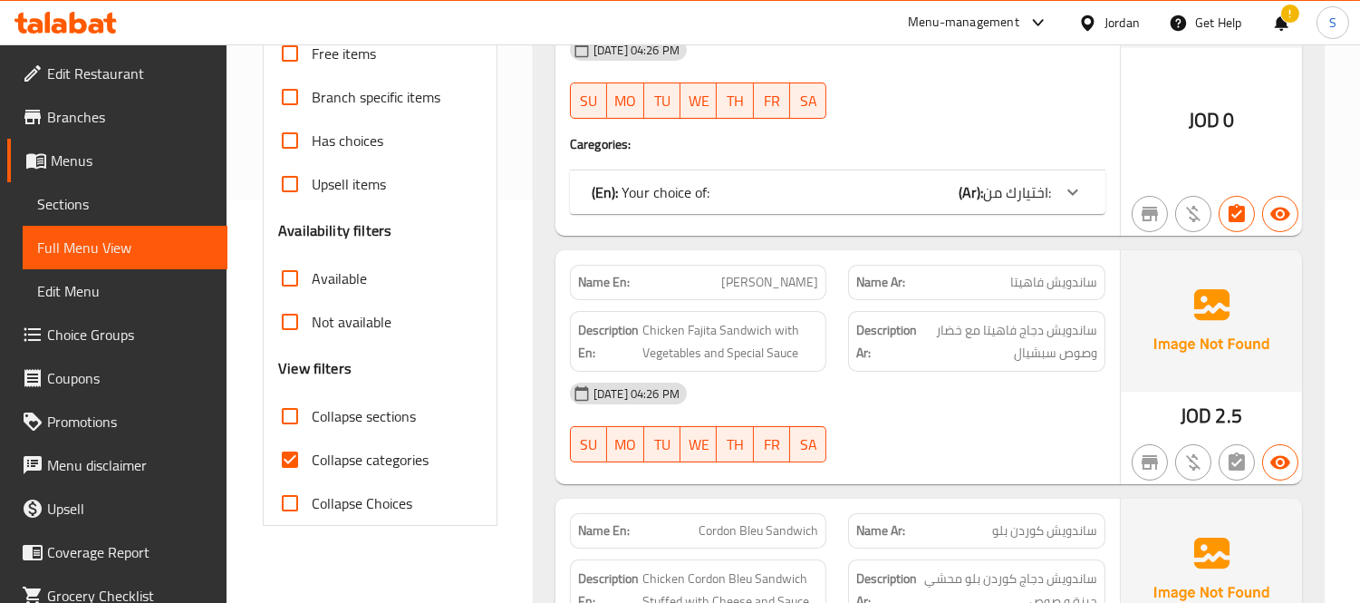
click at [300, 457] on input "Collapse categories" at bounding box center [290, 460] width 44 height 44
checkbox input "false"
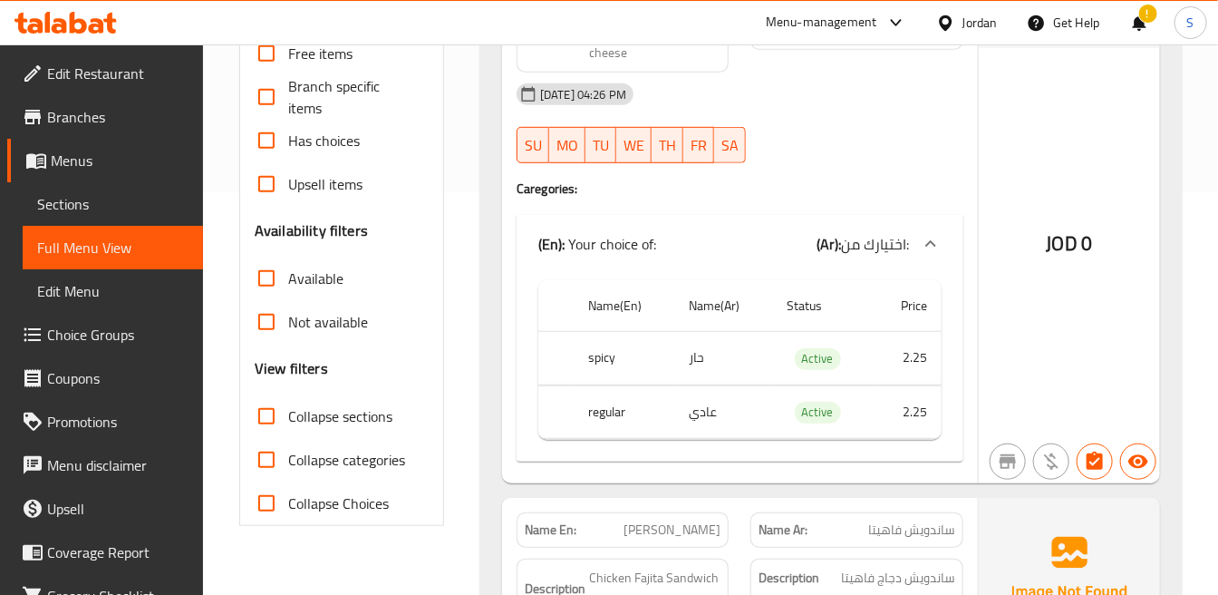
click at [1138, 556] on img at bounding box center [1069, 568] width 181 height 141
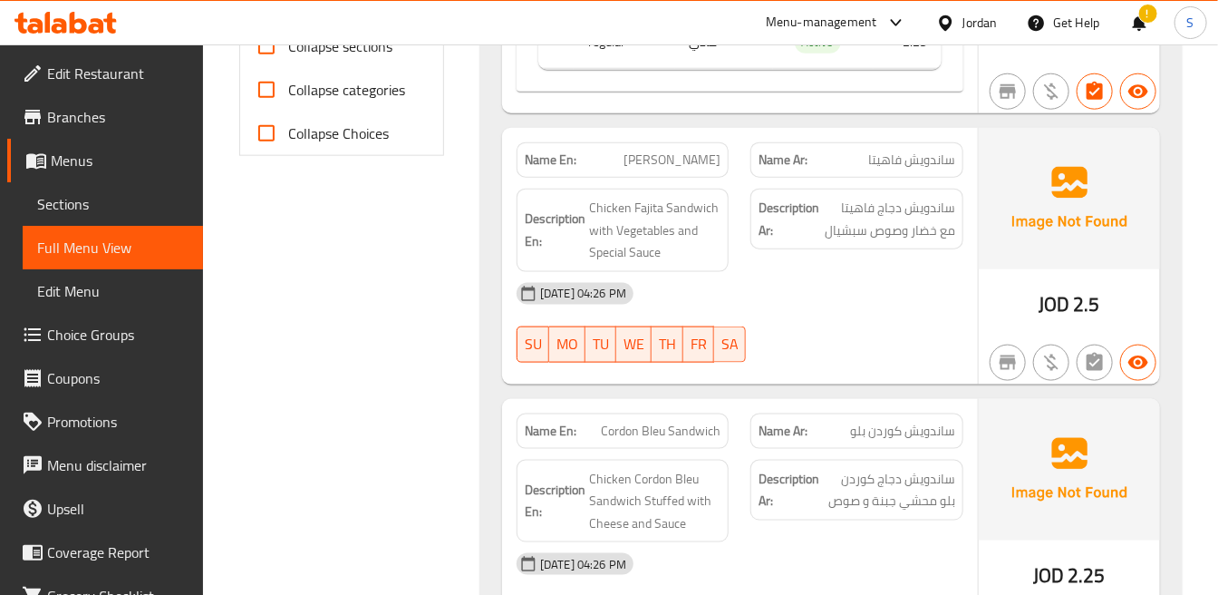
scroll to position [805, 0]
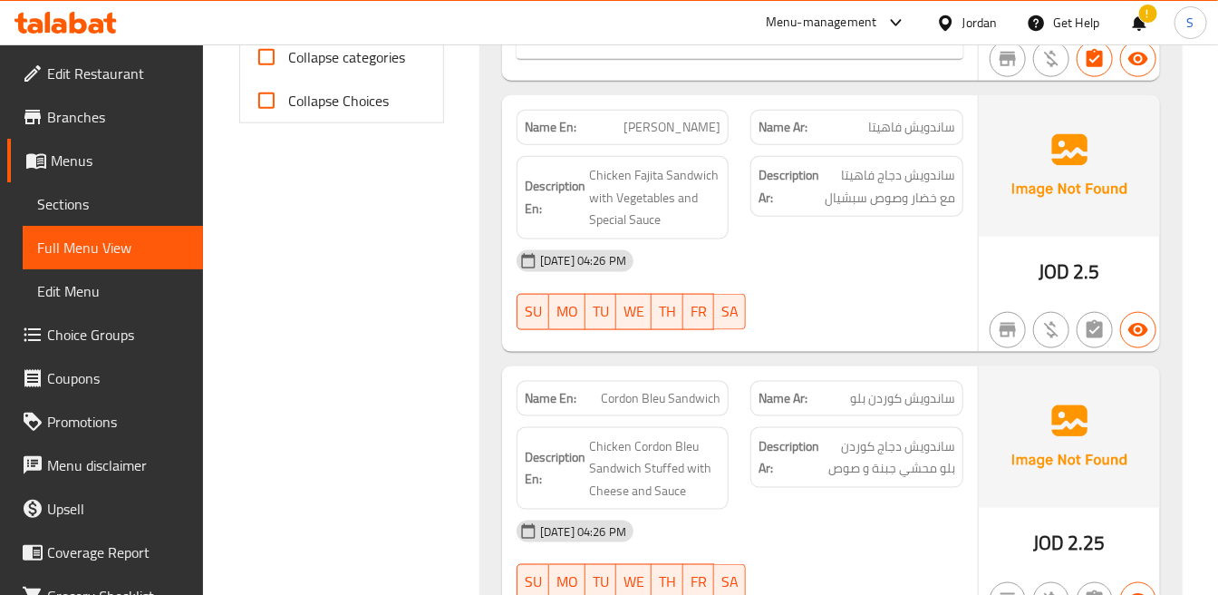
click at [681, 139] on div "Name En: Fajita Sandwich" at bounding box center [623, 127] width 212 height 35
copy span "Fajita Sandwich"
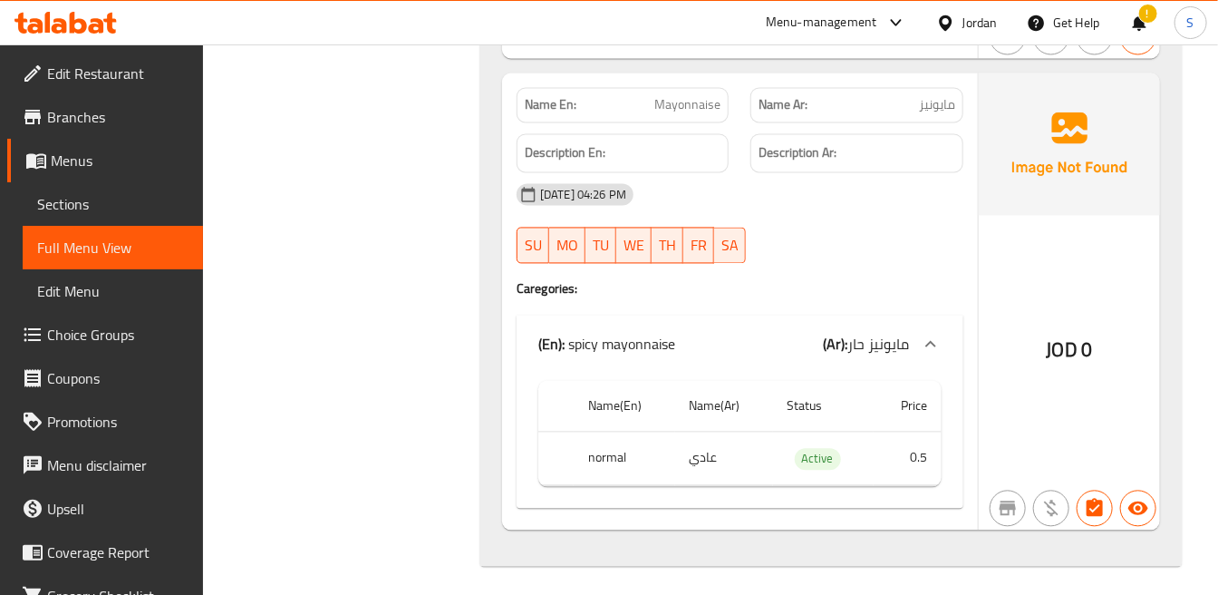
scroll to position [4079, 0]
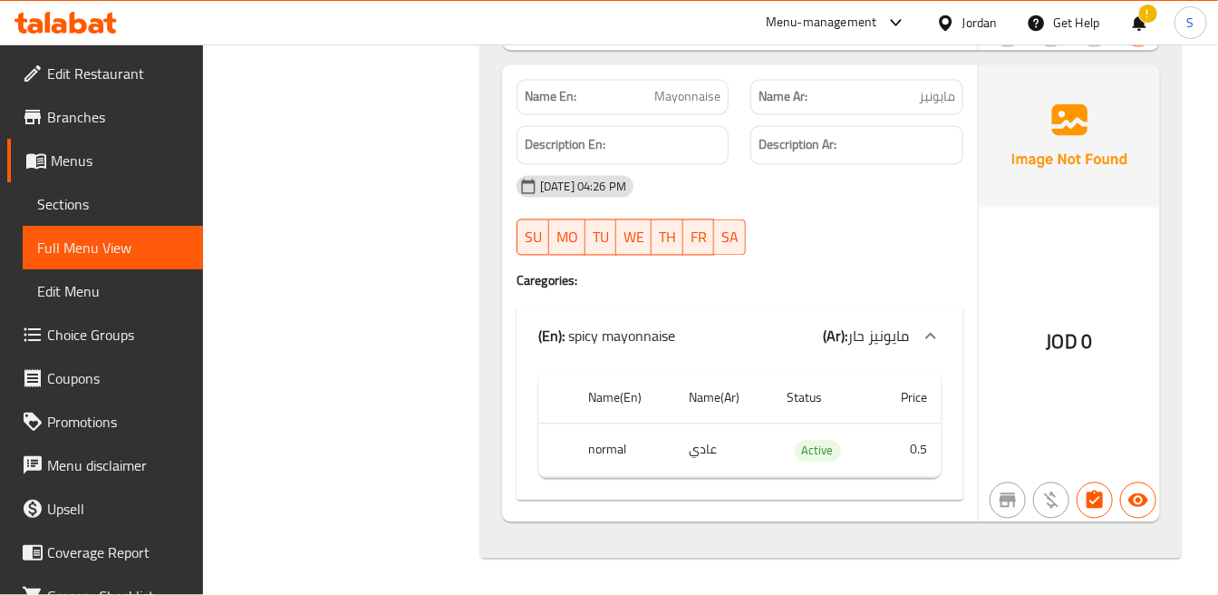
click at [667, 93] on span "Mayonnaise" at bounding box center [687, 97] width 66 height 19
copy span "Mayonnaise"
click at [1147, 243] on div "JOD 0" at bounding box center [1069, 293] width 181 height 456
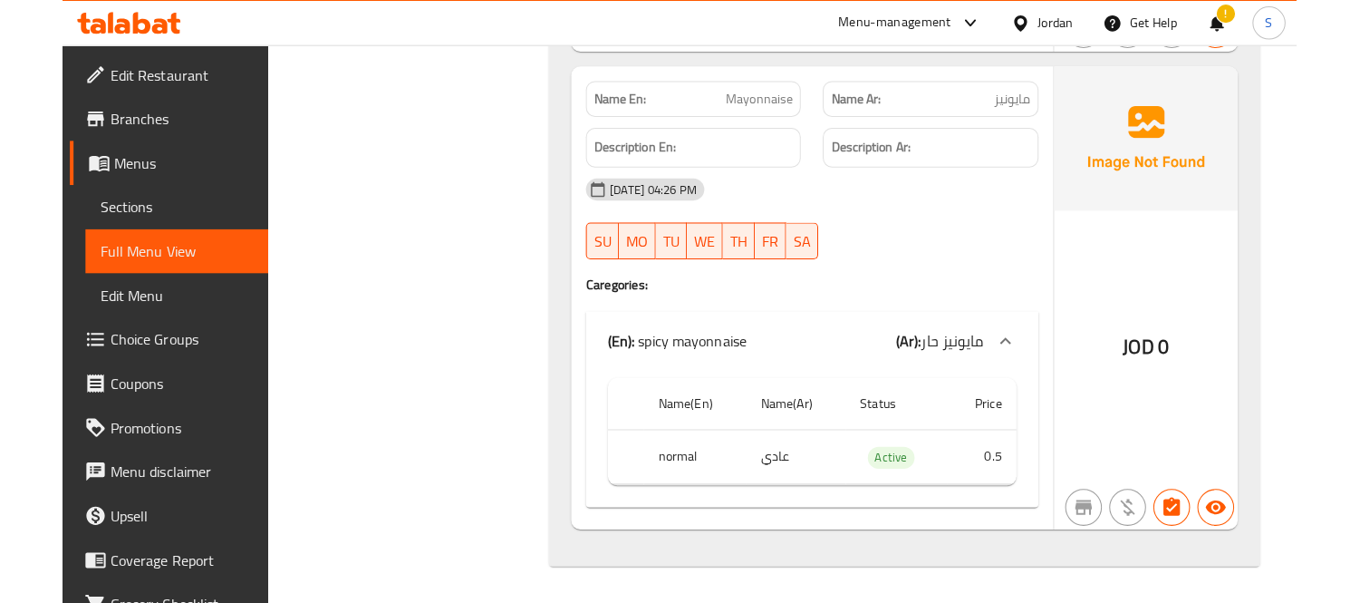
scroll to position [3961, 0]
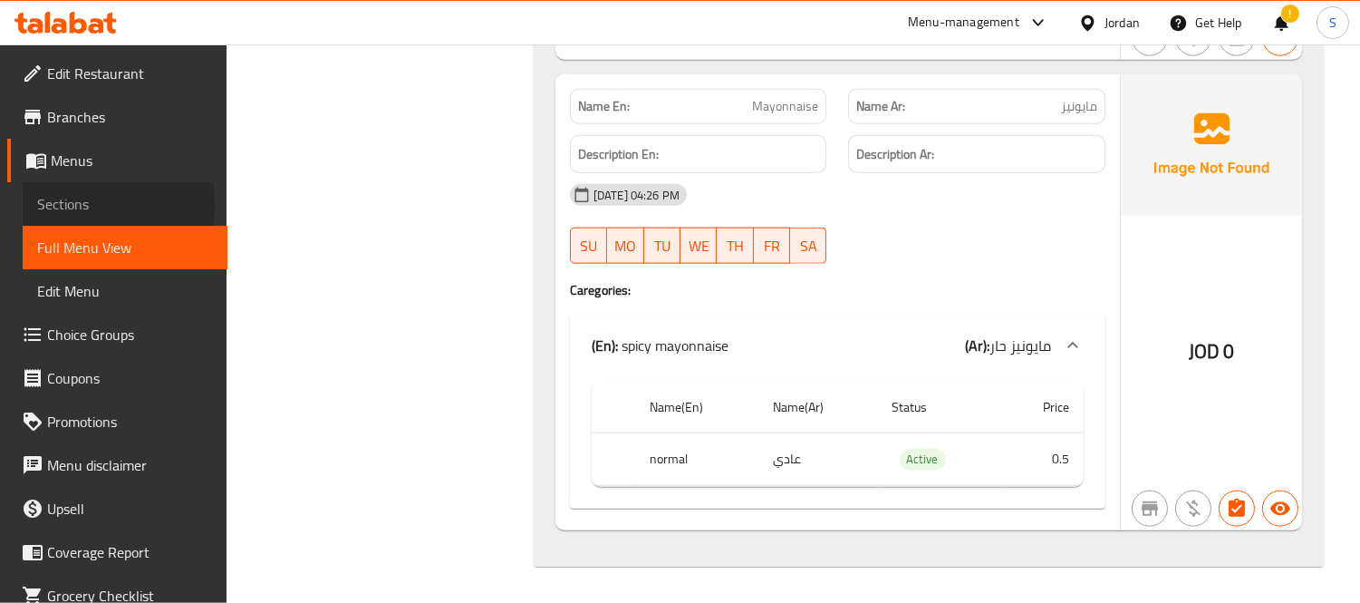
click at [50, 205] on span "Sections" at bounding box center [125, 204] width 176 height 22
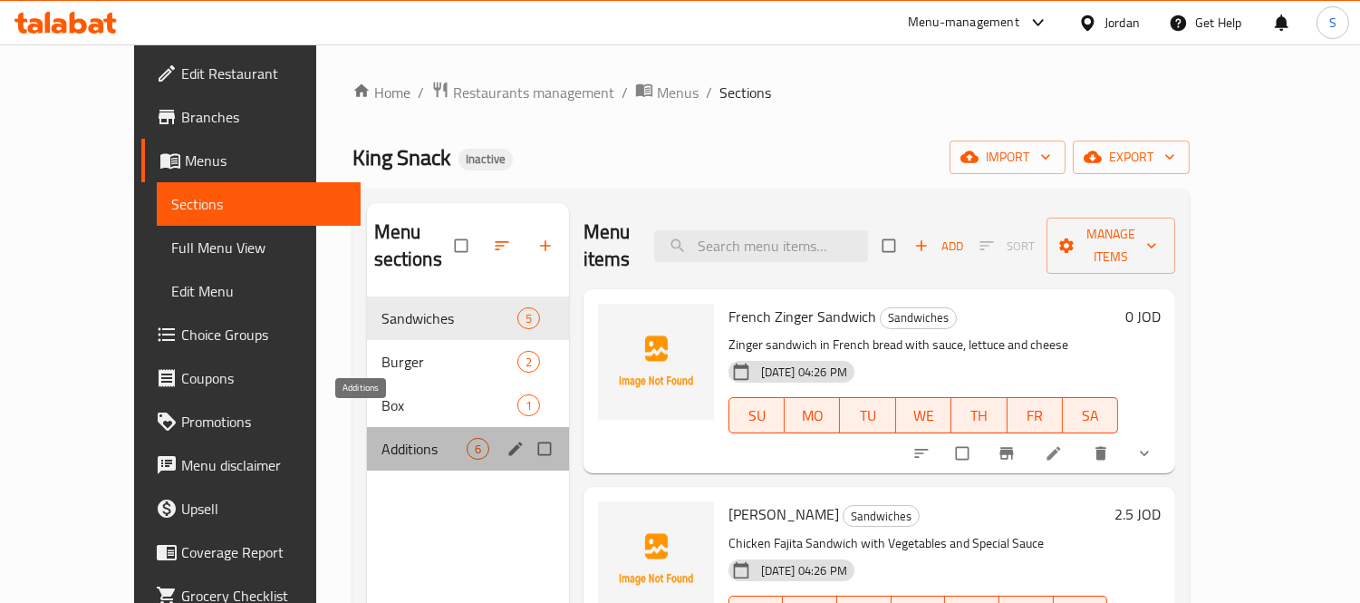
click at [382, 438] on span "Additions" at bounding box center [424, 449] width 85 height 22
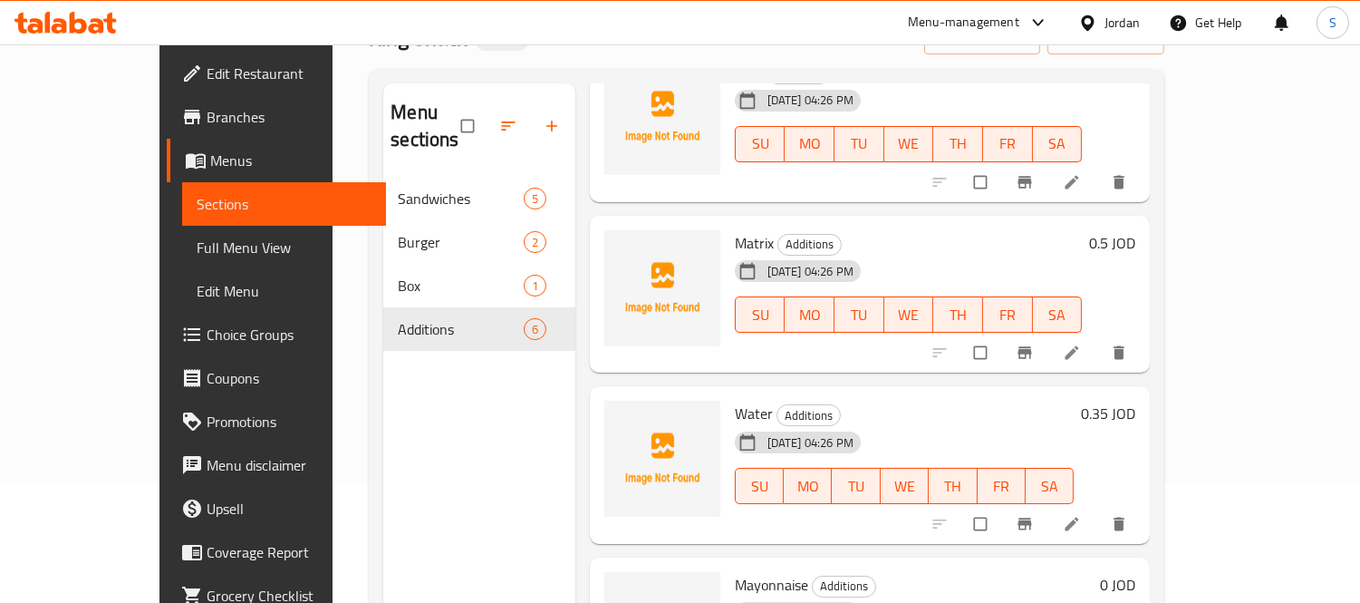
scroll to position [254, 0]
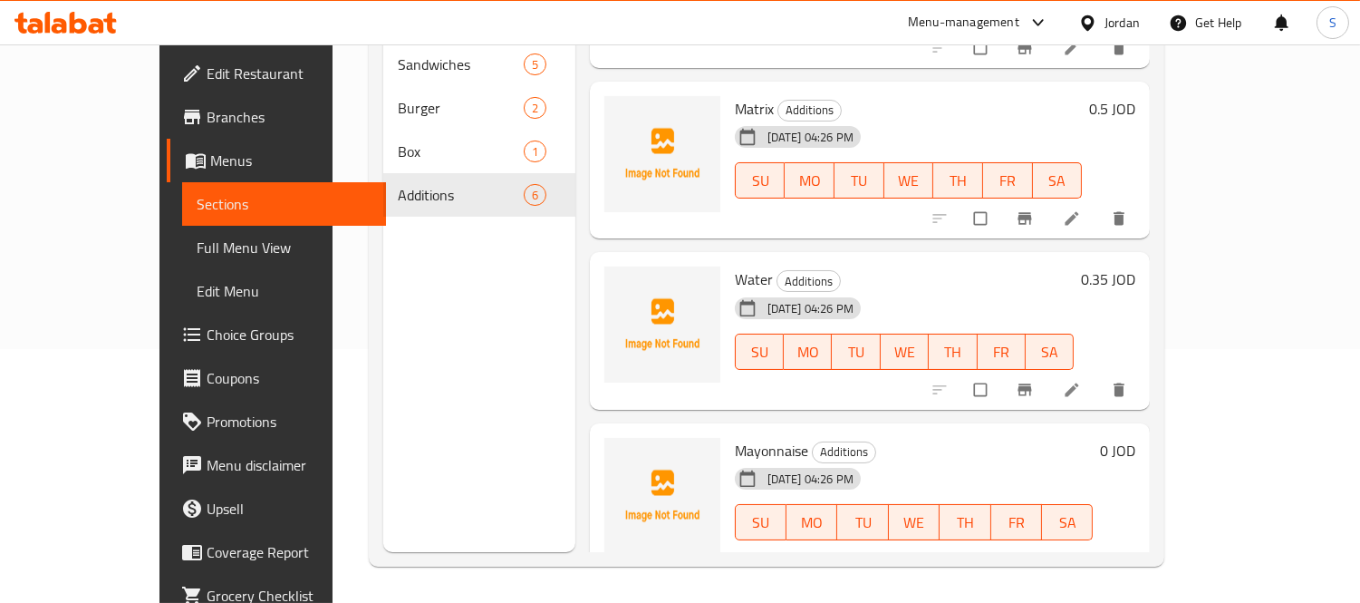
click at [207, 324] on span "Choice Groups" at bounding box center [290, 335] width 166 height 22
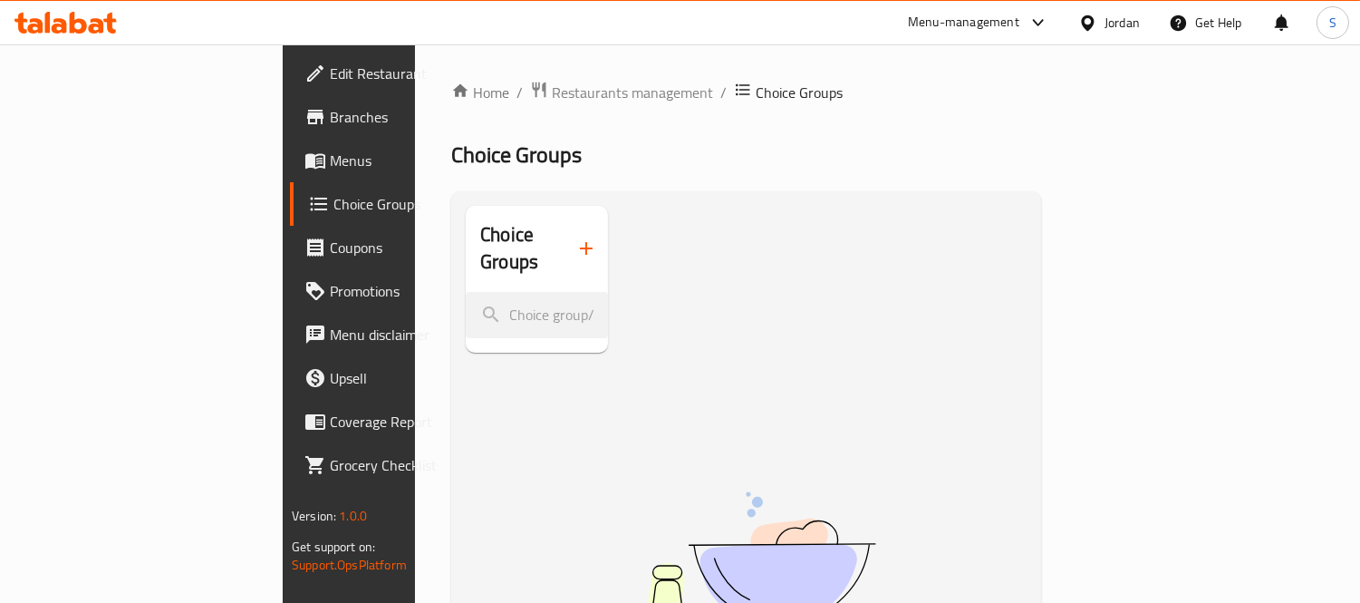
click at [330, 82] on span "Edit Restaurant" at bounding box center [413, 74] width 166 height 22
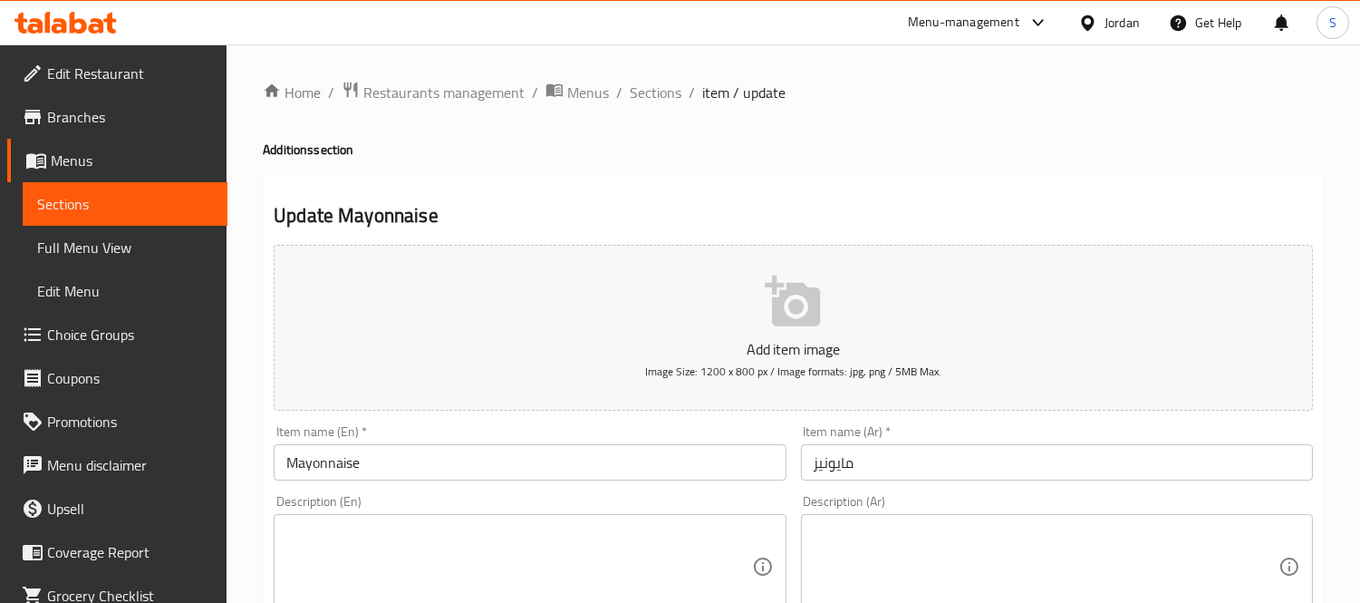
click at [70, 294] on span "Edit Menu" at bounding box center [125, 291] width 176 height 22
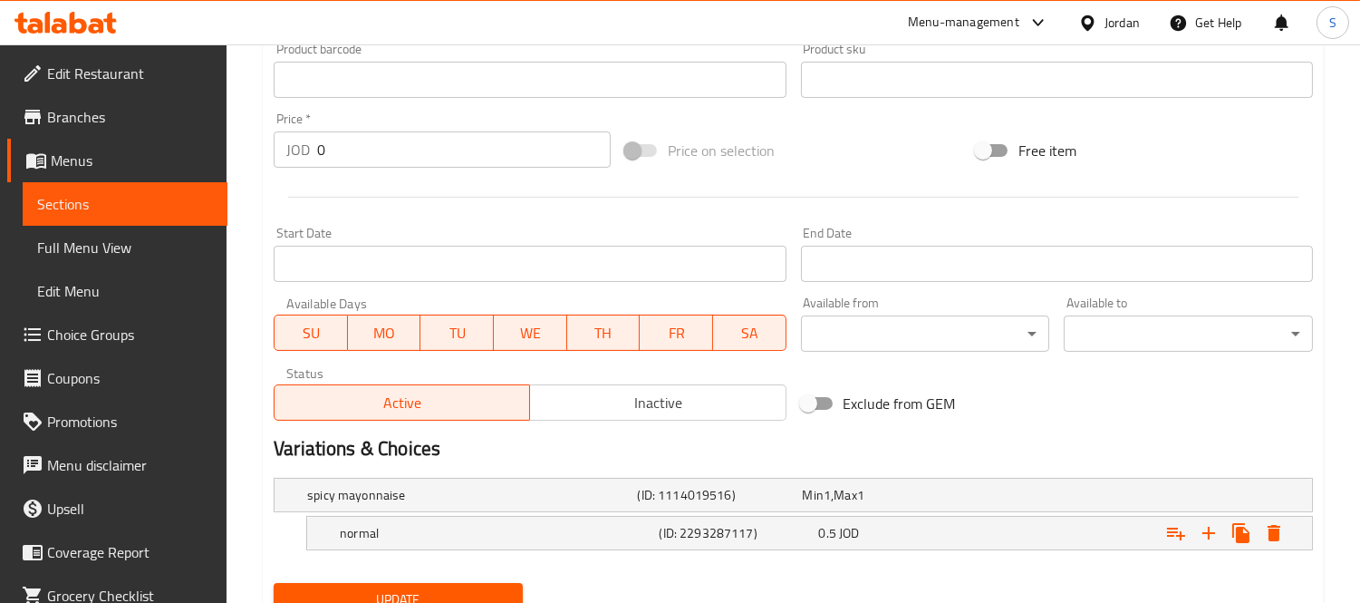
scroll to position [665, 0]
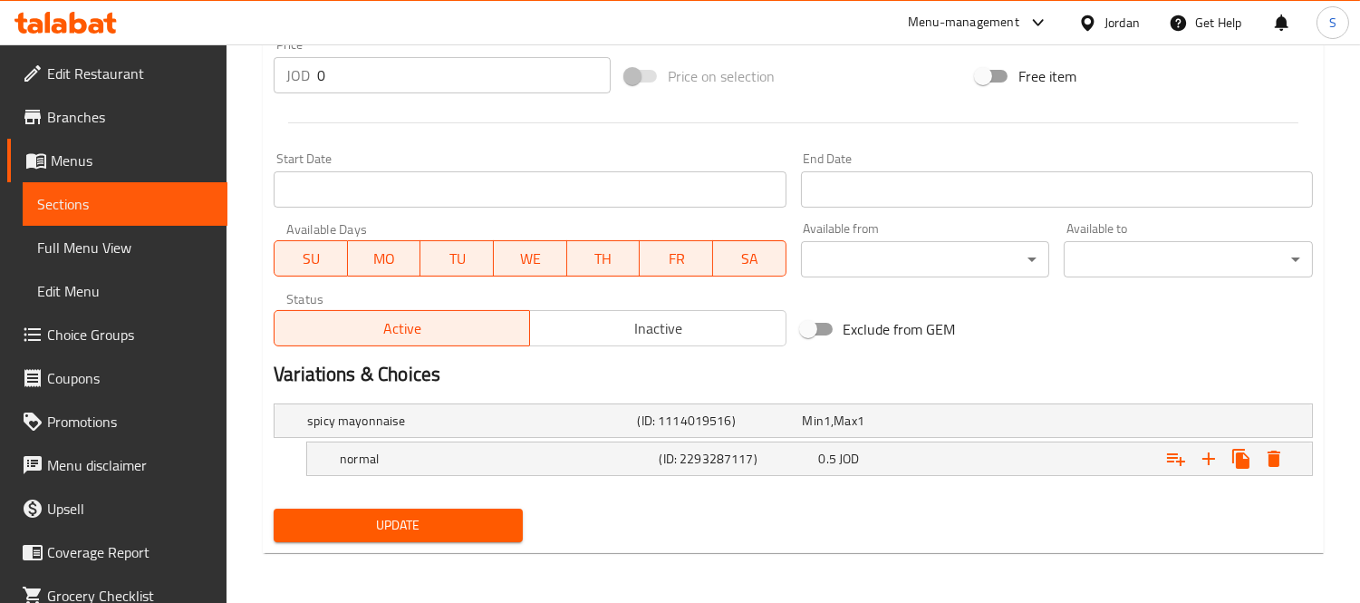
click at [106, 247] on span "Full Menu View" at bounding box center [125, 248] width 176 height 22
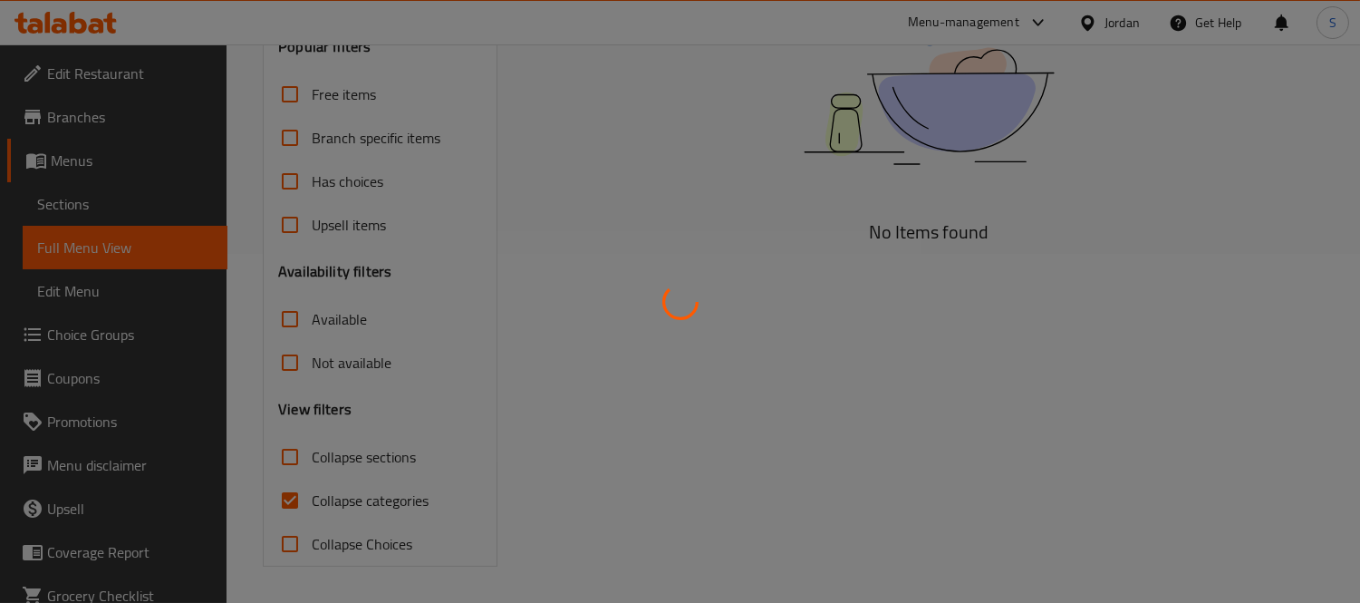
scroll to position [349, 0]
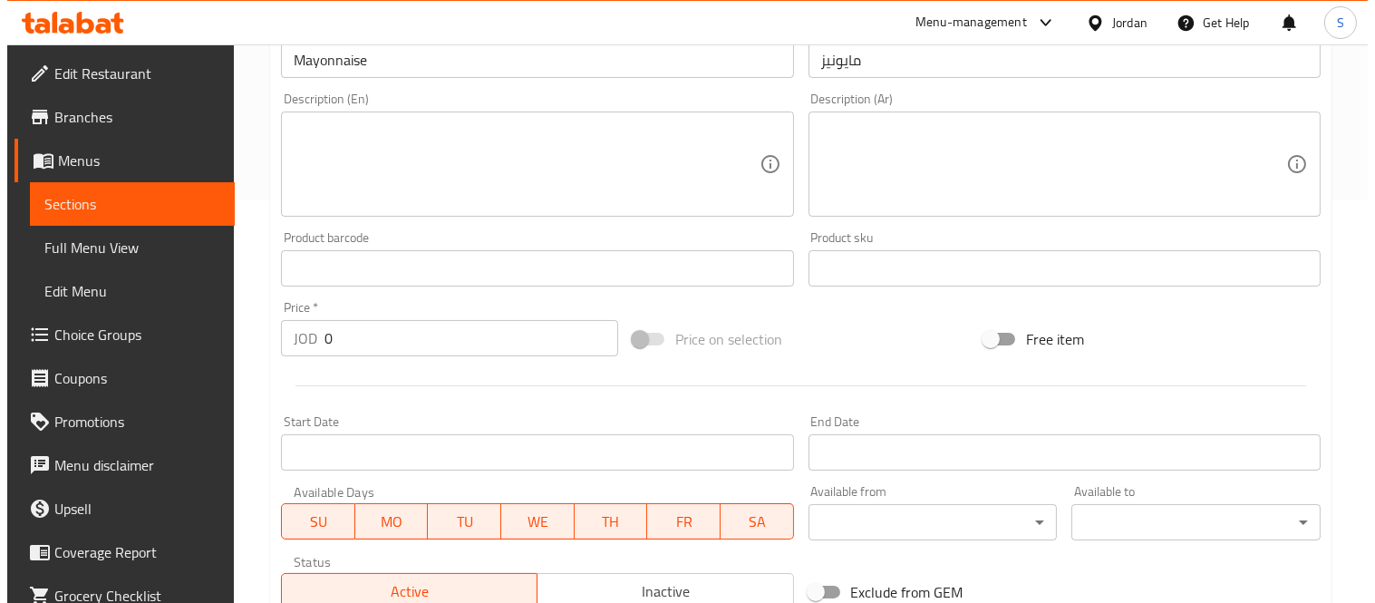
scroll to position [665, 0]
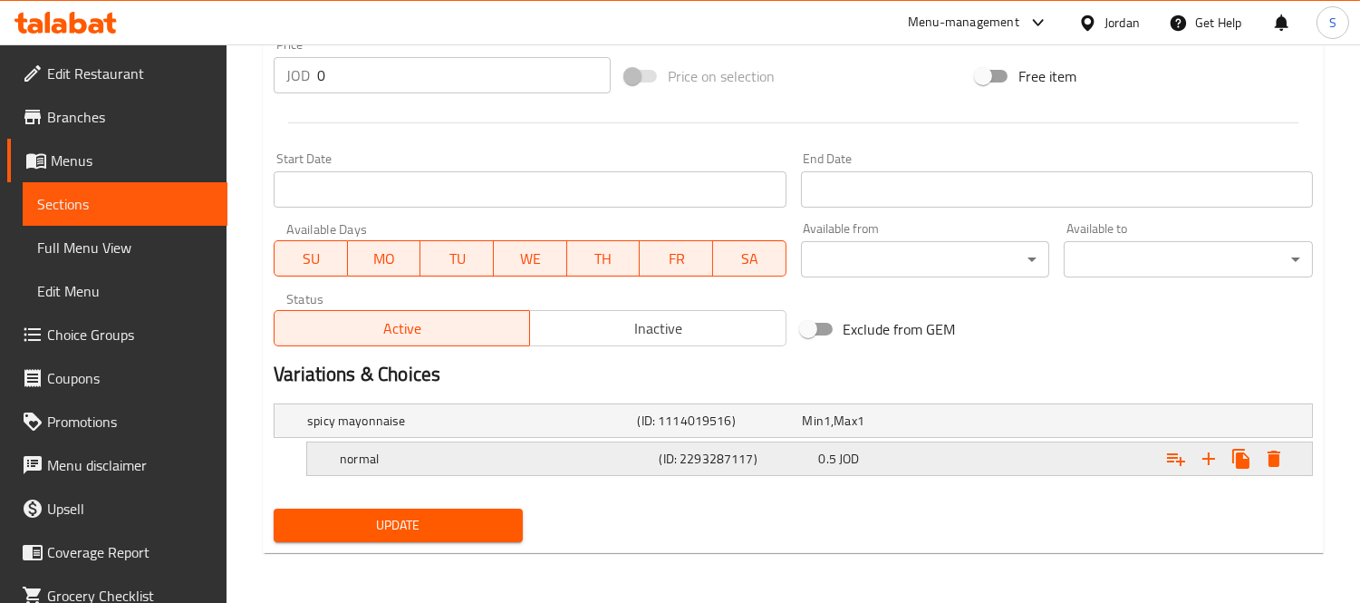
click at [527, 450] on h5 "normal" at bounding box center [496, 459] width 312 height 18
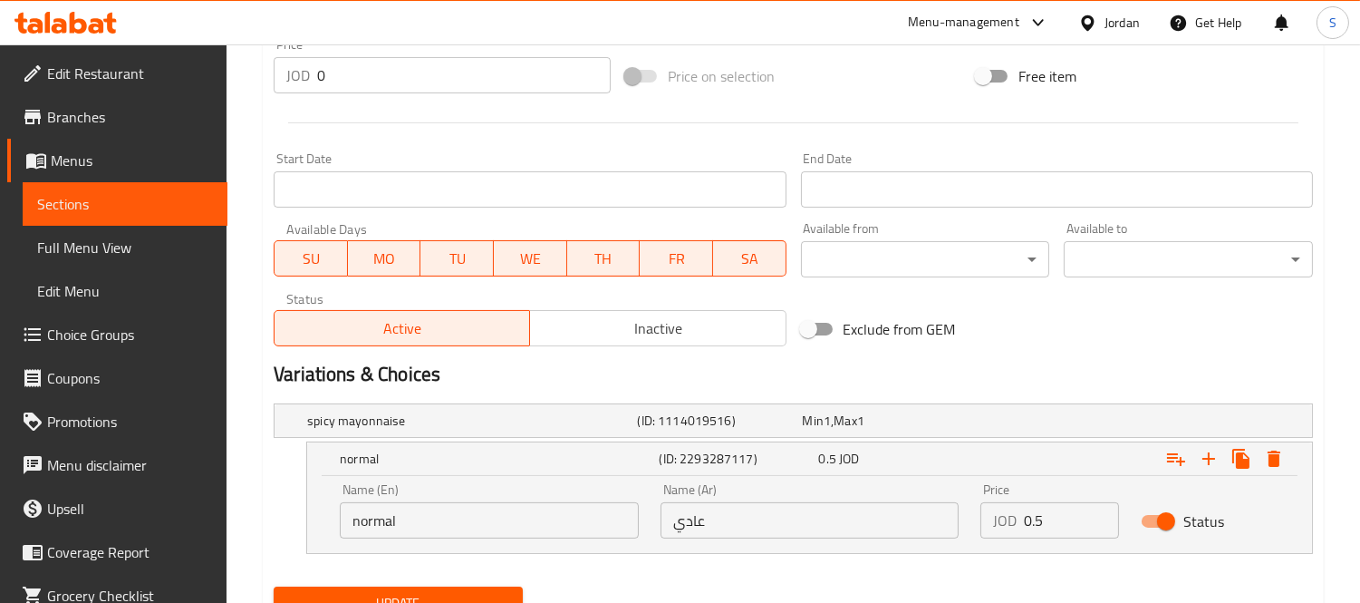
click at [382, 522] on input "normal" at bounding box center [489, 520] width 299 height 36
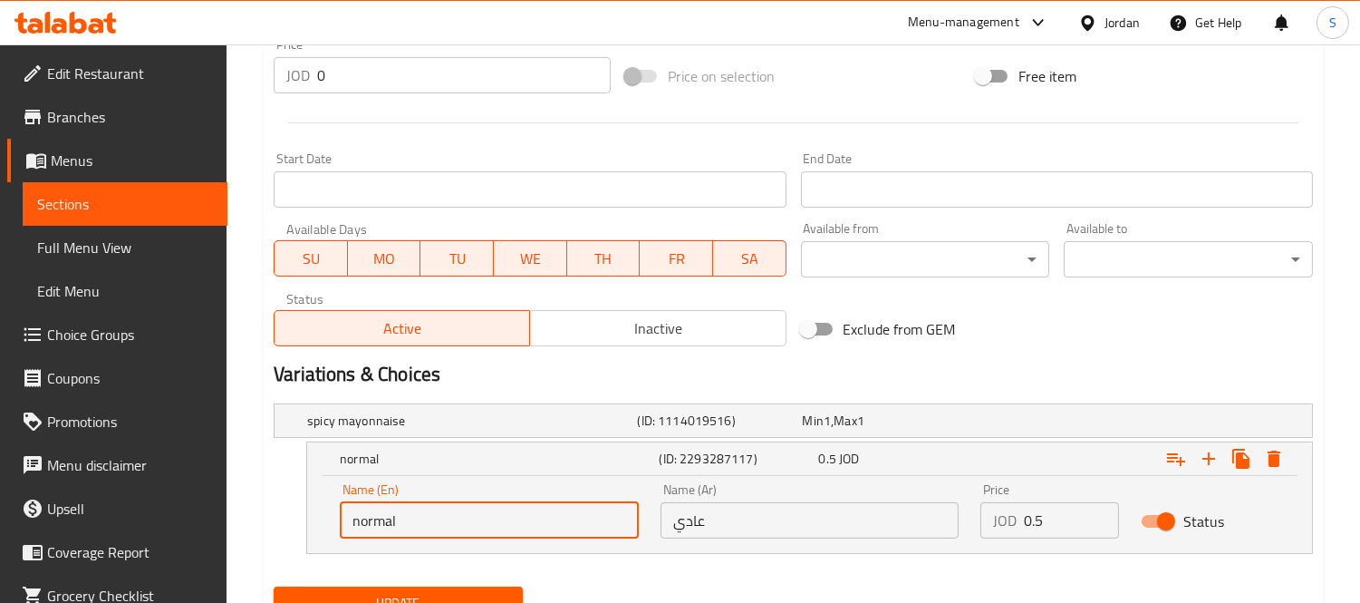
click at [382, 522] on input "normal" at bounding box center [489, 520] width 299 height 36
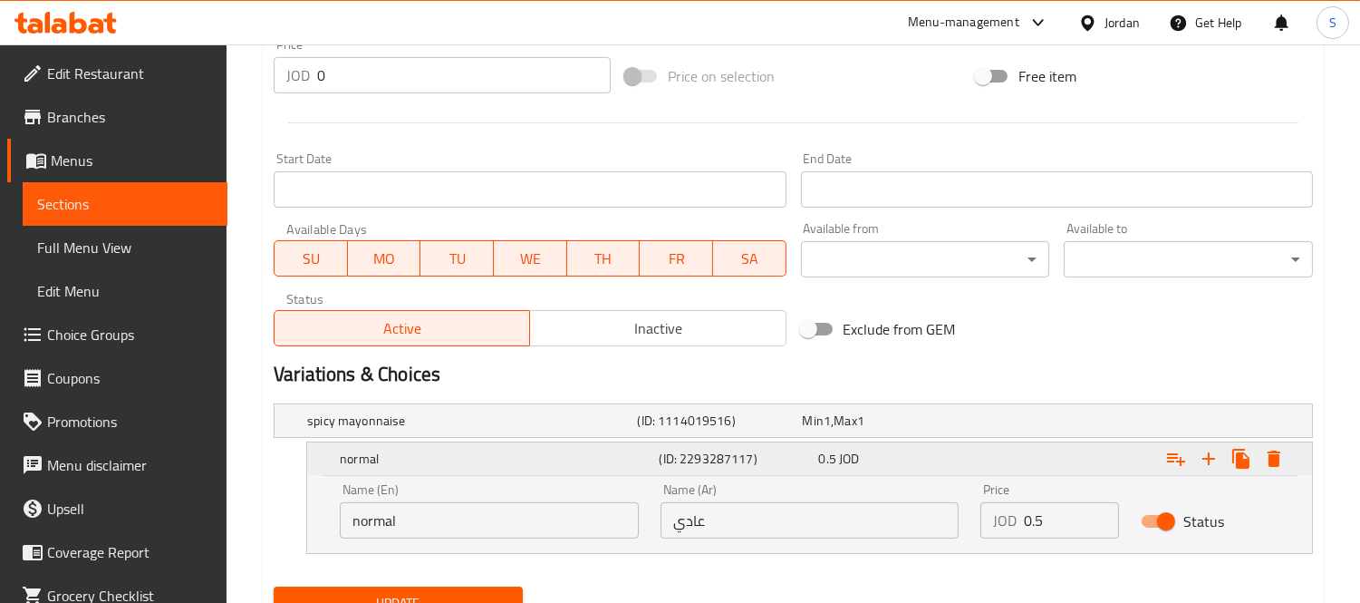
click at [1272, 439] on div "Expand" at bounding box center [1134, 459] width 319 height 40
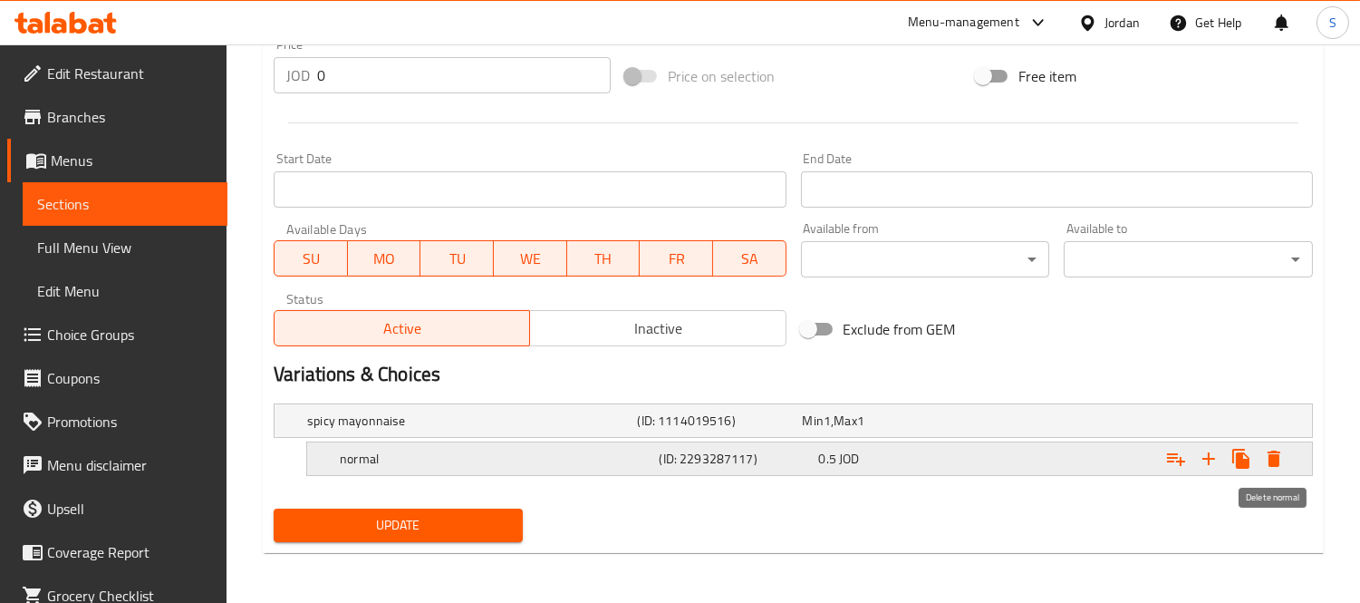
click at [1272, 454] on icon "Expand" at bounding box center [1274, 458] width 13 height 16
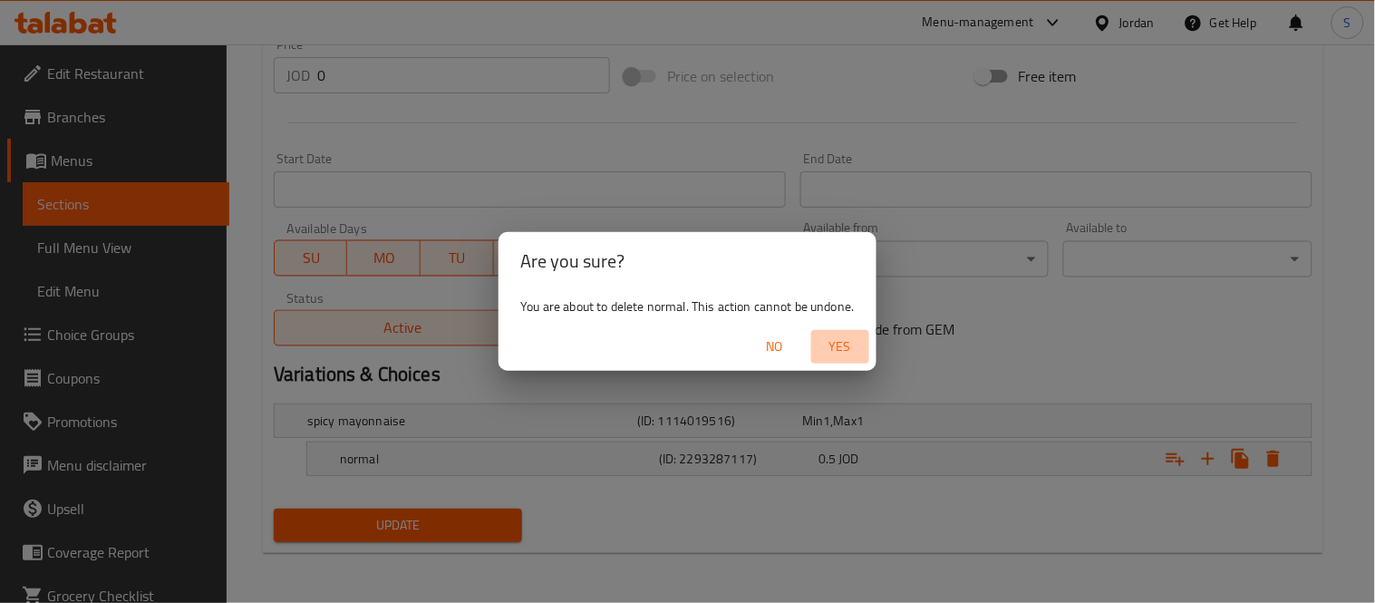
click at [837, 338] on span "Yes" at bounding box center [840, 346] width 44 height 23
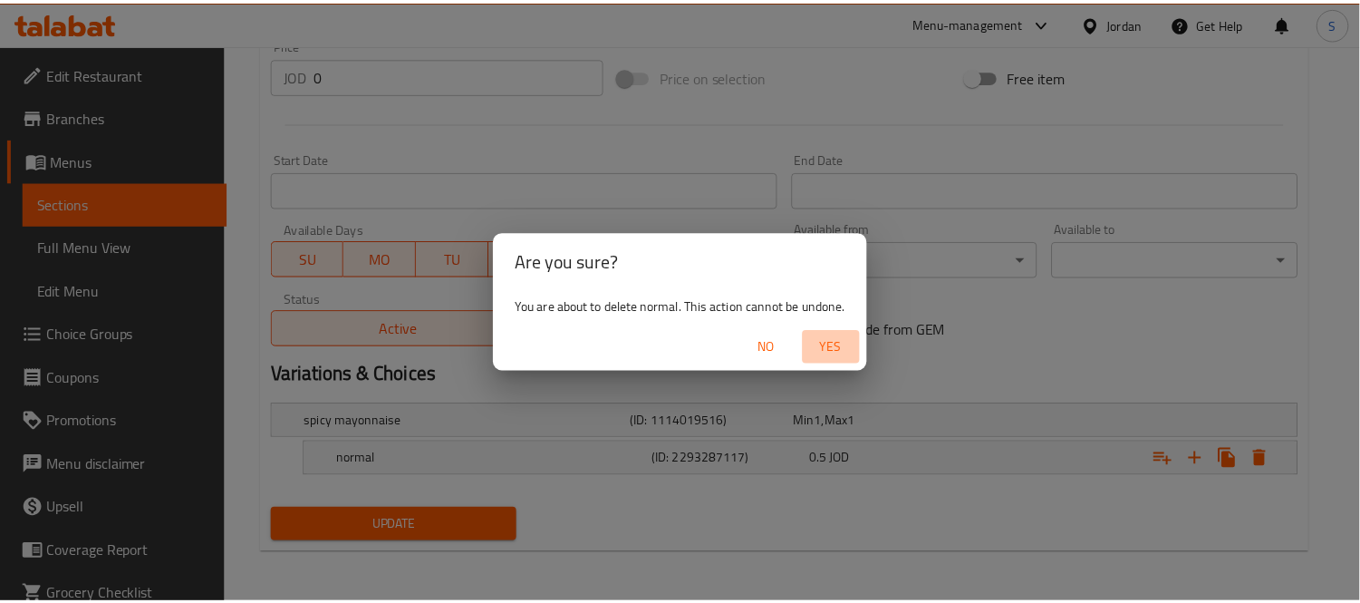
scroll to position [659, 0]
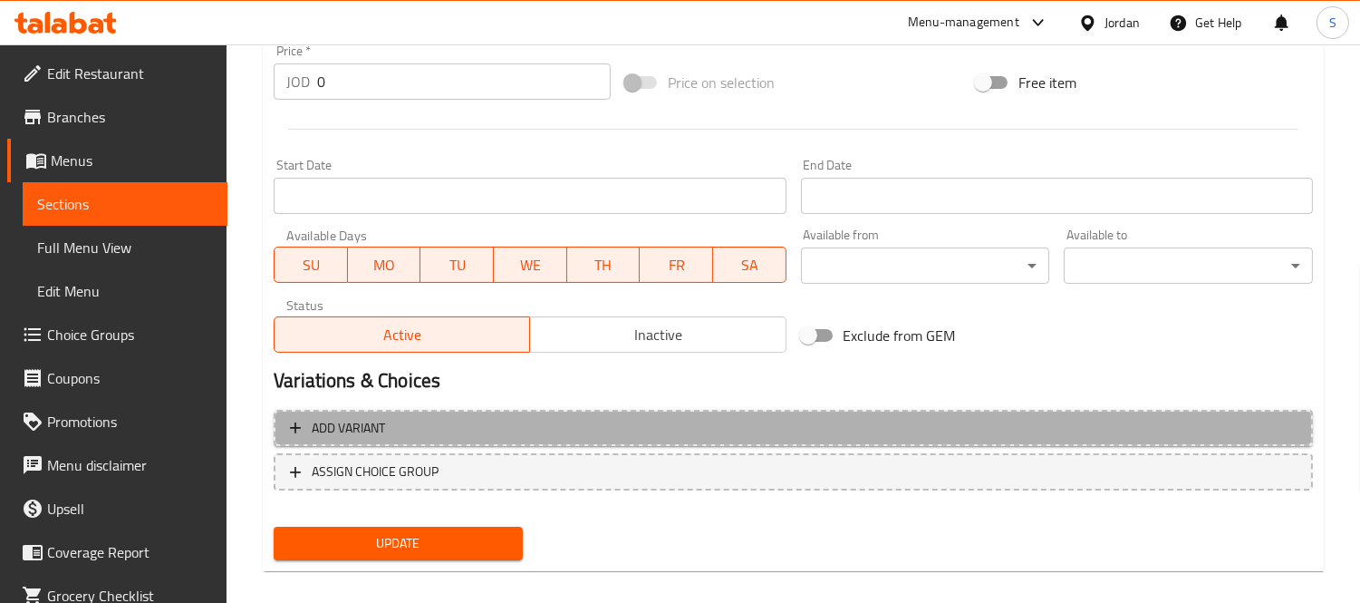
click at [536, 432] on span "Add variant" at bounding box center [793, 428] width 1007 height 23
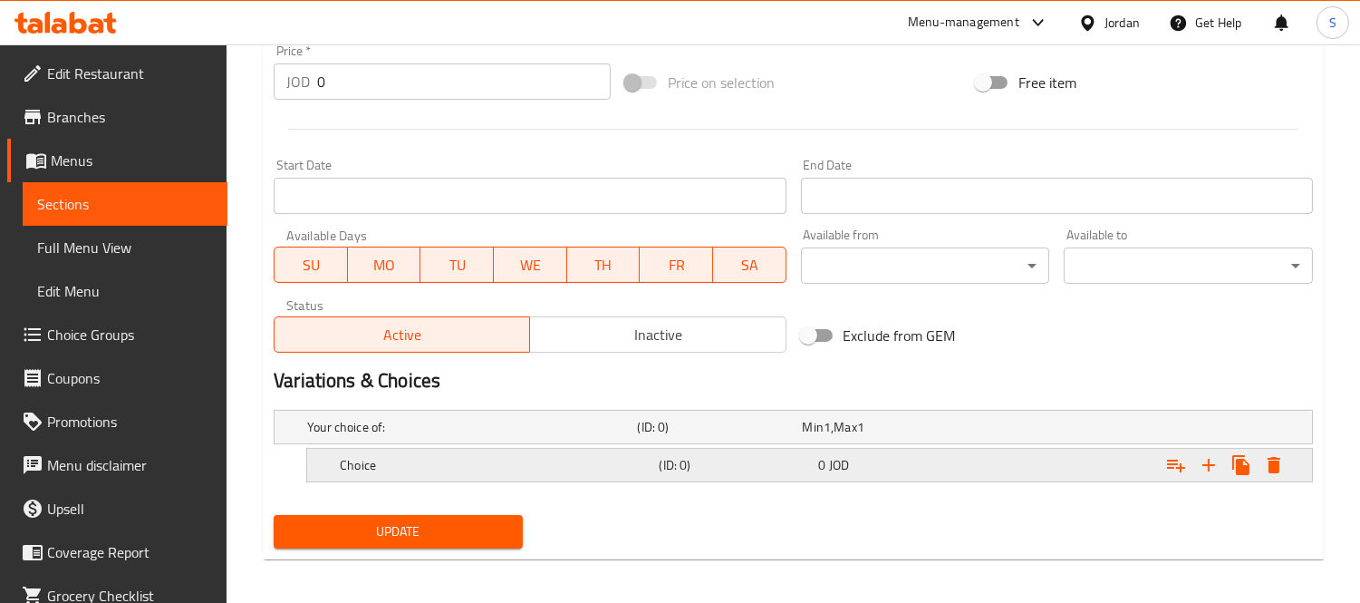
click at [446, 459] on h5 "Choice" at bounding box center [496, 465] width 312 height 18
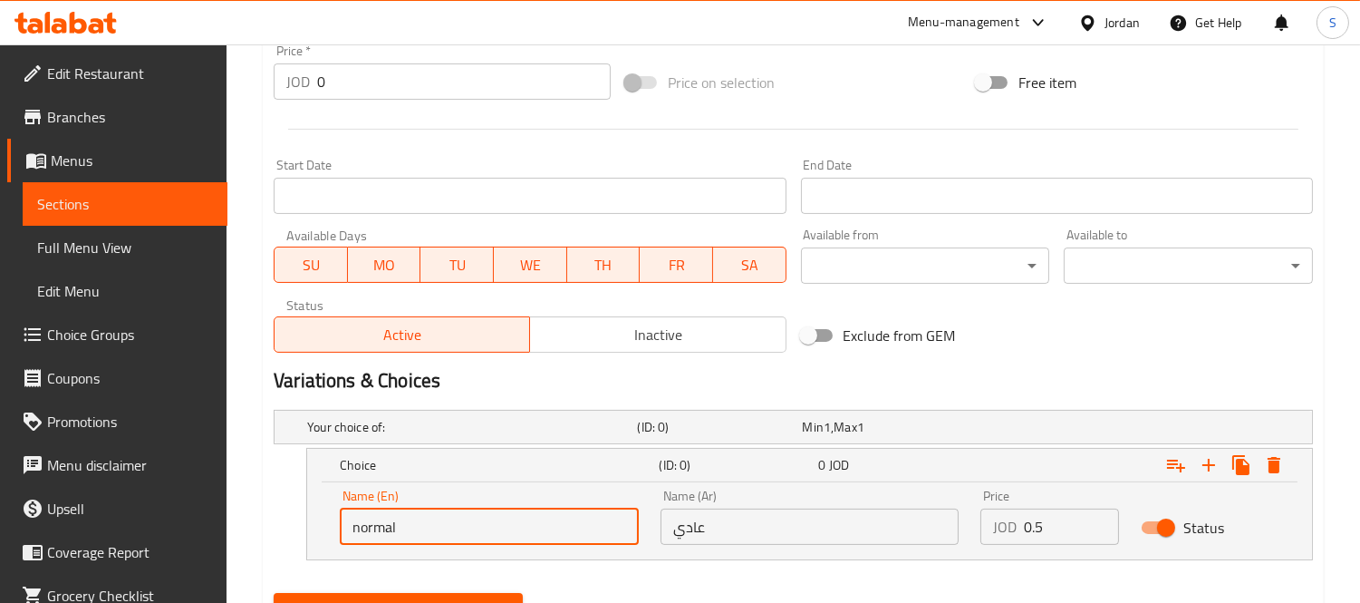
drag, startPoint x: 411, startPoint y: 518, endPoint x: 291, endPoint y: 524, distance: 119.8
click at [291, 524] on div "Choice (ID: 0) 0 JOD Name (En) normal Name (En) Name (Ar) عادي Name (Ar) Price …" at bounding box center [794, 504] width 1040 height 112
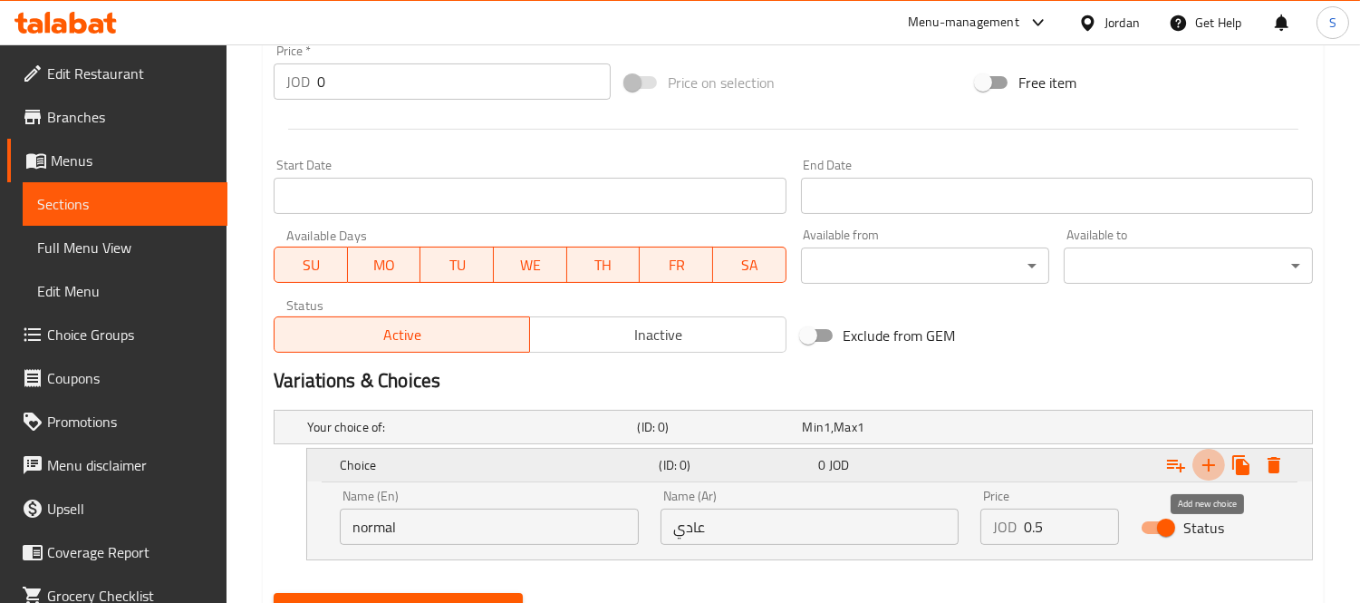
click at [1198, 459] on icon "Expand" at bounding box center [1209, 465] width 22 height 22
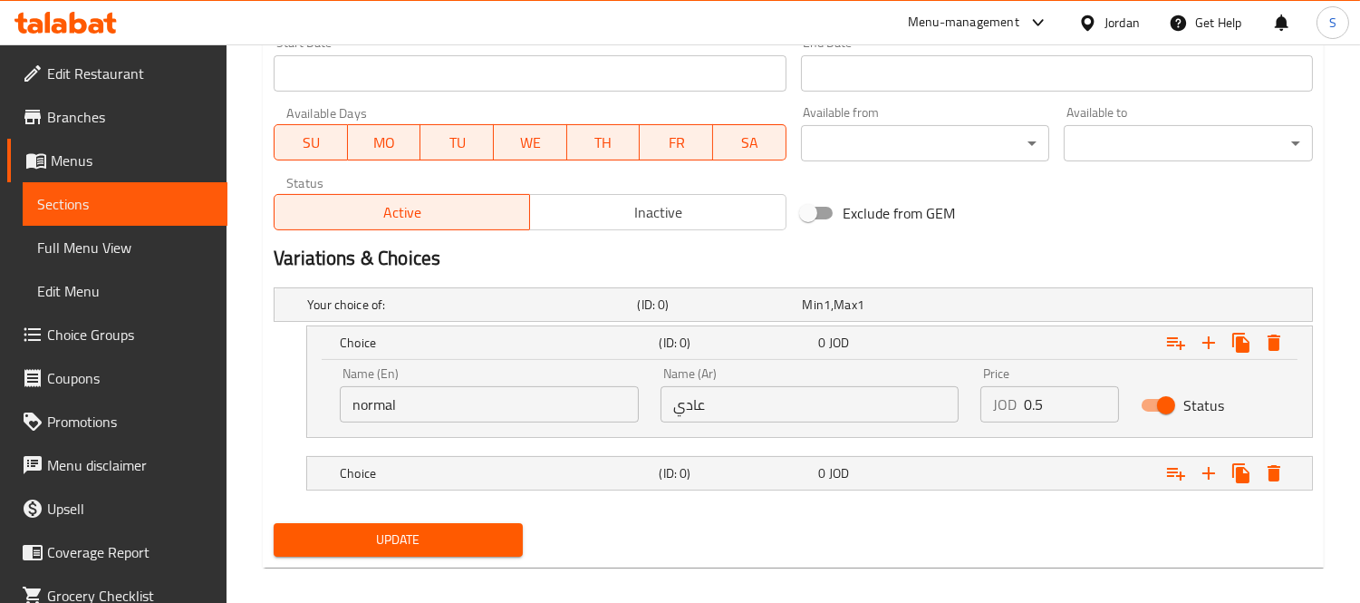
scroll to position [796, 0]
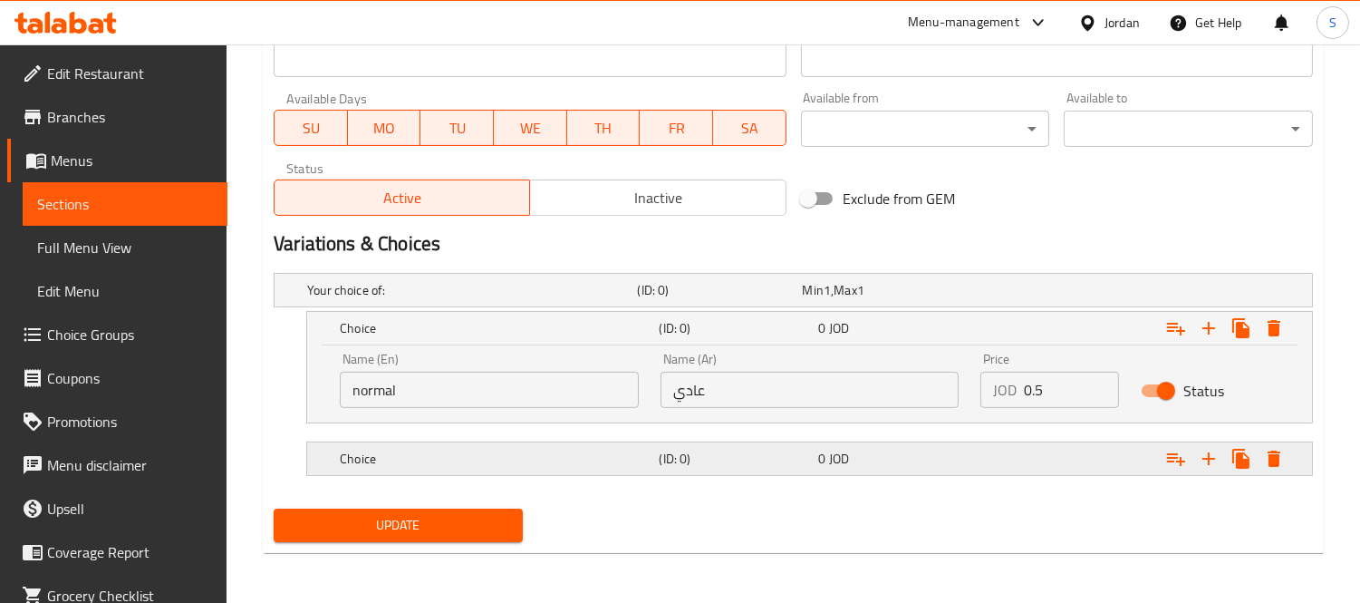
click at [674, 468] on h5 "(ID: 0)" at bounding box center [735, 459] width 152 height 18
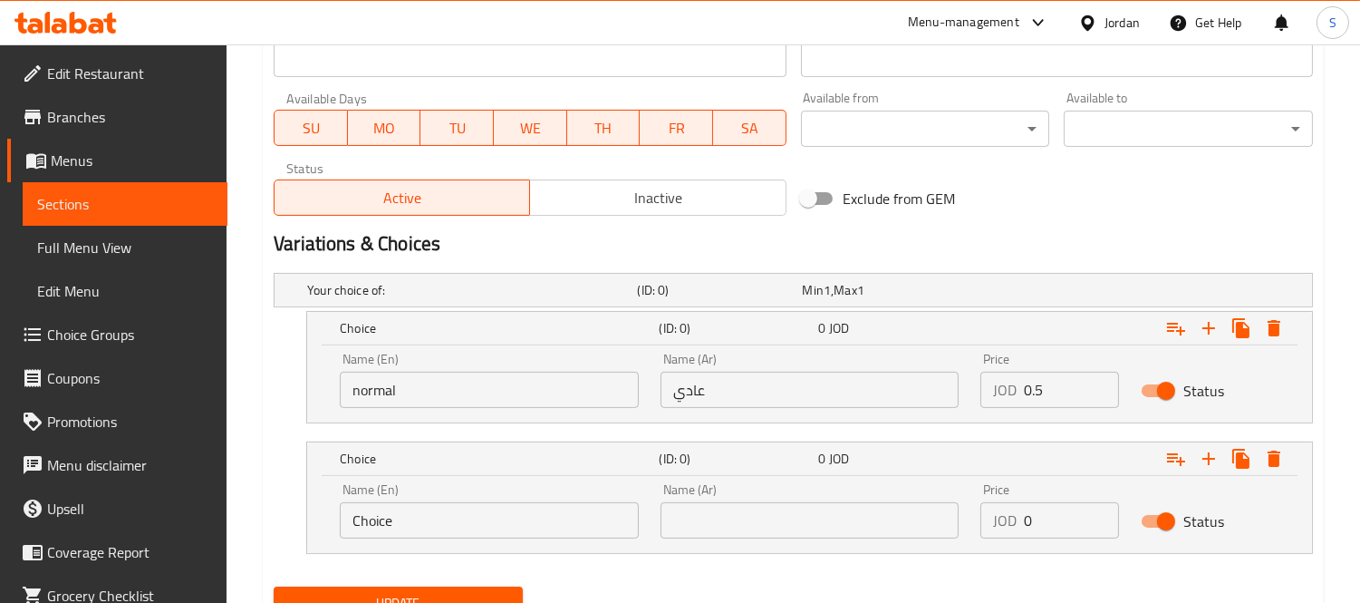
click at [725, 513] on input "text" at bounding box center [810, 520] width 299 height 36
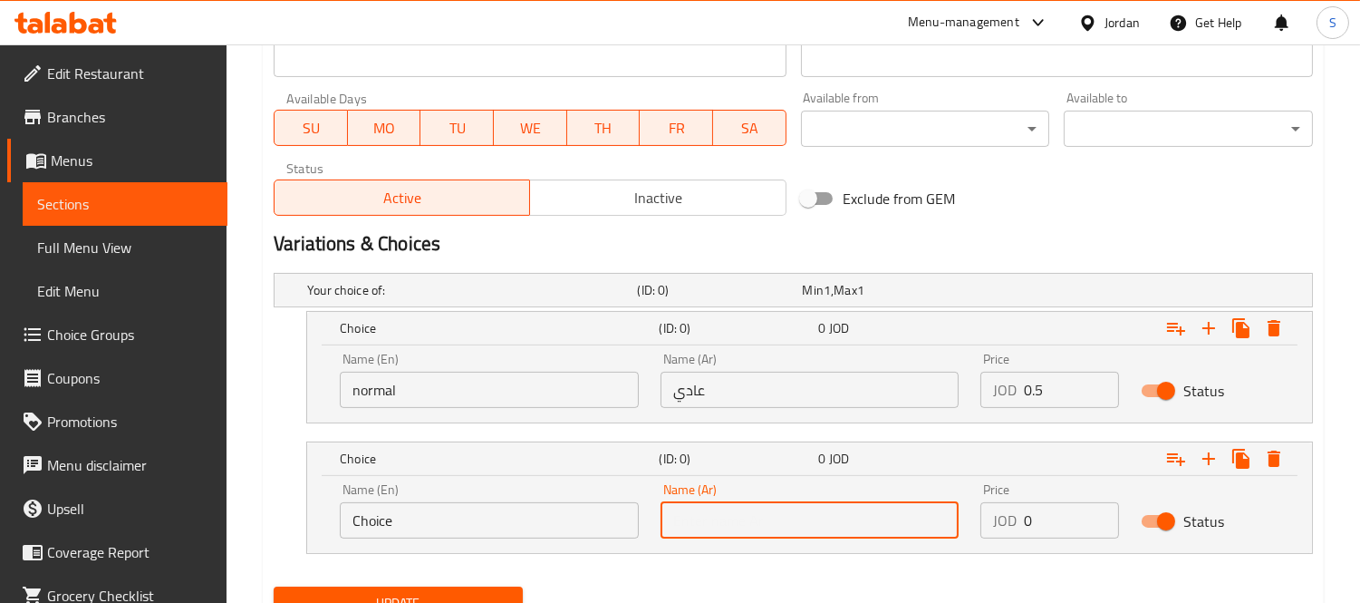
paste input "حار"
type input "حار"
click at [520, 520] on input "Choice" at bounding box center [489, 520] width 299 height 36
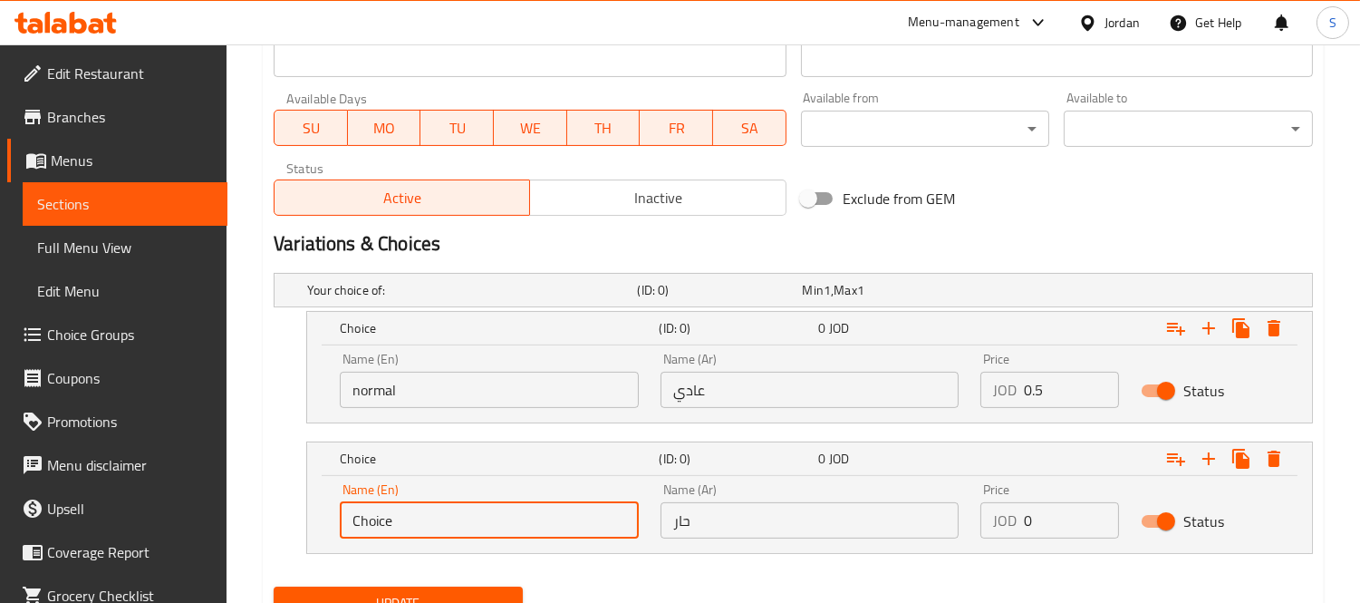
click at [520, 520] on input "Choice" at bounding box center [489, 520] width 299 height 36
click at [520, 518] on input "Choice" at bounding box center [489, 520] width 299 height 36
type input "spicy"
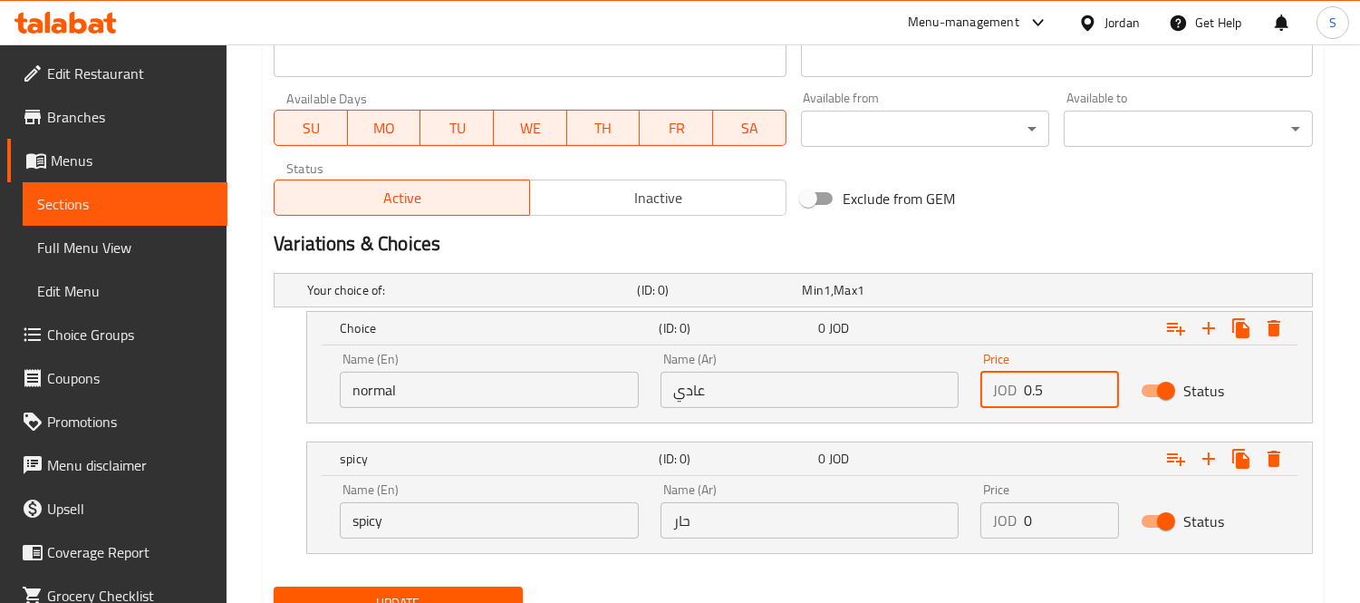
drag, startPoint x: 1039, startPoint y: 403, endPoint x: 1022, endPoint y: 396, distance: 17.9
click at [1024, 396] on input "0.5" at bounding box center [1071, 390] width 95 height 36
click at [1030, 390] on input "0.5" at bounding box center [1071, 390] width 95 height 36
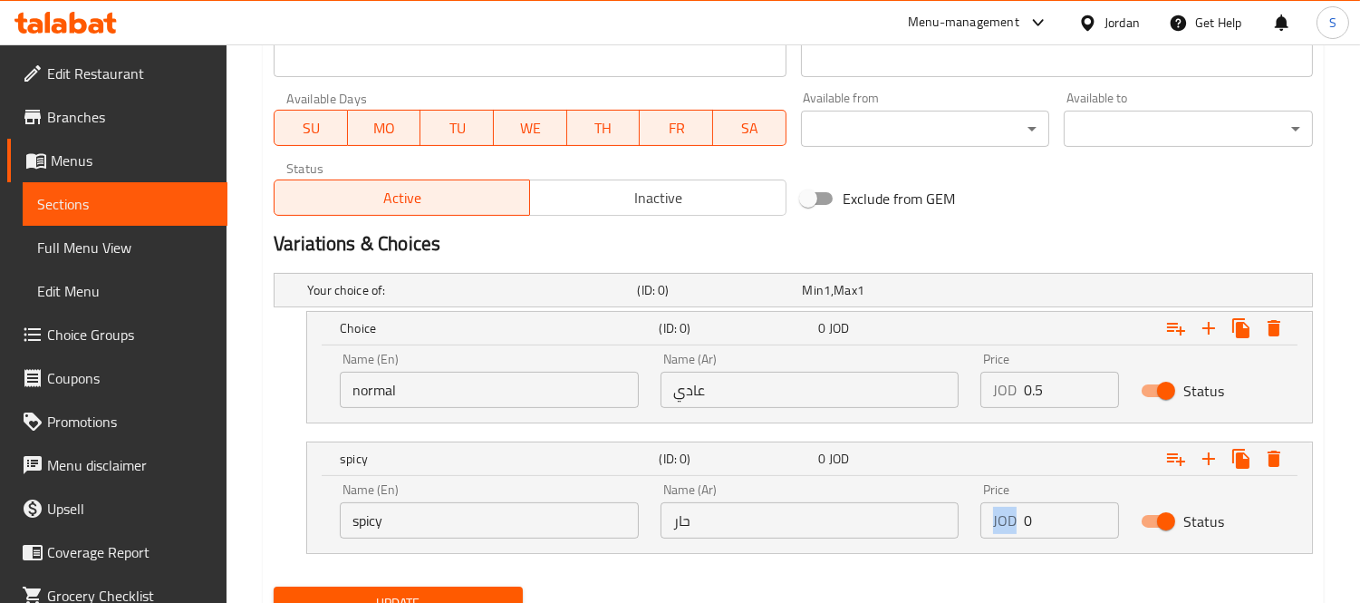
drag, startPoint x: 1018, startPoint y: 517, endPoint x: 1051, endPoint y: 517, distance: 33.5
click at [1051, 517] on div "JOD 0 Price" at bounding box center [1050, 520] width 139 height 36
drag, startPoint x: 1043, startPoint y: 518, endPoint x: 1007, endPoint y: 513, distance: 36.7
click at [1007, 513] on div "JOD 0 Price" at bounding box center [1050, 520] width 139 height 36
paste input ".5"
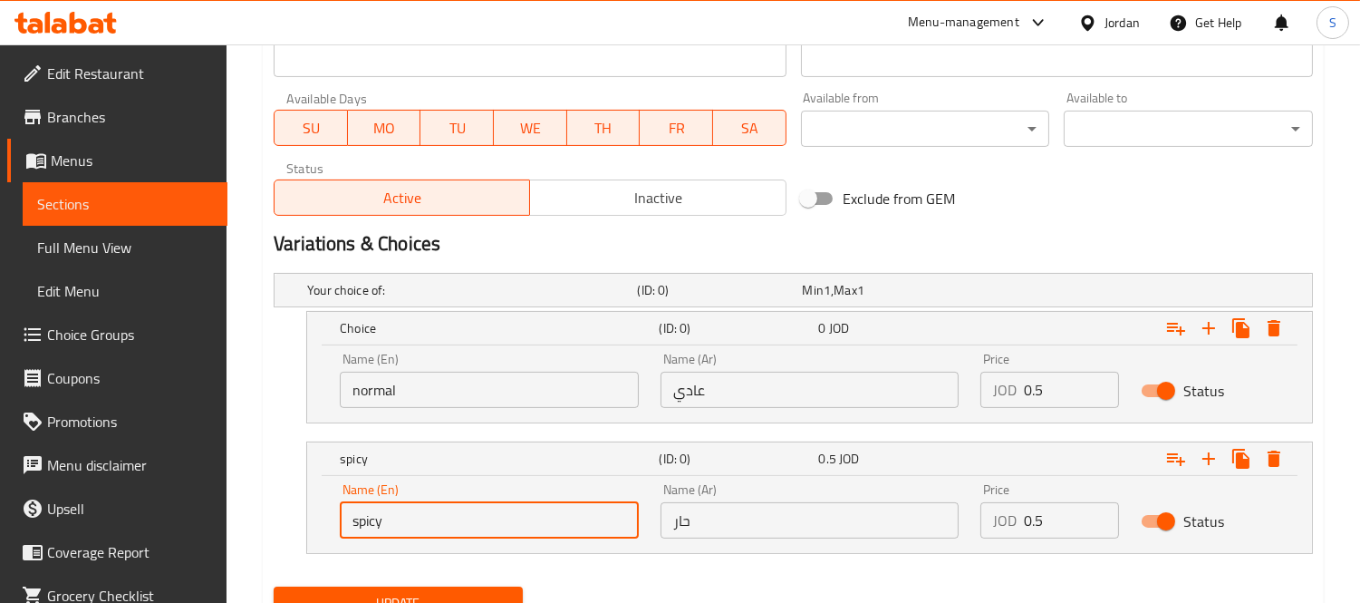
click at [432, 522] on input "spicy" at bounding box center [489, 520] width 299 height 36
click at [441, 586] on button "Update" at bounding box center [398, 603] width 249 height 34
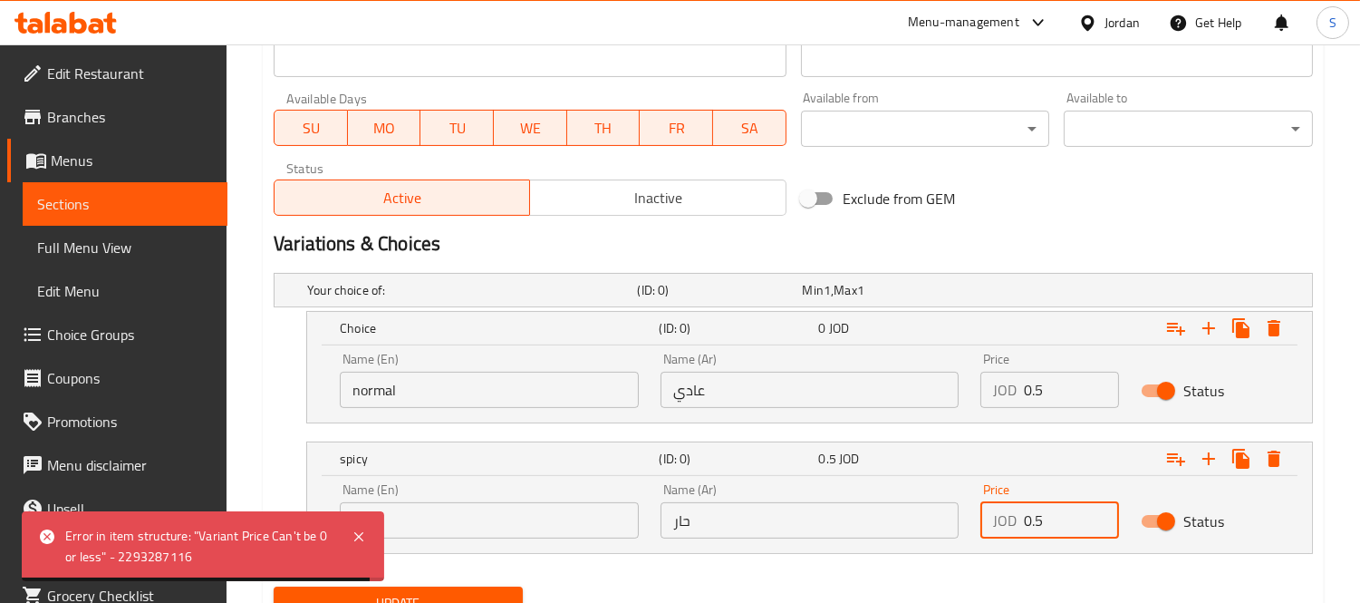
drag, startPoint x: 1049, startPoint y: 522, endPoint x: 1016, endPoint y: 521, distance: 32.6
click at [1016, 521] on div "JOD 0.5 Price" at bounding box center [1050, 520] width 139 height 36
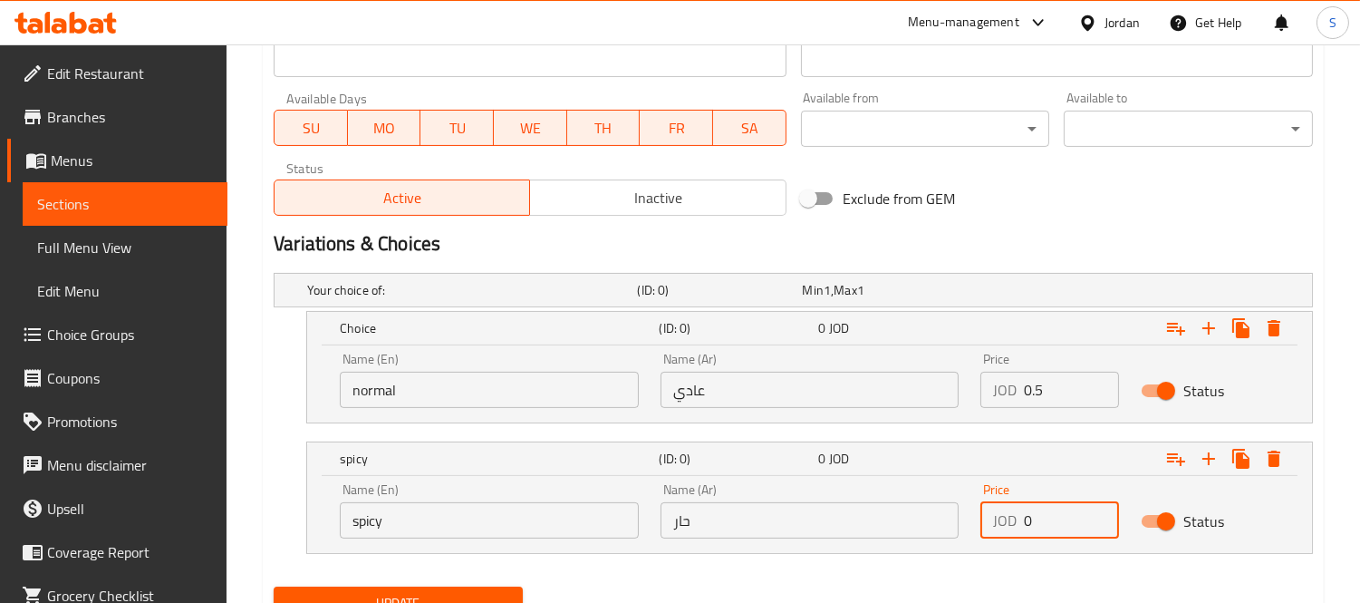
type input "0"
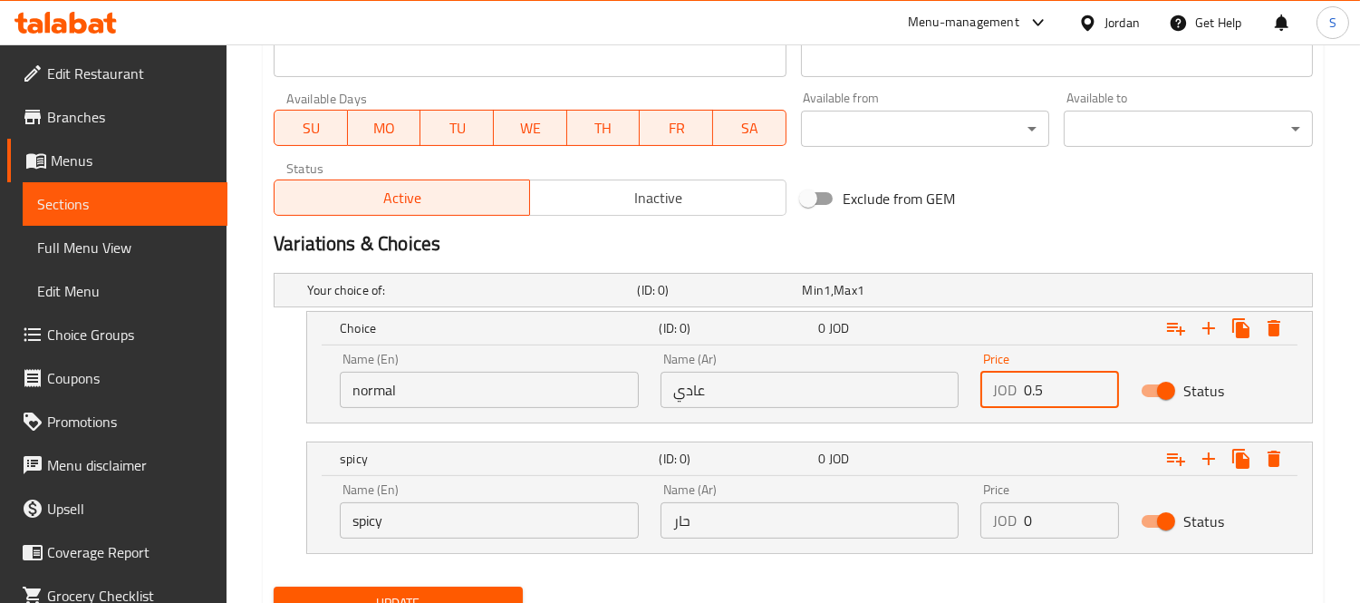
drag, startPoint x: 1067, startPoint y: 375, endPoint x: 1017, endPoint y: 385, distance: 50.8
click at [1017, 385] on div "JOD 0.5 Price" at bounding box center [1050, 390] width 139 height 36
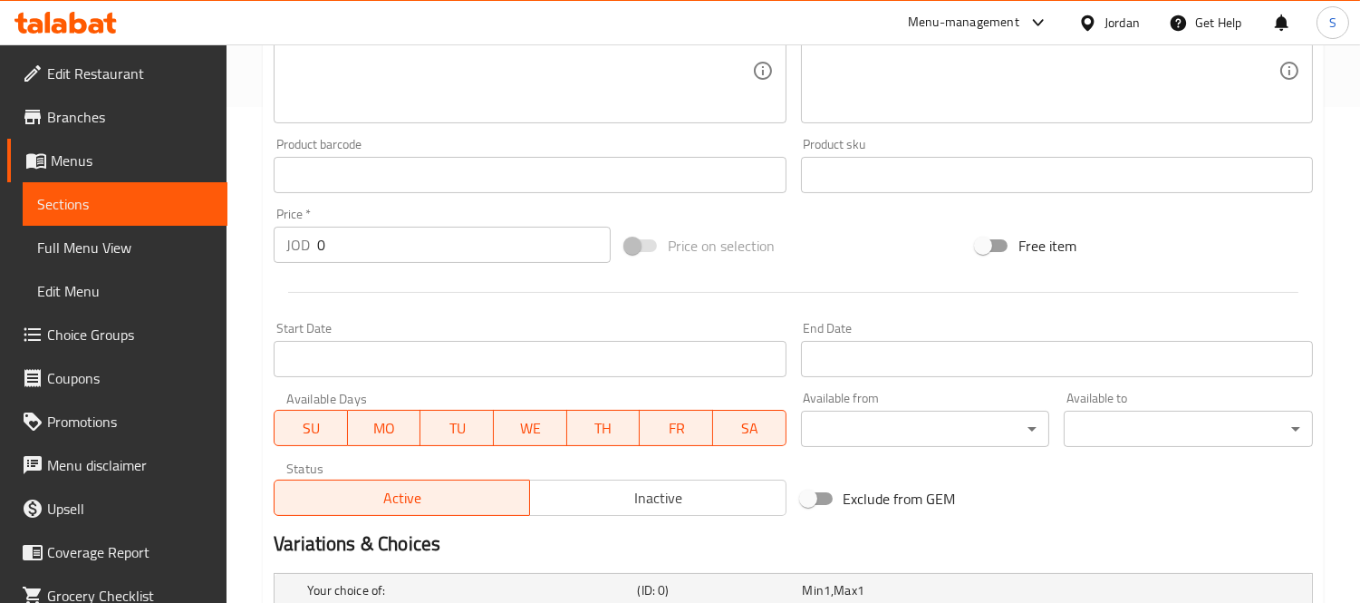
scroll to position [494, 0]
type input "0"
click at [345, 251] on input "0" at bounding box center [464, 246] width 294 height 36
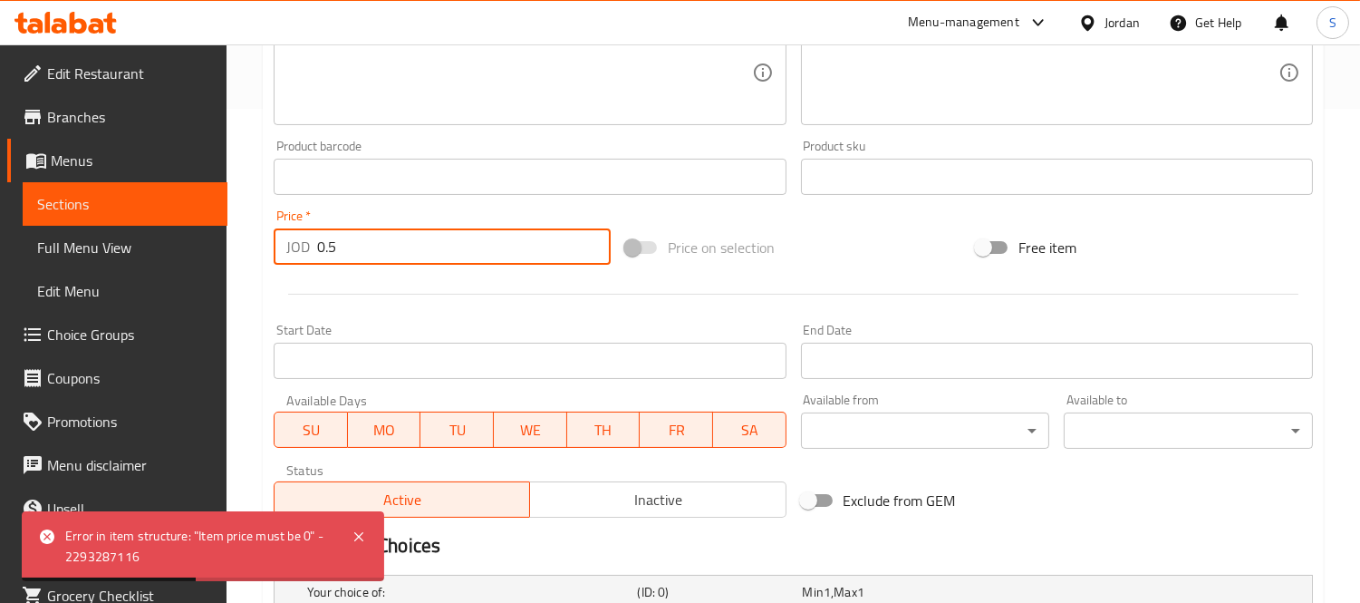
click at [331, 245] on input "0.5" at bounding box center [464, 246] width 294 height 36
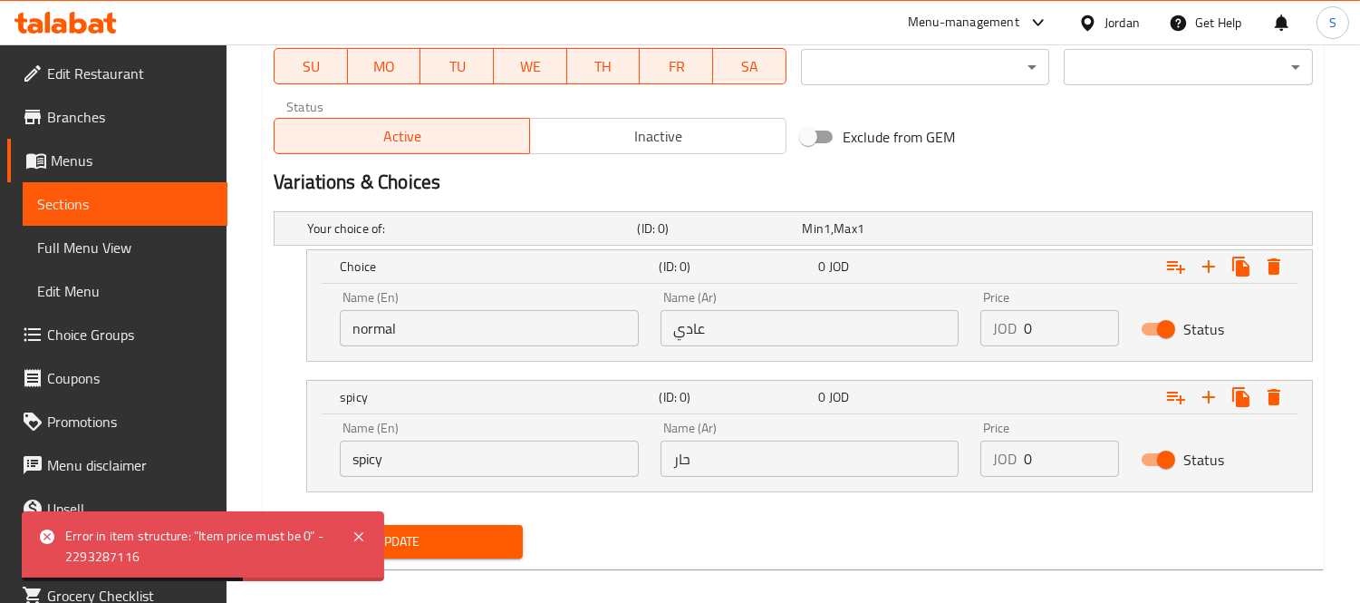
scroll to position [874, 0]
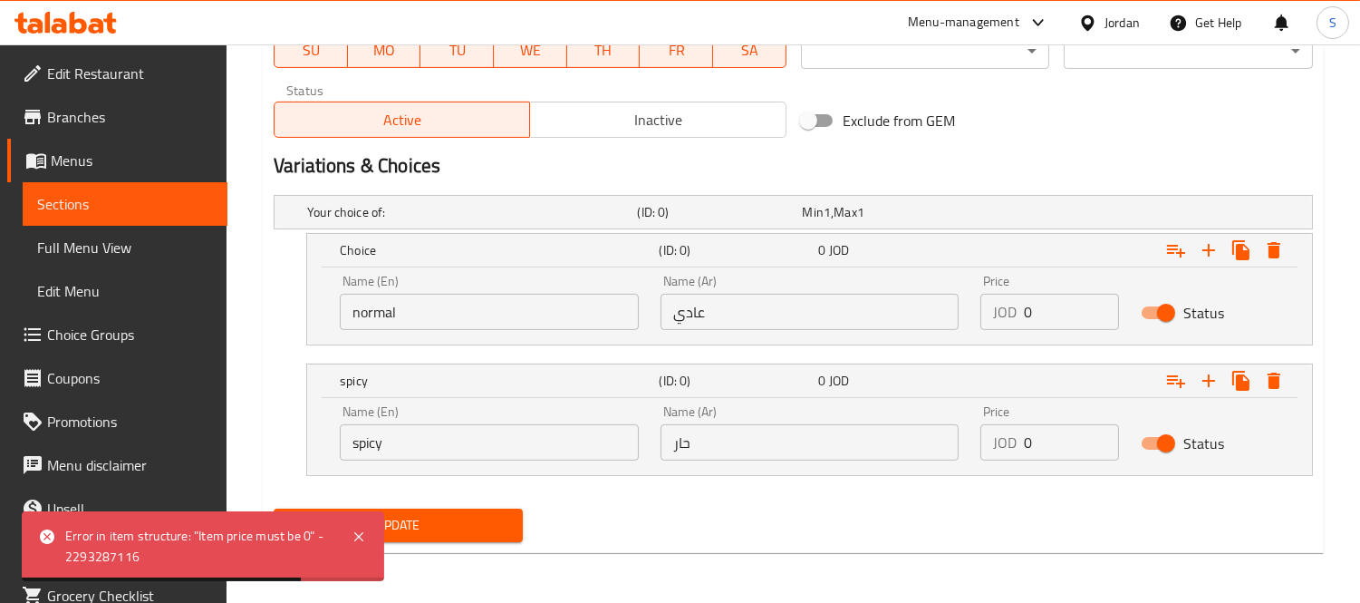
type input "0"
click at [486, 528] on span "Update" at bounding box center [398, 525] width 220 height 23
click at [599, 542] on div "Update" at bounding box center [793, 525] width 1054 height 48
drag, startPoint x: 1061, startPoint y: 431, endPoint x: 1011, endPoint y: 430, distance: 49.9
click at [1011, 430] on div "JOD 0 Price" at bounding box center [1050, 442] width 139 height 36
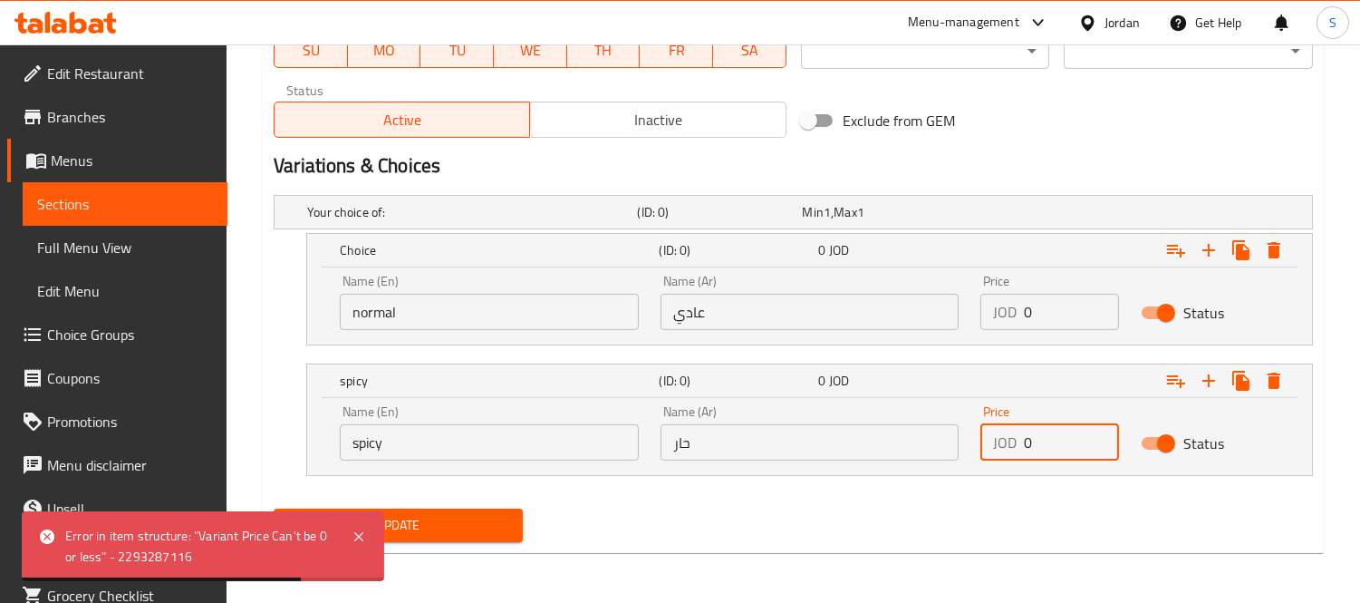
paste input ".5"
type input "0.5"
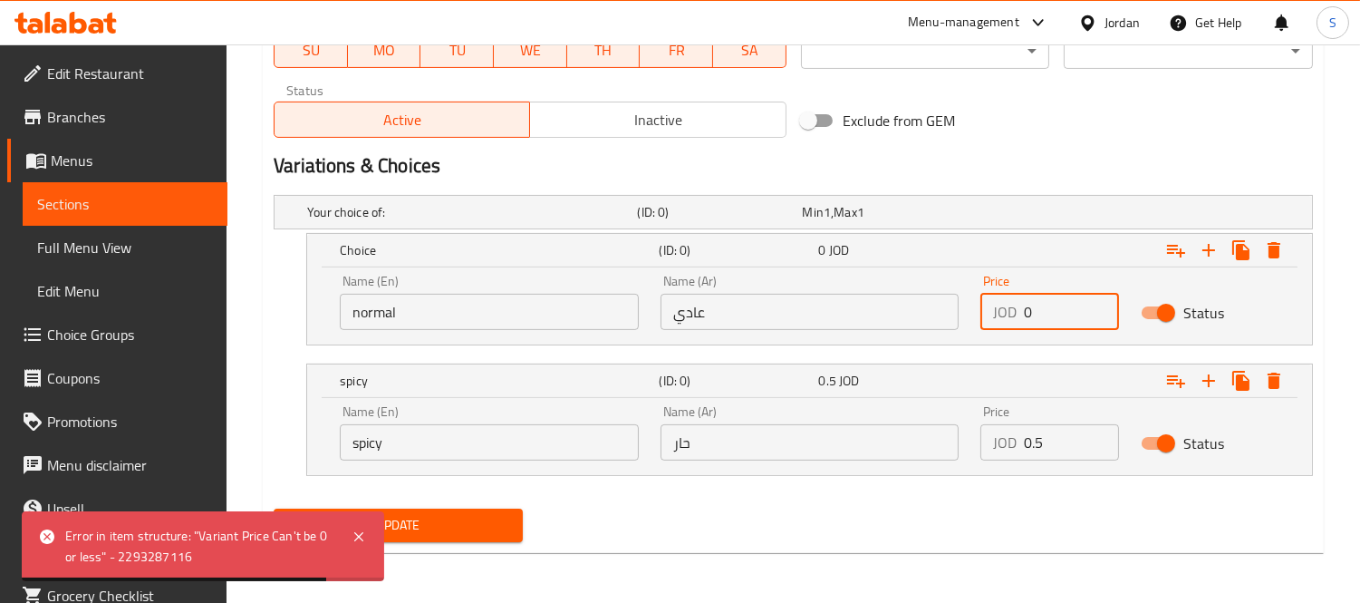
drag, startPoint x: 1049, startPoint y: 297, endPoint x: 997, endPoint y: 296, distance: 51.7
click at [997, 296] on div "JOD 0 Price" at bounding box center [1050, 312] width 139 height 36
paste input ".5"
type input "0.5"
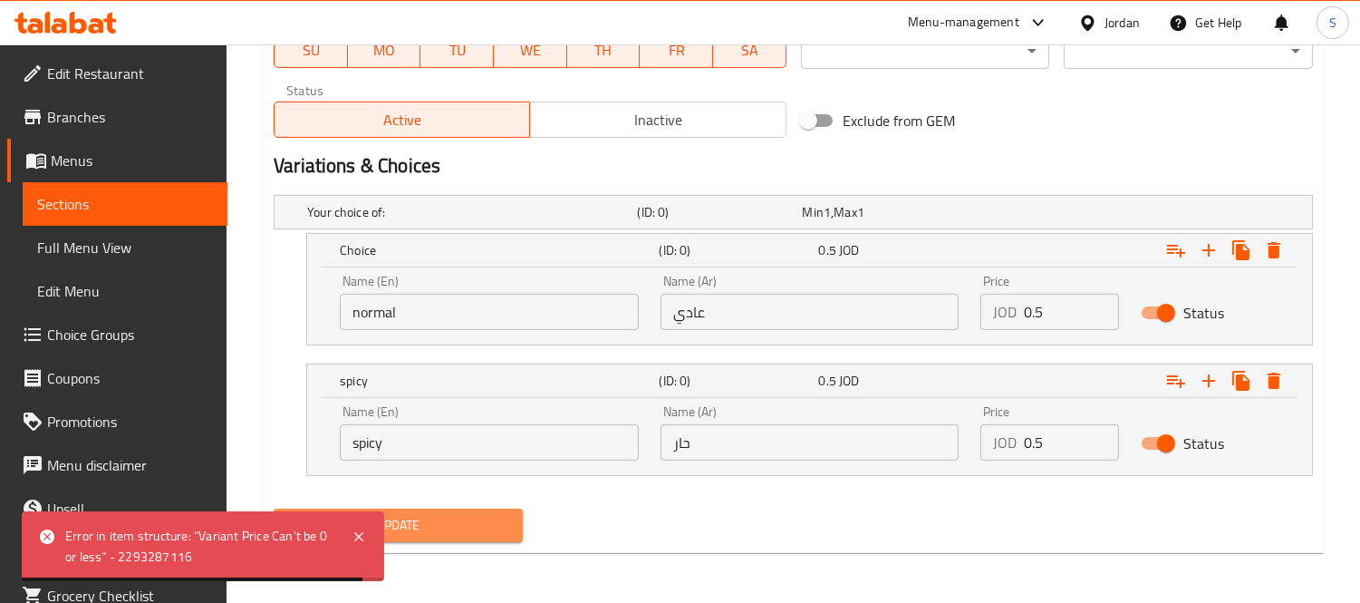
click at [448, 533] on span "Update" at bounding box center [398, 525] width 220 height 23
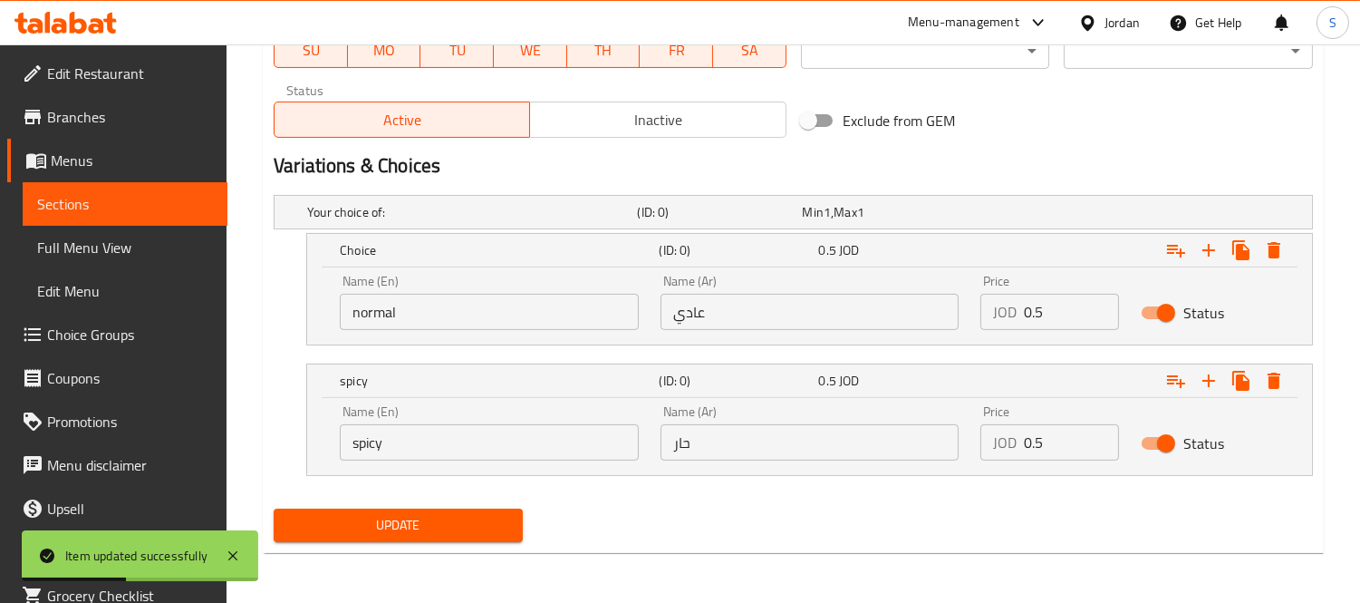
click at [122, 207] on span "Sections" at bounding box center [125, 204] width 176 height 22
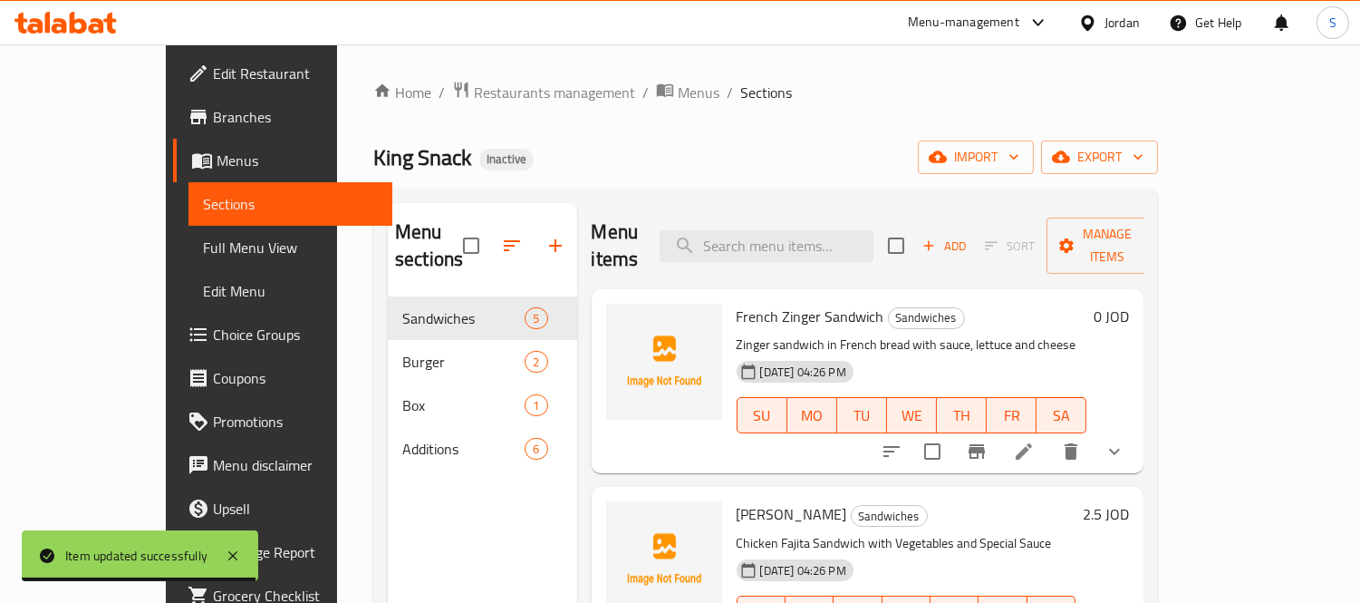
drag, startPoint x: 750, startPoint y: 282, endPoint x: 832, endPoint y: 310, distance: 87.1
click at [750, 303] on span "French Zinger Sandwich" at bounding box center [811, 316] width 148 height 27
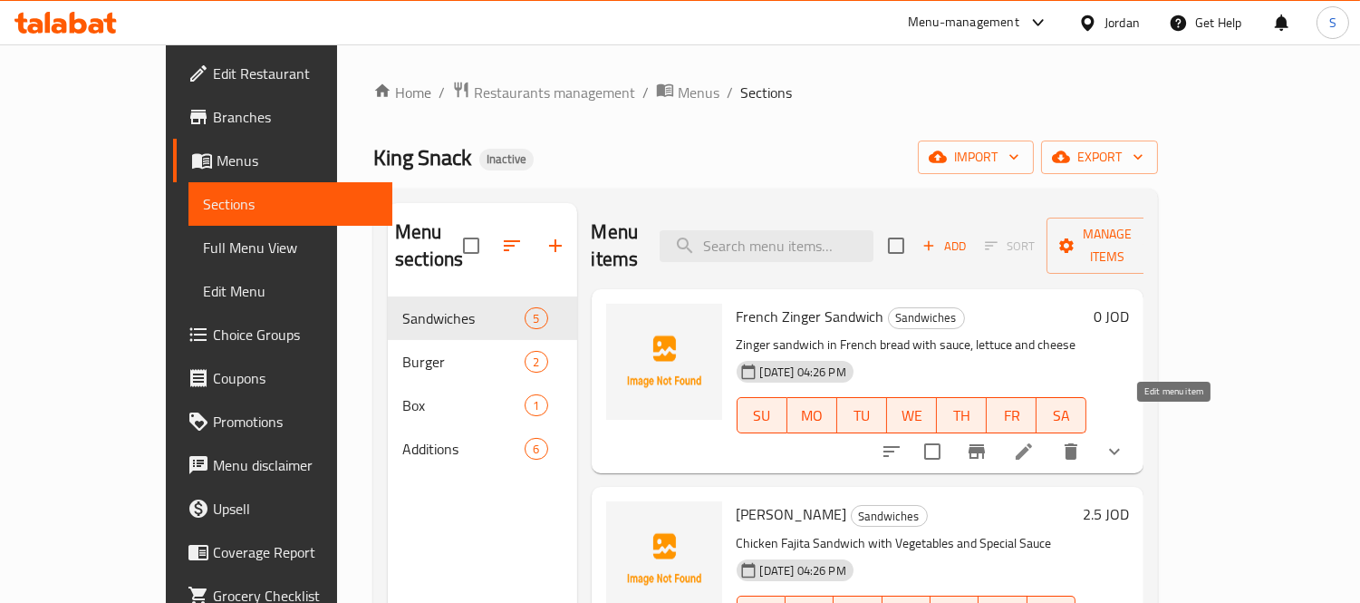
click at [1035, 440] on icon at bounding box center [1024, 451] width 22 height 22
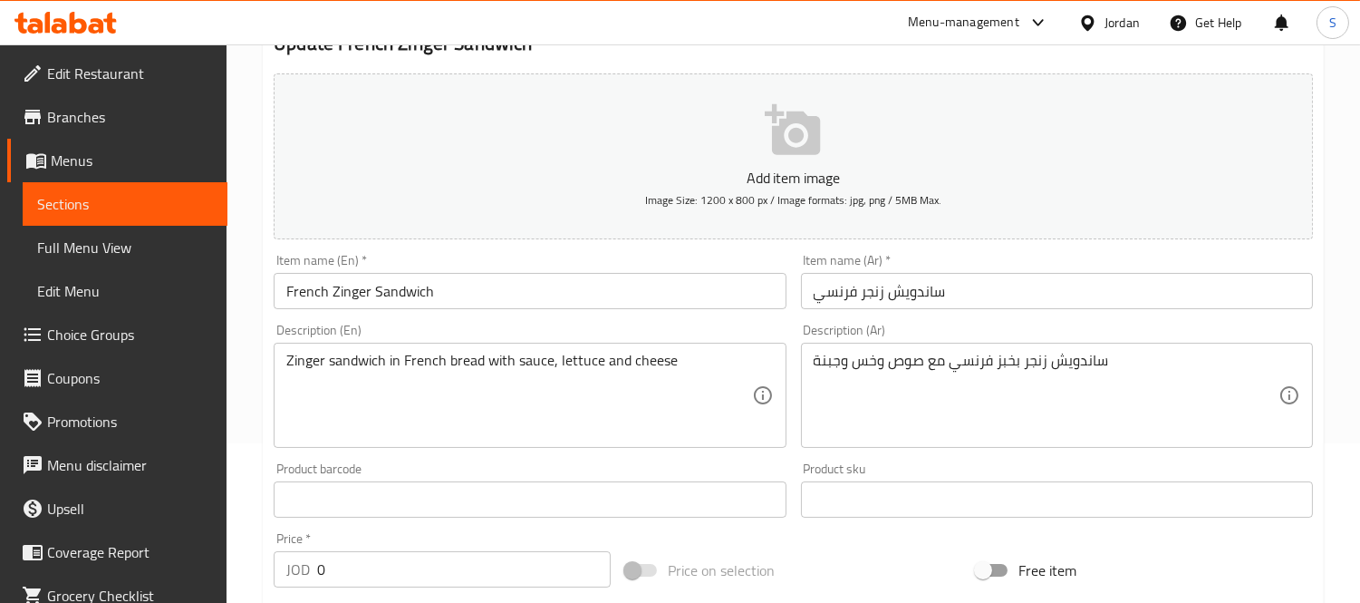
scroll to position [302, 0]
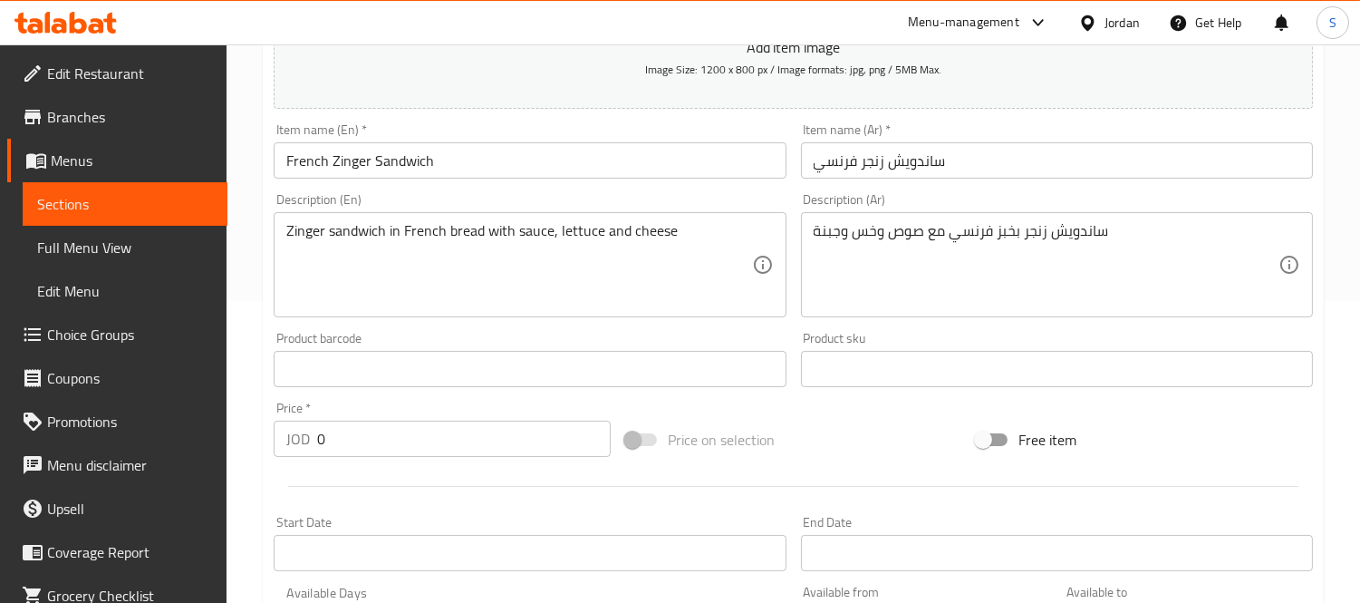
click at [103, 195] on span "Sections" at bounding box center [125, 204] width 176 height 22
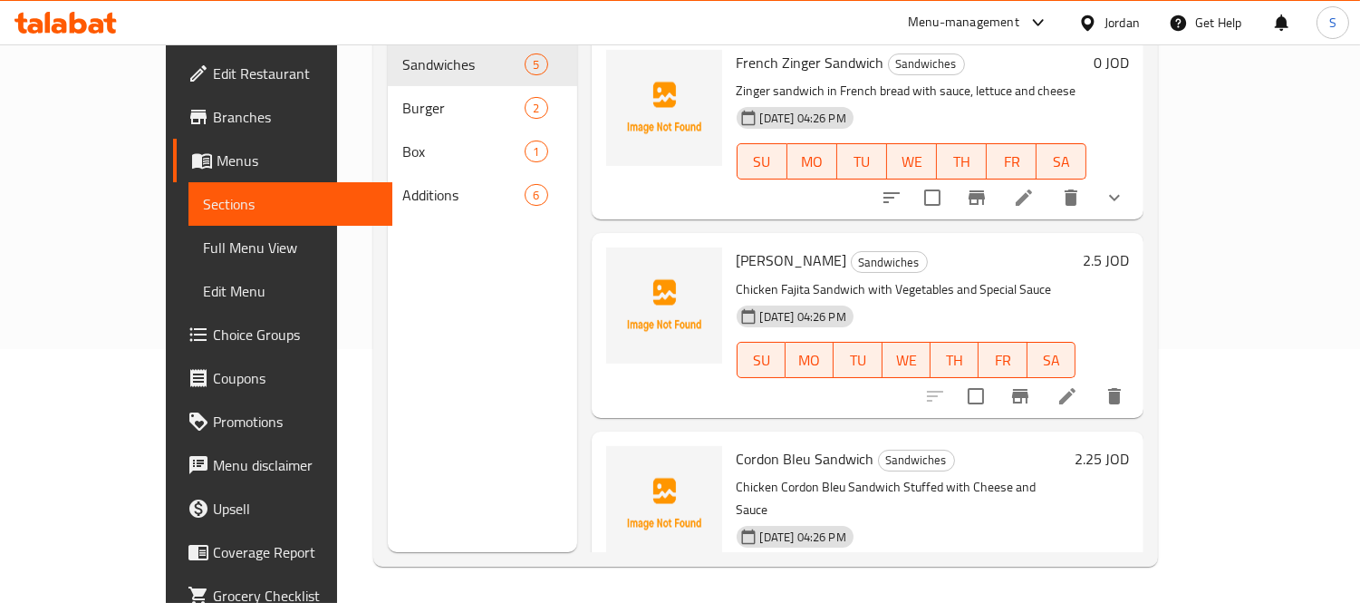
scroll to position [254, 0]
click at [1093, 380] on li at bounding box center [1067, 396] width 51 height 33
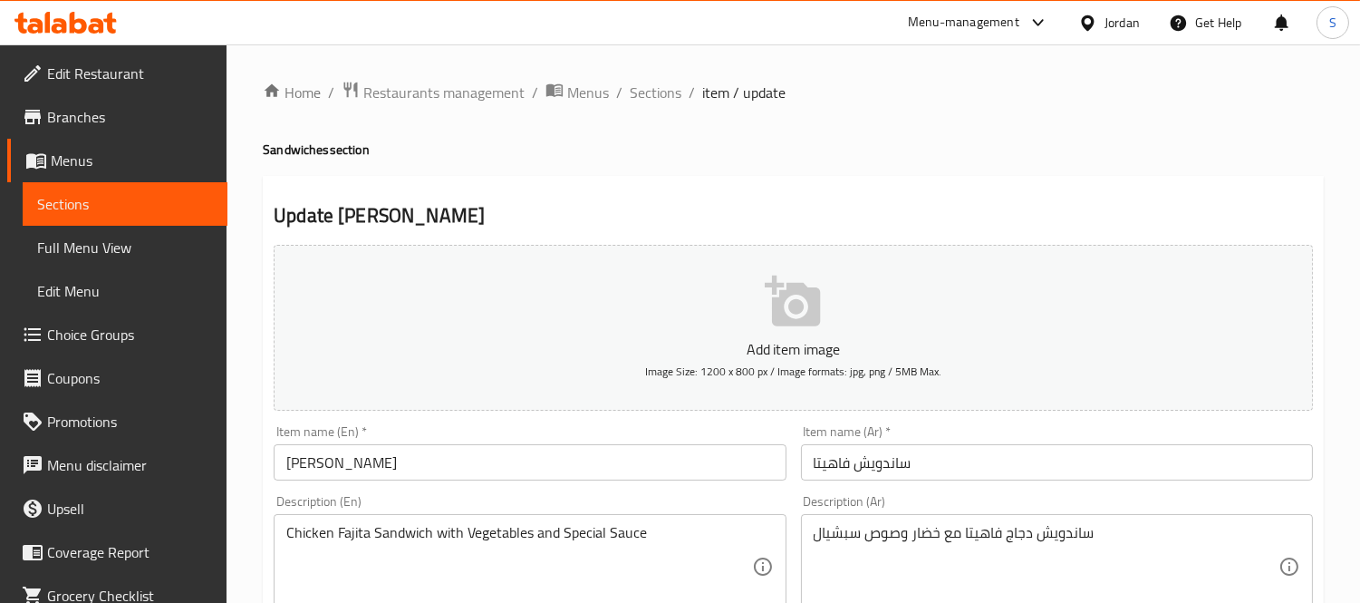
click at [836, 524] on textarea "ساندويش دجاج فاهيتا مع خضار وصوص سبشيال" at bounding box center [1046, 567] width 465 height 86
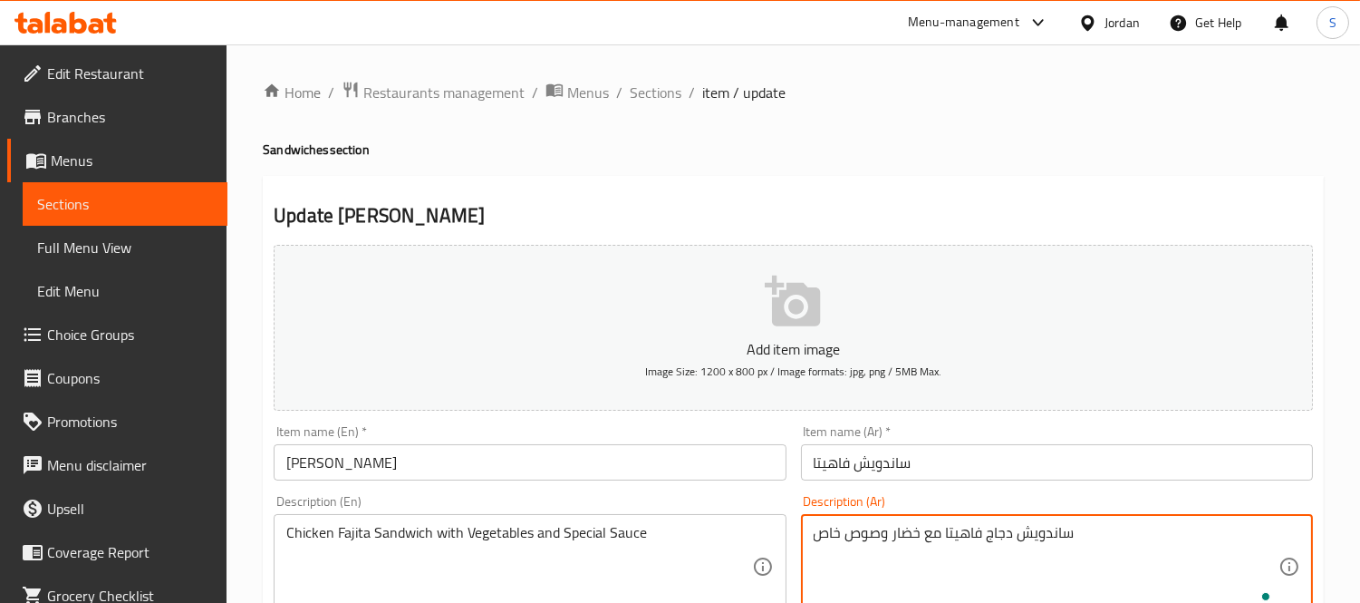
type textarea "ساندويش دجاج فاهيتا مع خضار وصوص خاص"
click at [732, 464] on input "[PERSON_NAME]" at bounding box center [530, 462] width 512 height 36
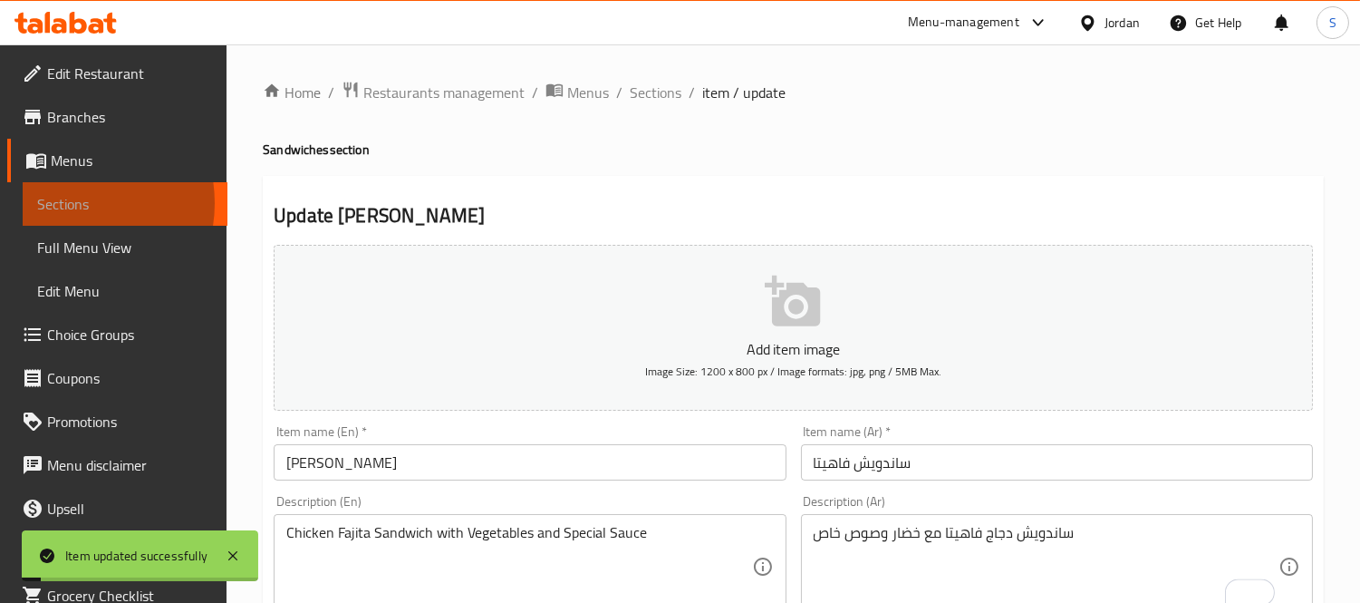
click at [65, 203] on span "Sections" at bounding box center [125, 204] width 176 height 22
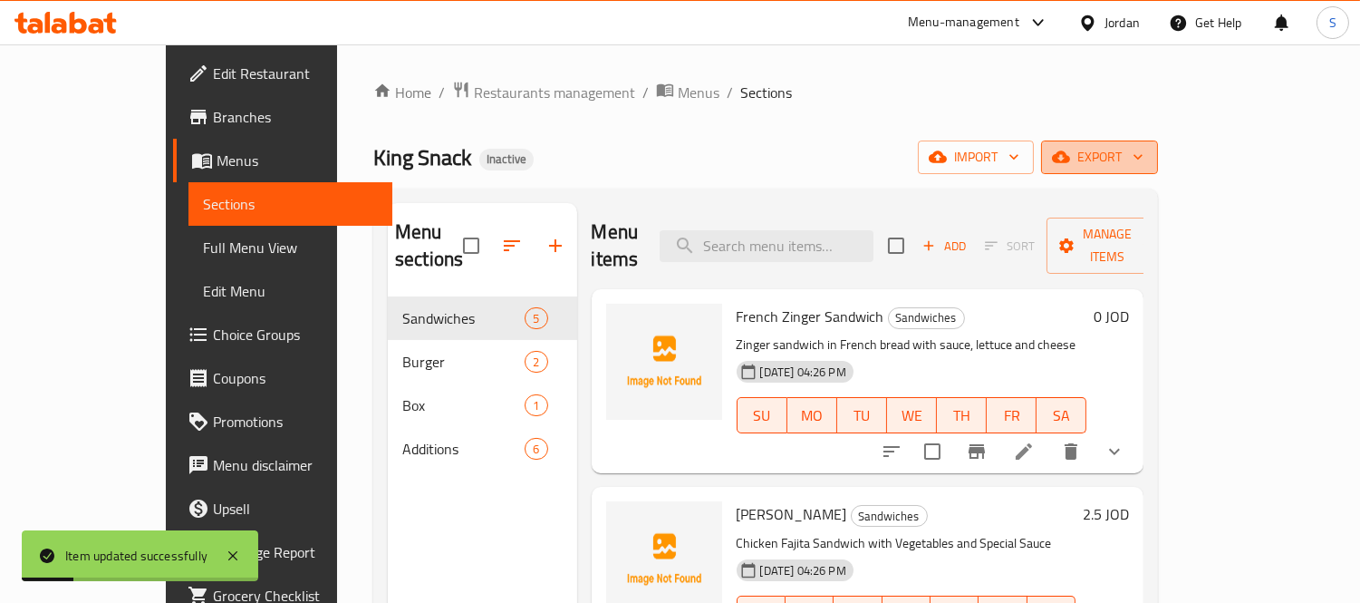
click at [1147, 150] on icon "button" at bounding box center [1138, 157] width 18 height 18
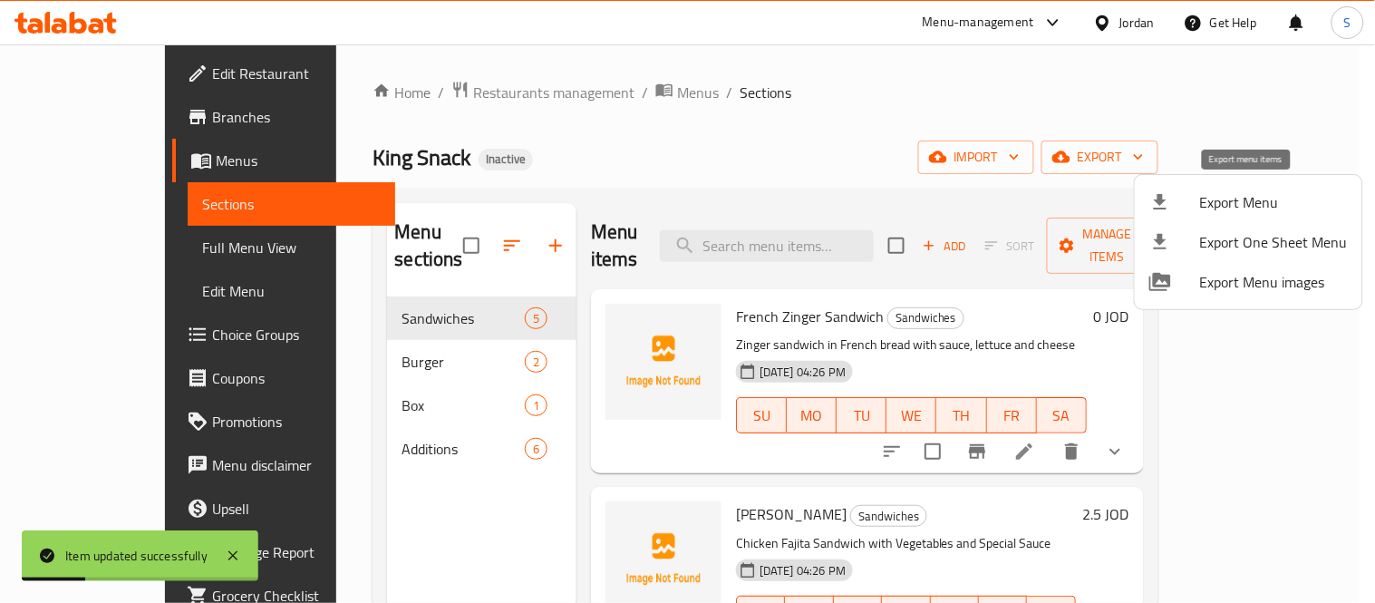
click at [1245, 205] on span "Export Menu" at bounding box center [1274, 202] width 148 height 22
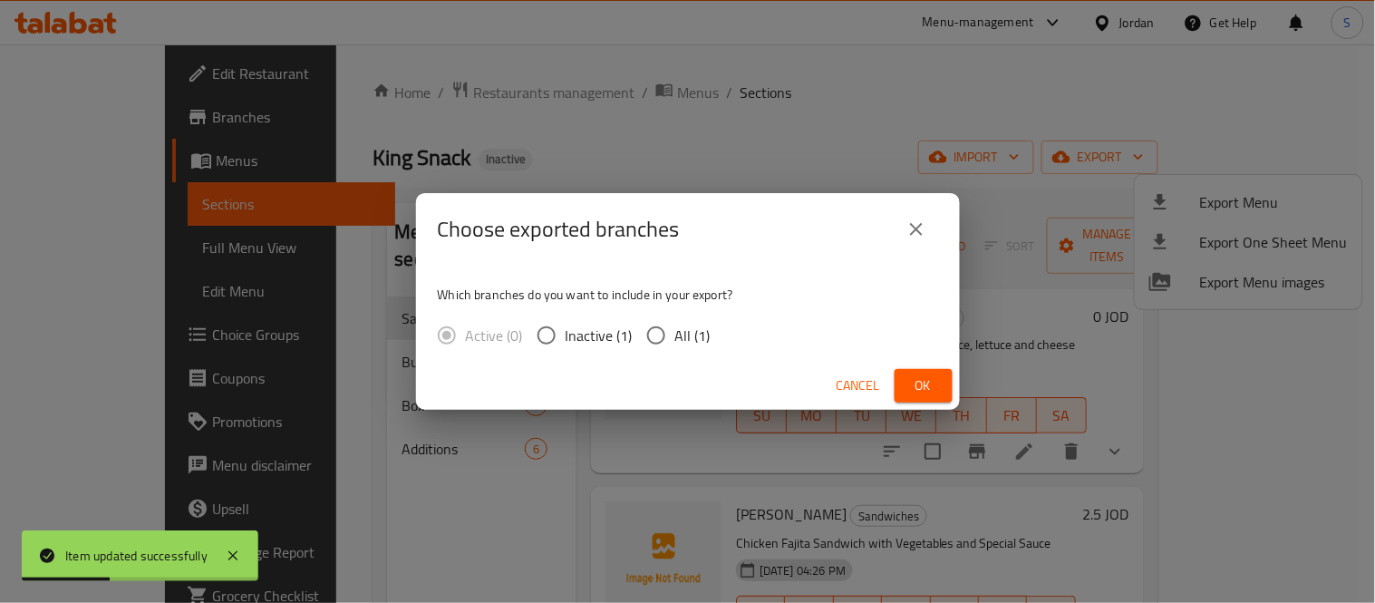
click at [663, 345] on input "All (1)" at bounding box center [656, 335] width 38 height 38
radio input "true"
click at [924, 375] on span "Ok" at bounding box center [923, 385] width 29 height 23
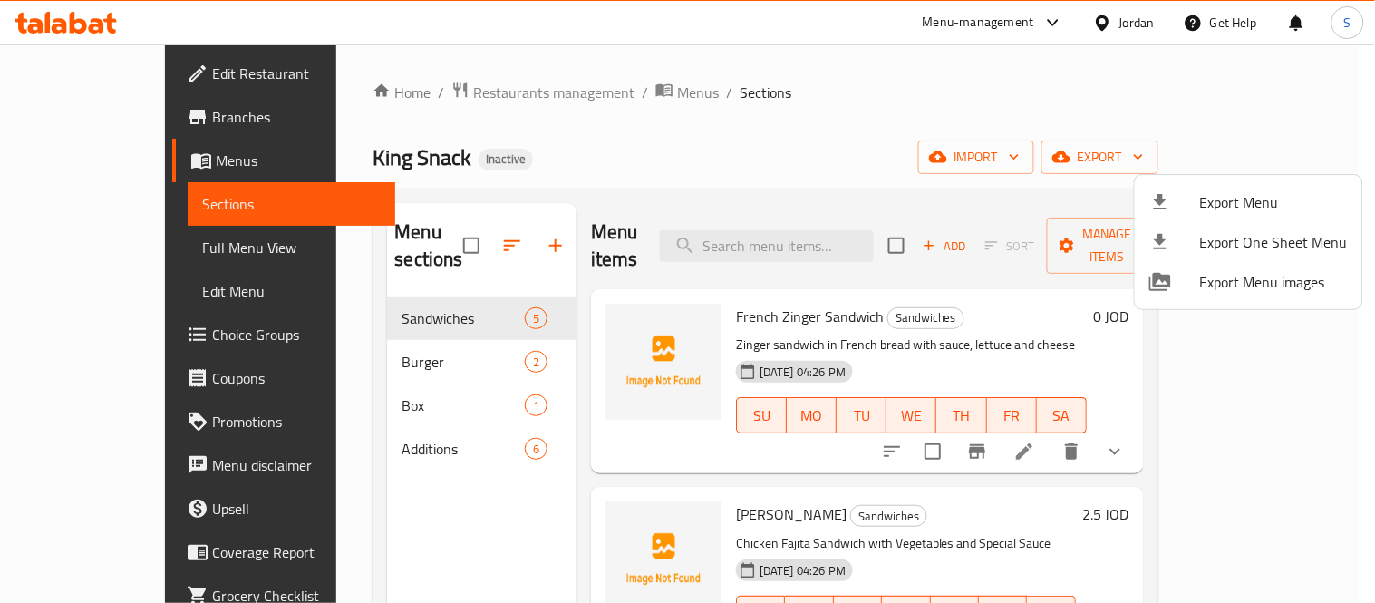
click at [1342, 93] on div at bounding box center [687, 301] width 1375 height 603
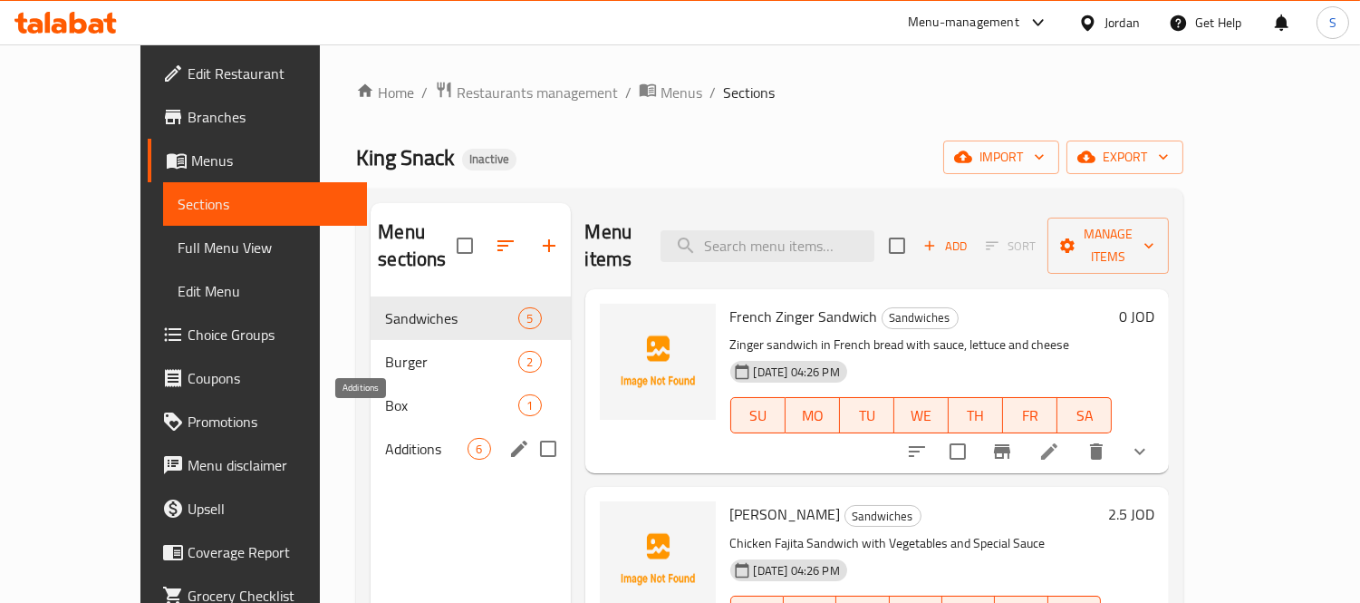
click at [385, 438] on span "Additions" at bounding box center [426, 449] width 82 height 22
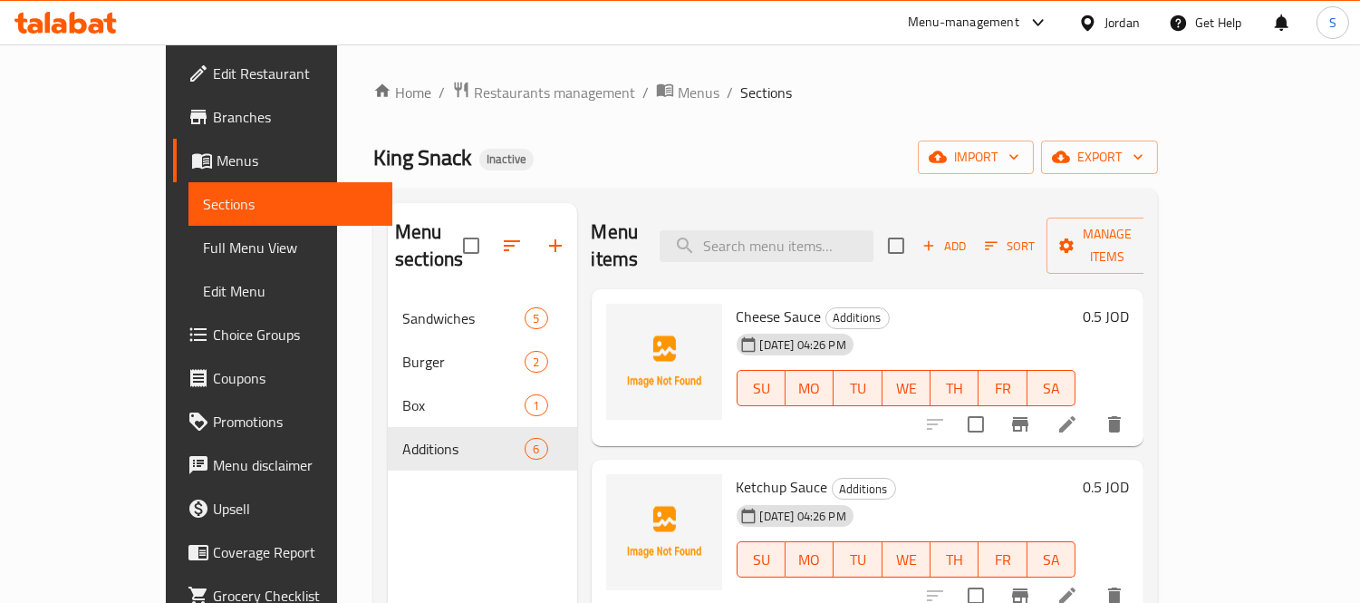
click at [759, 303] on span "Cheese Sauce" at bounding box center [779, 316] width 85 height 27
copy h6 "Cheese Sauce"
click at [1079, 413] on icon at bounding box center [1068, 424] width 22 height 22
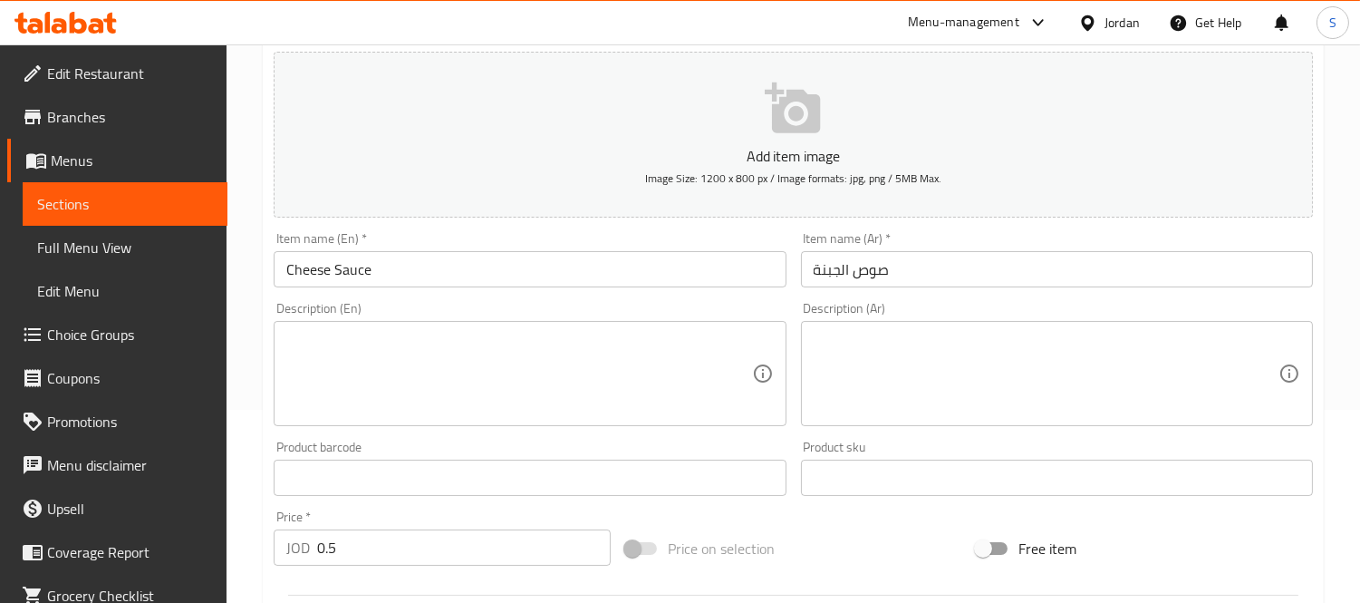
scroll to position [201, 0]
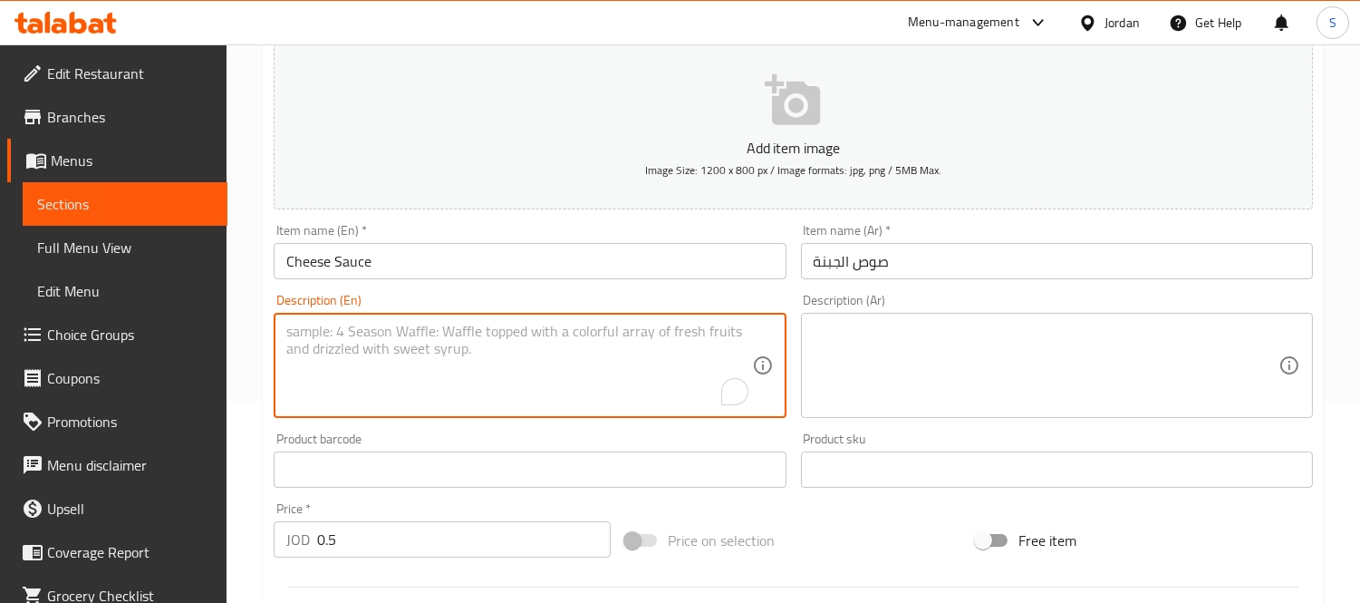
click at [372, 333] on textarea "To enrich screen reader interactions, please activate Accessibility in Grammarl…" at bounding box center [518, 366] width 465 height 86
paste textarea "Made with finest cheeses and blend of aromatic spices"
type textarea "Made with finest cheeses and blend of aromatic spices"
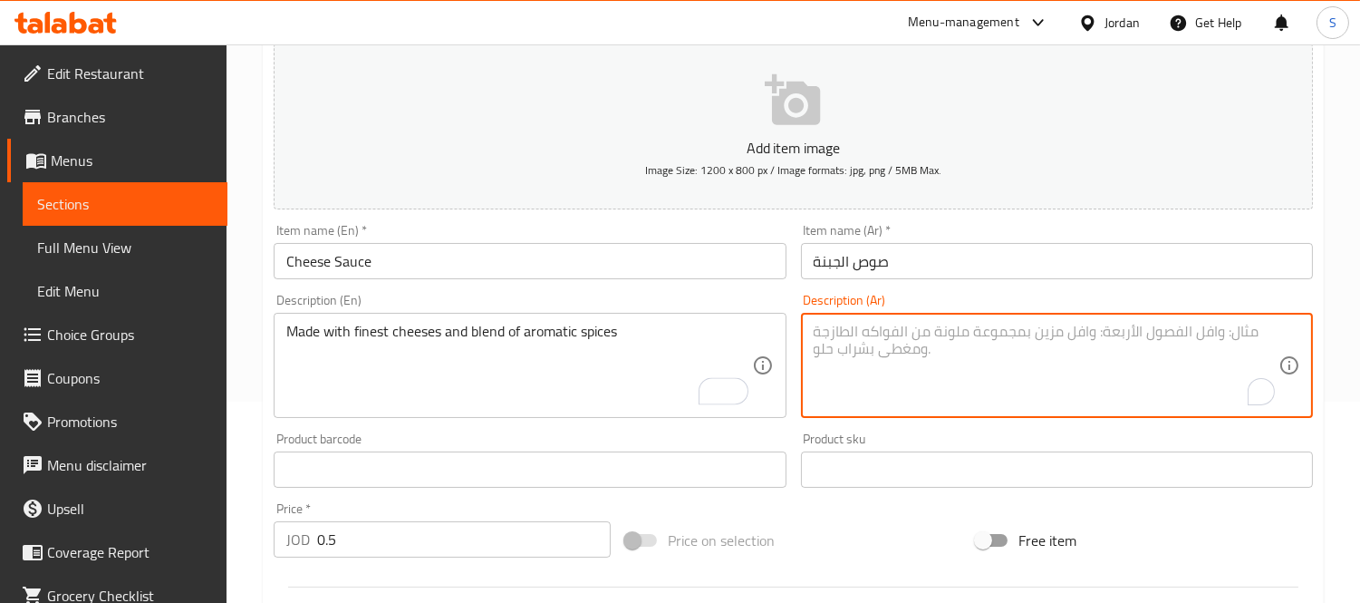
click at [871, 346] on textarea "To enrich screen reader interactions, please activate Accessibility in Grammarl…" at bounding box center [1046, 366] width 465 height 86
paste textarea "مصنوعة من أجود أنواع الجبن ومزيج من التوابل العطرية"
type textarea "مصنوعة من أجود أنواع الجبن ومزيج من التوابل العطرية"
click at [656, 273] on input "Cheese Sauce" at bounding box center [530, 261] width 512 height 36
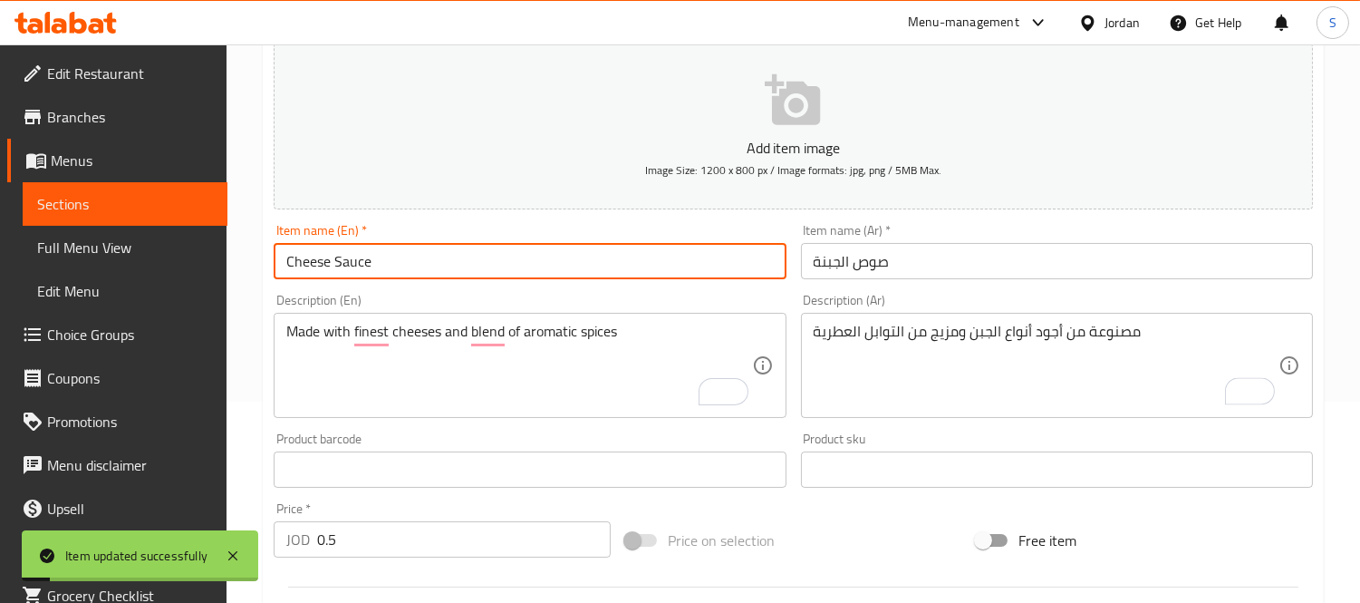
click at [94, 212] on span "Sections" at bounding box center [125, 204] width 176 height 22
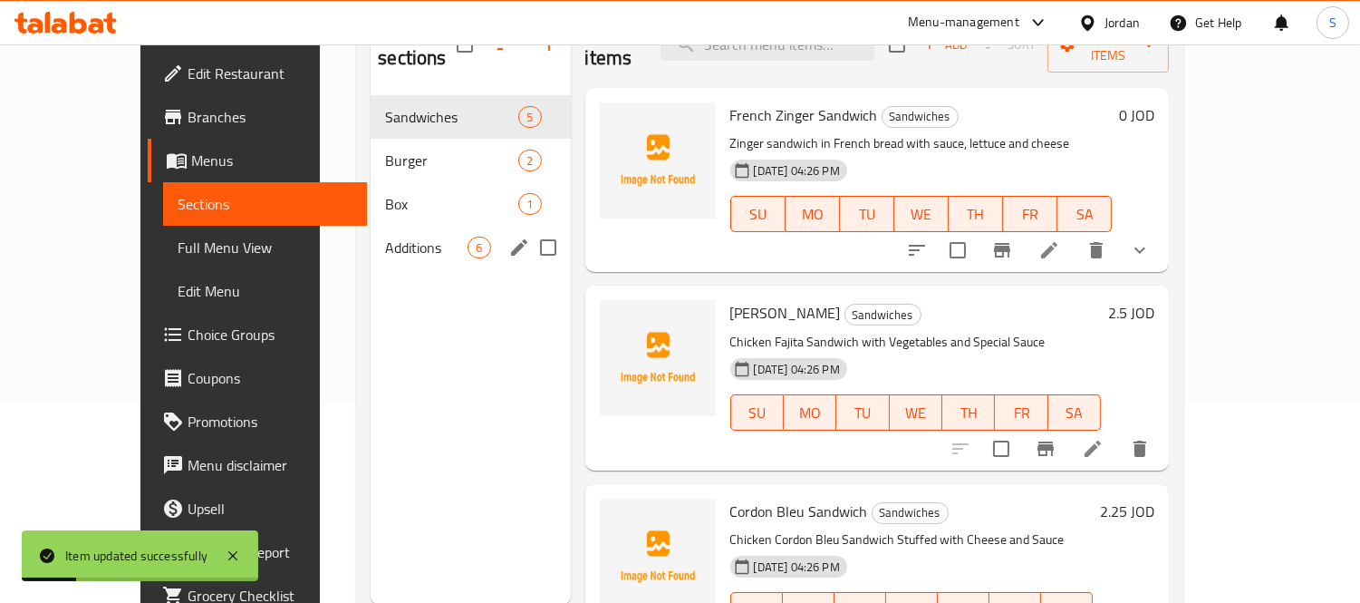
click at [371, 226] on div "Additions 6" at bounding box center [470, 248] width 199 height 44
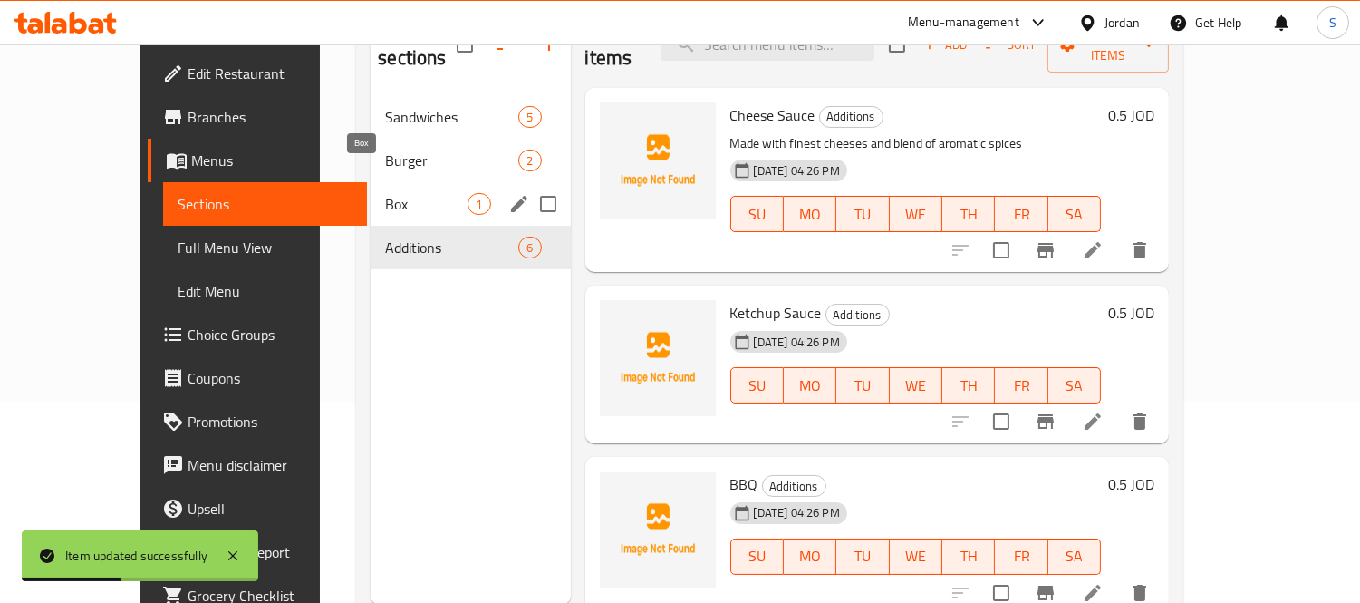
click at [385, 193] on span "Box" at bounding box center [426, 204] width 82 height 22
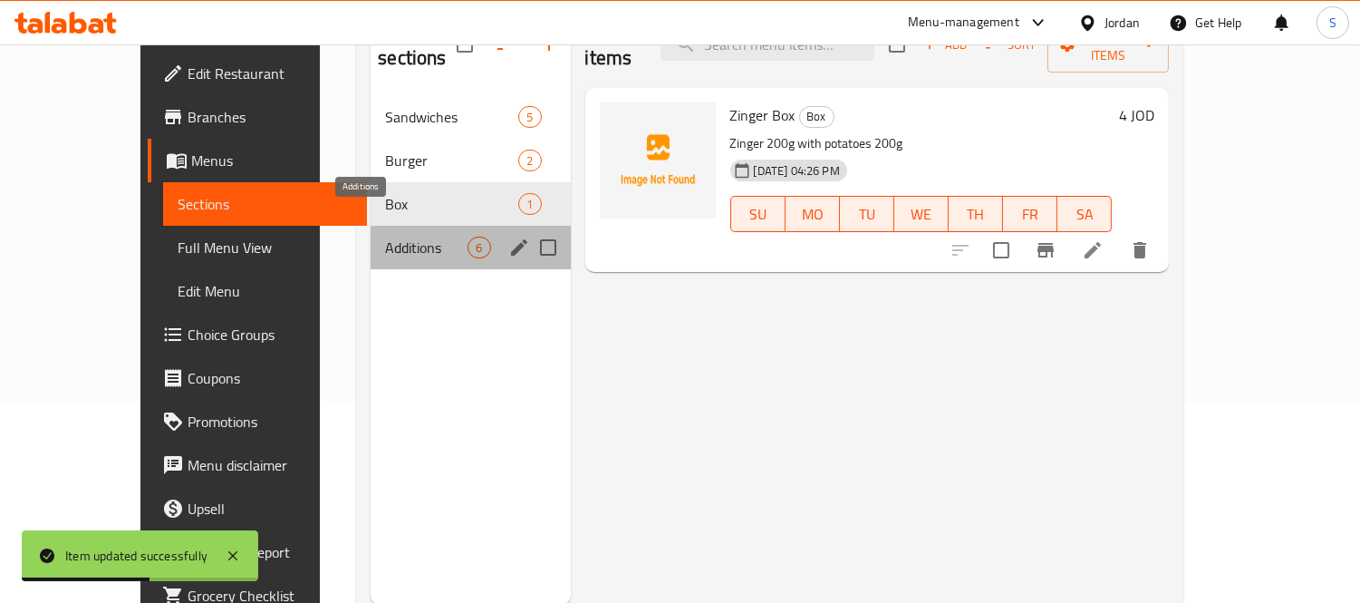
click at [385, 237] on span "Additions" at bounding box center [426, 248] width 82 height 22
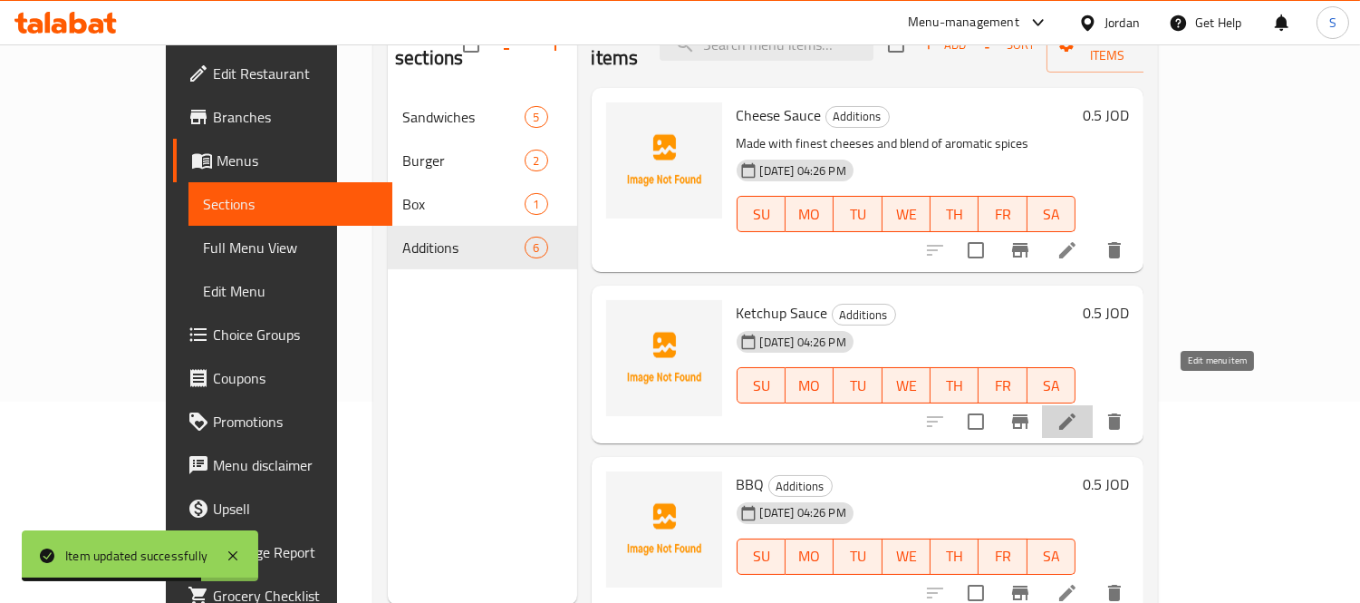
click at [1079, 411] on icon at bounding box center [1068, 422] width 22 height 22
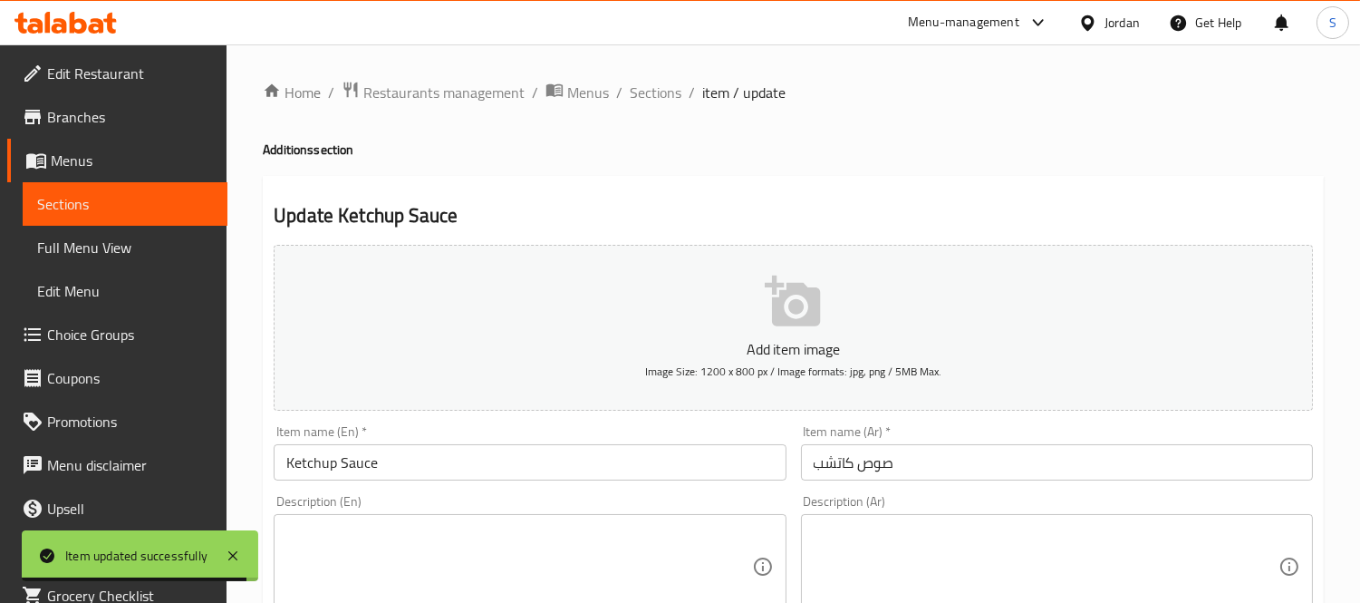
click at [510, 465] on input "Ketchup Sauce" at bounding box center [530, 462] width 512 height 36
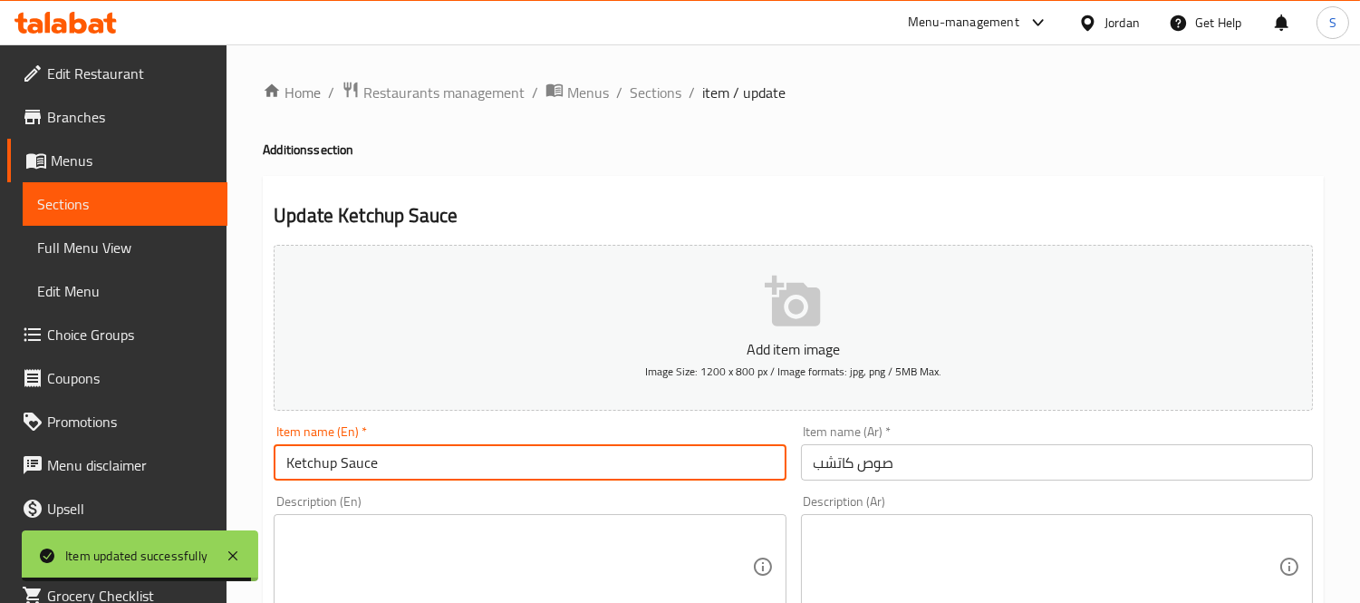
click at [510, 465] on input "Ketchup Sauce" at bounding box center [530, 462] width 512 height 36
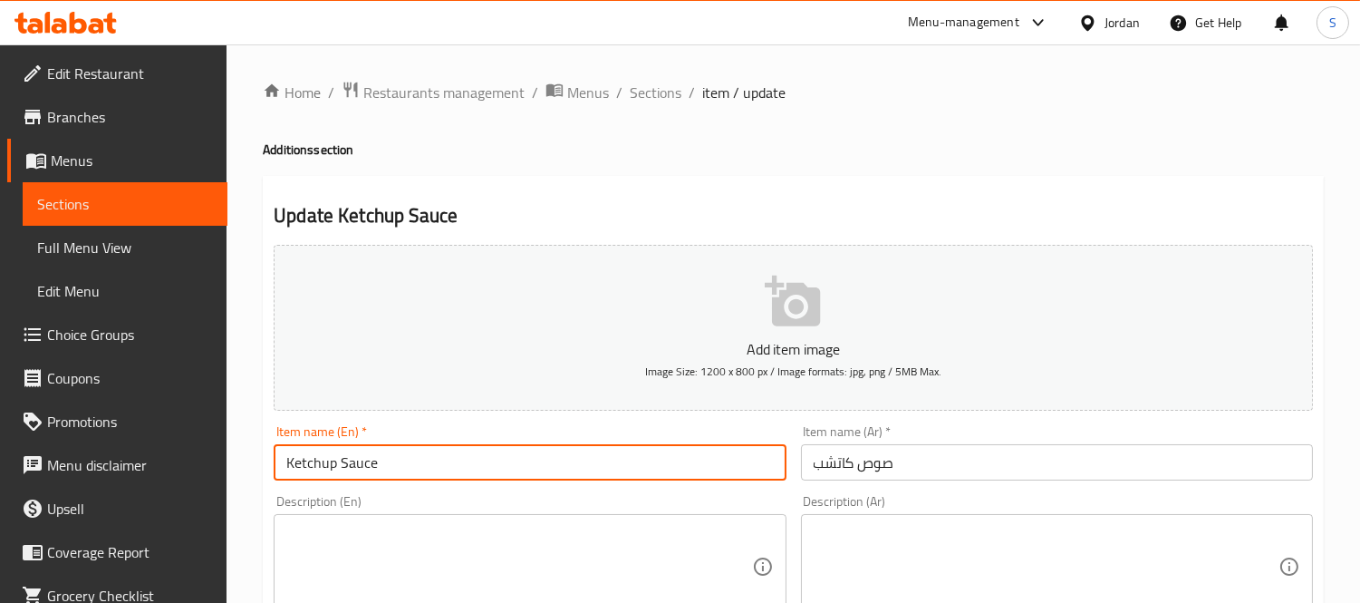
scroll to position [101, 0]
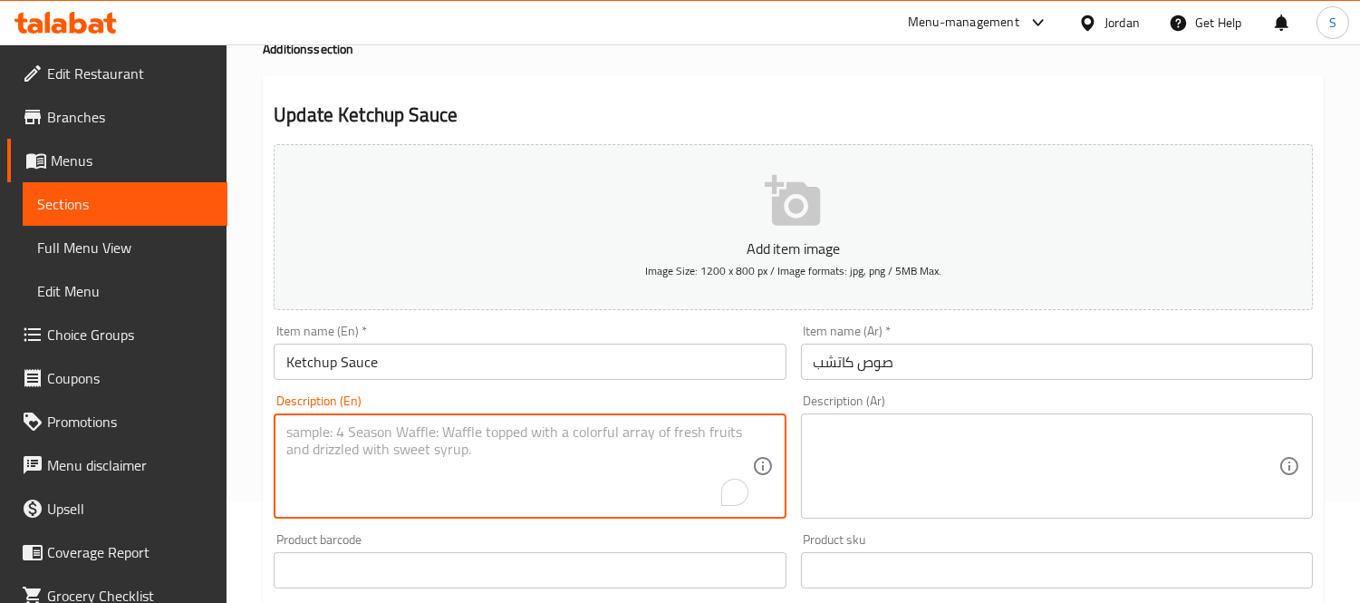
click at [630, 491] on textarea "To enrich screen reader interactions, please activate Accessibility in Grammarl…" at bounding box center [518, 466] width 465 height 86
paste textarea "Condiment sauce made with tomatoes, vinegar, and spices."
type textarea "Condiment sauce made with tomatoes, vinegar, and spices."
click at [910, 490] on textarea at bounding box center [1046, 466] width 465 height 86
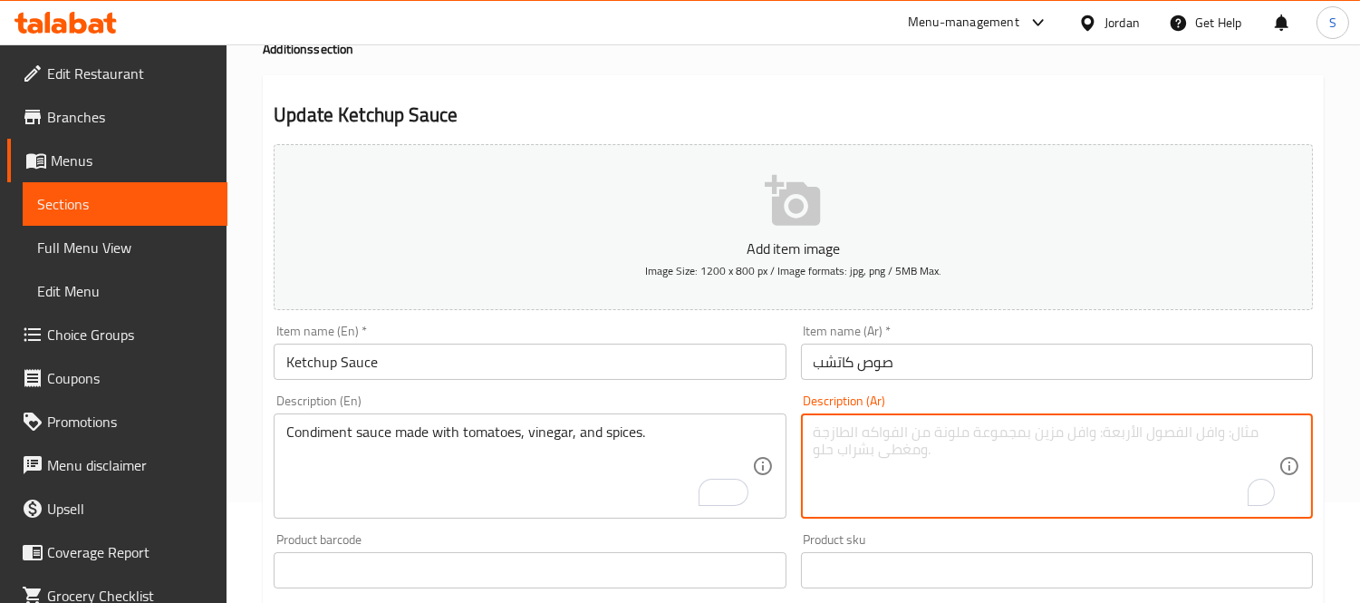
paste textarea "صلصة توابل مصنوعة من الطماطم، والخل، والتوابل."
type textarea "صلصة توابل مصنوعة من الطماطم، والخل، والتوابل."
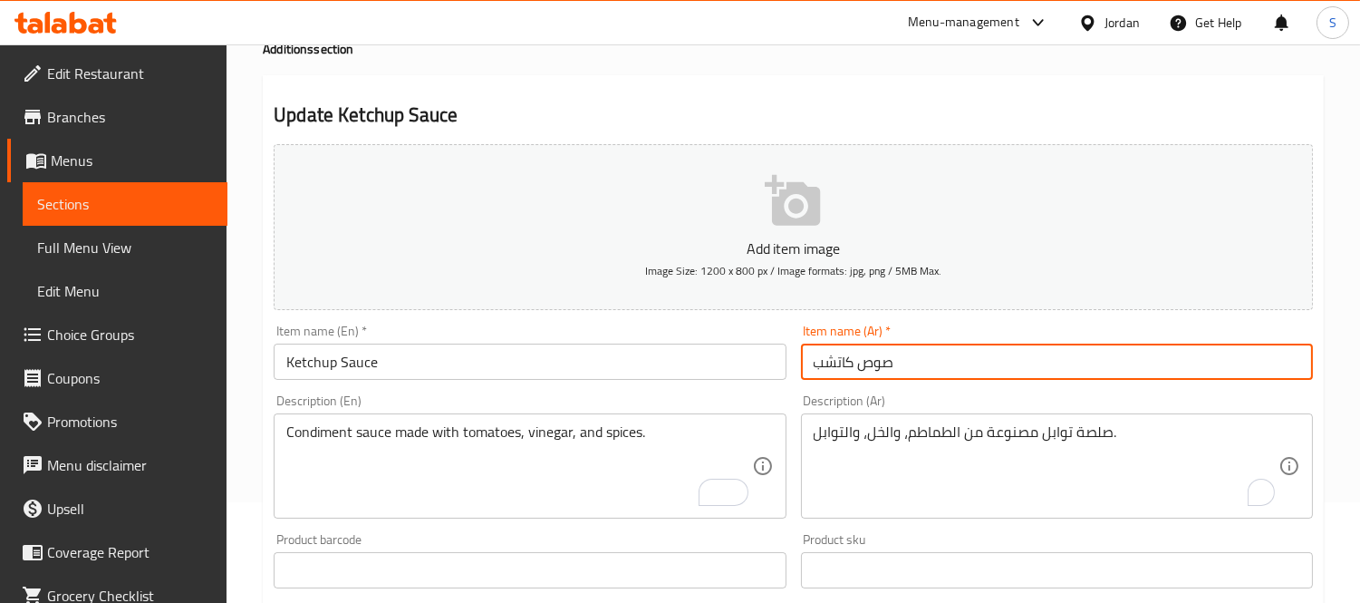
click at [949, 351] on input "صوص كاتشب" at bounding box center [1057, 361] width 512 height 36
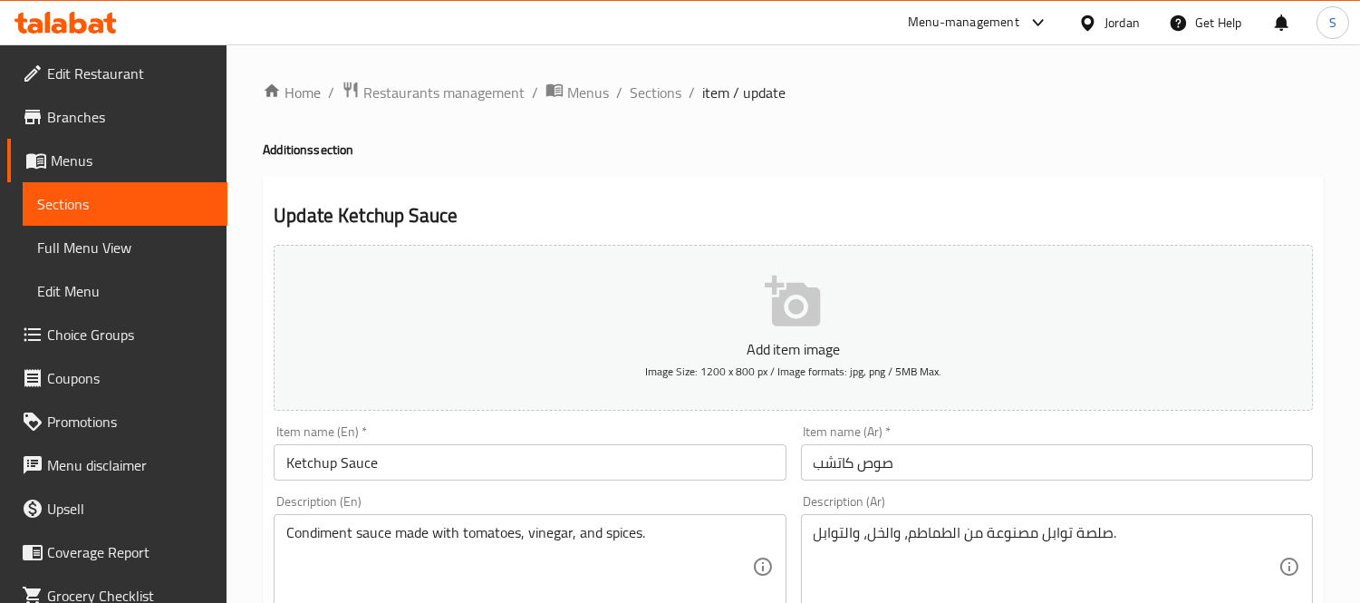
click at [95, 203] on span "Sections" at bounding box center [125, 204] width 176 height 22
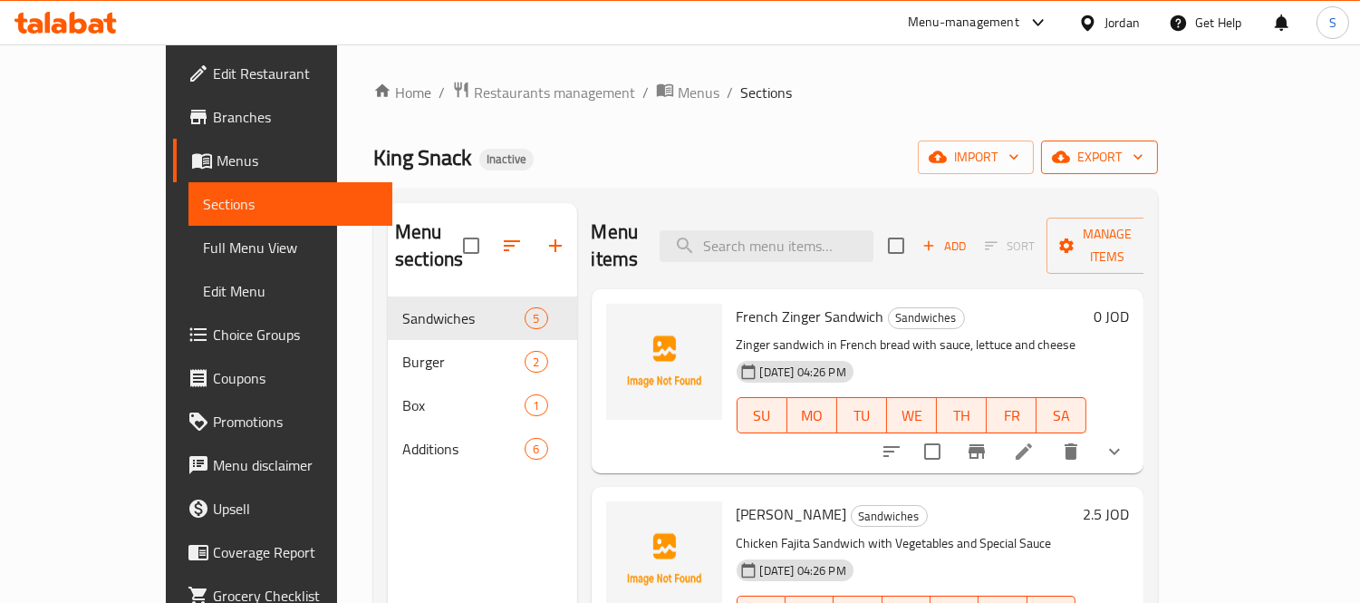
click at [1144, 158] on span "export" at bounding box center [1100, 157] width 88 height 23
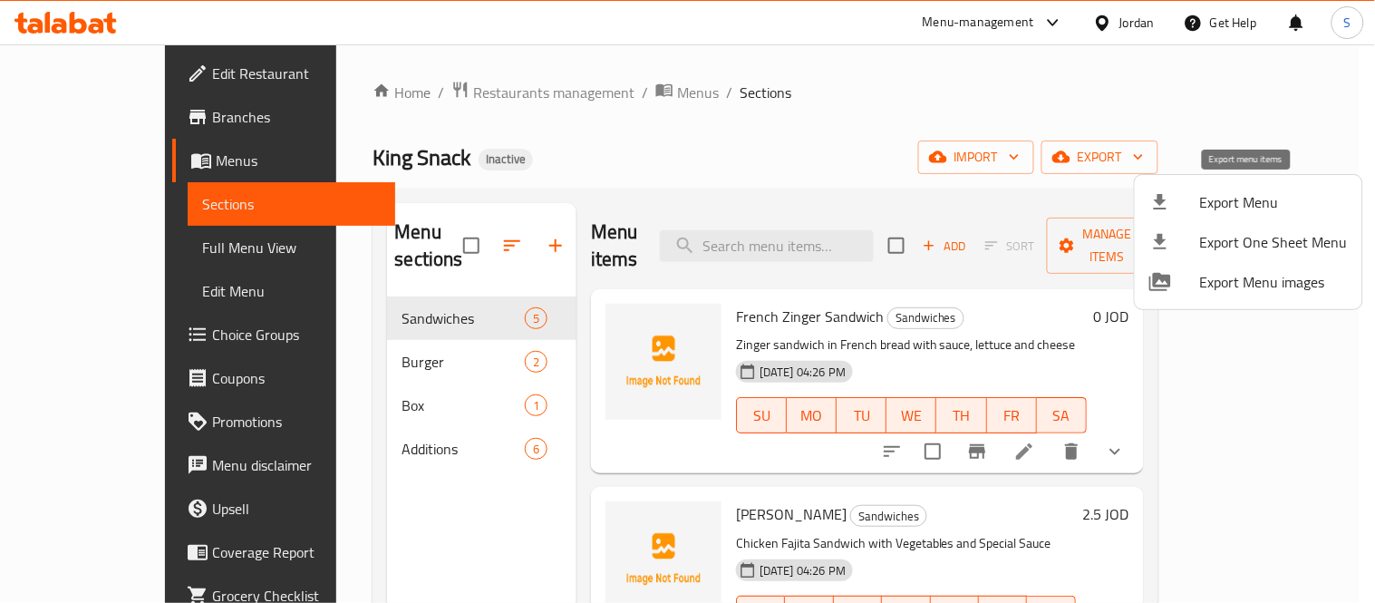
click at [1246, 191] on span "Export Menu" at bounding box center [1274, 202] width 148 height 22
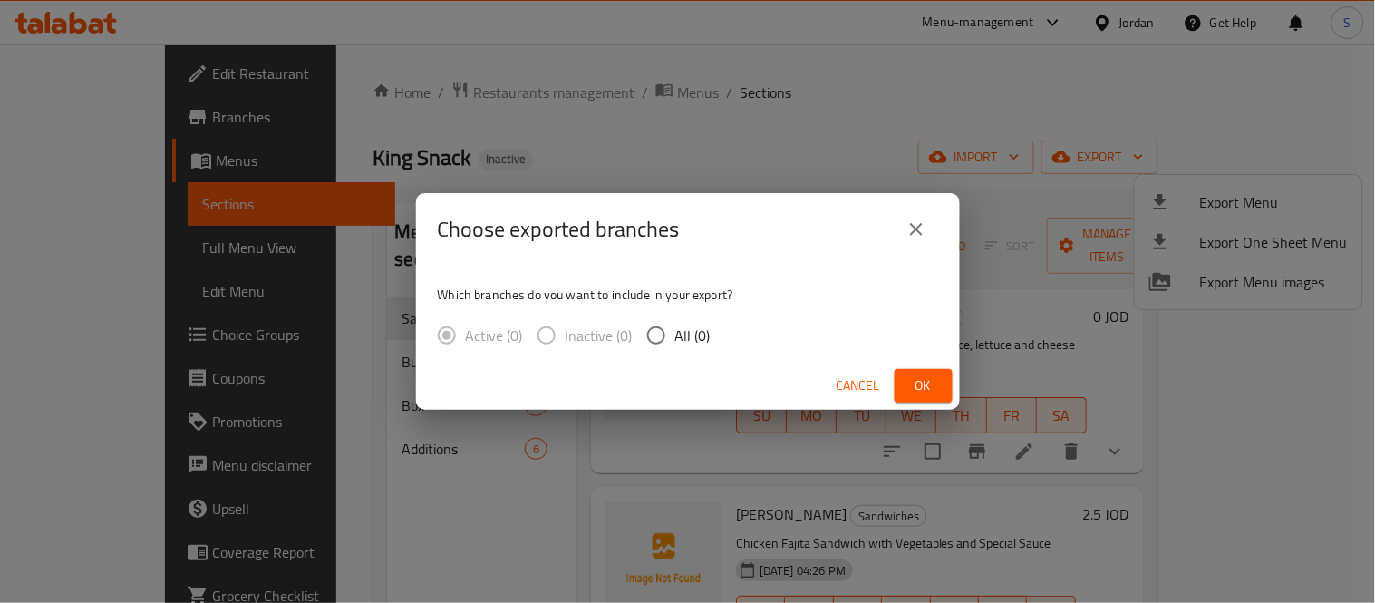
click at [686, 337] on span "All (0)" at bounding box center [692, 335] width 35 height 22
click at [675, 337] on input "All (0)" at bounding box center [656, 335] width 38 height 38
radio input "true"
click at [939, 391] on button "Ok" at bounding box center [924, 386] width 58 height 34
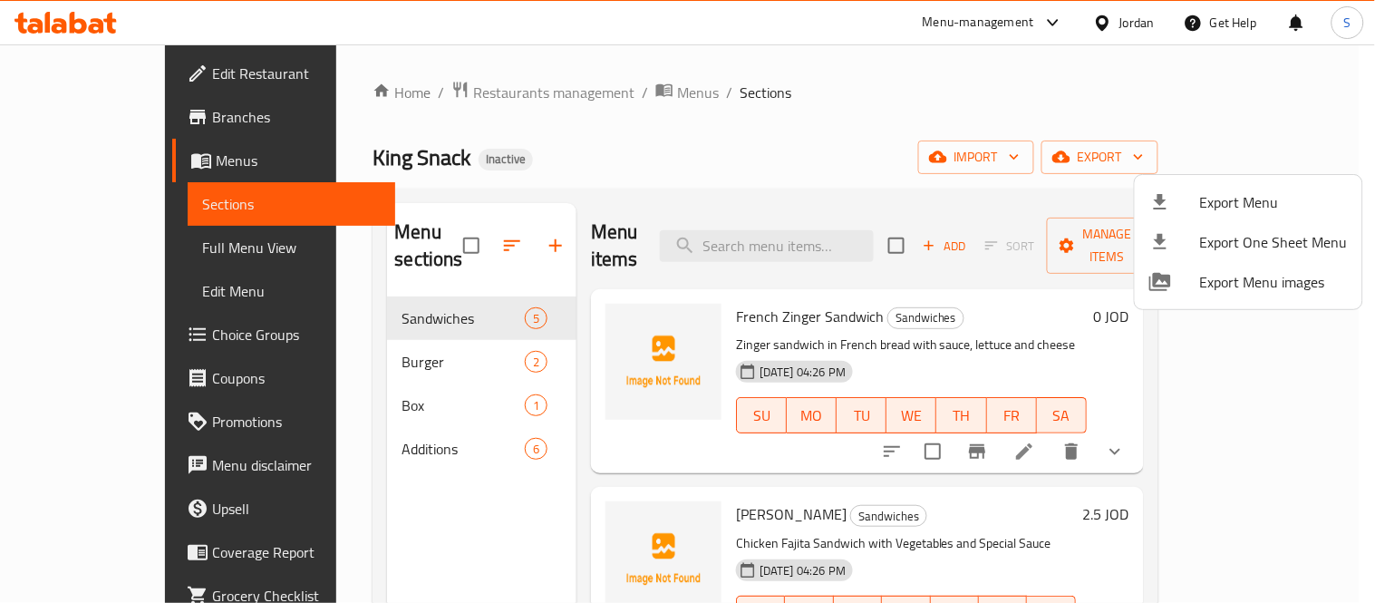
click at [329, 433] on div "Export Menu Export One Sheet Menu Export Menu images" at bounding box center [687, 301] width 1375 height 603
click at [340, 428] on div at bounding box center [687, 301] width 1375 height 603
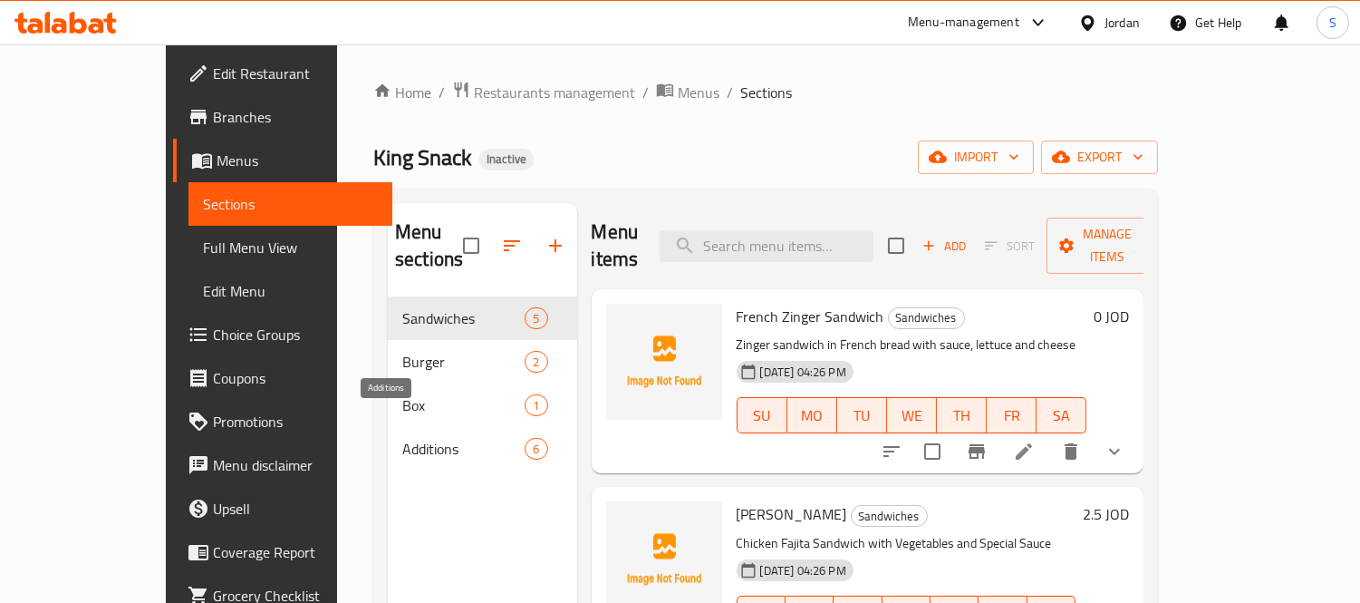
drag, startPoint x: 349, startPoint y: 422, endPoint x: 731, endPoint y: 15, distance: 559.1
click at [402, 438] on span "Additions" at bounding box center [463, 449] width 122 height 22
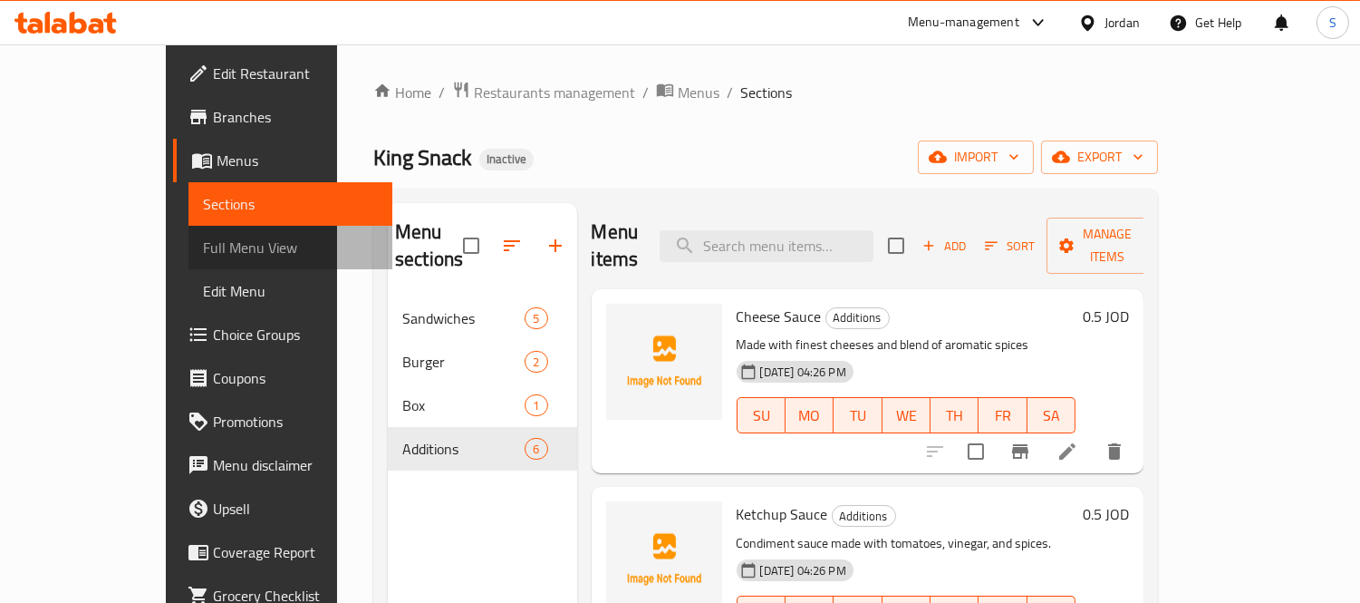
click at [203, 242] on span "Full Menu View" at bounding box center [291, 248] width 176 height 22
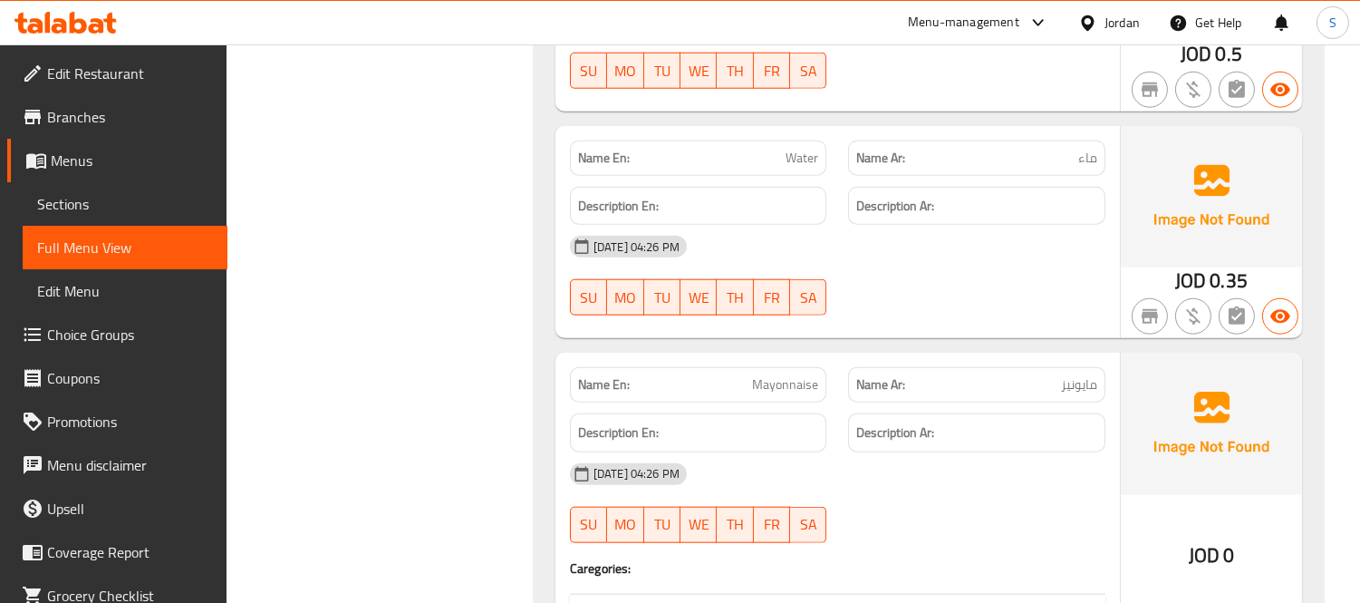
scroll to position [3639, 0]
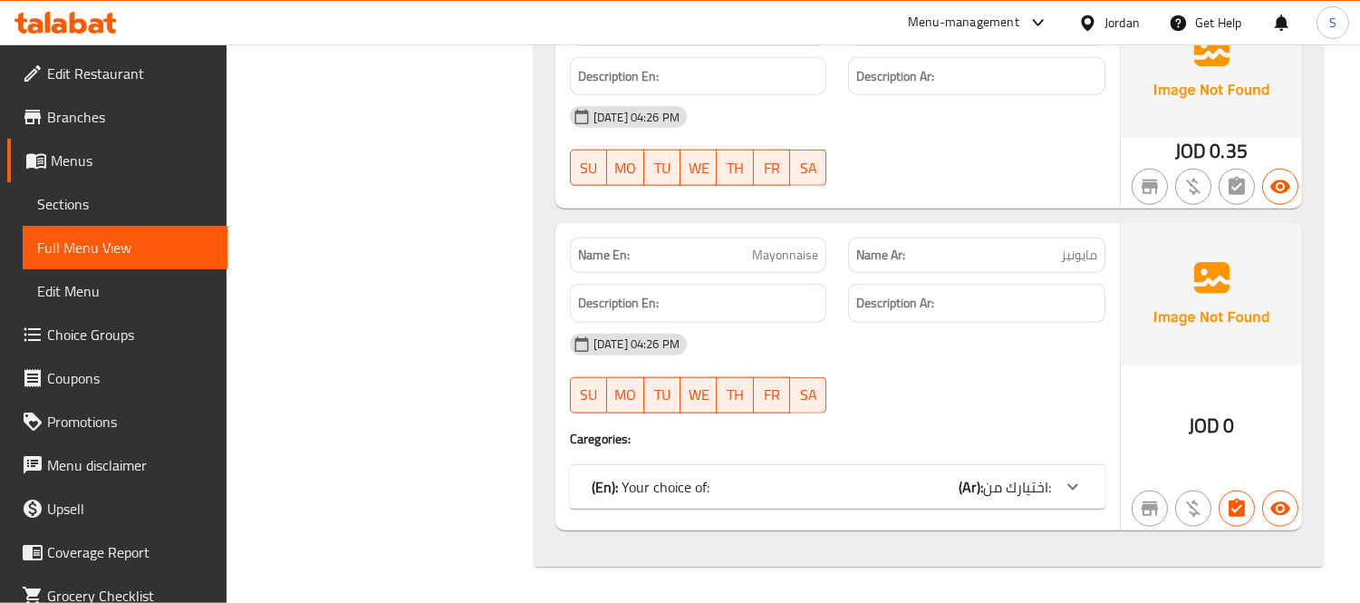
click at [848, 480] on div "(En): Your choice of: (Ar): اختيارك من:" at bounding box center [821, 487] width 459 height 22
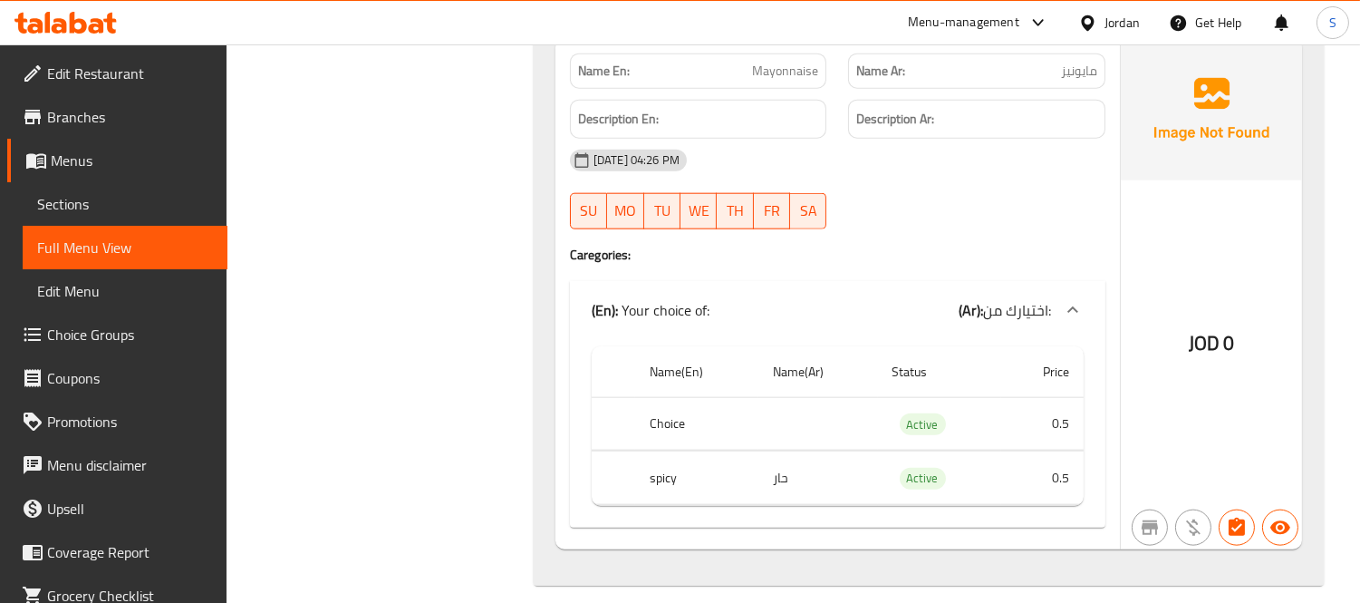
scroll to position [3840, 0]
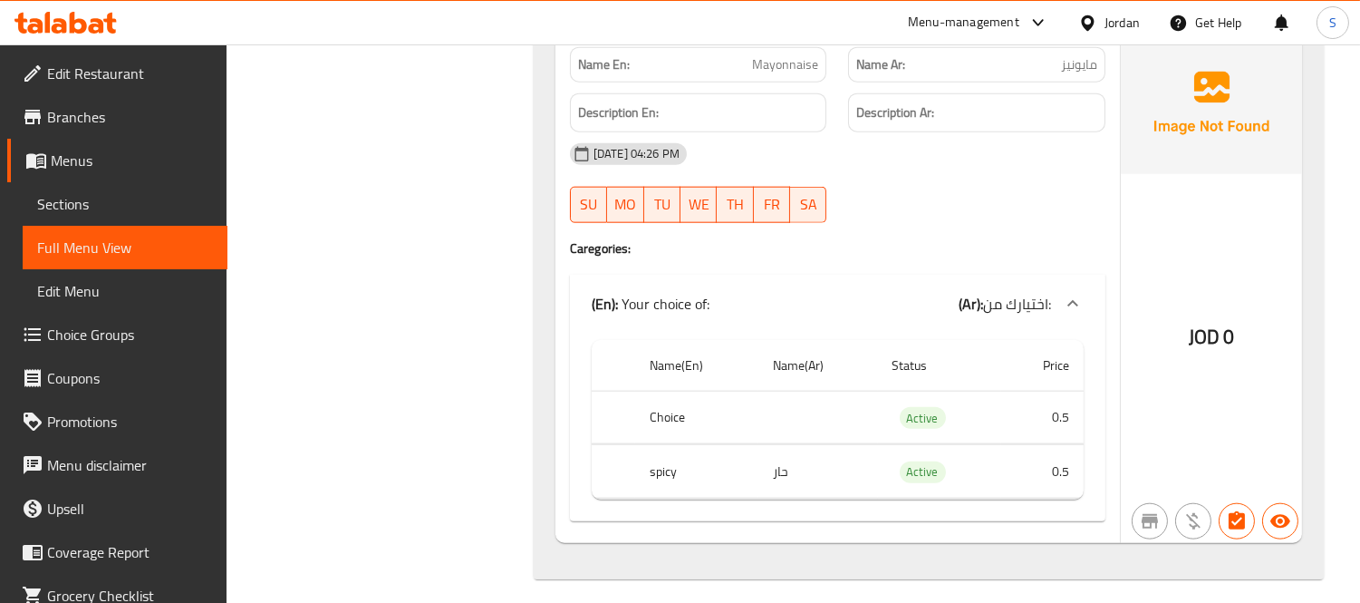
click at [141, 207] on span "Sections" at bounding box center [125, 204] width 176 height 22
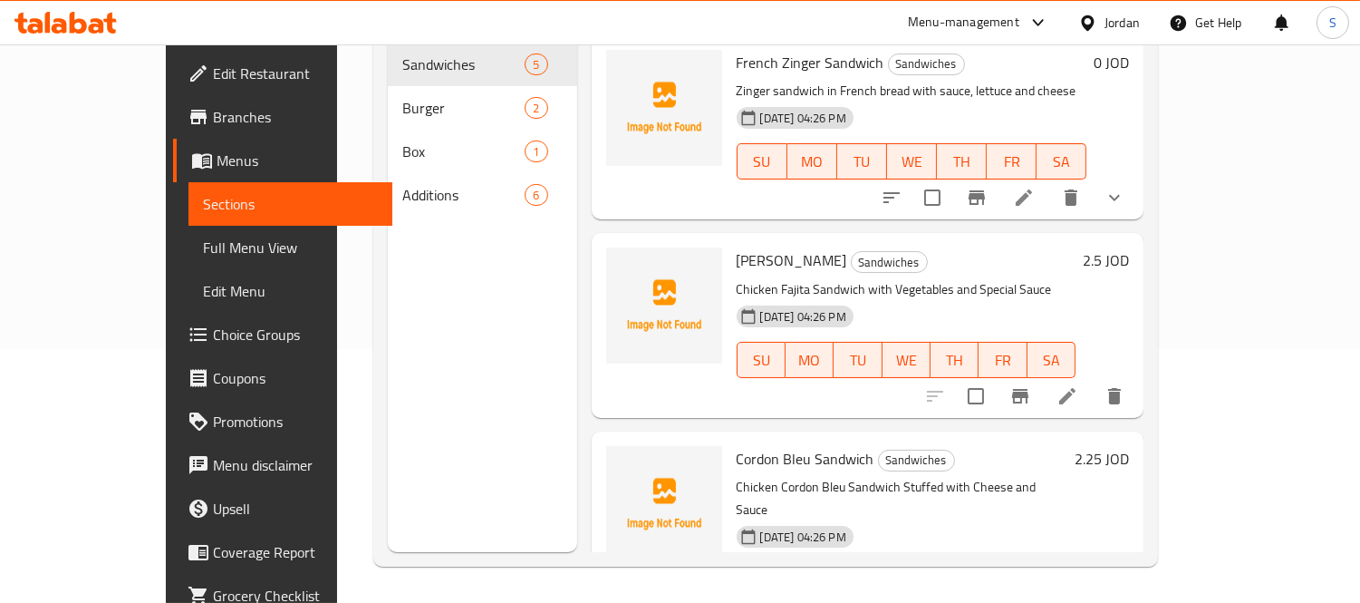
scroll to position [254, 0]
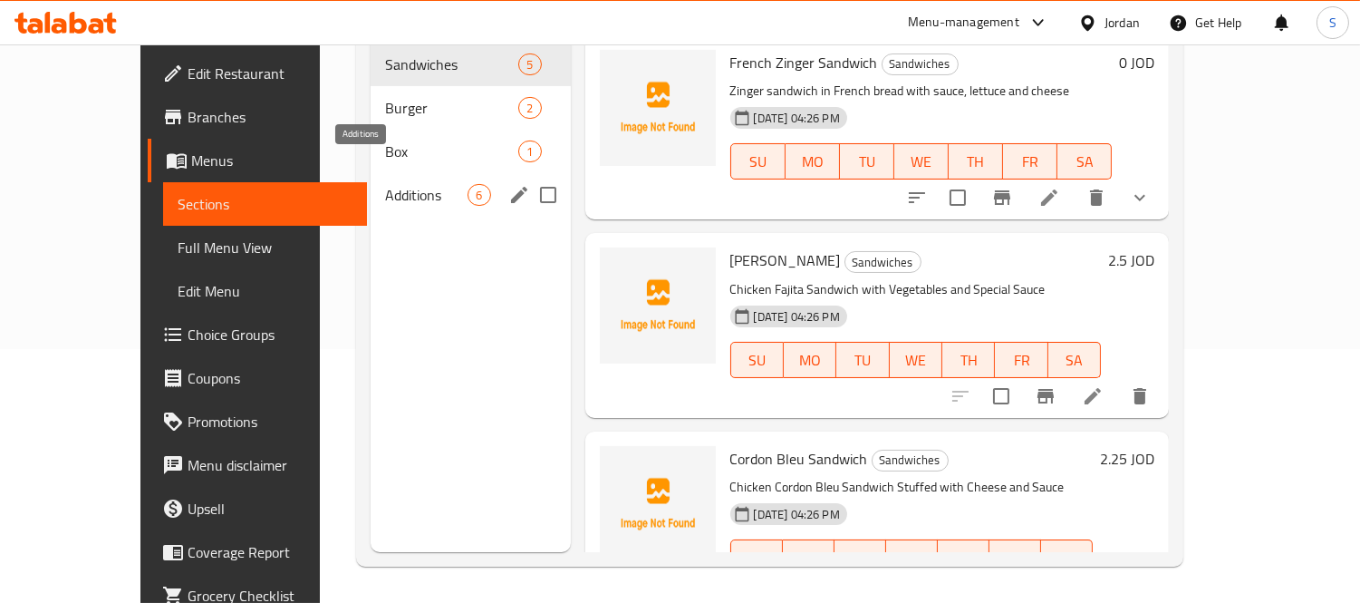
click at [385, 184] on span "Additions" at bounding box center [426, 195] width 82 height 22
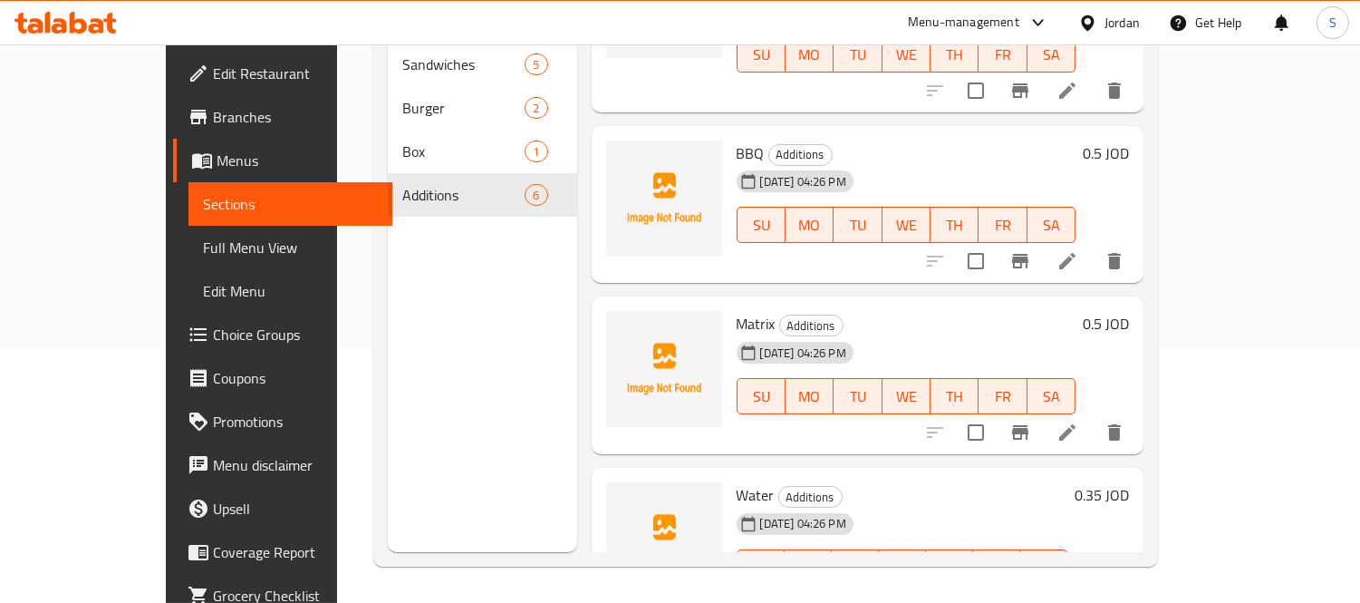
scroll to position [521, 0]
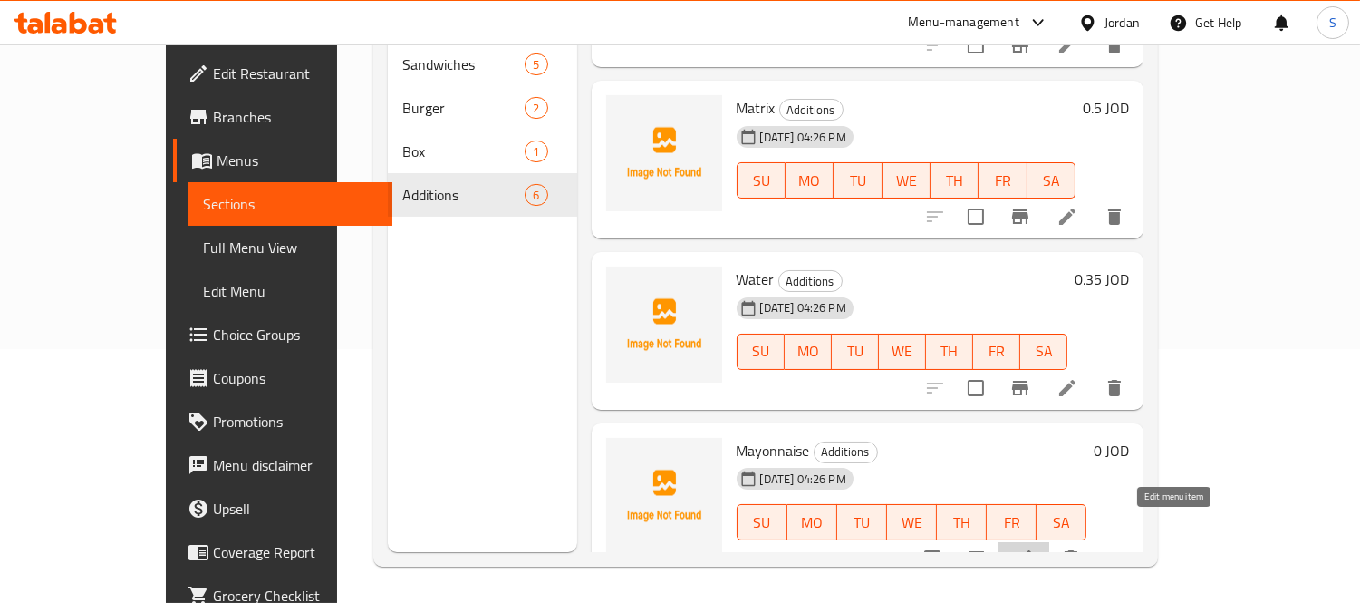
click at [1035, 547] on icon at bounding box center [1024, 558] width 22 height 22
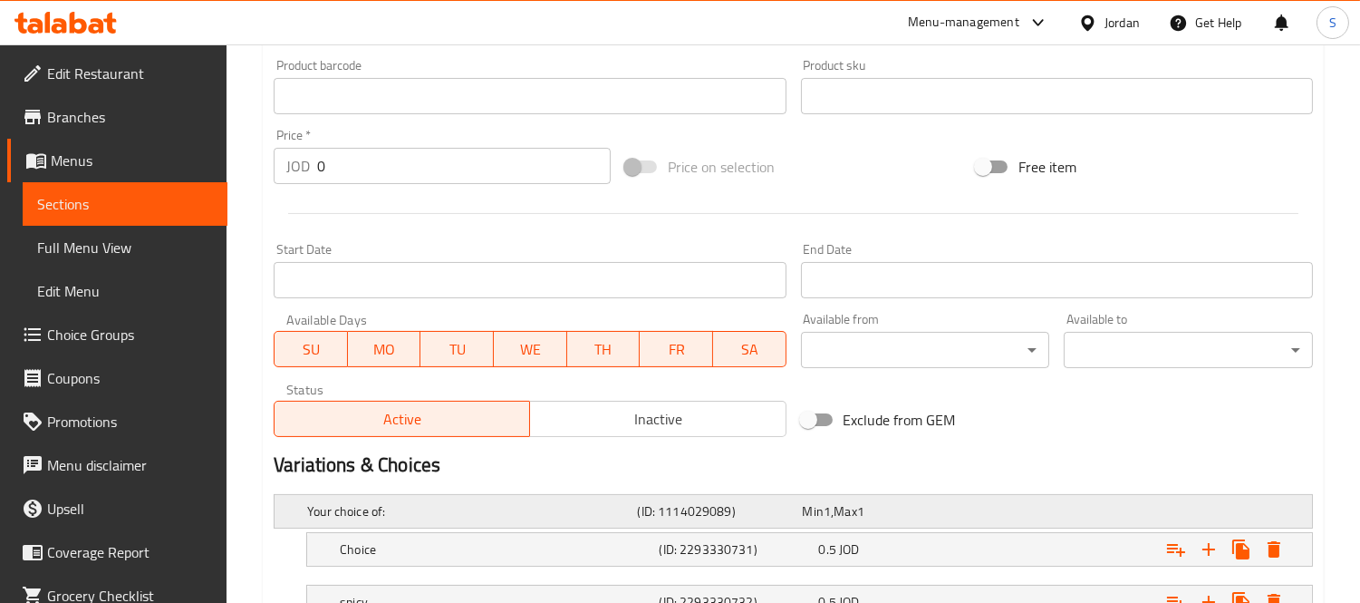
scroll to position [718, 0]
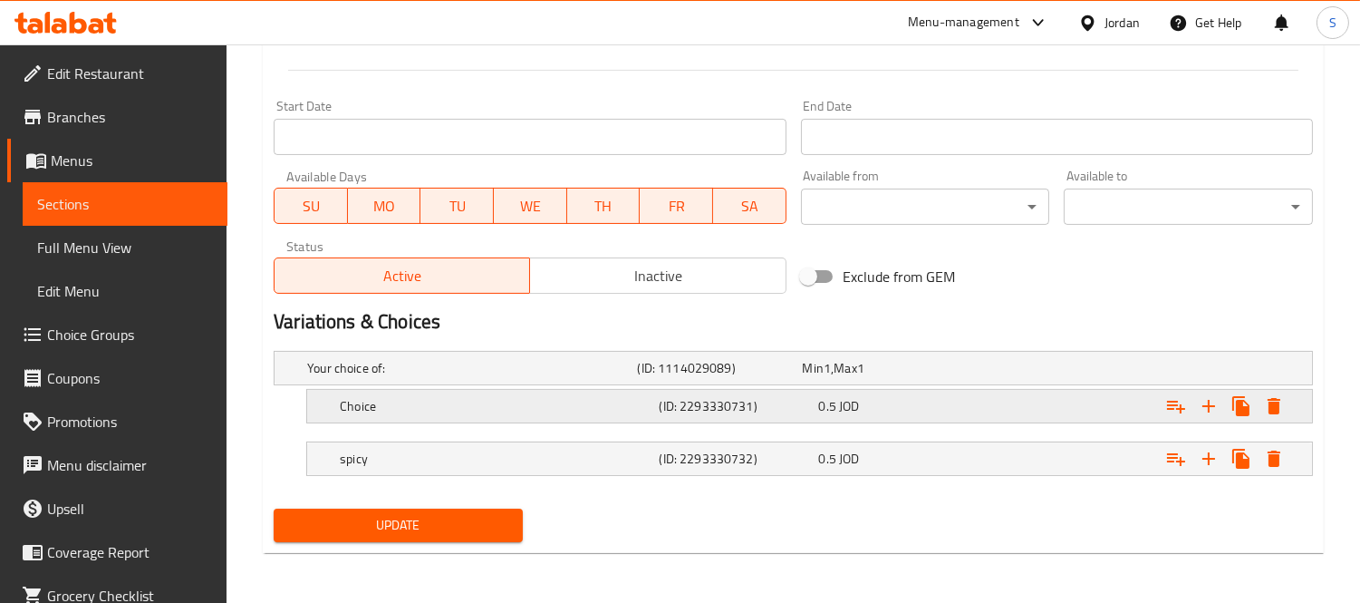
click at [477, 406] on h5 "Choice" at bounding box center [496, 406] width 312 height 18
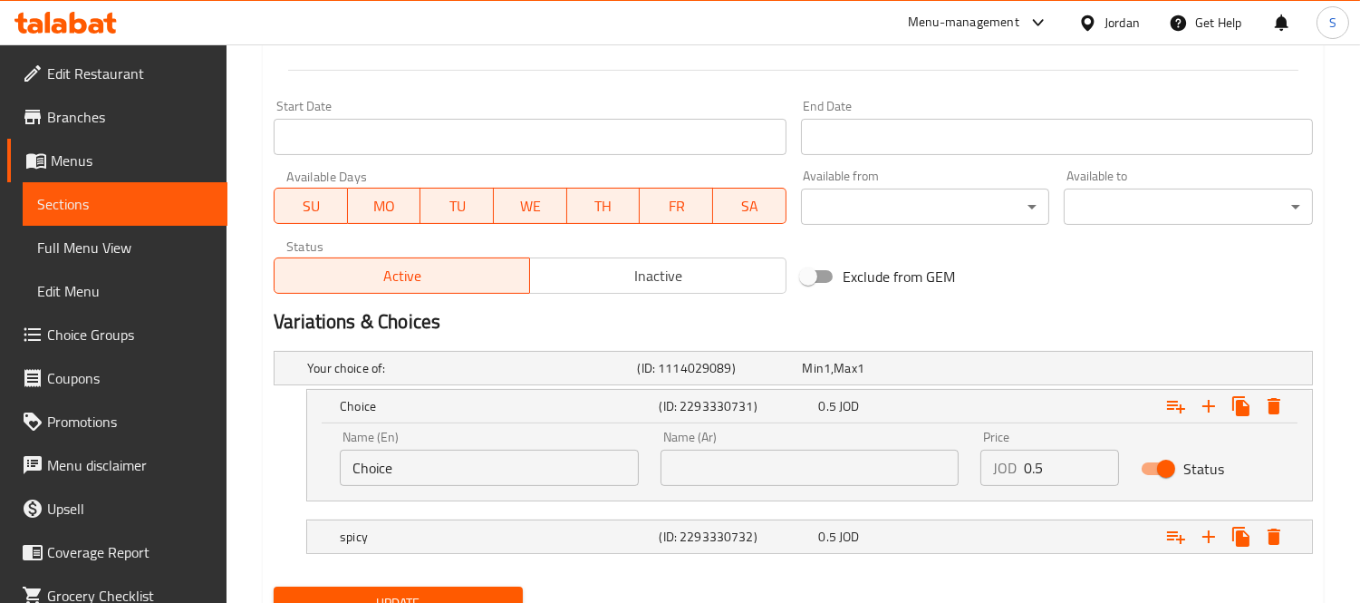
click at [750, 463] on input "text" at bounding box center [810, 468] width 299 height 36
drag, startPoint x: 1349, startPoint y: 432, endPoint x: 1290, endPoint y: 447, distance: 60.7
click at [1349, 432] on div "Home / Restaurants management / Menus / Sections / item / update Additions sect…" at bounding box center [794, 4] width 1134 height 1355
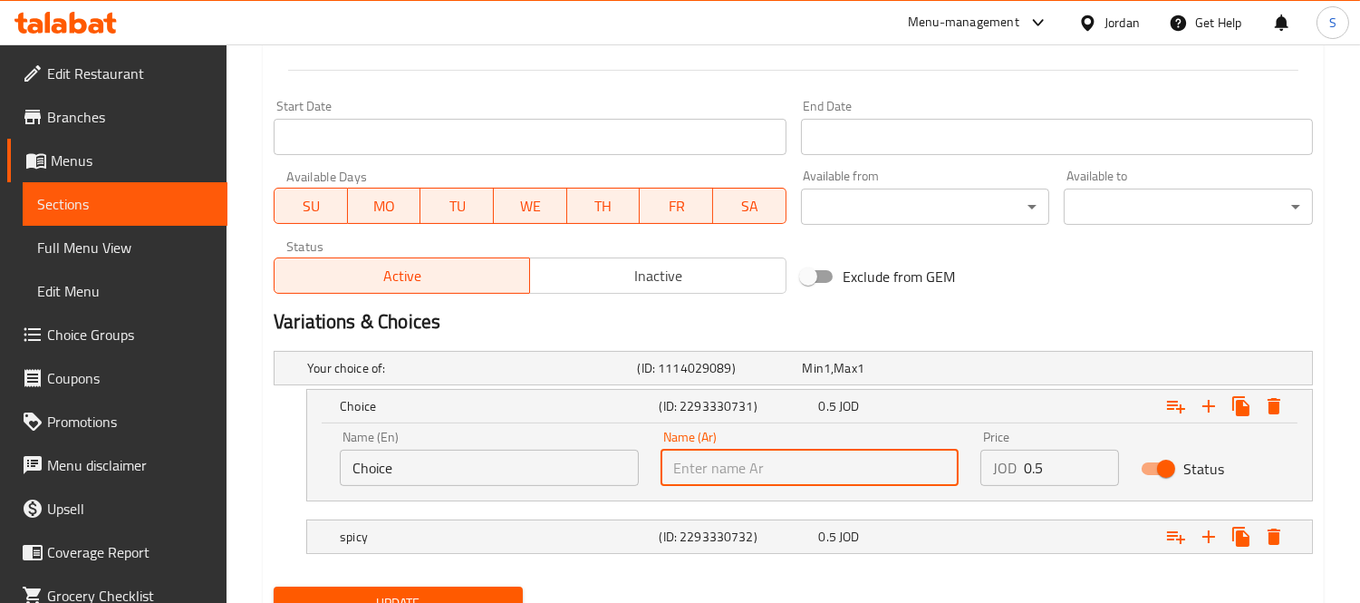
click at [846, 472] on input "text" at bounding box center [810, 468] width 299 height 36
paste input "عادي"
type input "عادي"
click at [500, 477] on input "Choice" at bounding box center [489, 468] width 299 height 36
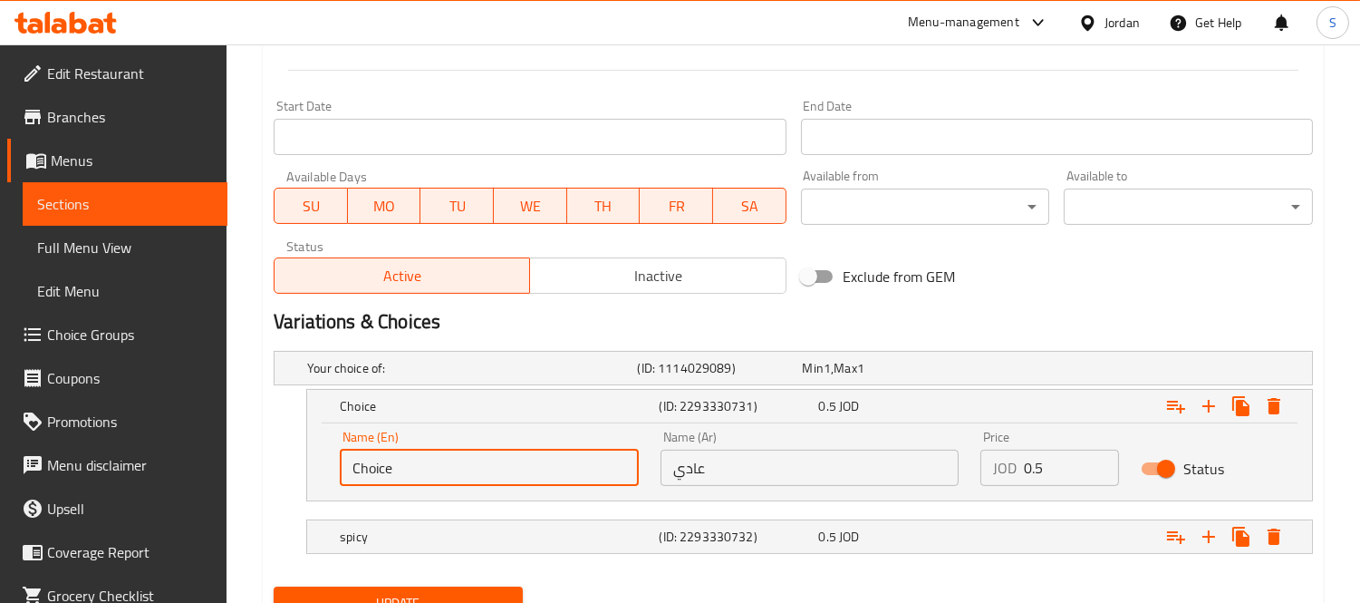
click at [500, 477] on input "Choice" at bounding box center [489, 468] width 299 height 36
type input "ى"
click at [497, 472] on input "text" at bounding box center [489, 468] width 299 height 36
type input "normal"
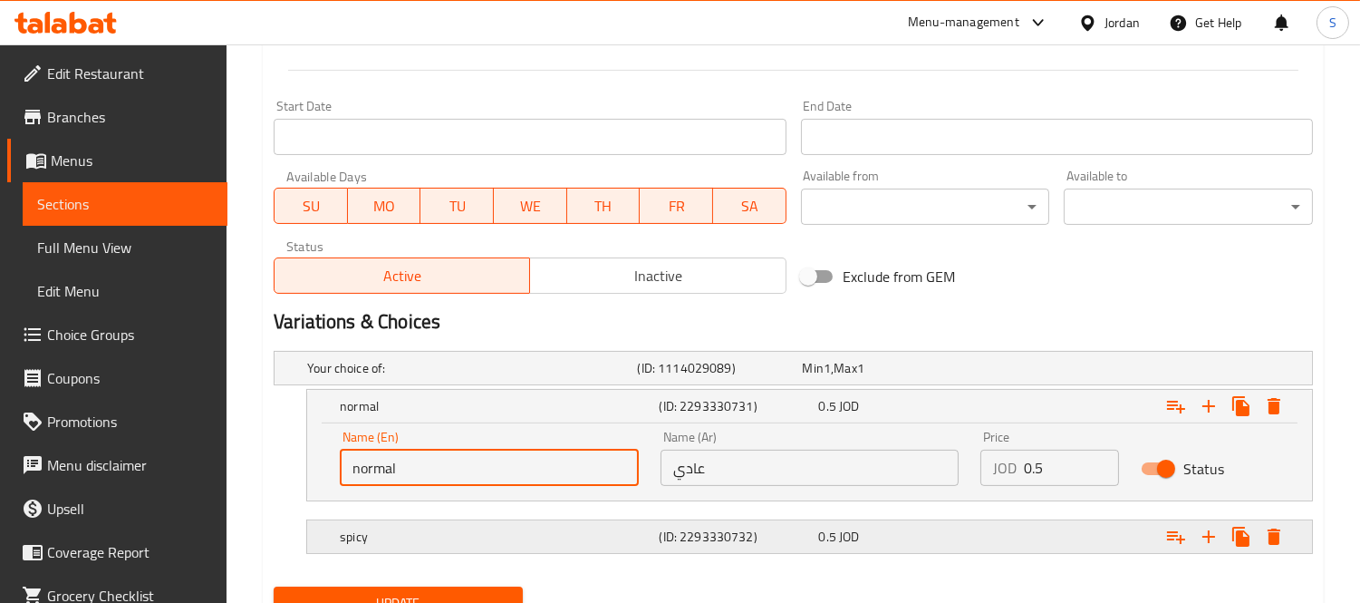
click at [723, 541] on h5 "(ID: 2293330732)" at bounding box center [735, 536] width 152 height 18
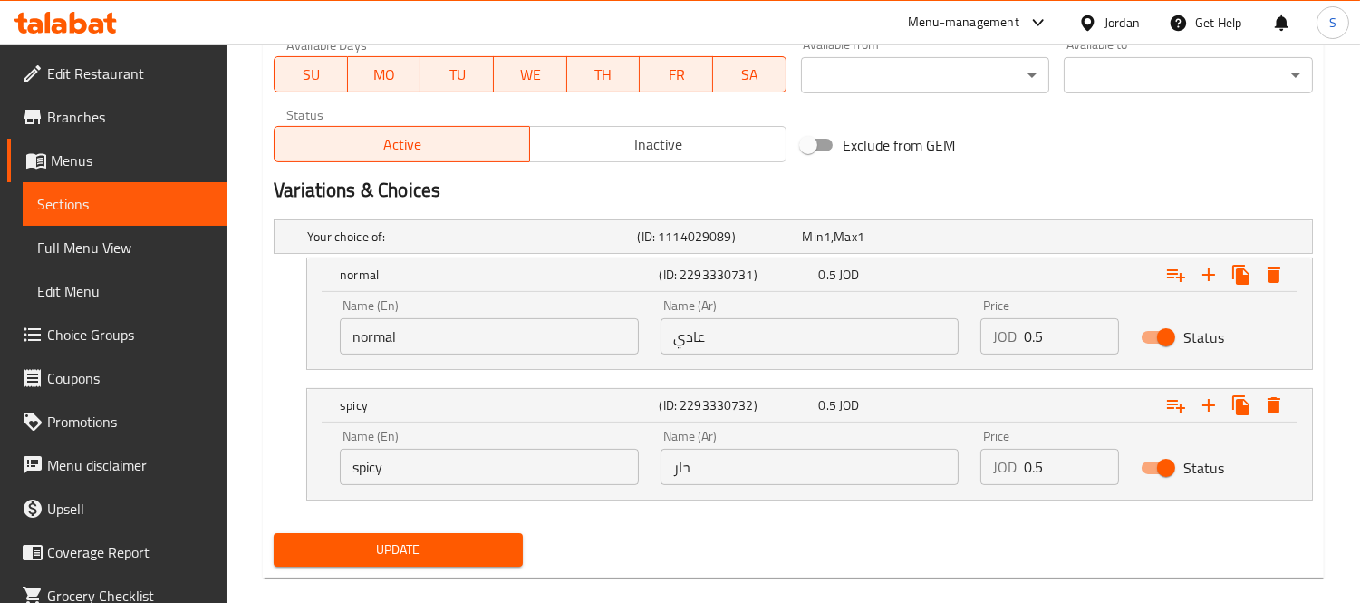
scroll to position [874, 0]
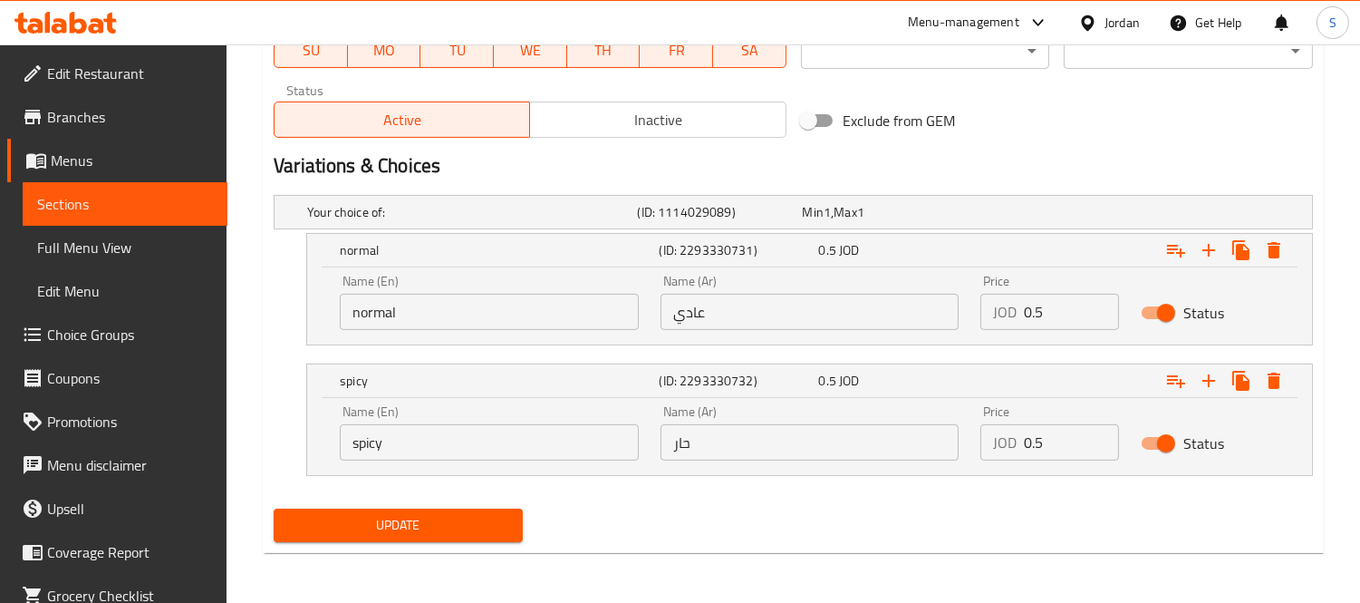
click at [391, 520] on span "Update" at bounding box center [398, 525] width 220 height 23
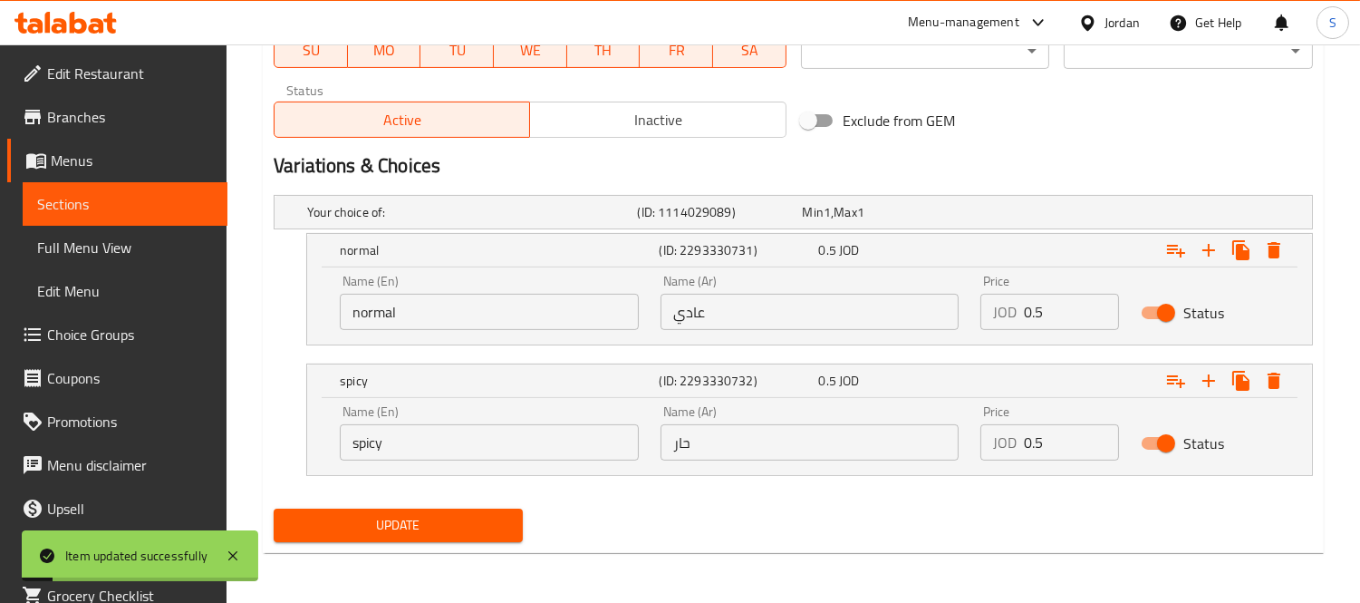
click at [110, 198] on span "Sections" at bounding box center [125, 204] width 176 height 22
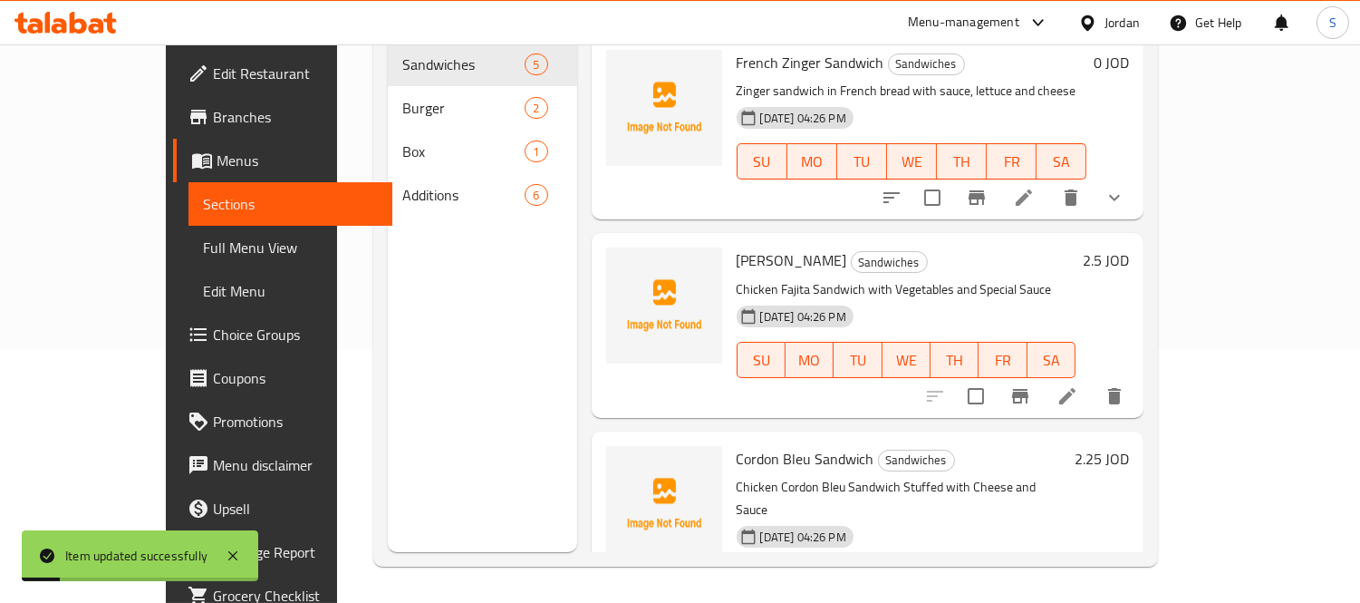
scroll to position [254, 0]
click at [203, 247] on span "Full Menu View" at bounding box center [291, 248] width 176 height 22
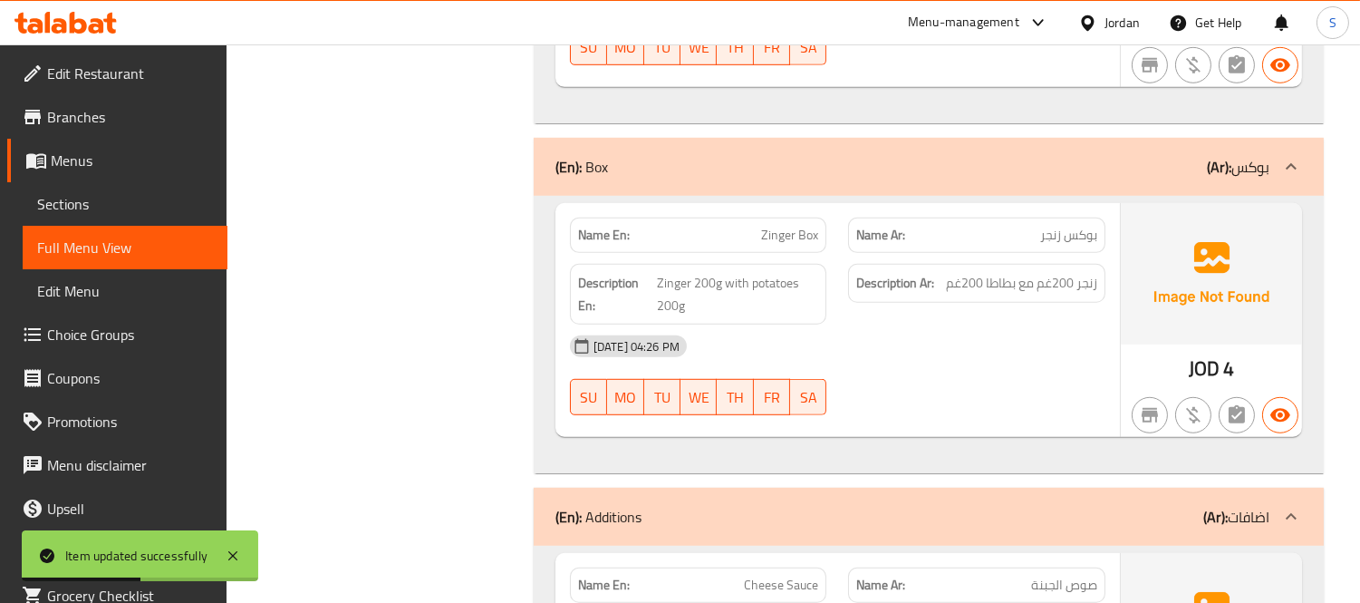
scroll to position [3652, 0]
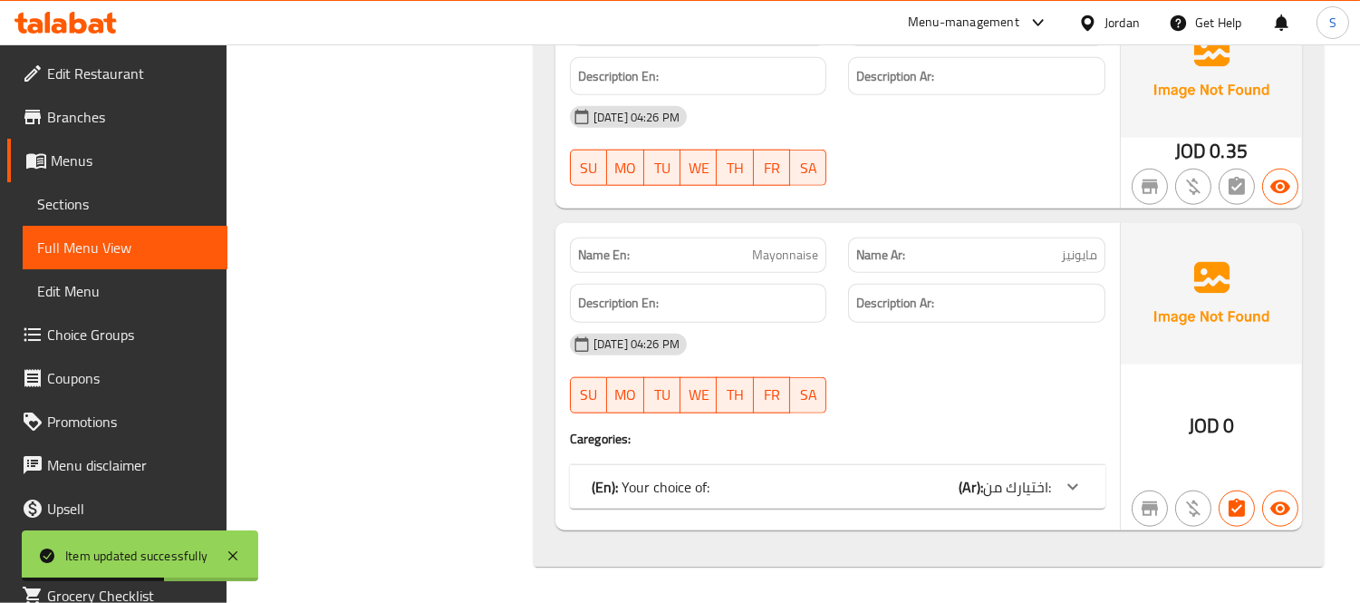
click at [982, 469] on div "(En): Your choice of: (Ar): اختيارك من:" at bounding box center [838, 487] width 536 height 44
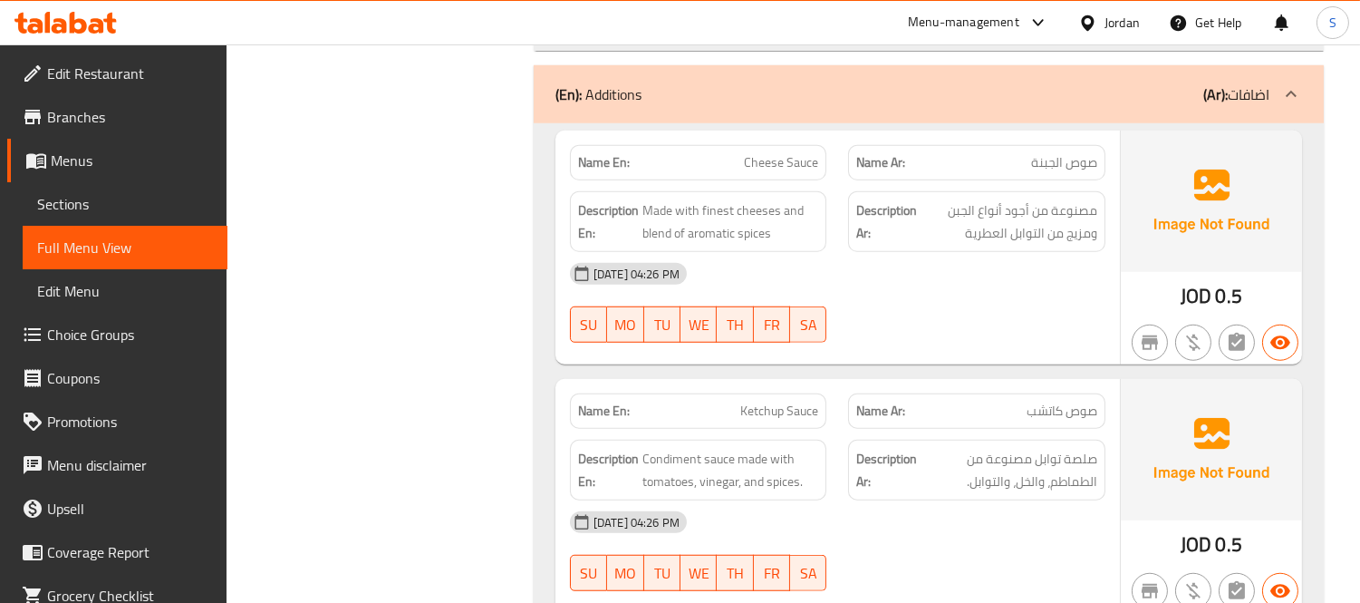
scroll to position [2544, 0]
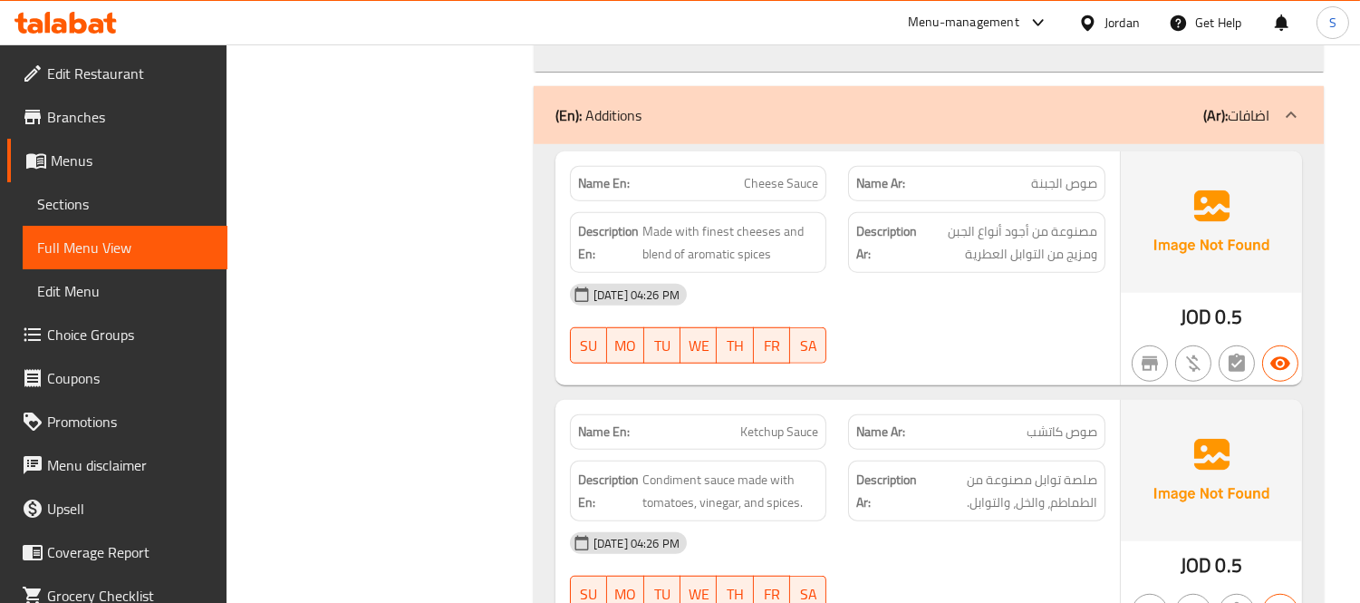
click at [771, 179] on span "Cheese Sauce" at bounding box center [781, 183] width 74 height 19
copy span "Cheese Sauce"
click at [790, 446] on div "Name En: Ketchup Sauce" at bounding box center [698, 431] width 257 height 35
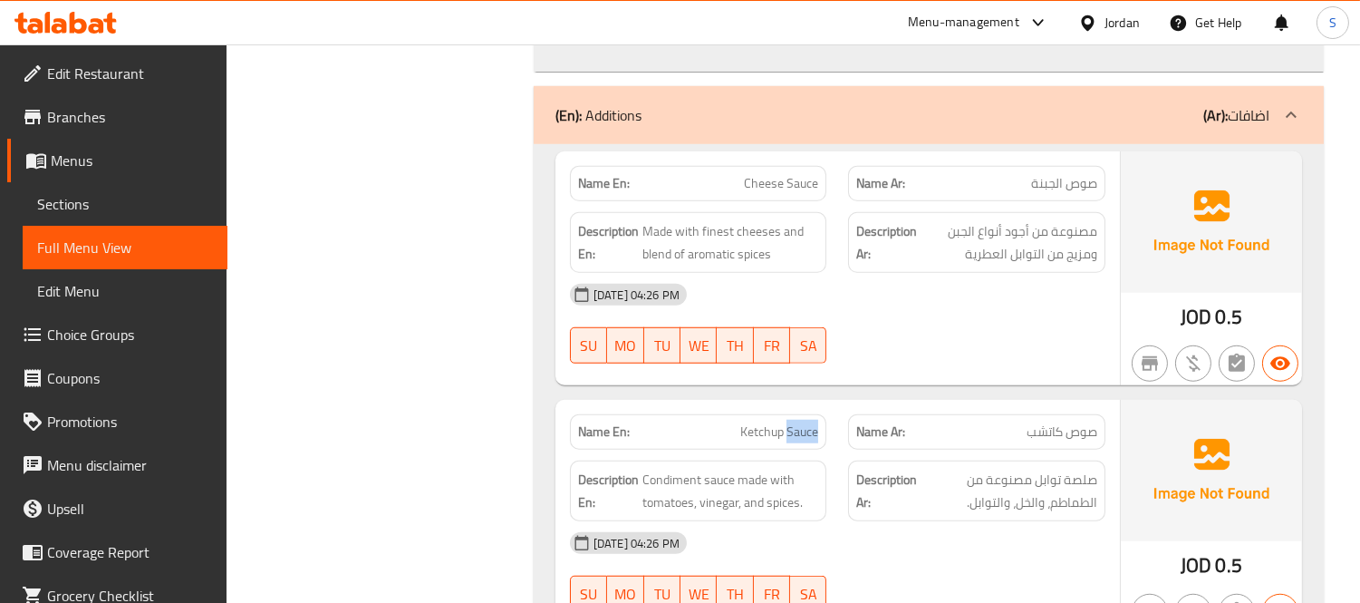
click at [790, 446] on div "Name En: Ketchup Sauce" at bounding box center [698, 431] width 257 height 35
copy span "Ketchup Sauce"
click at [885, 305] on div "14-09-2025 04:26 PM" at bounding box center [837, 295] width 557 height 44
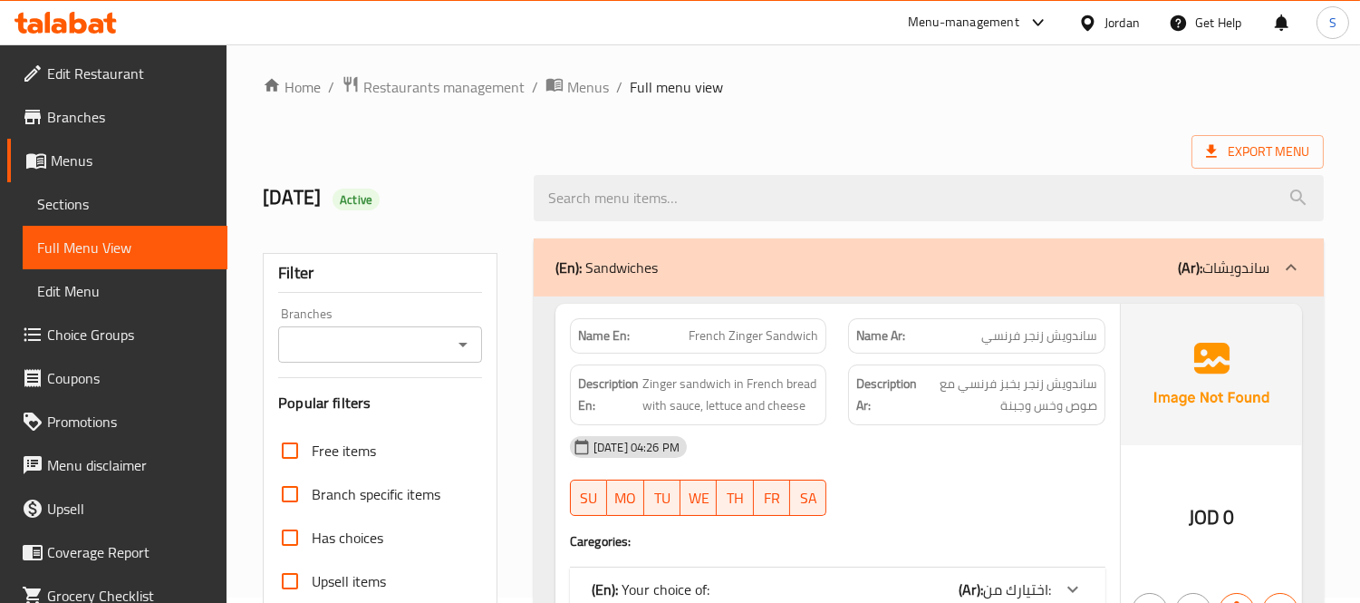
scroll to position [0, 0]
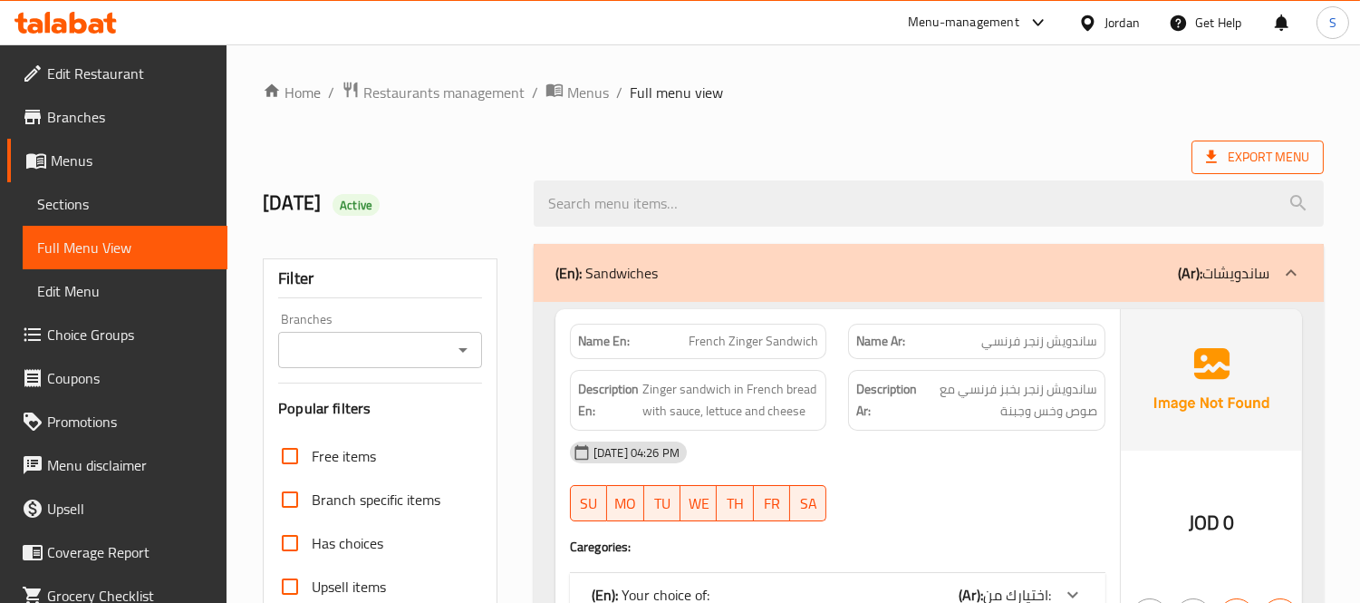
click at [1288, 160] on span "Export Menu" at bounding box center [1257, 157] width 103 height 23
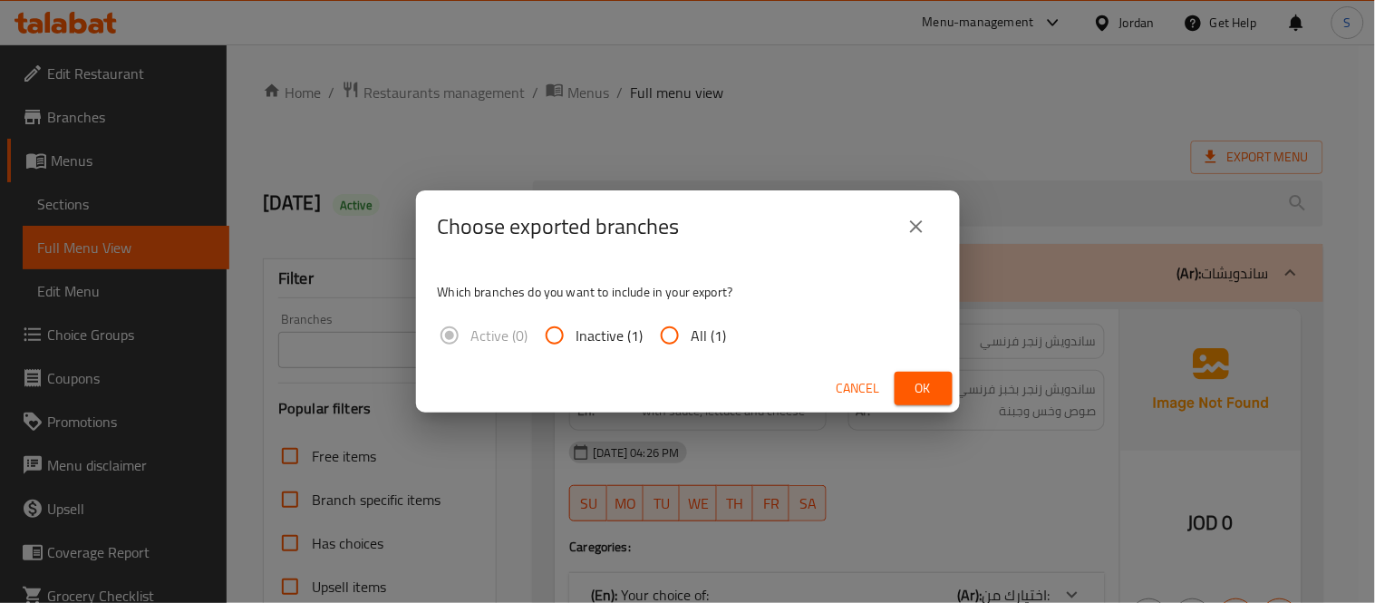
click at [701, 337] on span "All (1)" at bounding box center [709, 335] width 35 height 22
click at [692, 337] on input "All (1)" at bounding box center [670, 336] width 44 height 44
radio input "true"
click at [906, 382] on button "Ok" at bounding box center [924, 389] width 58 height 34
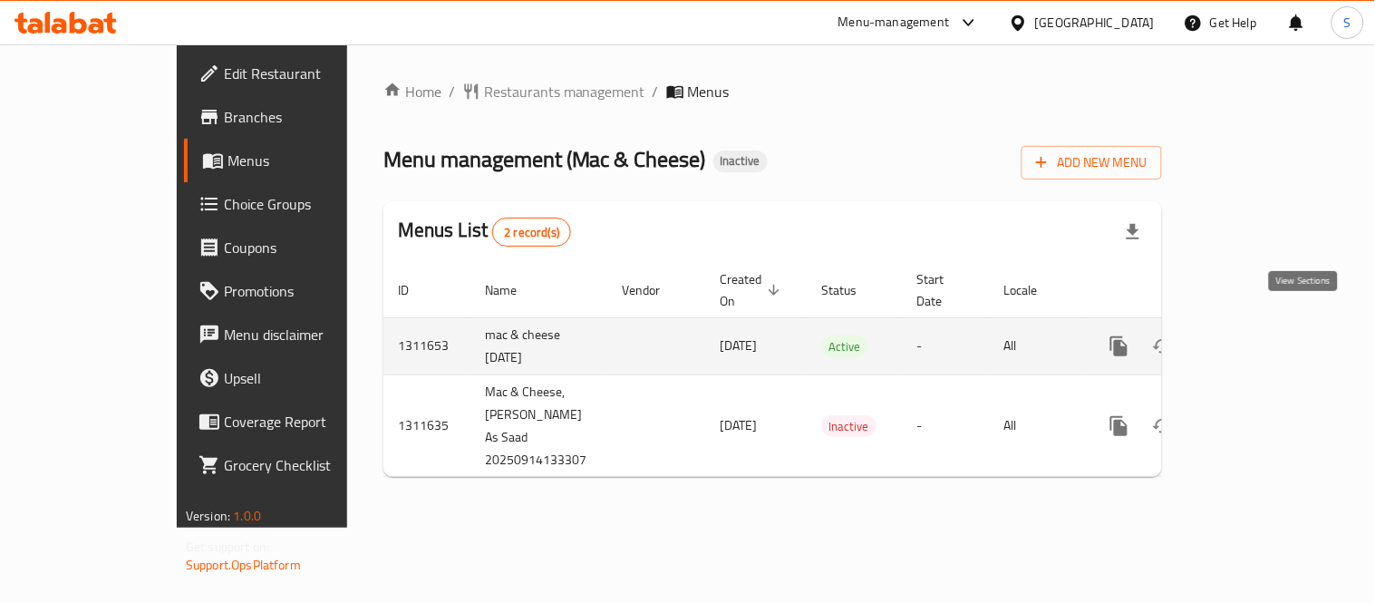
click at [1272, 324] on link "enhanced table" at bounding box center [1250, 346] width 44 height 44
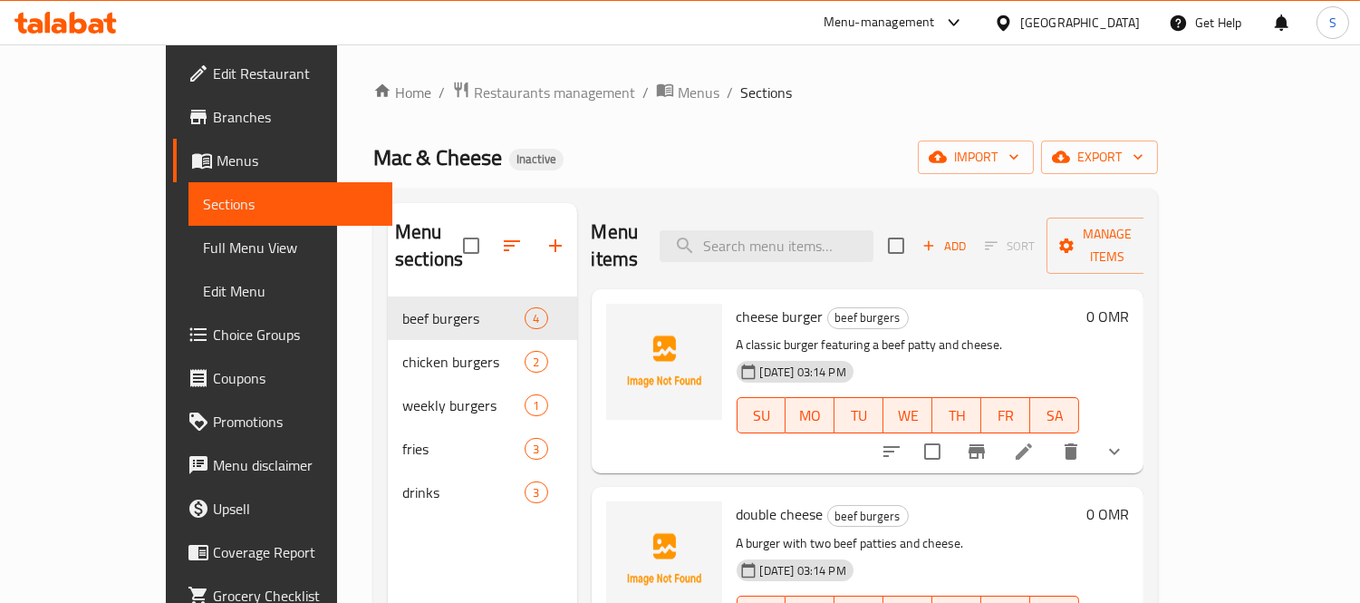
click at [1158, 176] on div "Home / Restaurants management / Menus / Sections Mac & Cheese Inactive import e…" at bounding box center [765, 451] width 785 height 740
click at [1144, 159] on span "export" at bounding box center [1100, 157] width 88 height 23
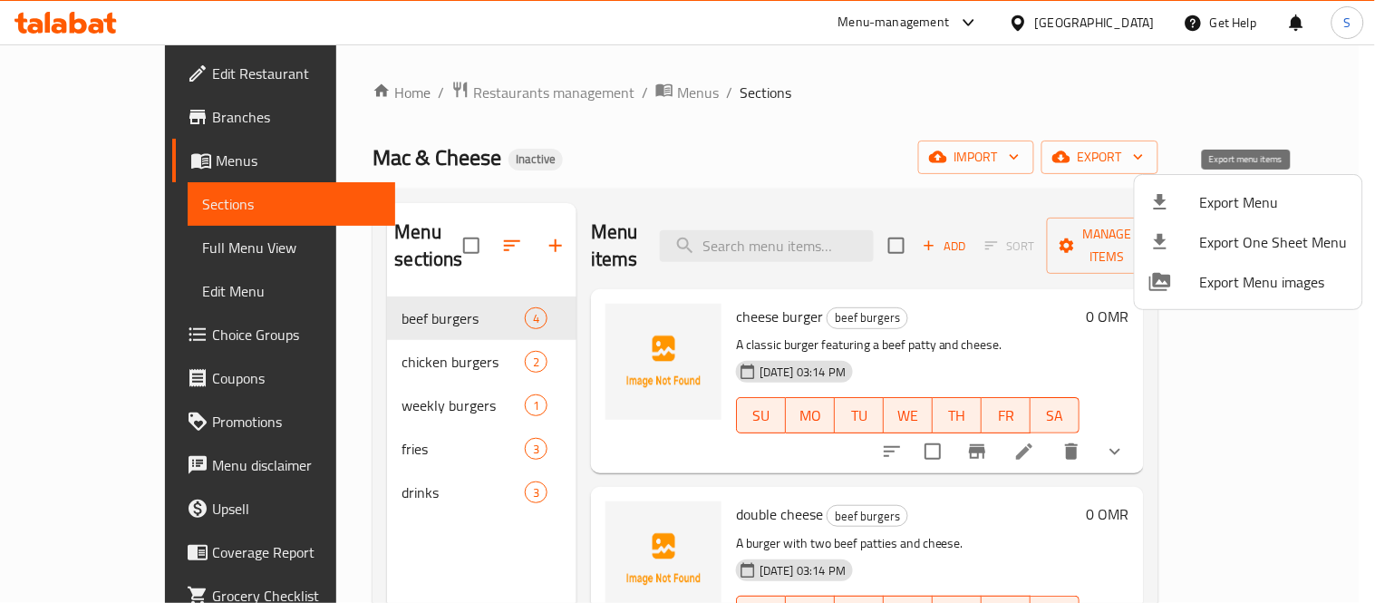
click at [1244, 213] on span "Export Menu" at bounding box center [1274, 202] width 148 height 22
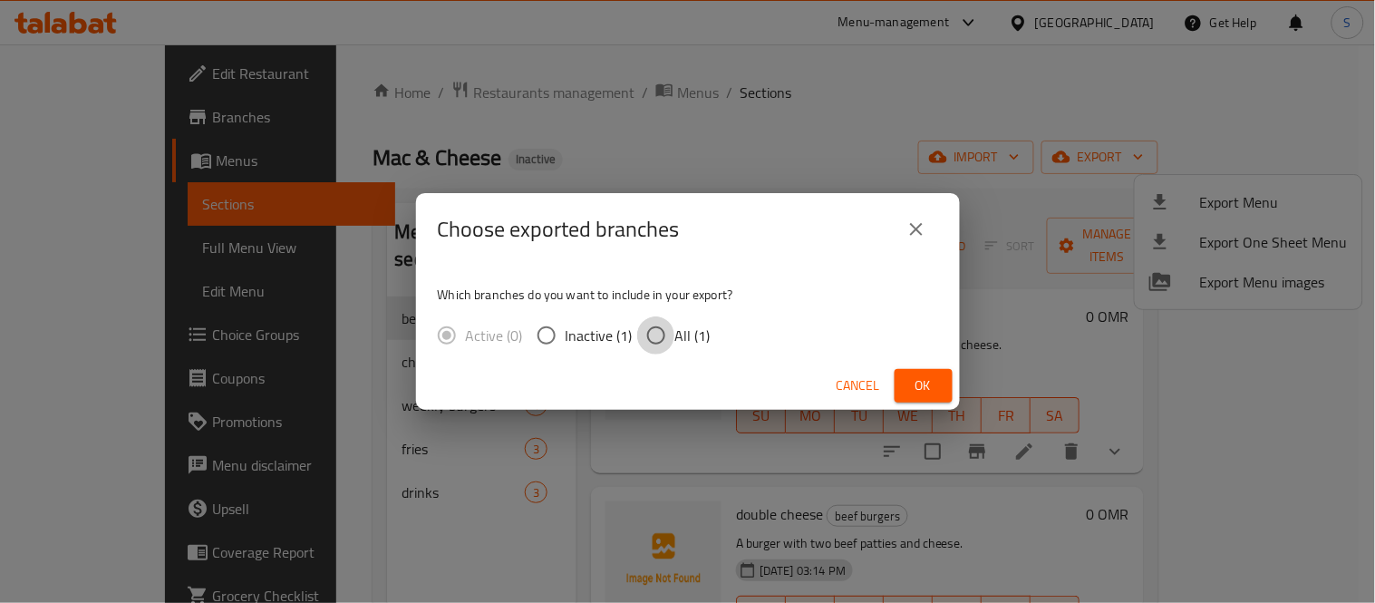
drag, startPoint x: 653, startPoint y: 337, endPoint x: 871, endPoint y: 392, distance: 225.3
click at [653, 338] on input "All (1)" at bounding box center [656, 335] width 38 height 38
radio input "true"
click at [928, 396] on span "Ok" at bounding box center [923, 385] width 29 height 23
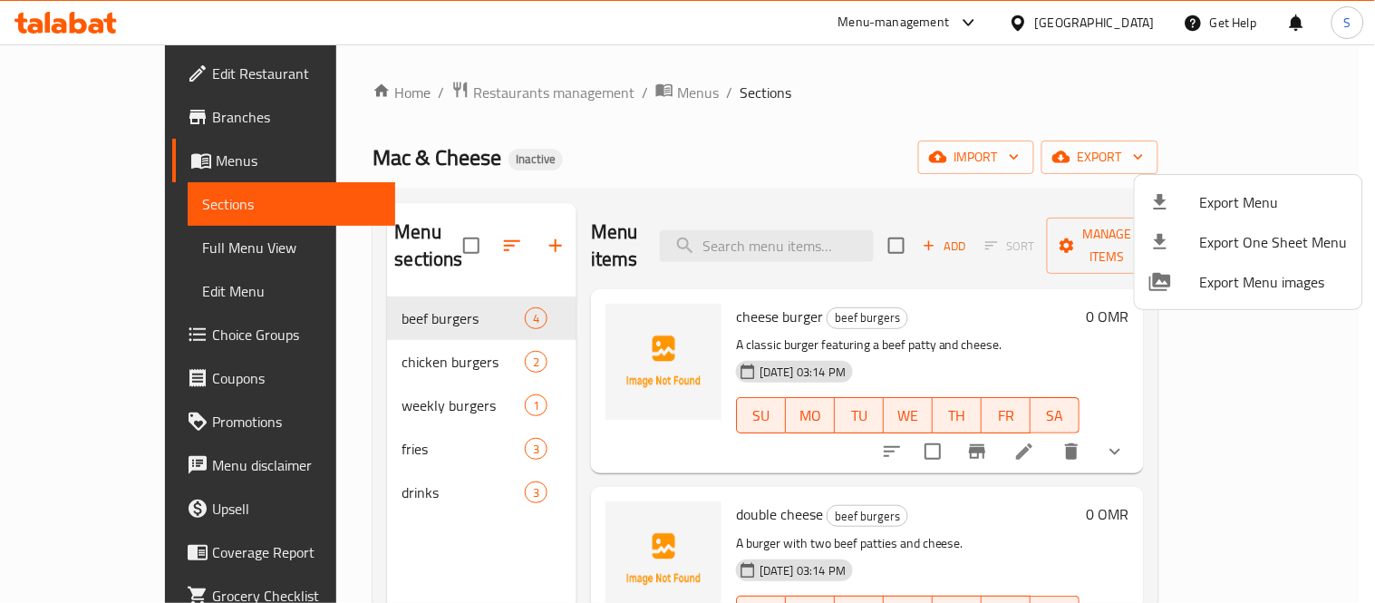
click at [107, 67] on div at bounding box center [687, 301] width 1375 height 603
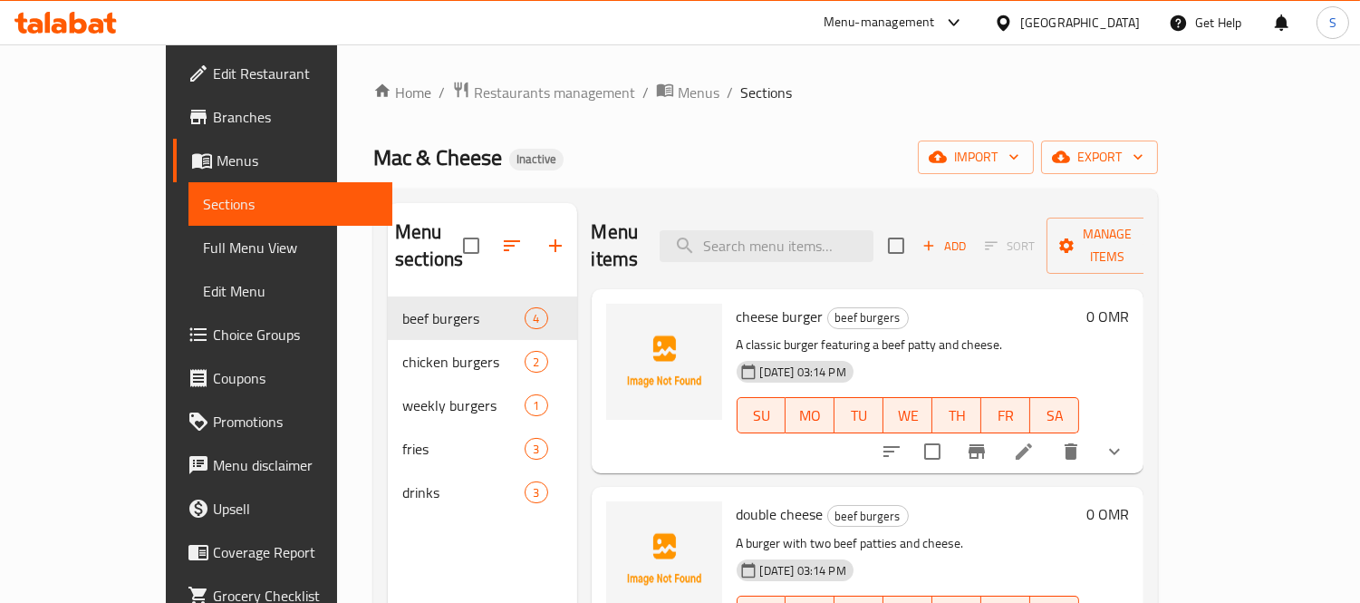
drag, startPoint x: 92, startPoint y: 66, endPoint x: 109, endPoint y: 79, distance: 20.7
click at [213, 66] on span "Edit Restaurant" at bounding box center [296, 74] width 166 height 22
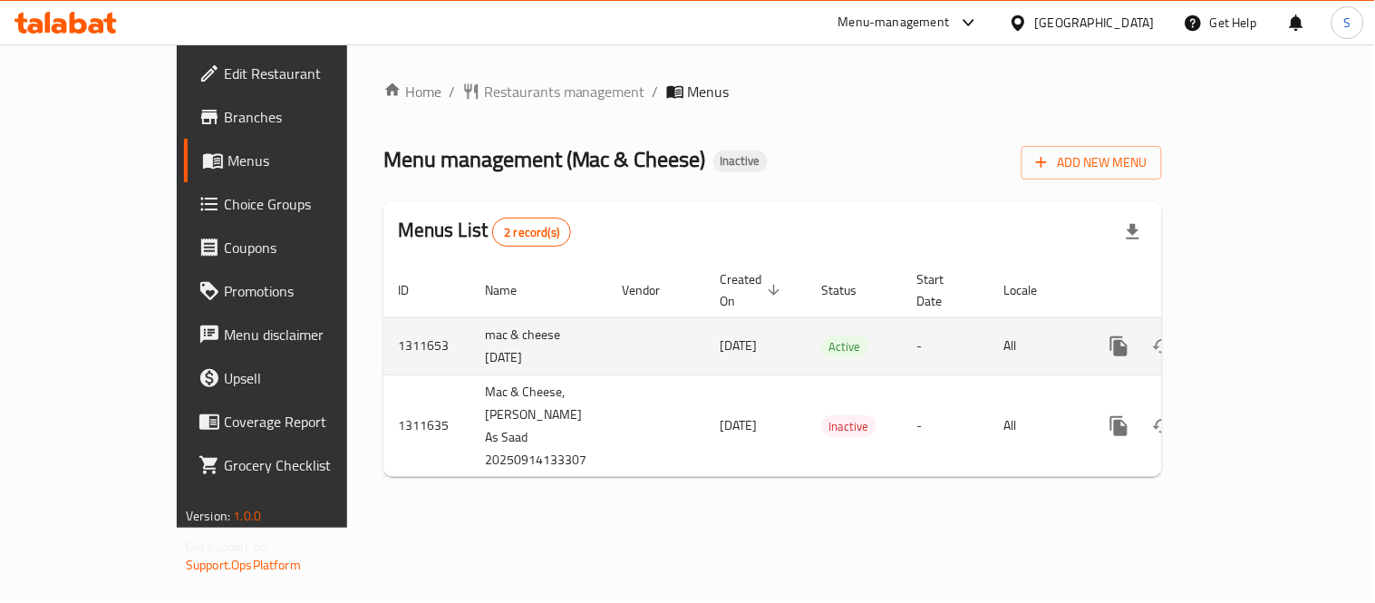
click at [1261, 335] on icon "enhanced table" at bounding box center [1250, 346] width 22 height 22
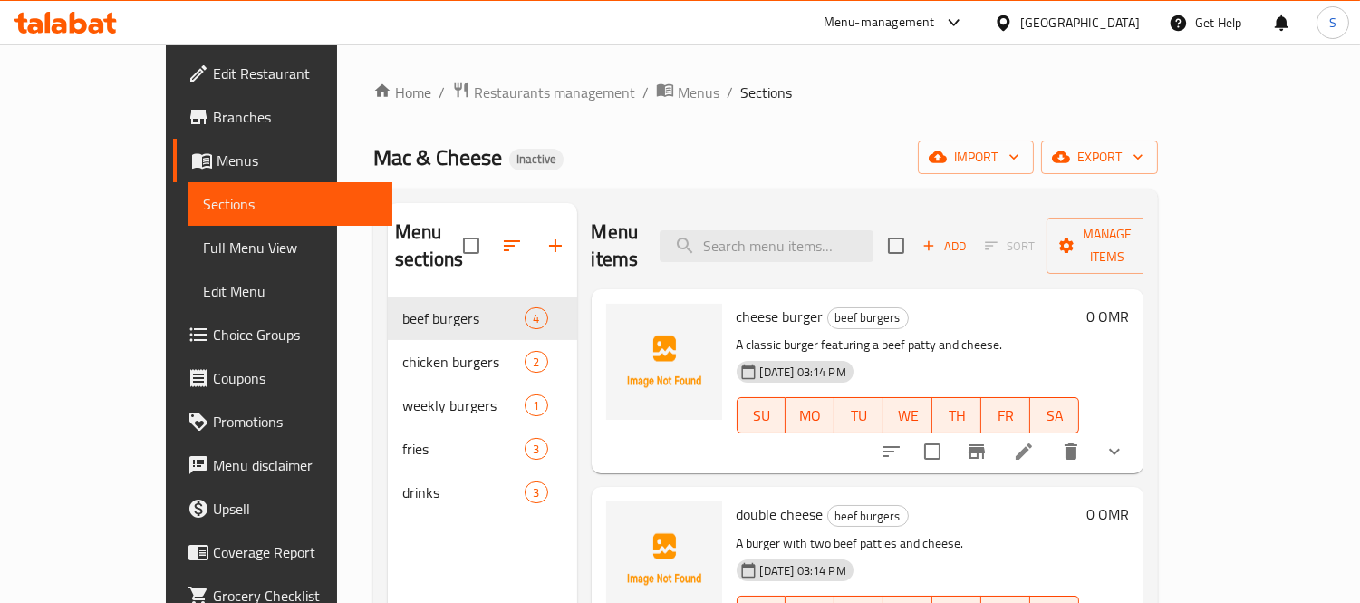
click at [203, 252] on span "Full Menu View" at bounding box center [291, 248] width 176 height 22
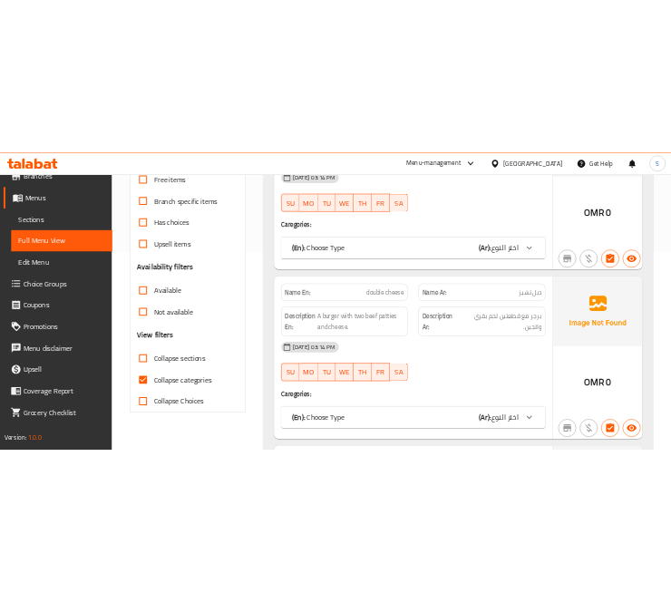
scroll to position [402, 0]
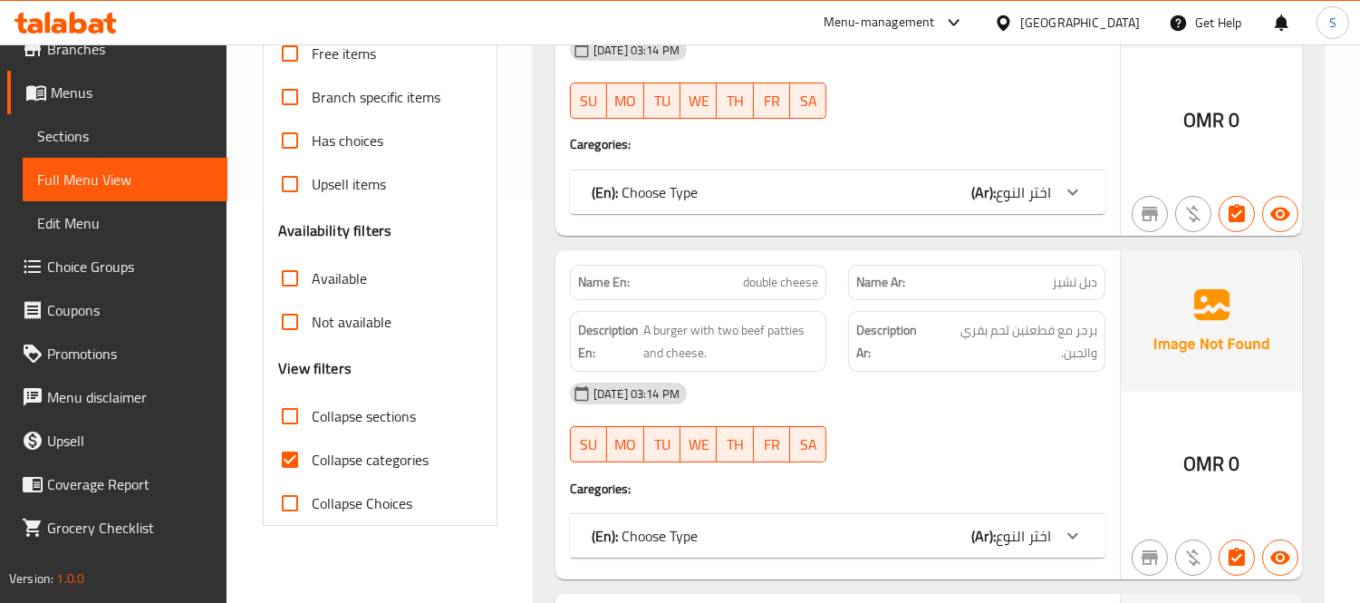
click at [375, 470] on span "Collapse categories" at bounding box center [370, 460] width 117 height 22
click at [312, 479] on input "Collapse categories" at bounding box center [290, 460] width 44 height 44
checkbox input "false"
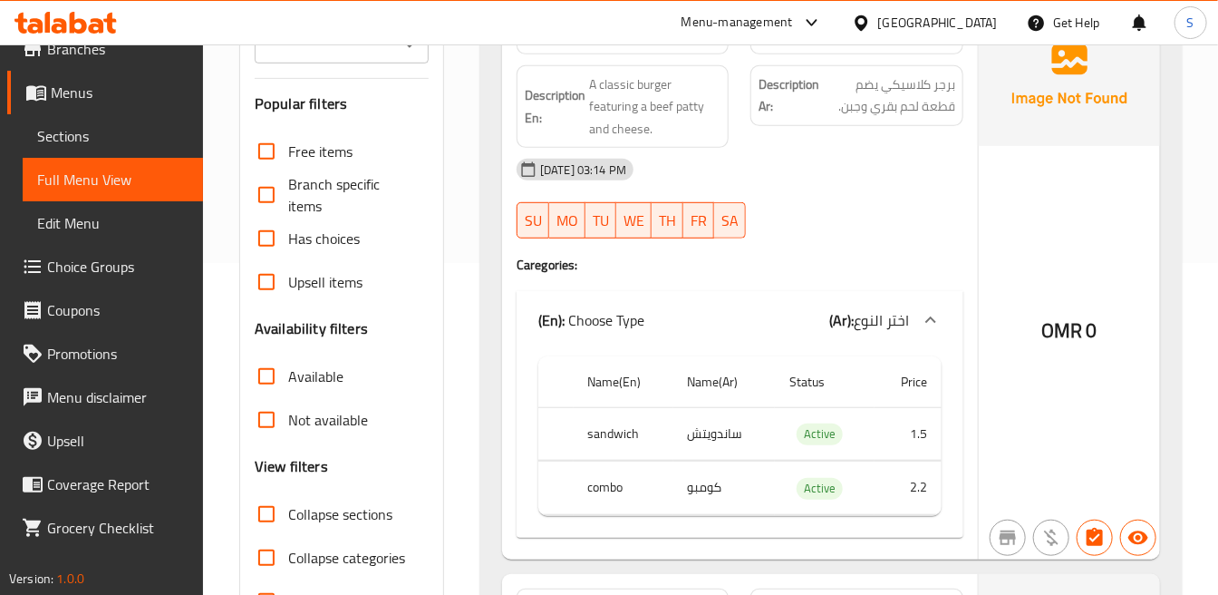
scroll to position [302, 0]
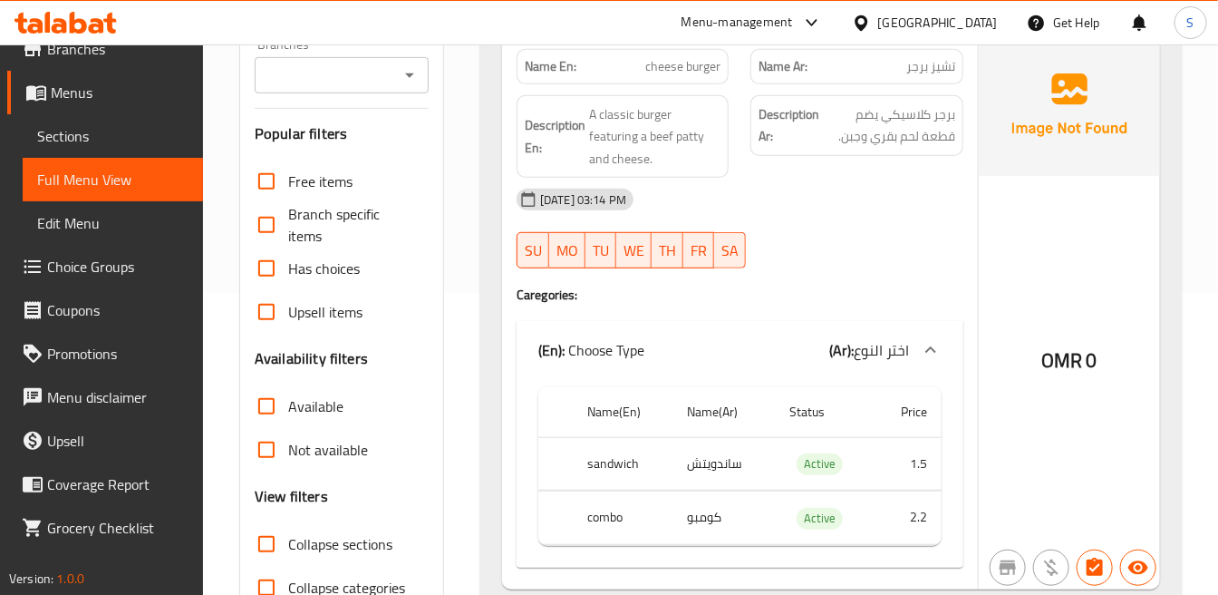
click at [682, 166] on span "A classic burger featuring a beef patty and cheese." at bounding box center [654, 136] width 131 height 67
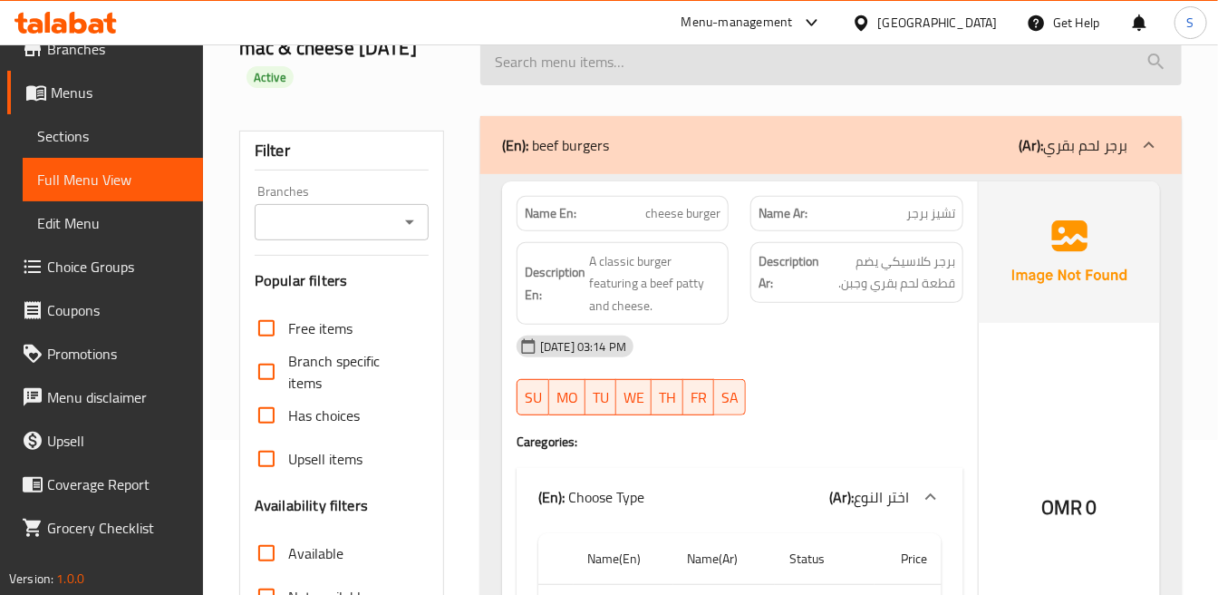
scroll to position [201, 0]
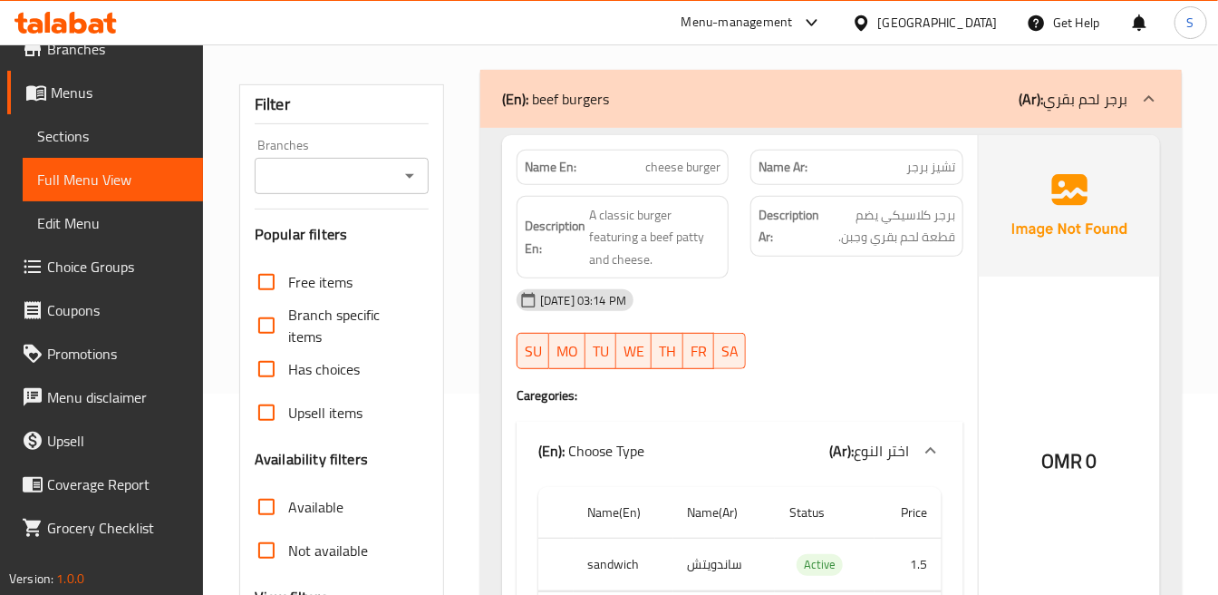
click at [1015, 231] on img at bounding box center [1069, 205] width 181 height 141
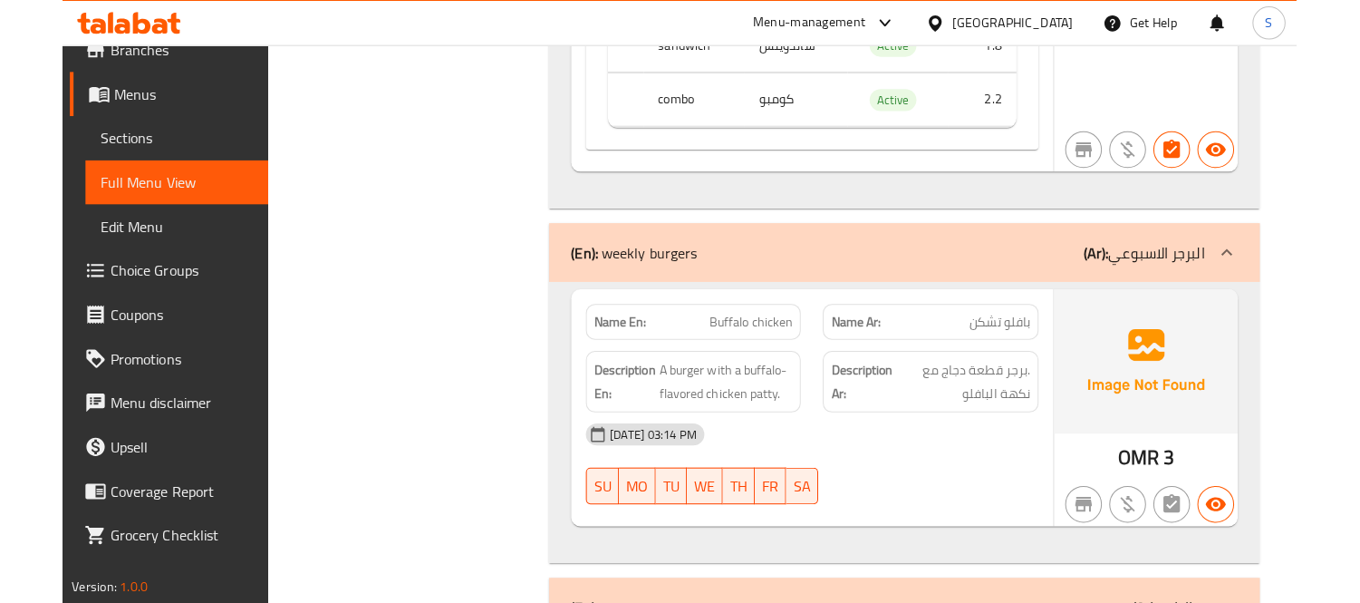
scroll to position [3625, 0]
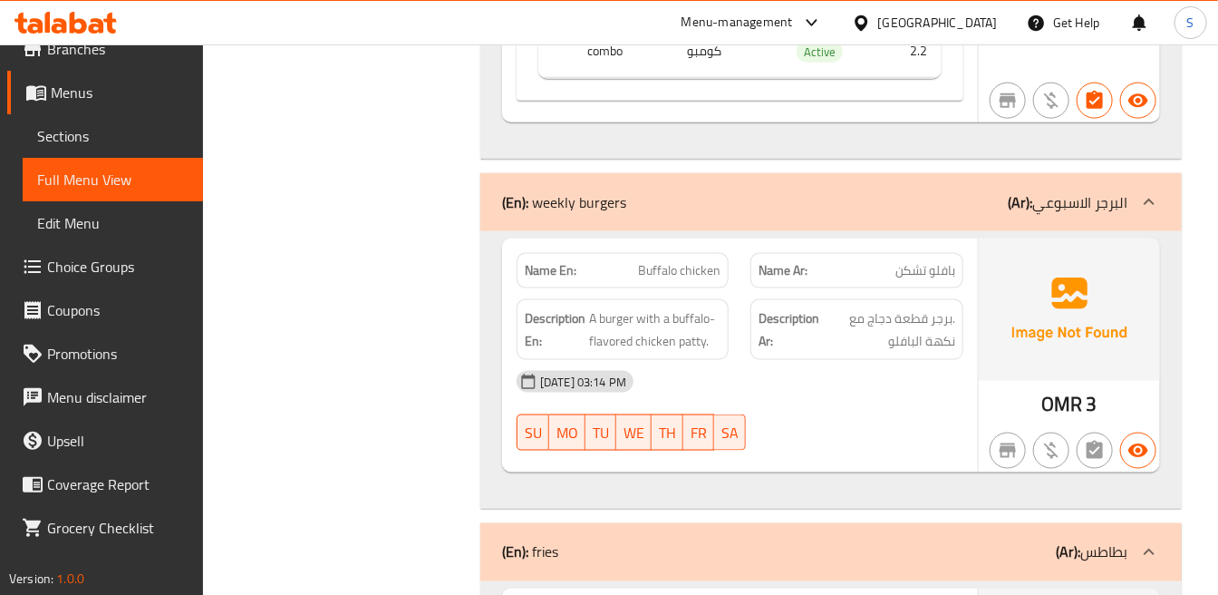
click at [935, 378] on div "[DATE] 03:14 PM" at bounding box center [740, 382] width 469 height 44
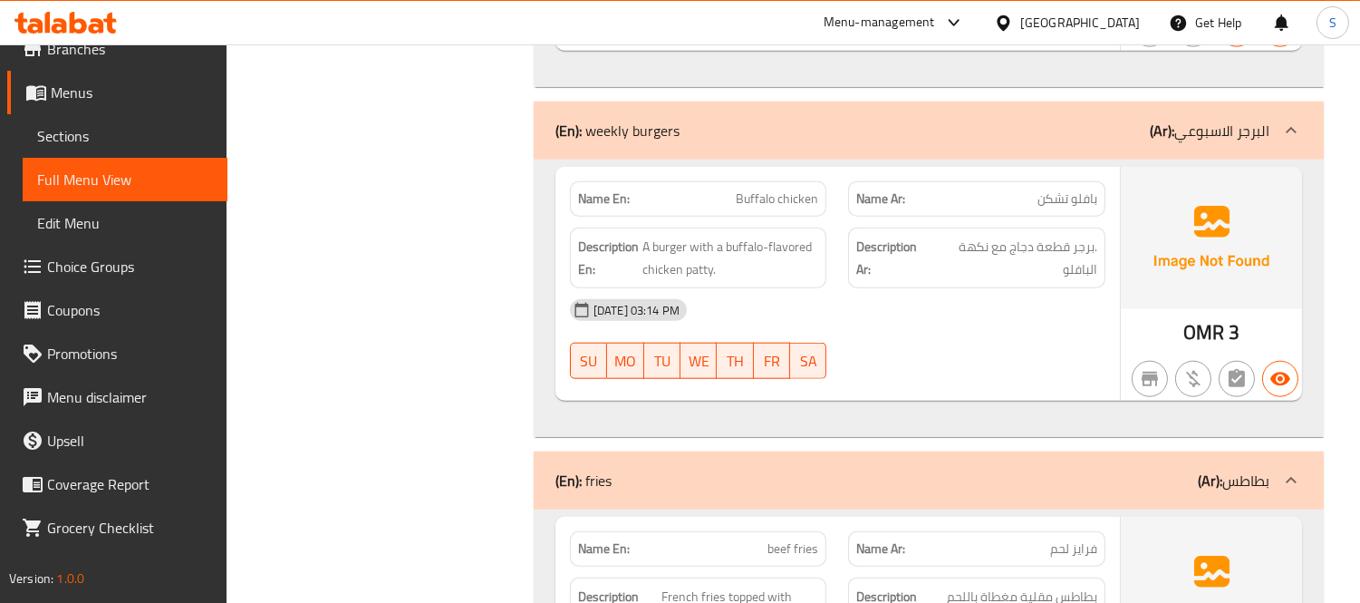
click at [771, 208] on span "Buffalo chicken" at bounding box center [777, 198] width 82 height 19
copy span "Buffalo chicken"
click at [53, 138] on span "Sections" at bounding box center [125, 136] width 176 height 22
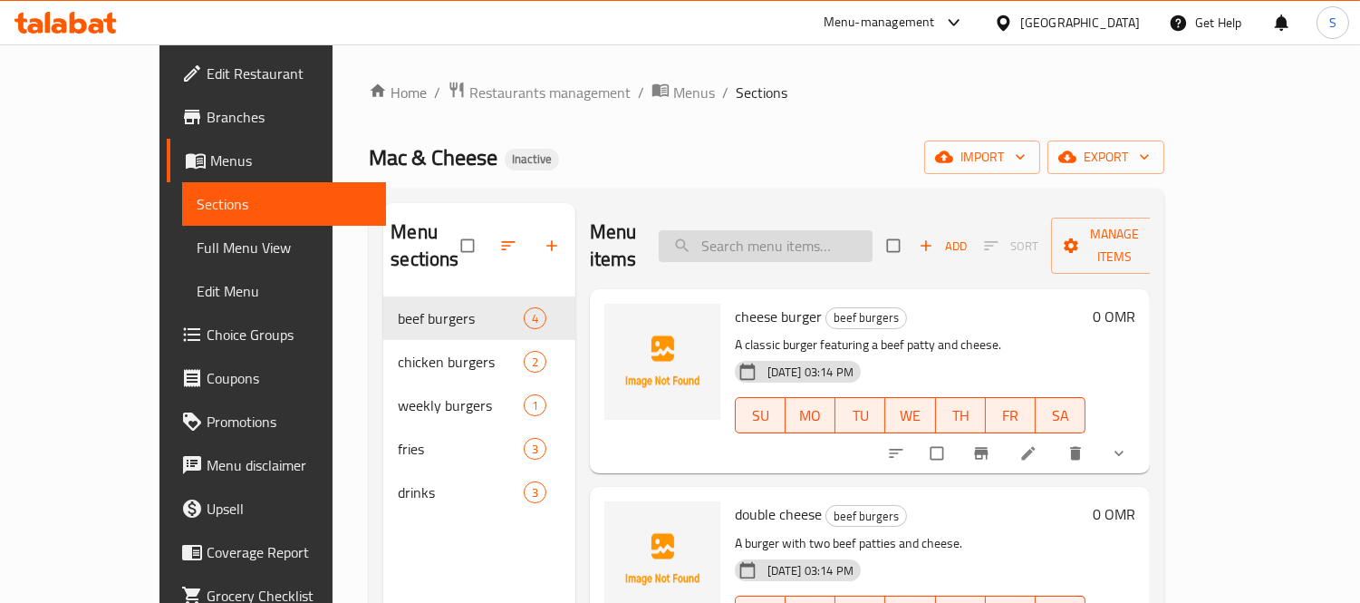
paste input "Buffalo chicken"
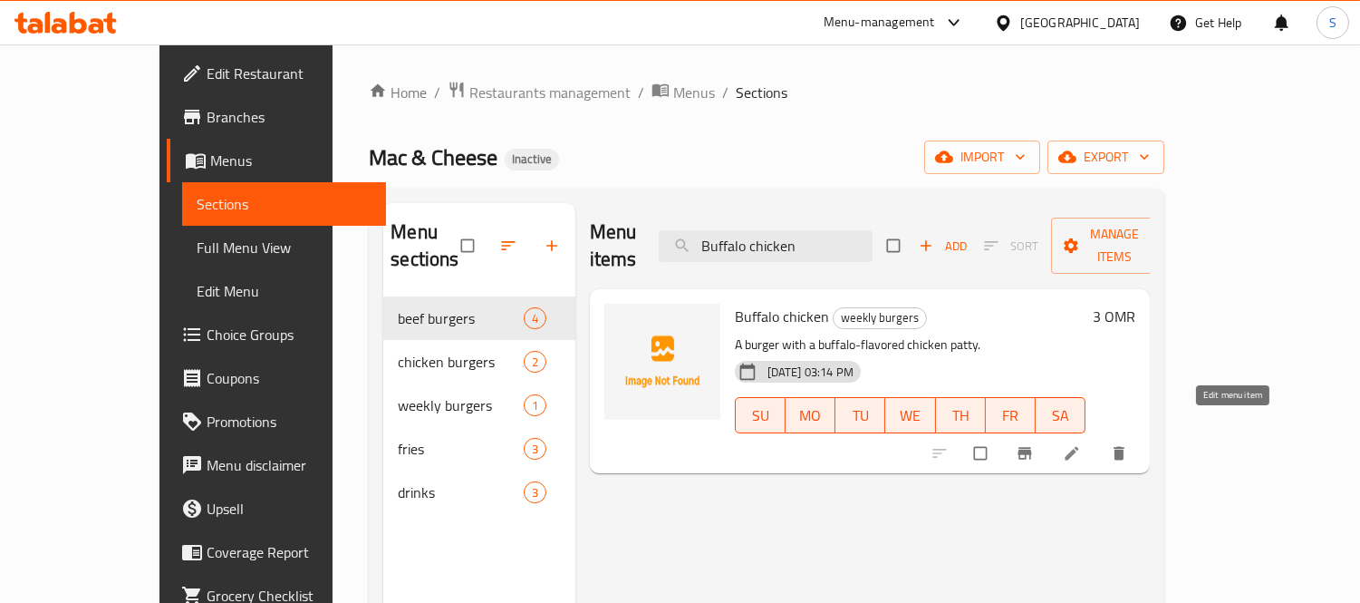
type input "Buffalo chicken"
click at [1079, 447] on icon at bounding box center [1073, 454] width 14 height 14
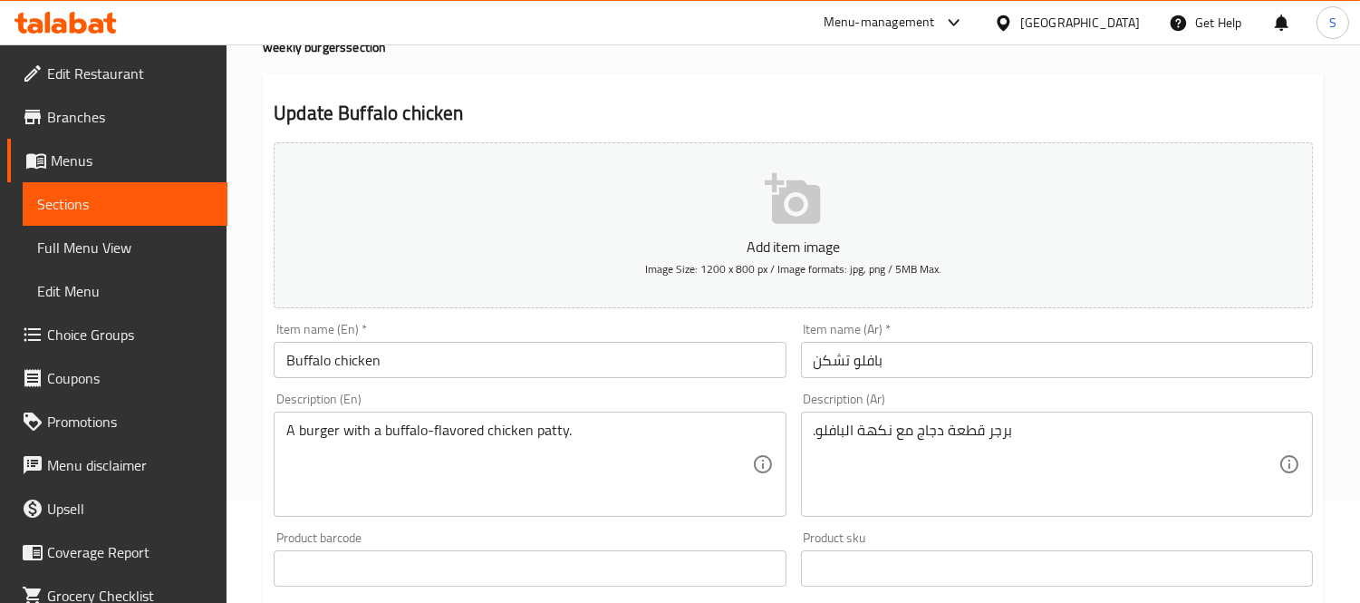
scroll to position [70, 0]
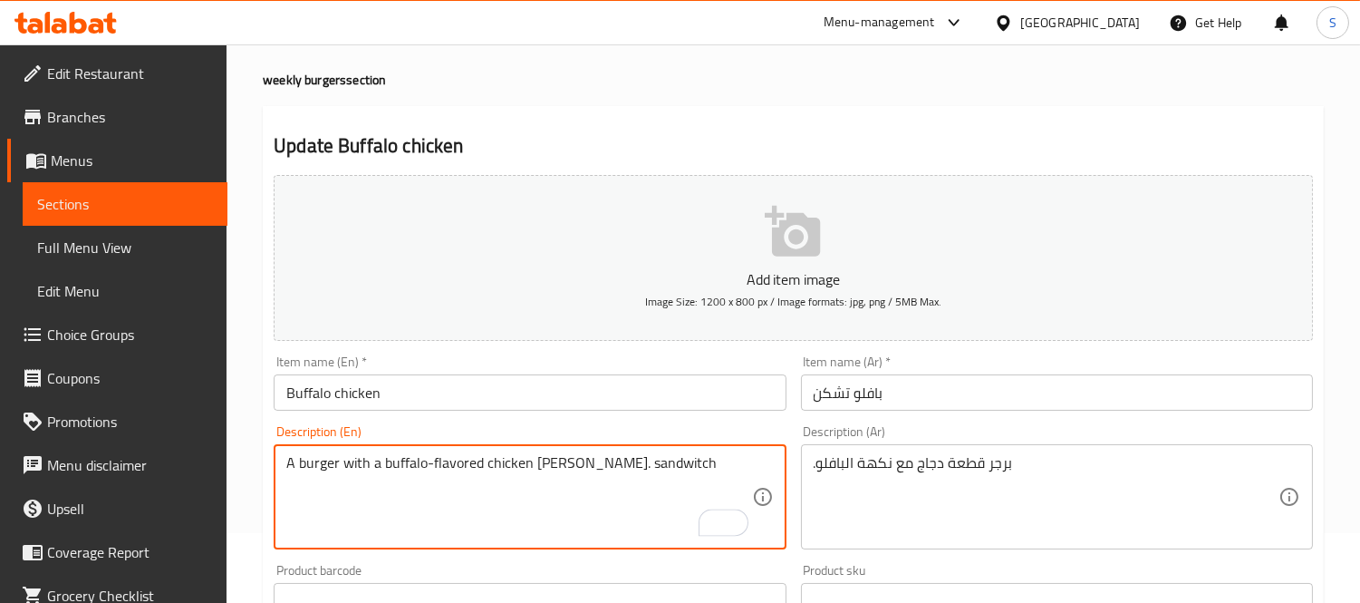
click at [614, 456] on textarea "A burger with a buffalo-flavored chicken [PERSON_NAME]. sandwitch" at bounding box center [518, 497] width 465 height 86
type textarea "A burger with a buffalo-flavored chicken [PERSON_NAME]. sandwitch"
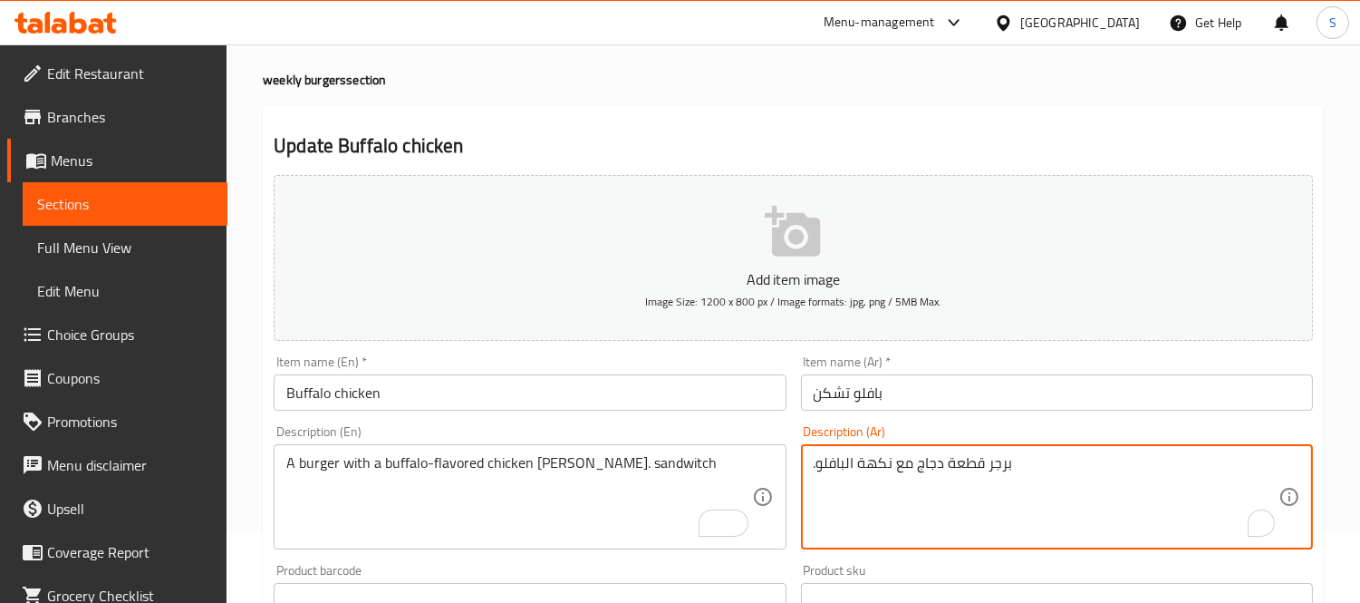
click at [1042, 458] on textarea ".برجر قطعة دجاج مع نكهة البافلو" at bounding box center [1046, 497] width 465 height 86
paste textarea "سندويتش"
type textarea ".برجر قطعة دجاج مع نكهة البافلو سندويتش"
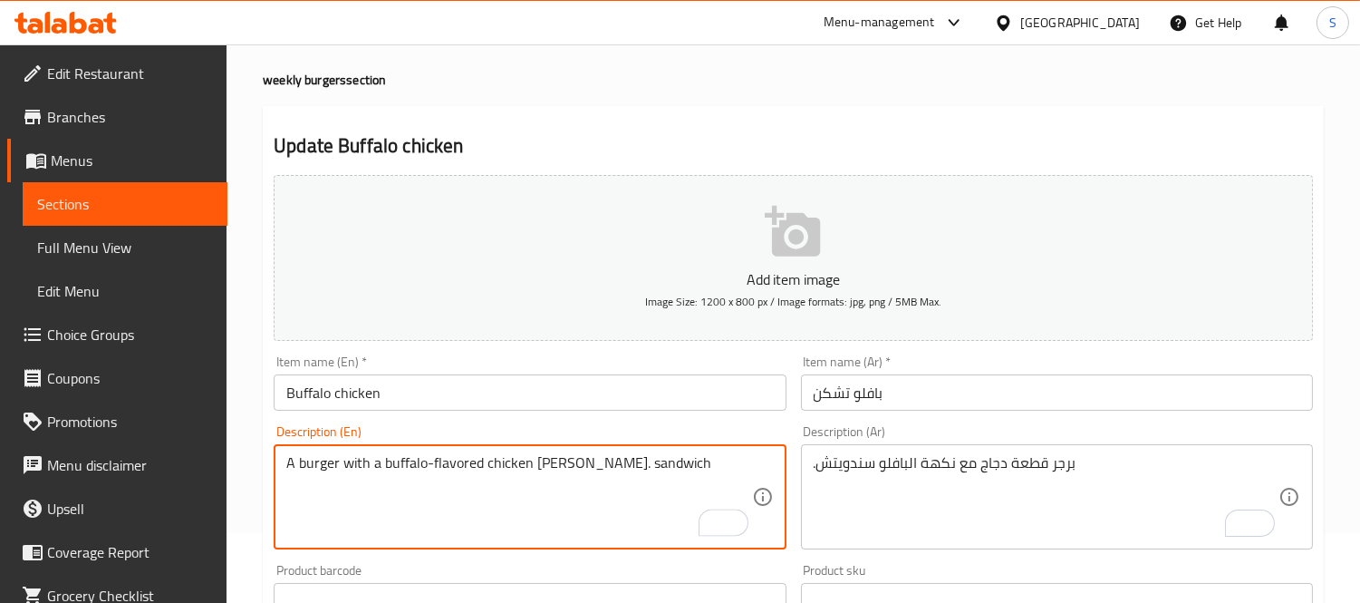
type textarea "A burger with a buffalo-flavored chicken patty. sandwich"
click at [476, 375] on input "Buffalo chicken" at bounding box center [530, 392] width 512 height 36
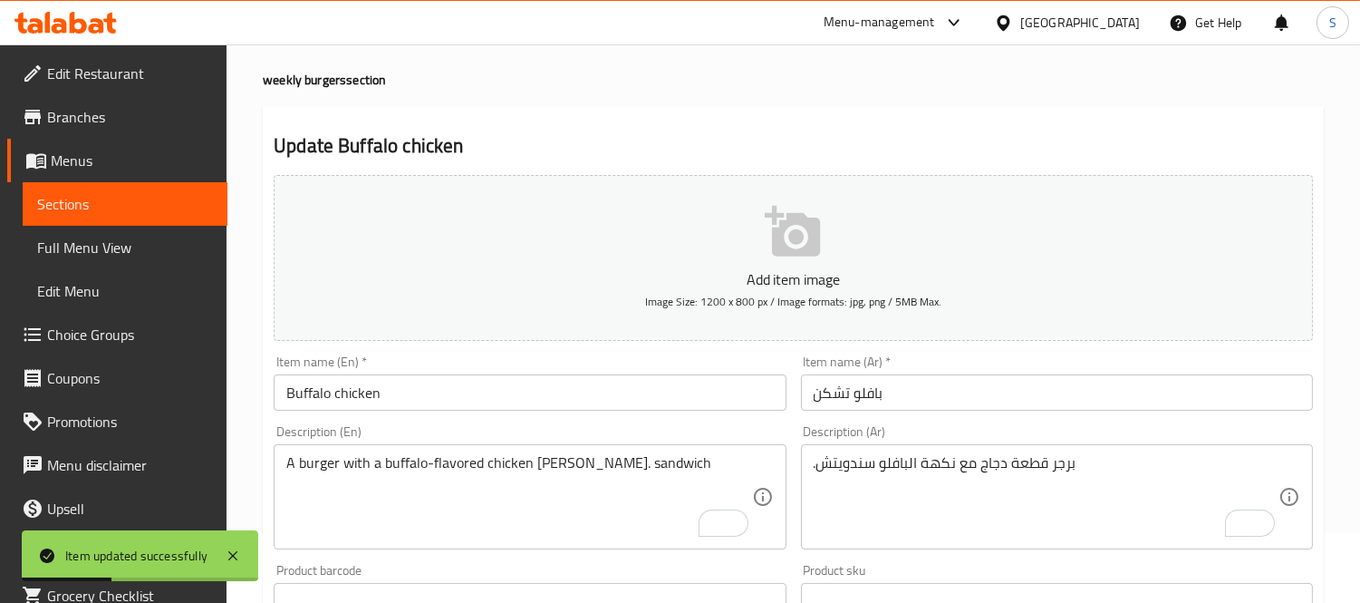
drag, startPoint x: 137, startPoint y: 200, endPoint x: 115, endPoint y: 214, distance: 25.7
click at [137, 200] on span "Sections" at bounding box center [125, 204] width 176 height 22
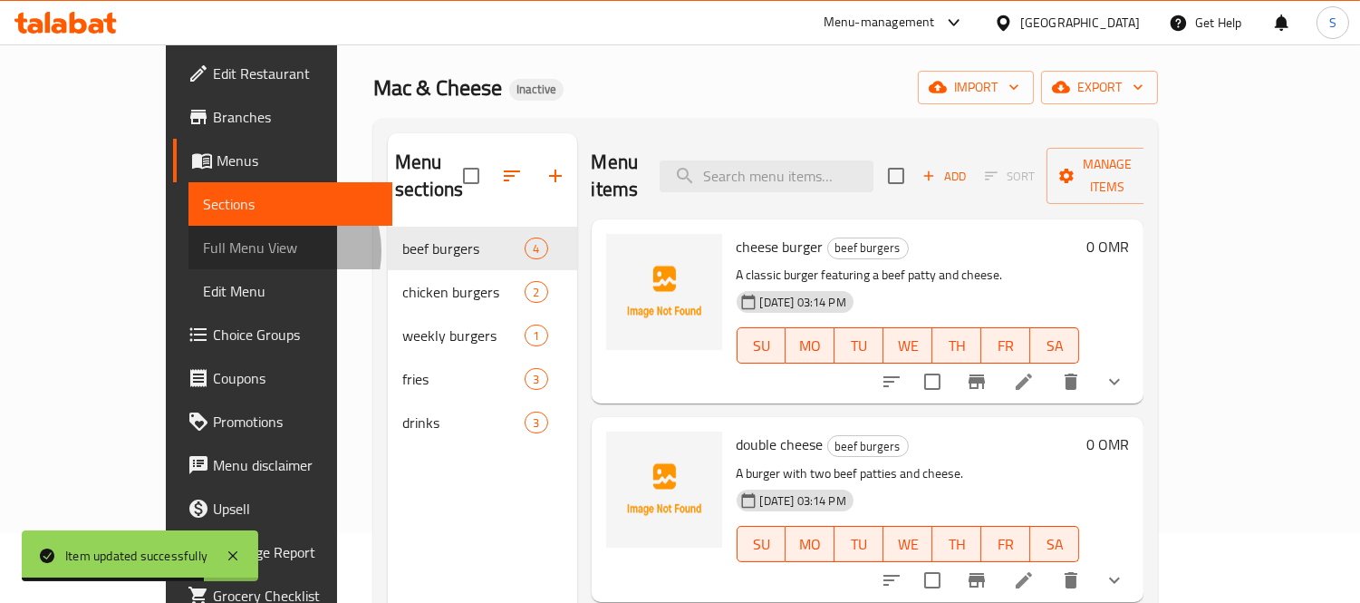
click at [203, 251] on span "Full Menu View" at bounding box center [291, 248] width 176 height 22
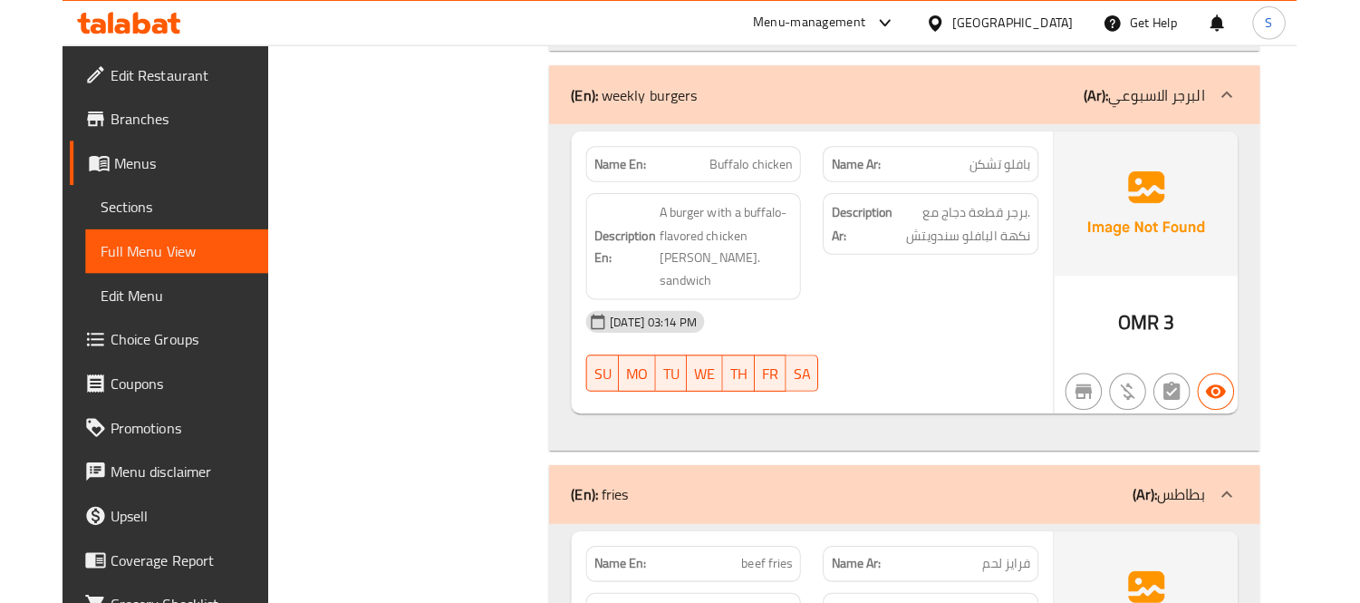
scroll to position [2443, 0]
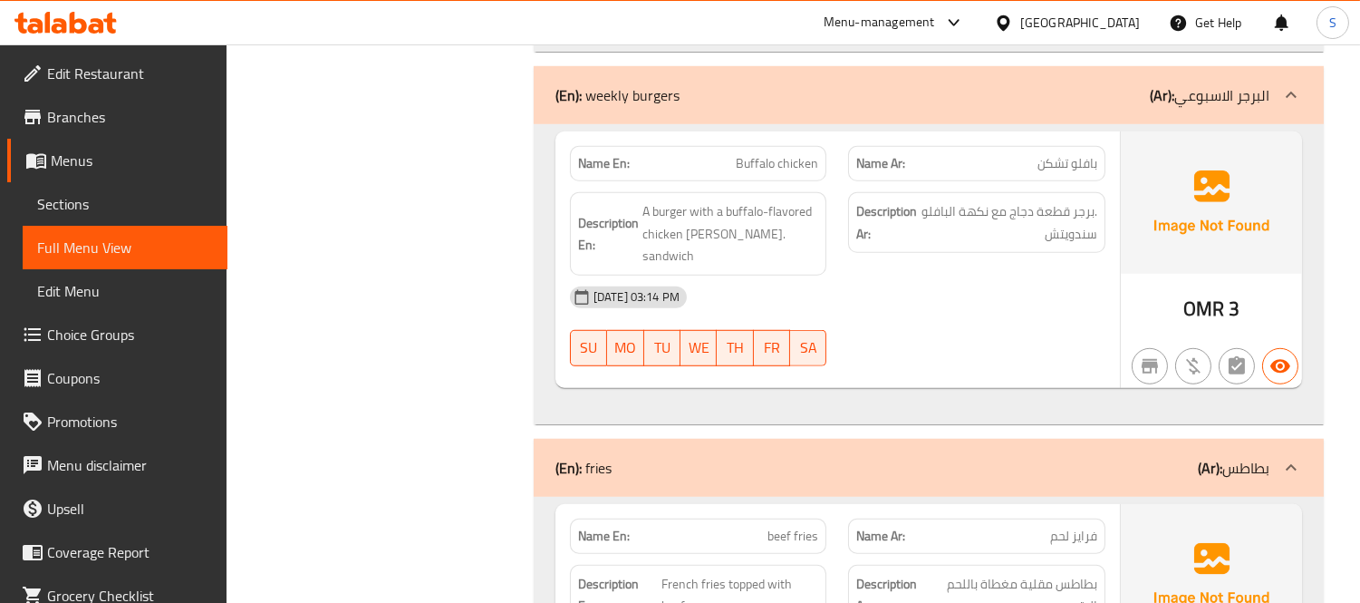
click at [141, 65] on span "Edit Restaurant" at bounding box center [130, 74] width 166 height 22
